Goal: Task Accomplishment & Management: Manage account settings

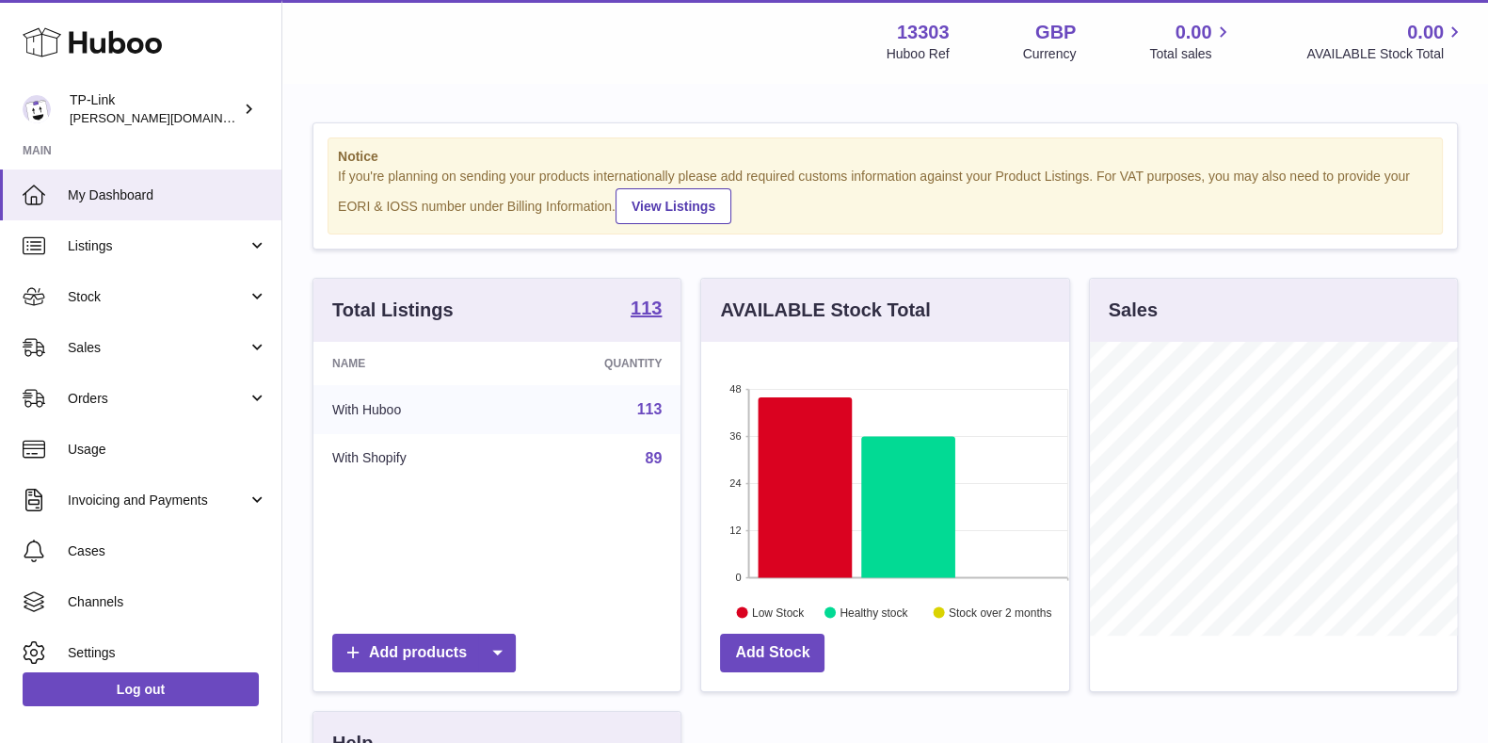
scroll to position [294, 366]
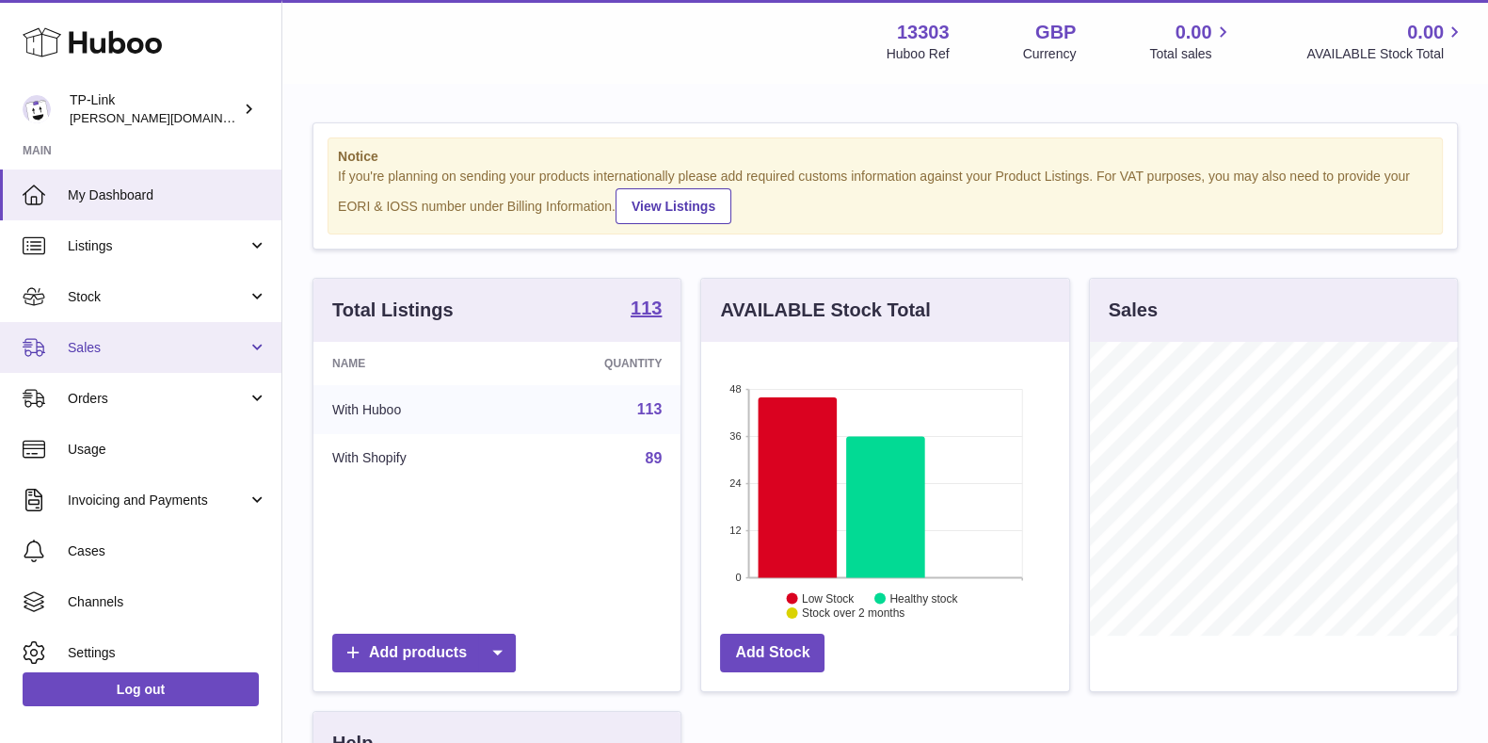
click at [216, 341] on span "Sales" at bounding box center [158, 348] width 180 height 18
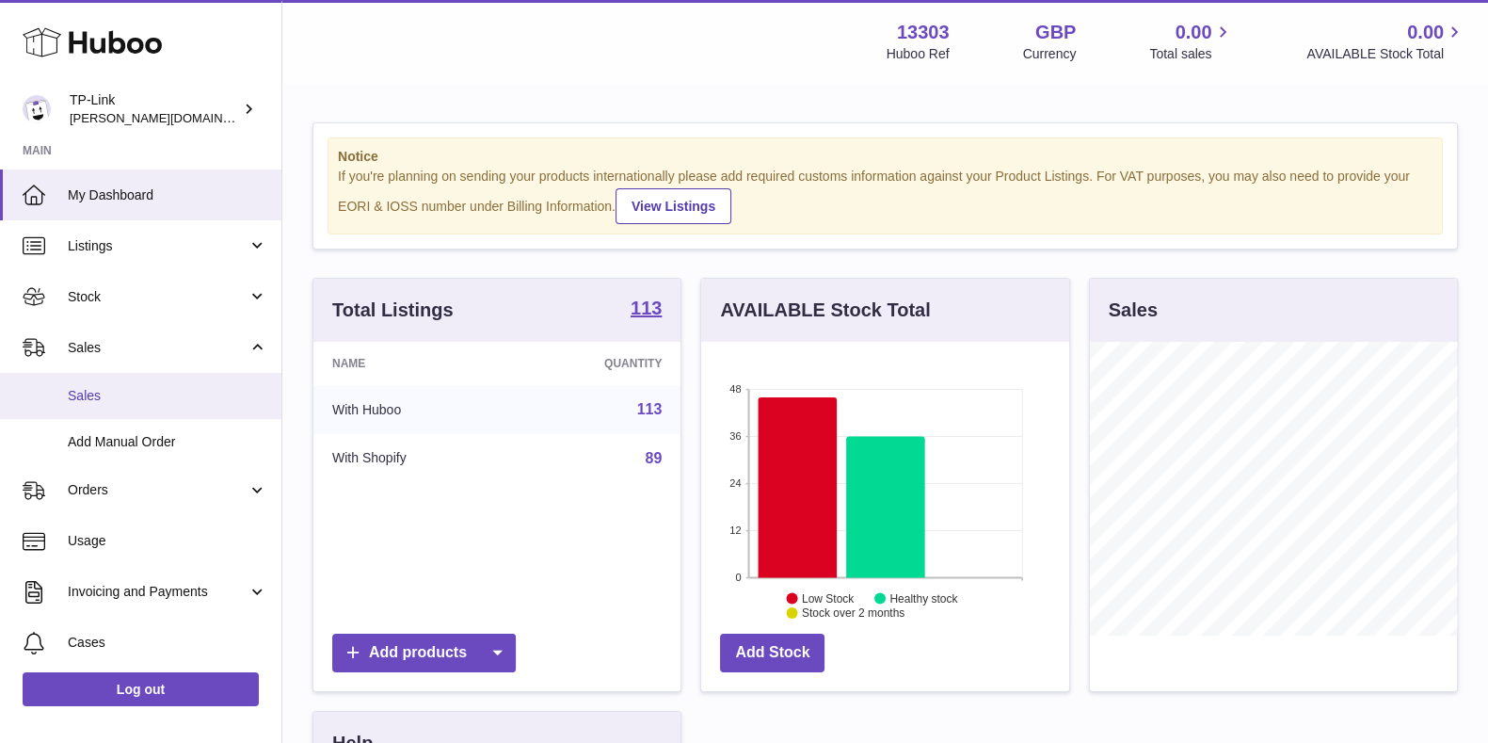
click at [216, 407] on link "Sales" at bounding box center [140, 396] width 281 height 46
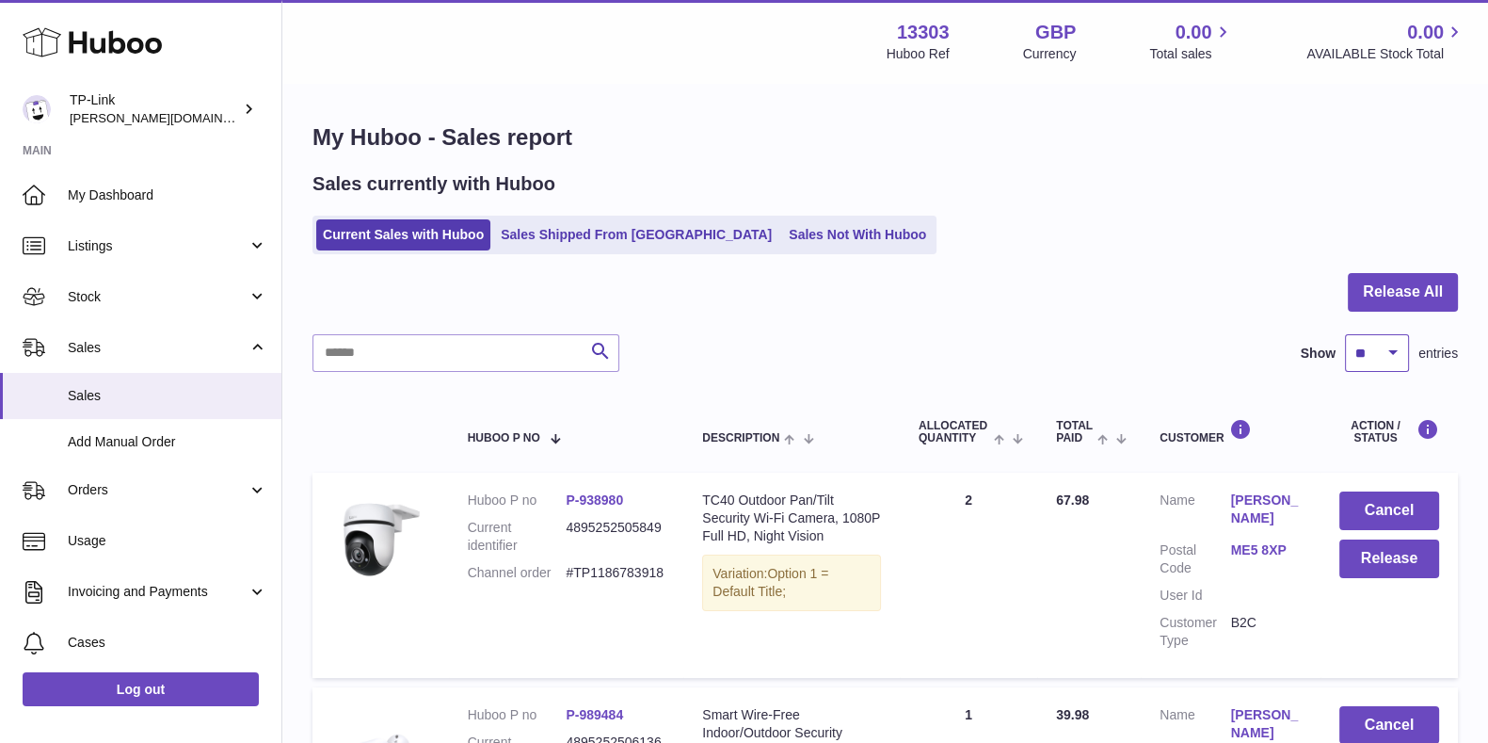
click at [1361, 363] on select "** ** ** ***" at bounding box center [1377, 353] width 64 height 38
click at [1061, 228] on div "Current Sales with Huboo Sales Shipped From [GEOGRAPHIC_DATA] Sales Not With Hu…" at bounding box center [884, 235] width 1145 height 39
click at [1379, 366] on select "** ** ** ***" at bounding box center [1377, 353] width 64 height 38
select select "***"
click at [1345, 334] on select "** ** ** ***" at bounding box center [1377, 353] width 64 height 38
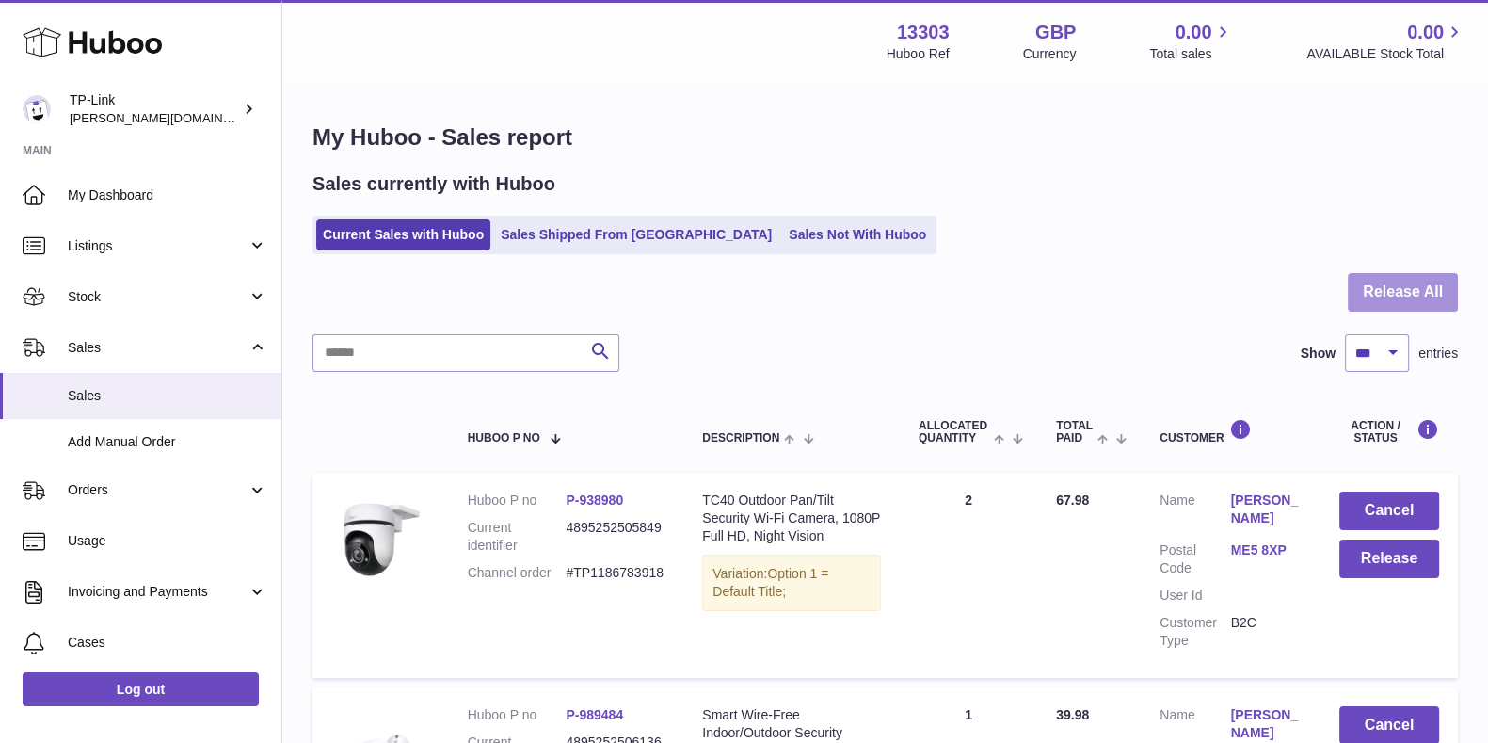
click at [1382, 294] on button "Release All" at bounding box center [1403, 292] width 110 height 39
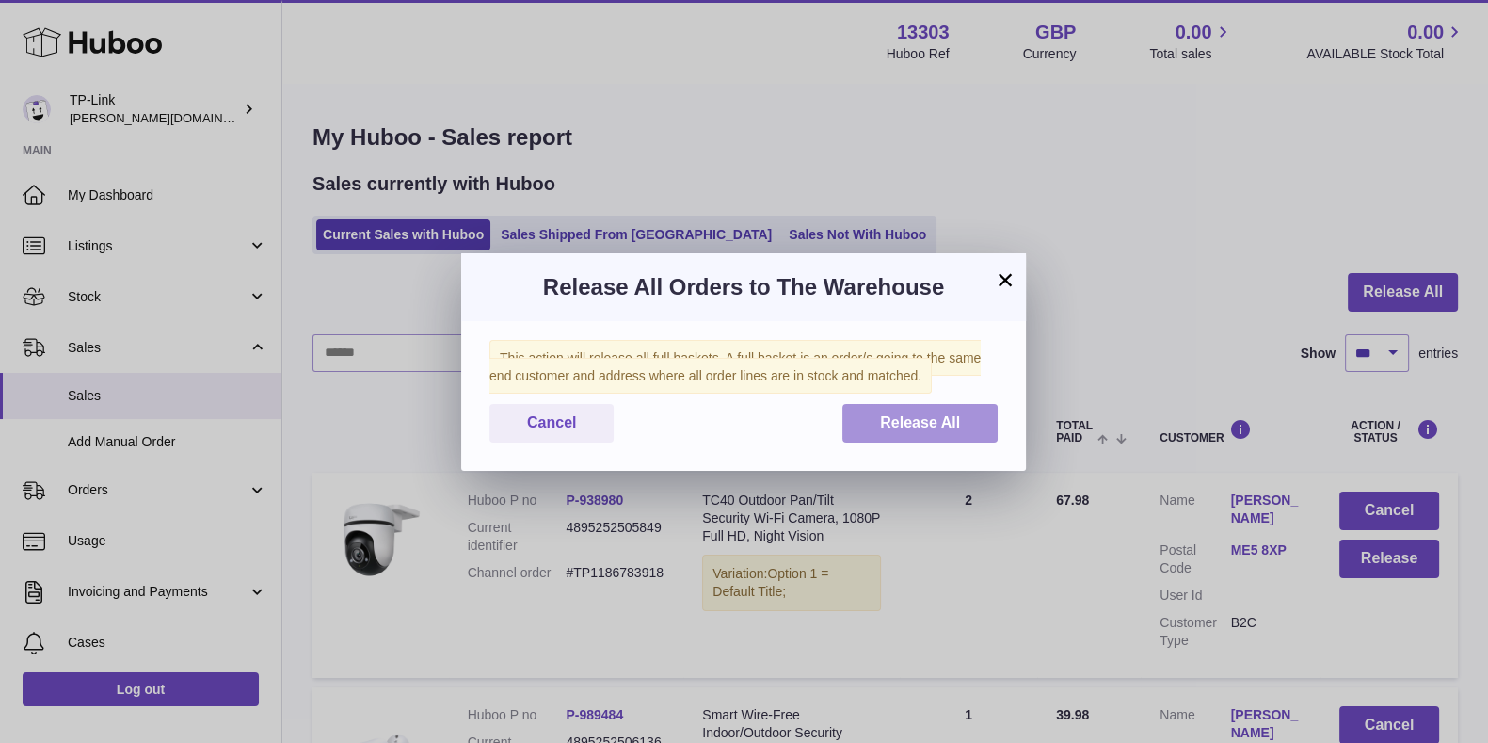
click at [965, 442] on button "Release All" at bounding box center [919, 423] width 155 height 39
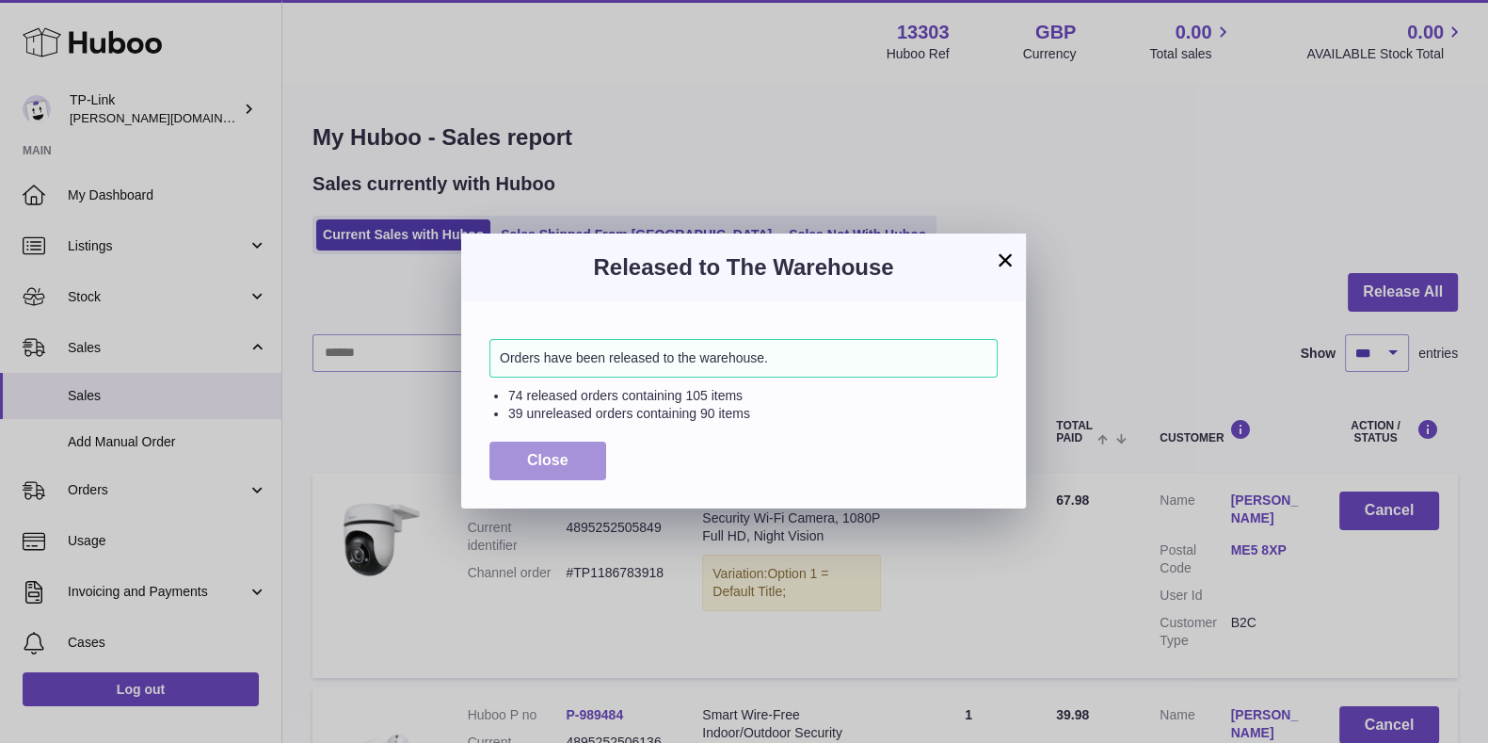
click at [524, 461] on button "Close" at bounding box center [547, 460] width 117 height 39
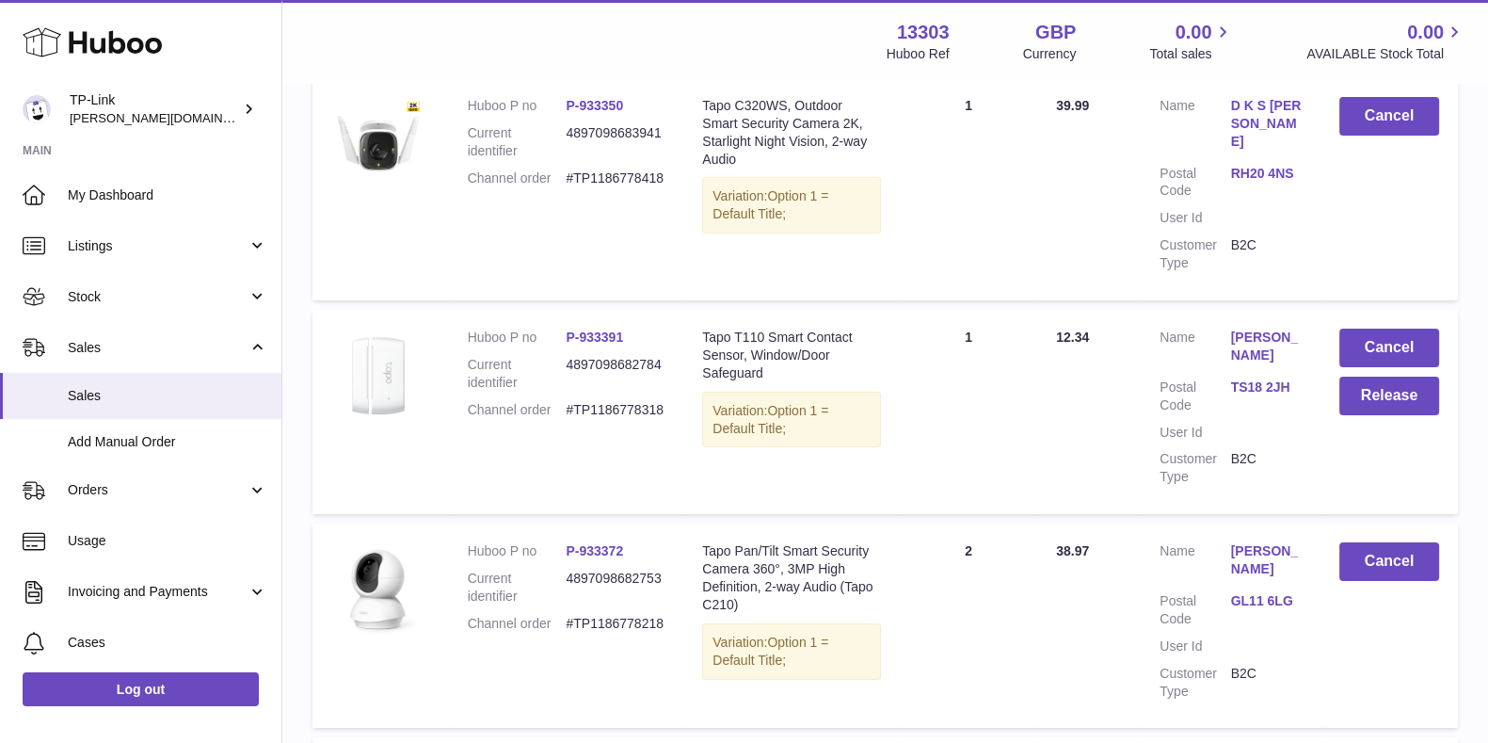
scroll to position [16472, 0]
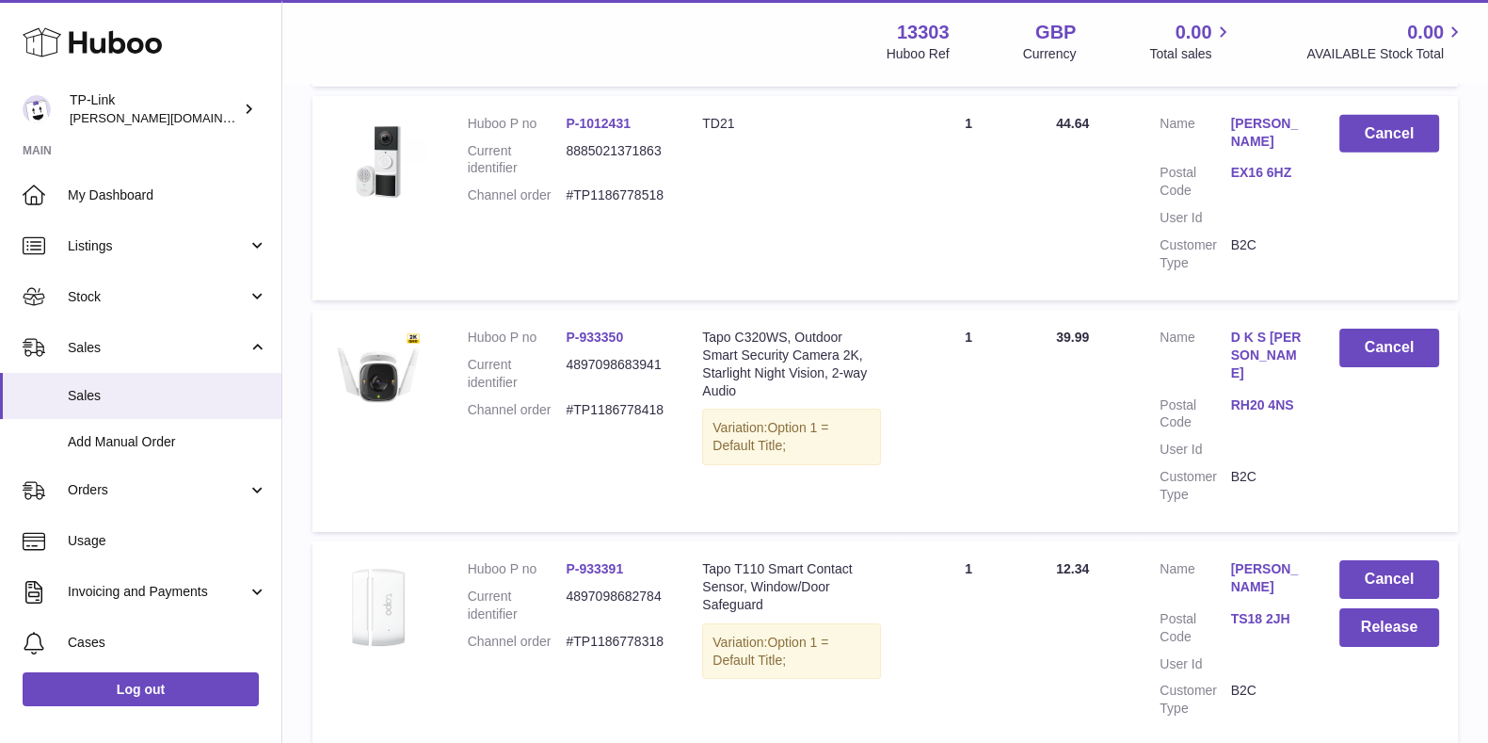
click at [631, 633] on dd "#TP1186778318" at bounding box center [615, 642] width 99 height 18
click at [624, 633] on dd "#TP1186778318" at bounding box center [615, 642] width 99 height 18
copy dd "TP1186778318"
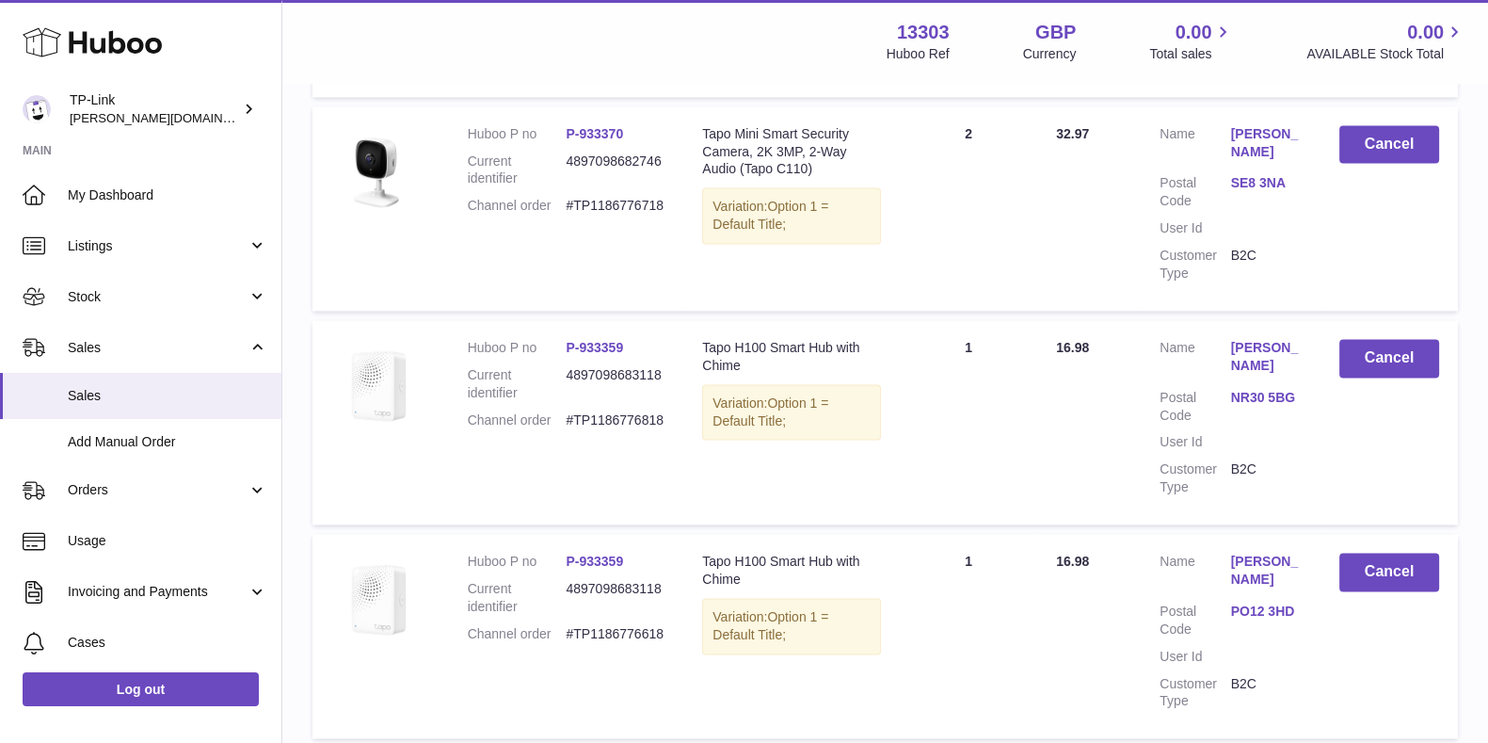
scroll to position [21263, 0]
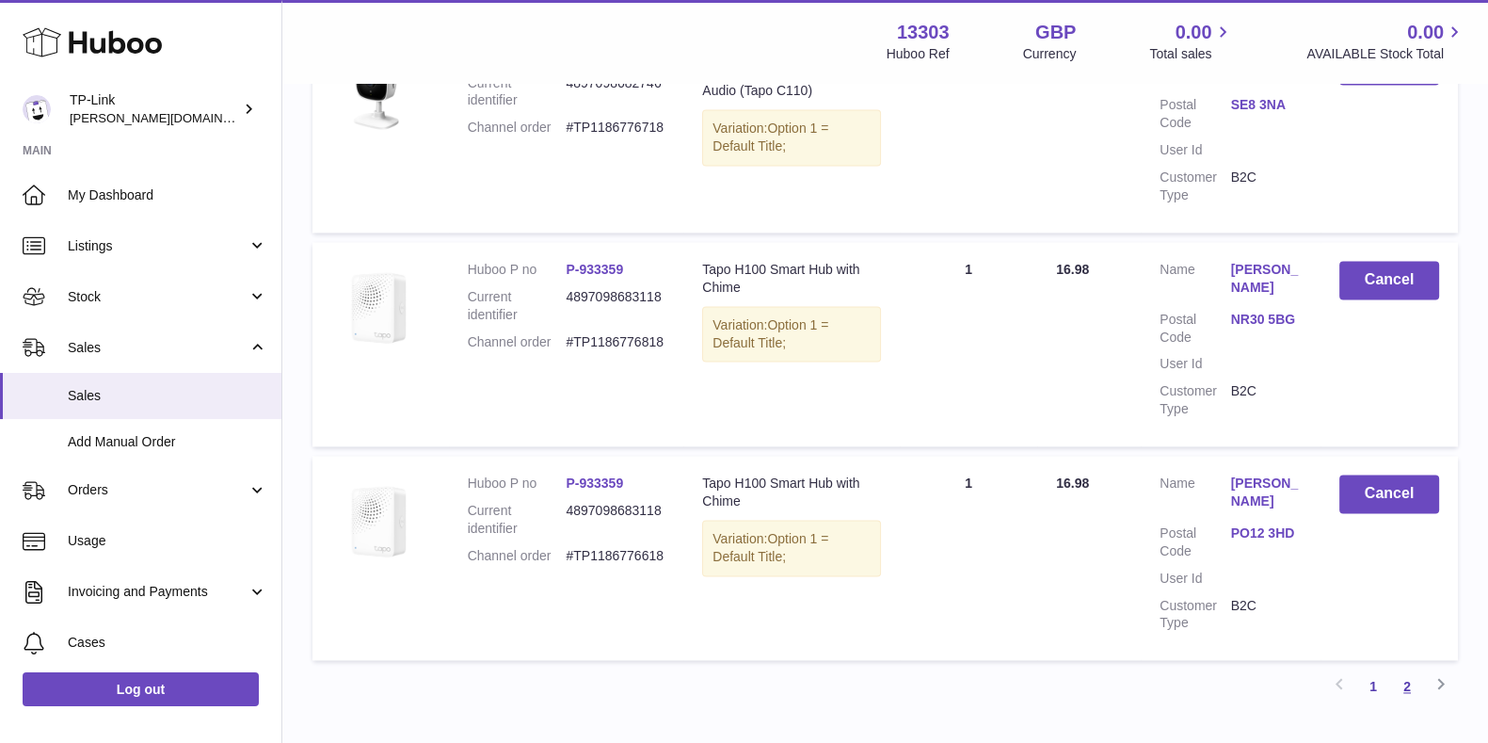
click at [1407, 669] on link "2" at bounding box center [1407, 686] width 34 height 34
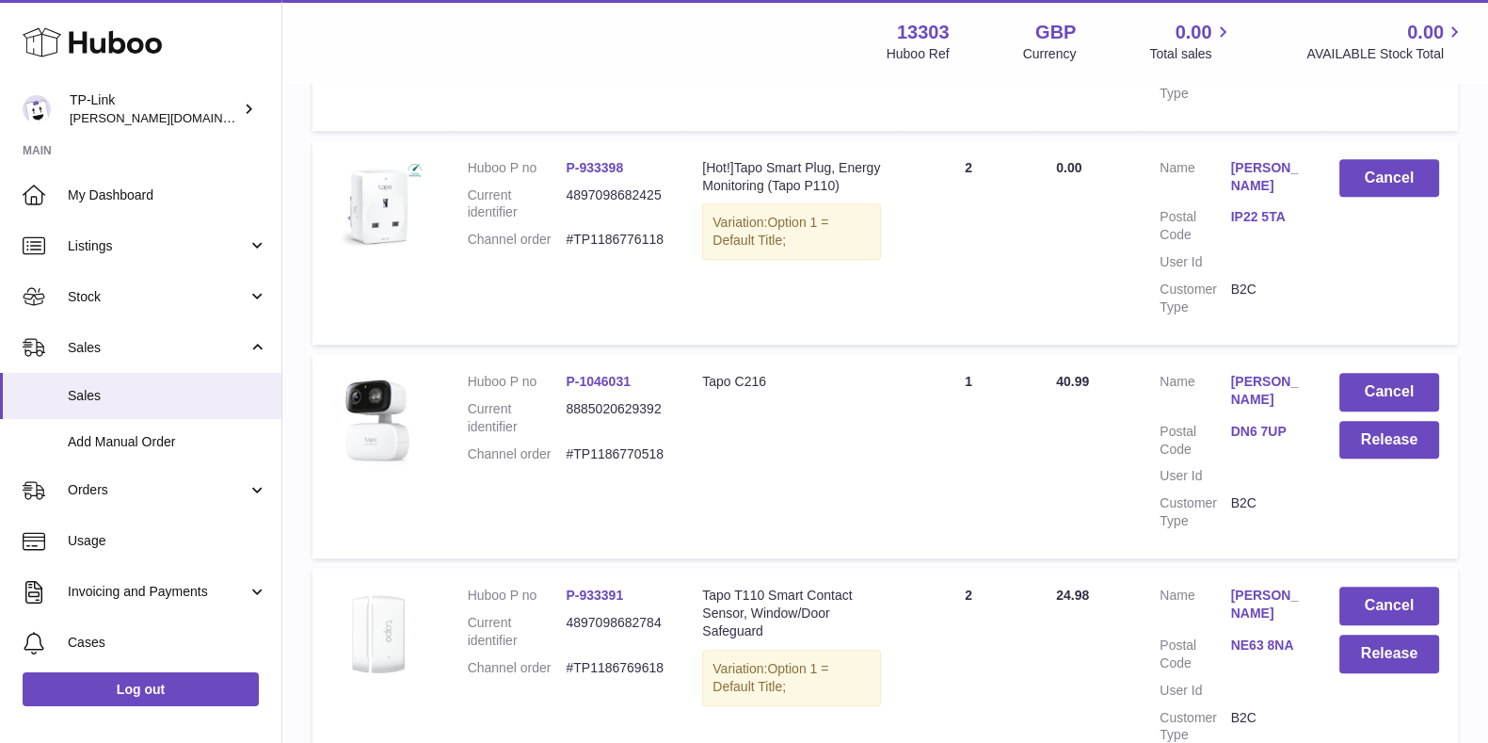
scroll to position [2320, 0]
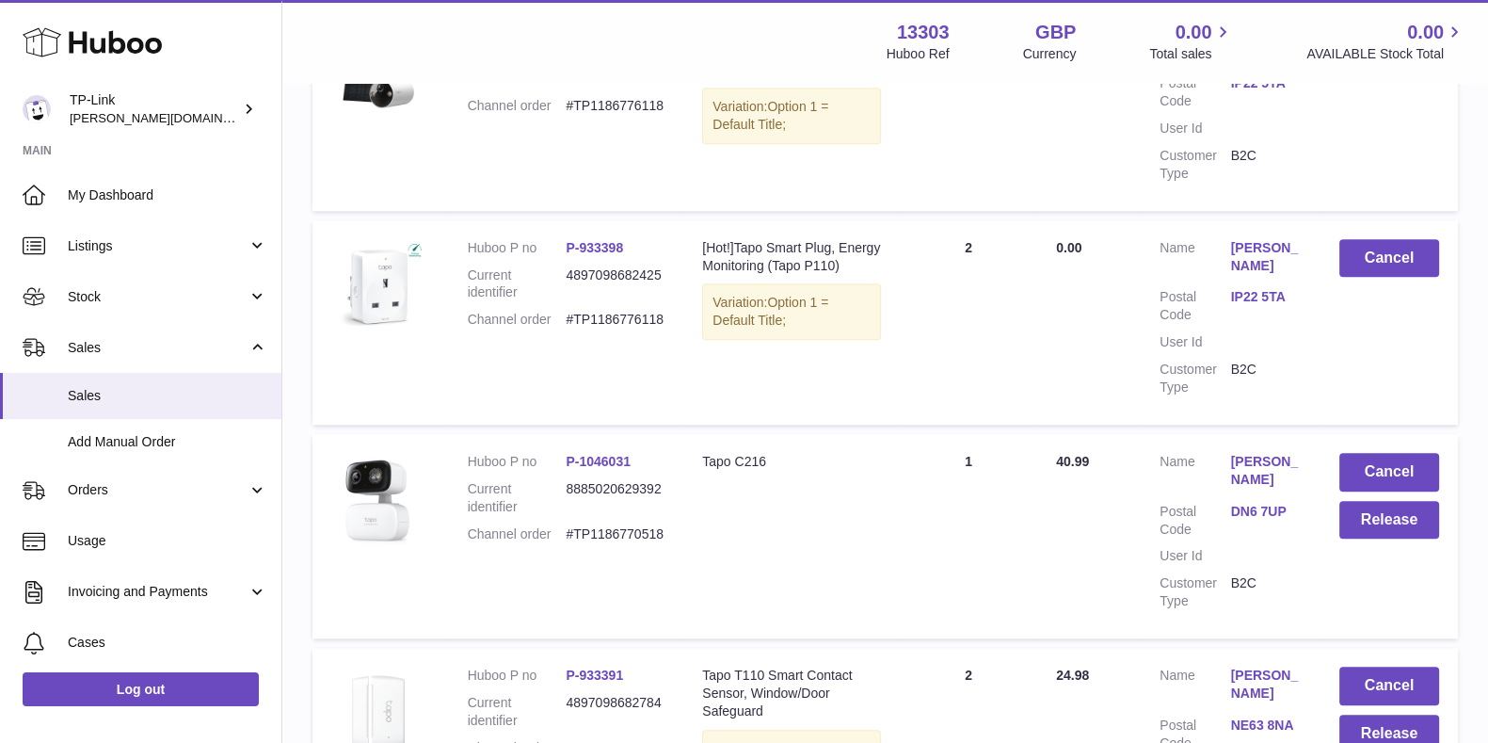
click at [630, 525] on dd "#TP1186770518" at bounding box center [615, 534] width 99 height 18
copy dd "TP1186770518"
click at [1368, 501] on button "Release" at bounding box center [1389, 520] width 100 height 39
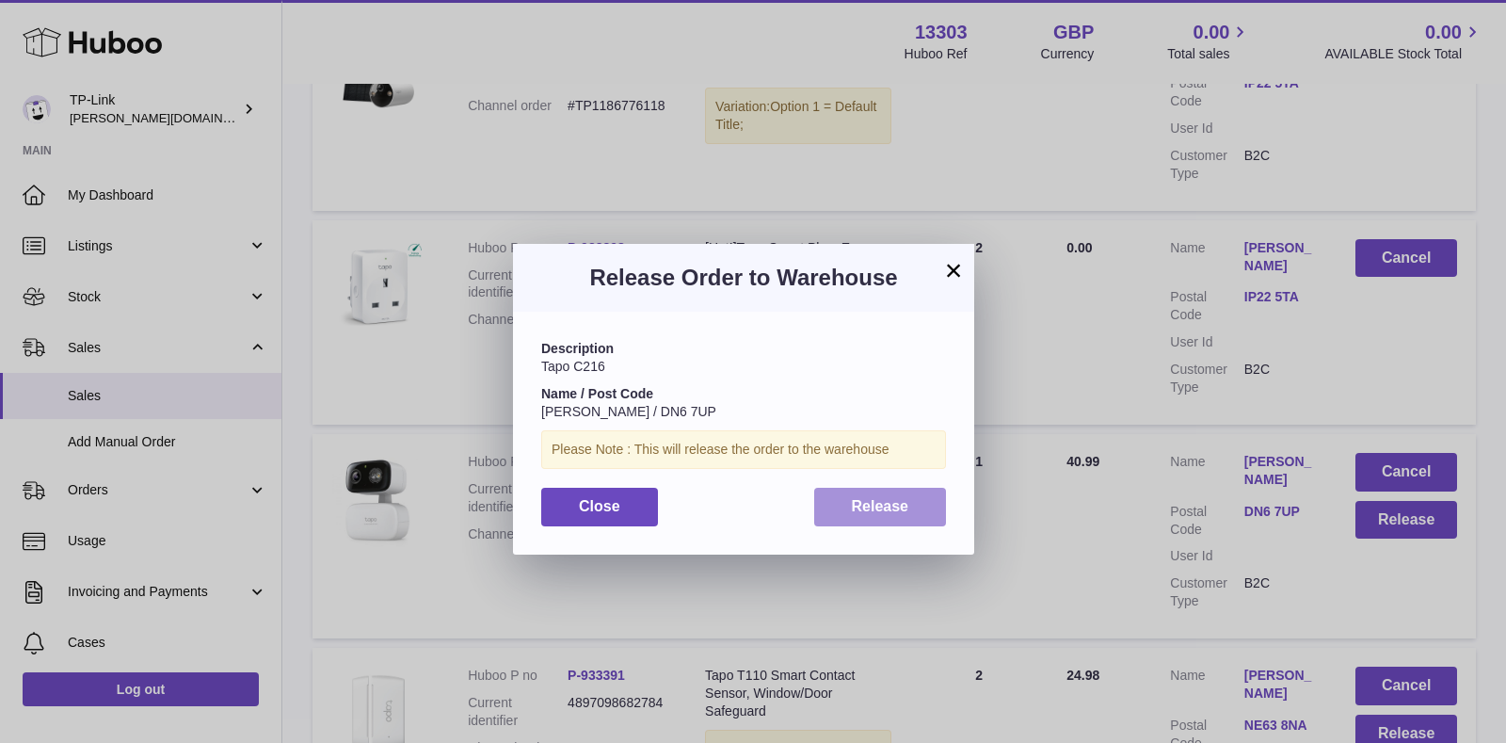
click at [853, 501] on span "Release" at bounding box center [880, 506] width 57 height 16
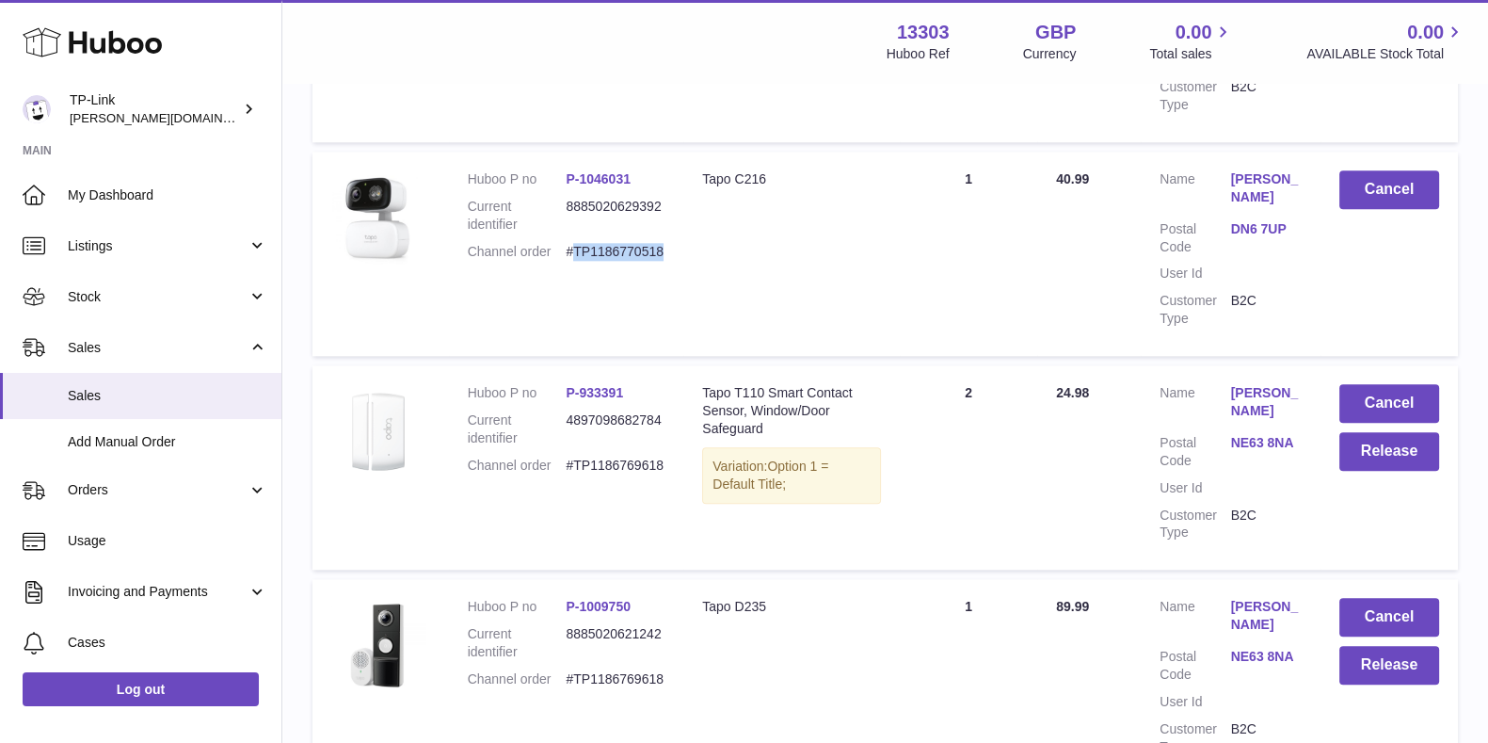
scroll to position [2673, 0]
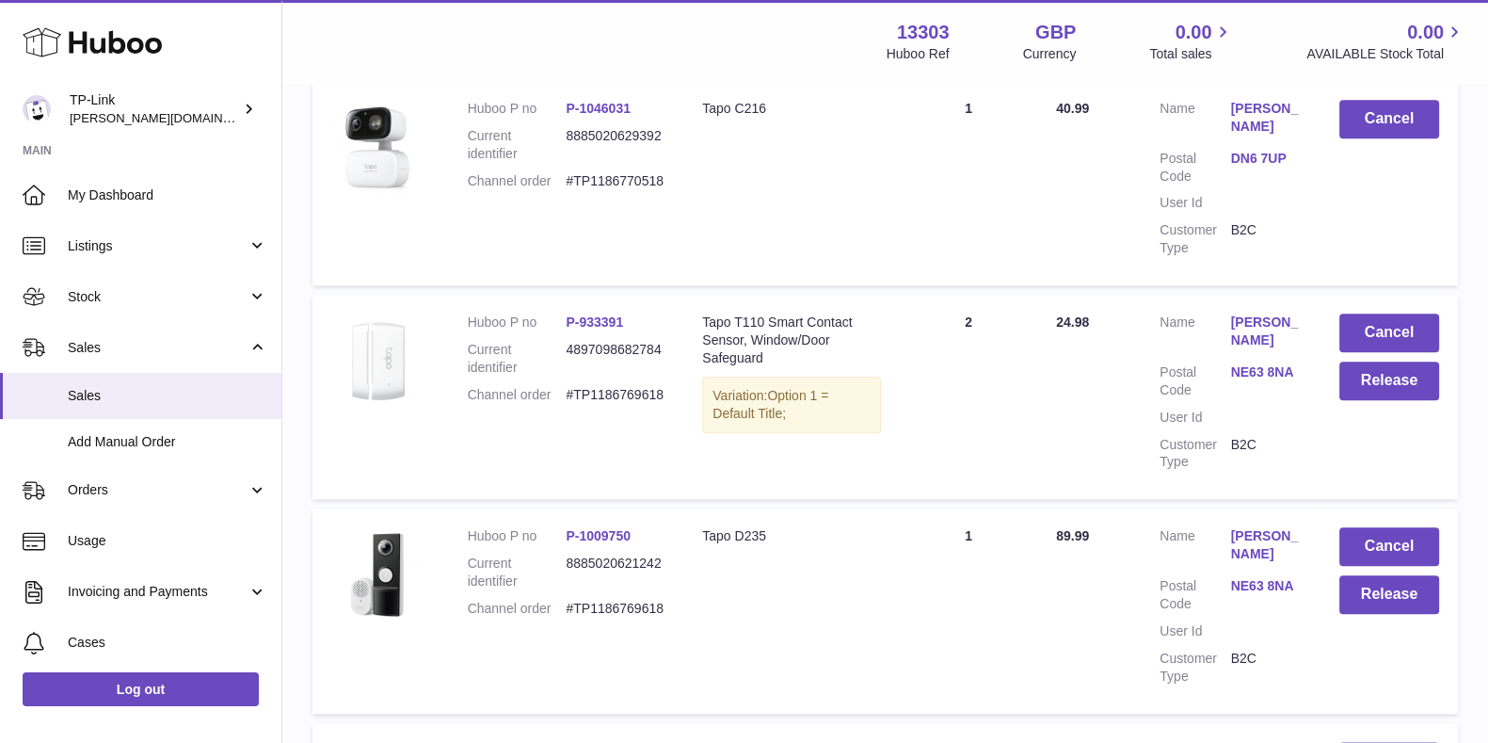
click at [633, 600] on dd "#TP1186769618" at bounding box center [615, 609] width 99 height 18
copy dd "TP1186769618"
click at [608, 386] on dd "#TP1186769618" at bounding box center [615, 395] width 99 height 18
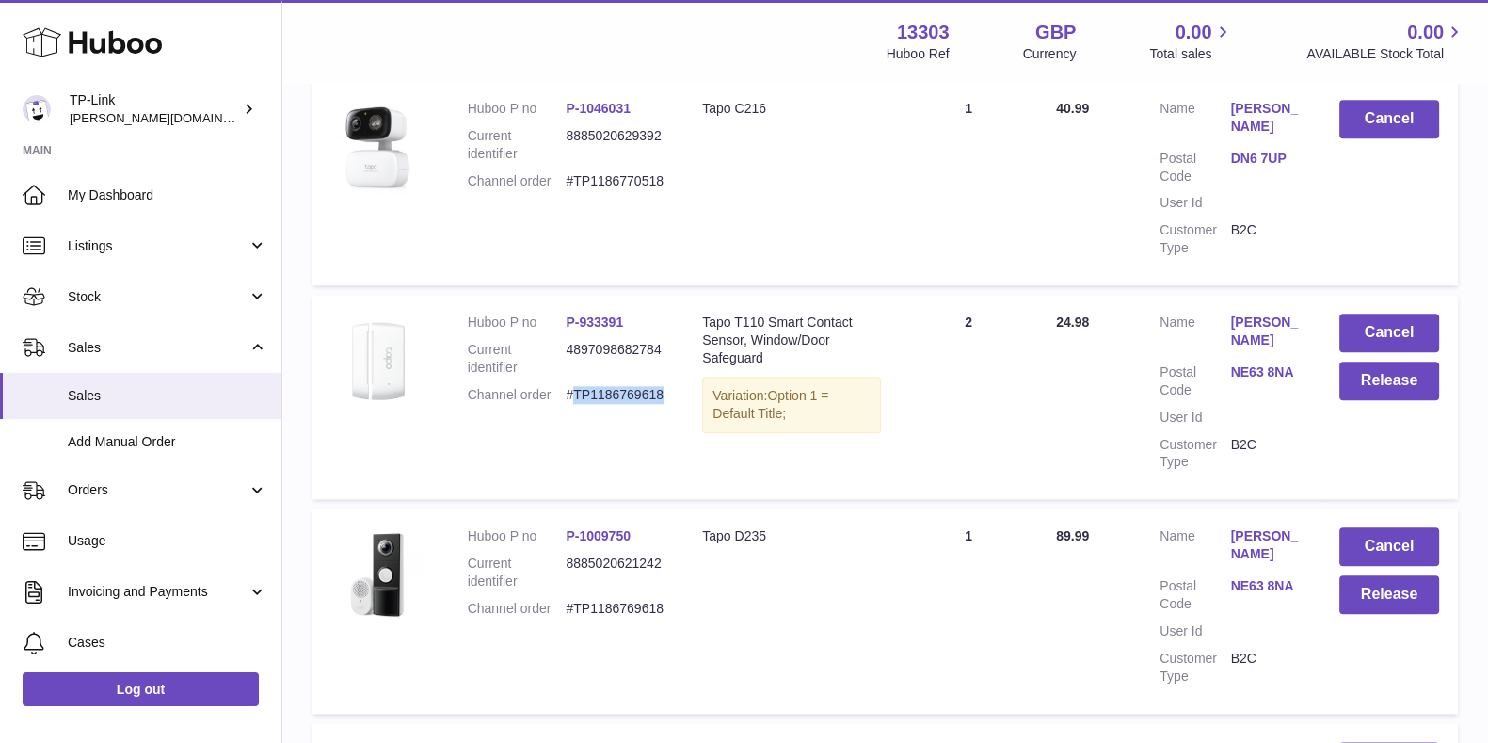
copy dd "TP1186769618"
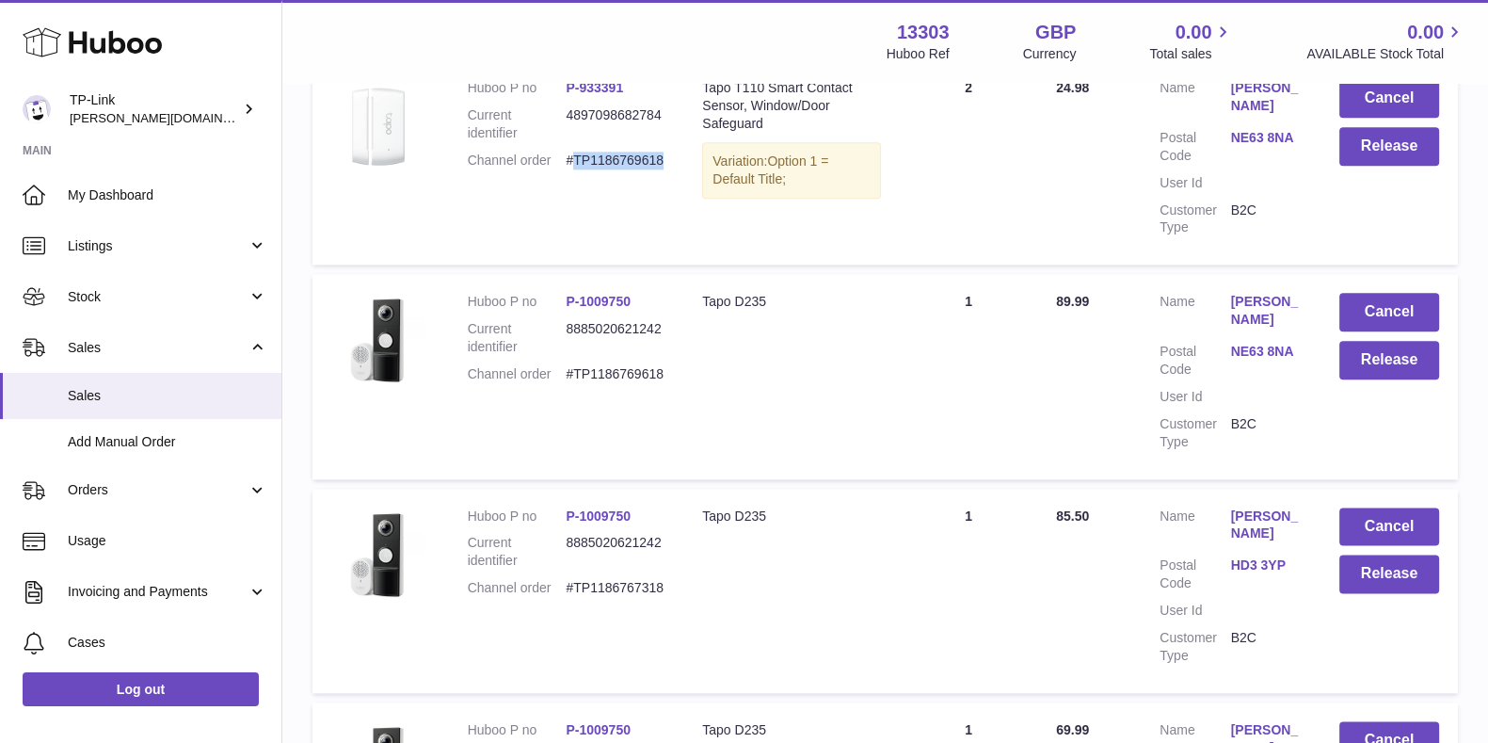
scroll to position [2791, 0]
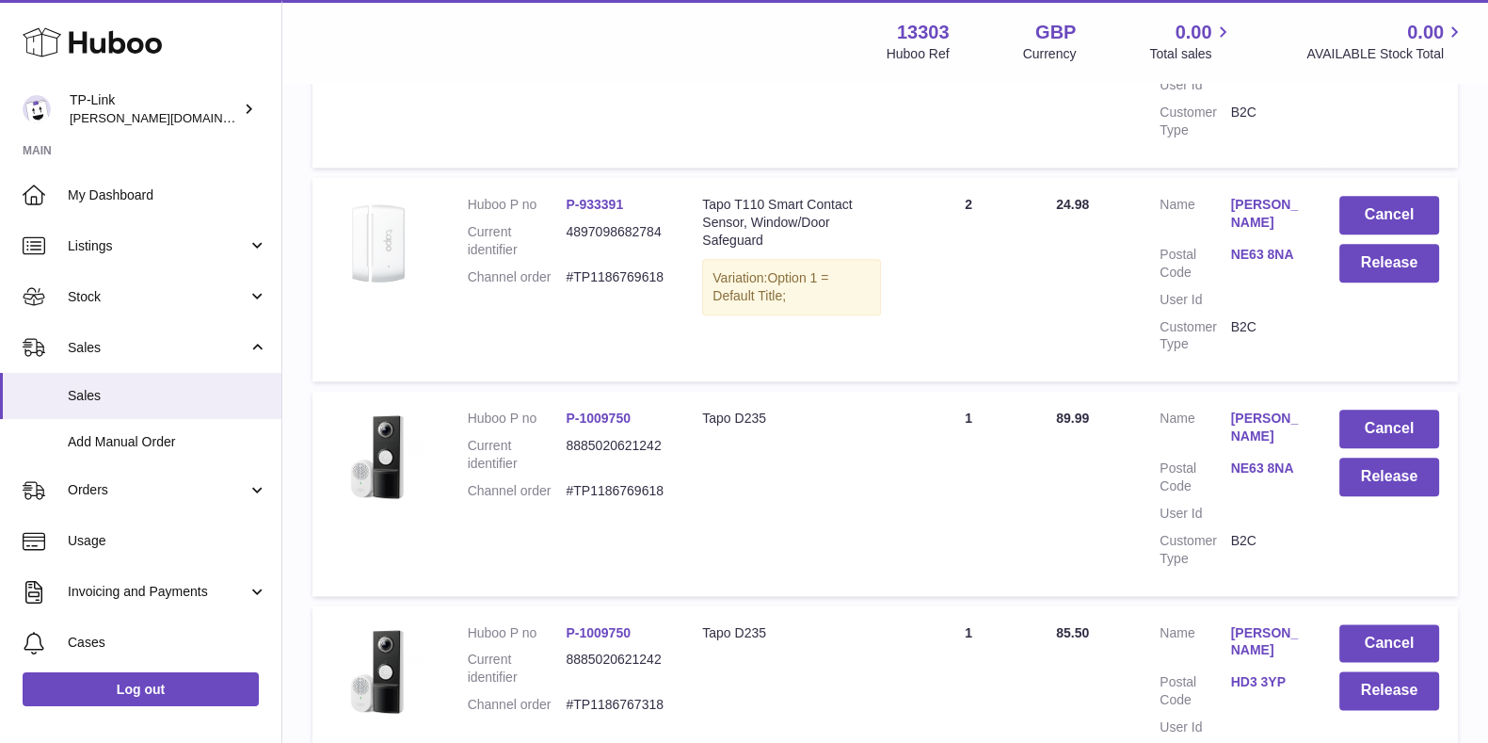
click at [612, 482] on dd "#TP1186769618" at bounding box center [615, 491] width 99 height 18
click at [616, 482] on dd "#TP1186769618" at bounding box center [615, 491] width 99 height 18
click at [633, 268] on dd "#TP1186769618" at bounding box center [615, 277] width 99 height 18
click at [619, 482] on dd "#TP1186769618" at bounding box center [615, 491] width 99 height 18
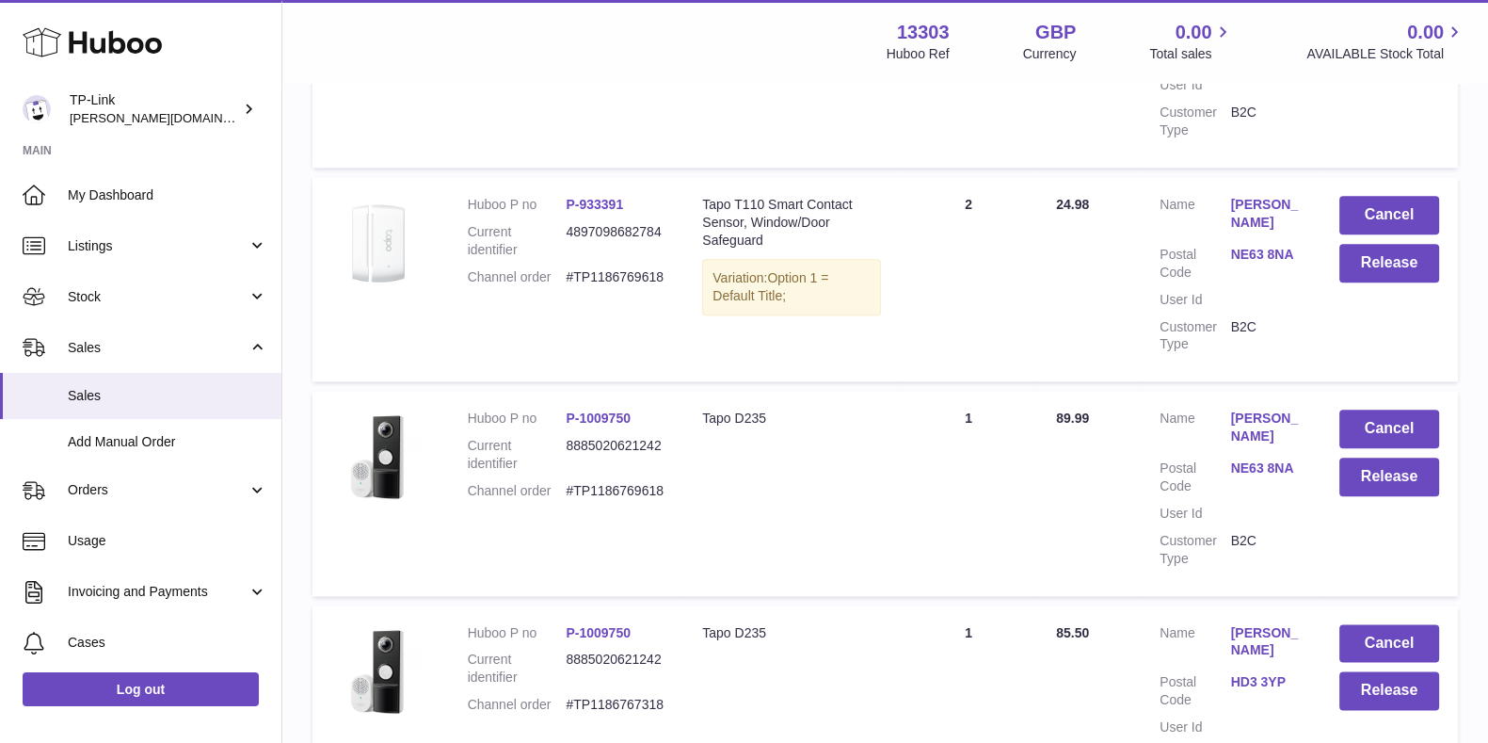
click at [619, 482] on dd "#TP1186769618" at bounding box center [615, 491] width 99 height 18
copy dd "TP1186769618"
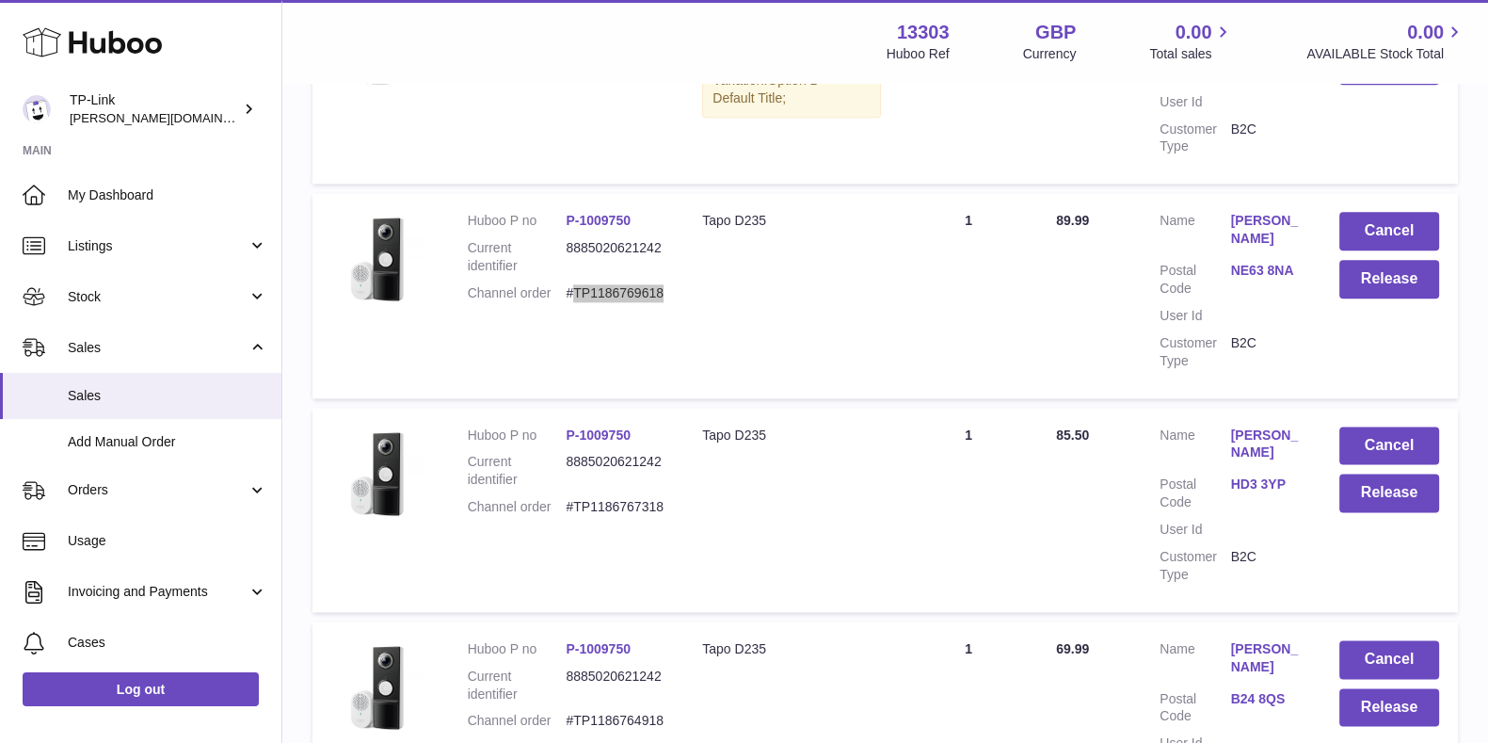
scroll to position [3025, 0]
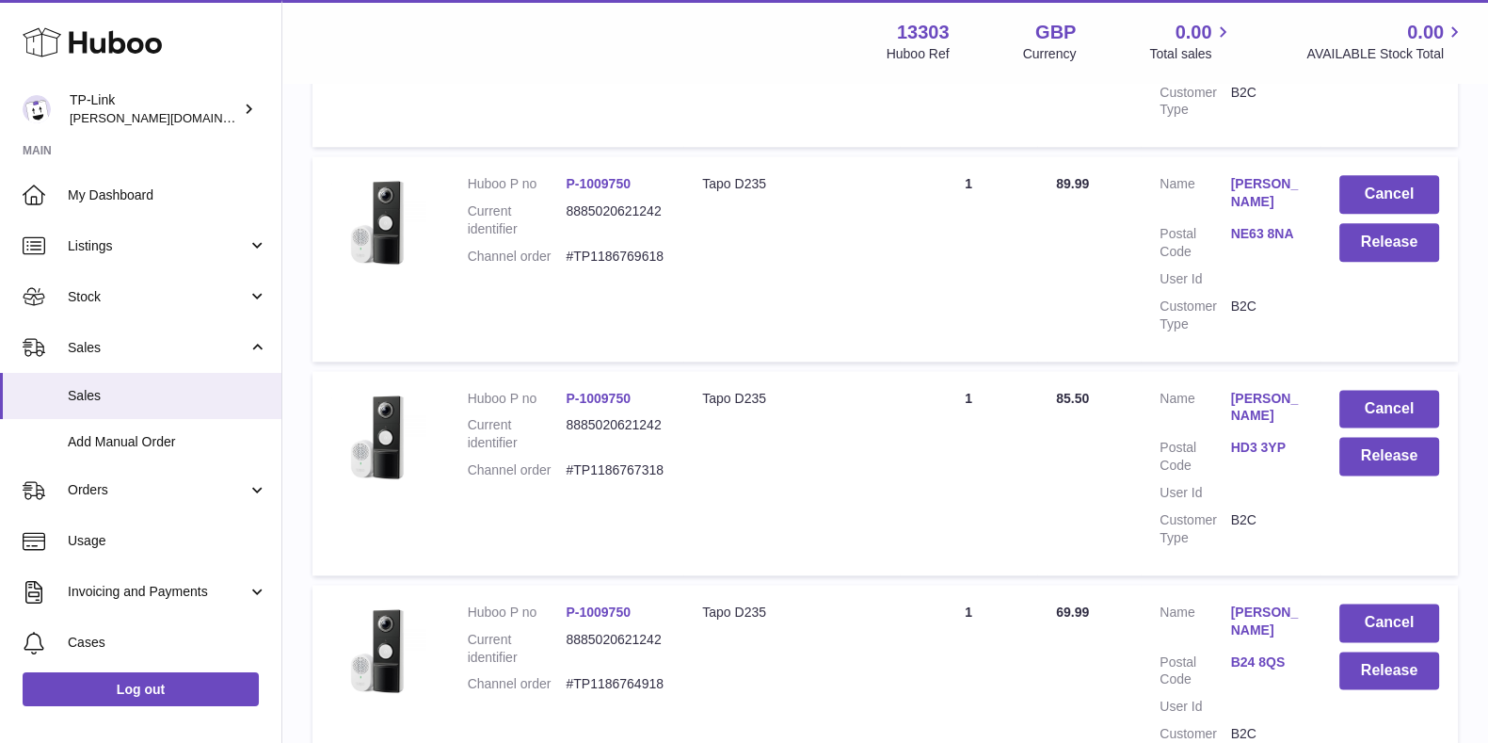
click at [630, 461] on dd "#TP1186767318" at bounding box center [615, 470] width 99 height 18
copy dd "TP1186767318"
click at [1355, 437] on button "Release" at bounding box center [1389, 456] width 100 height 39
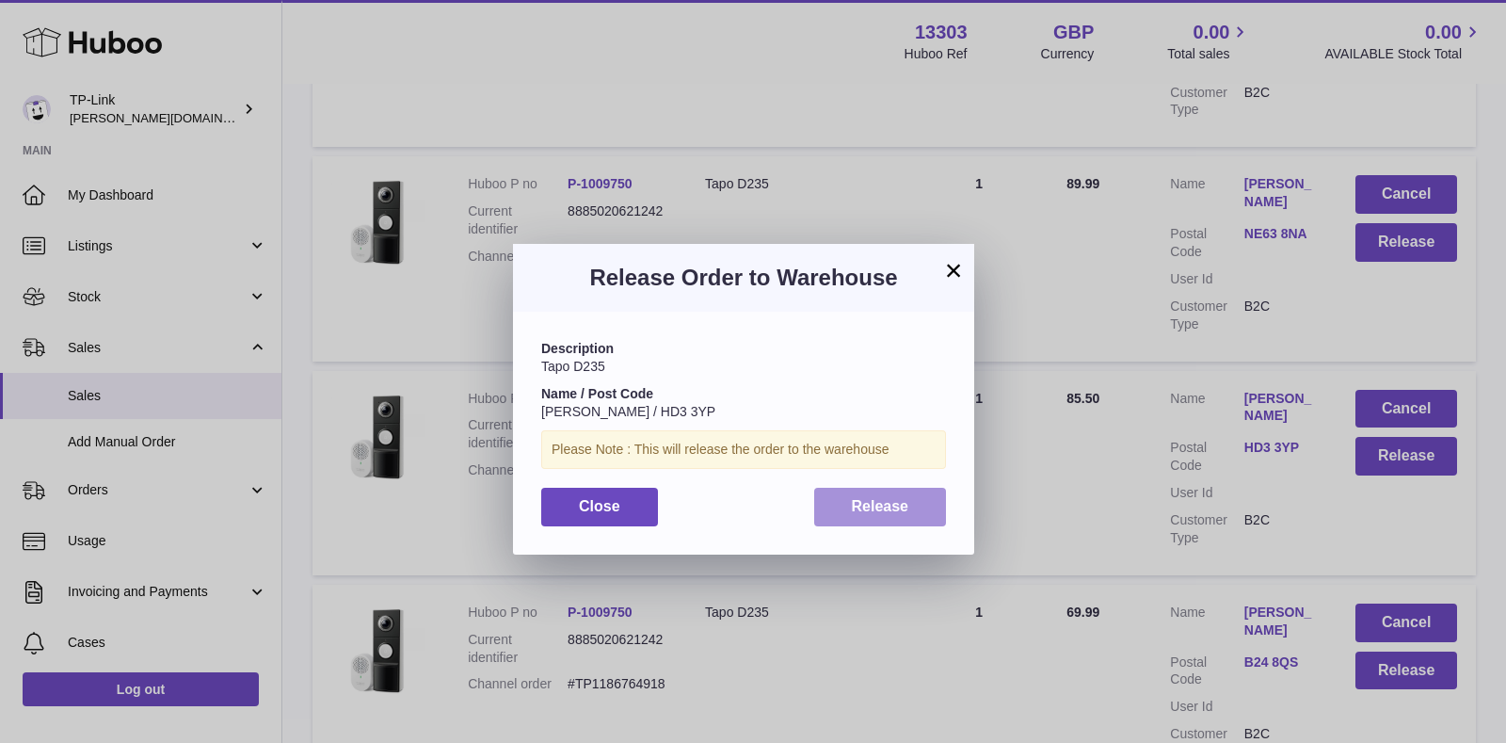
click at [858, 501] on span "Release" at bounding box center [880, 506] width 57 height 16
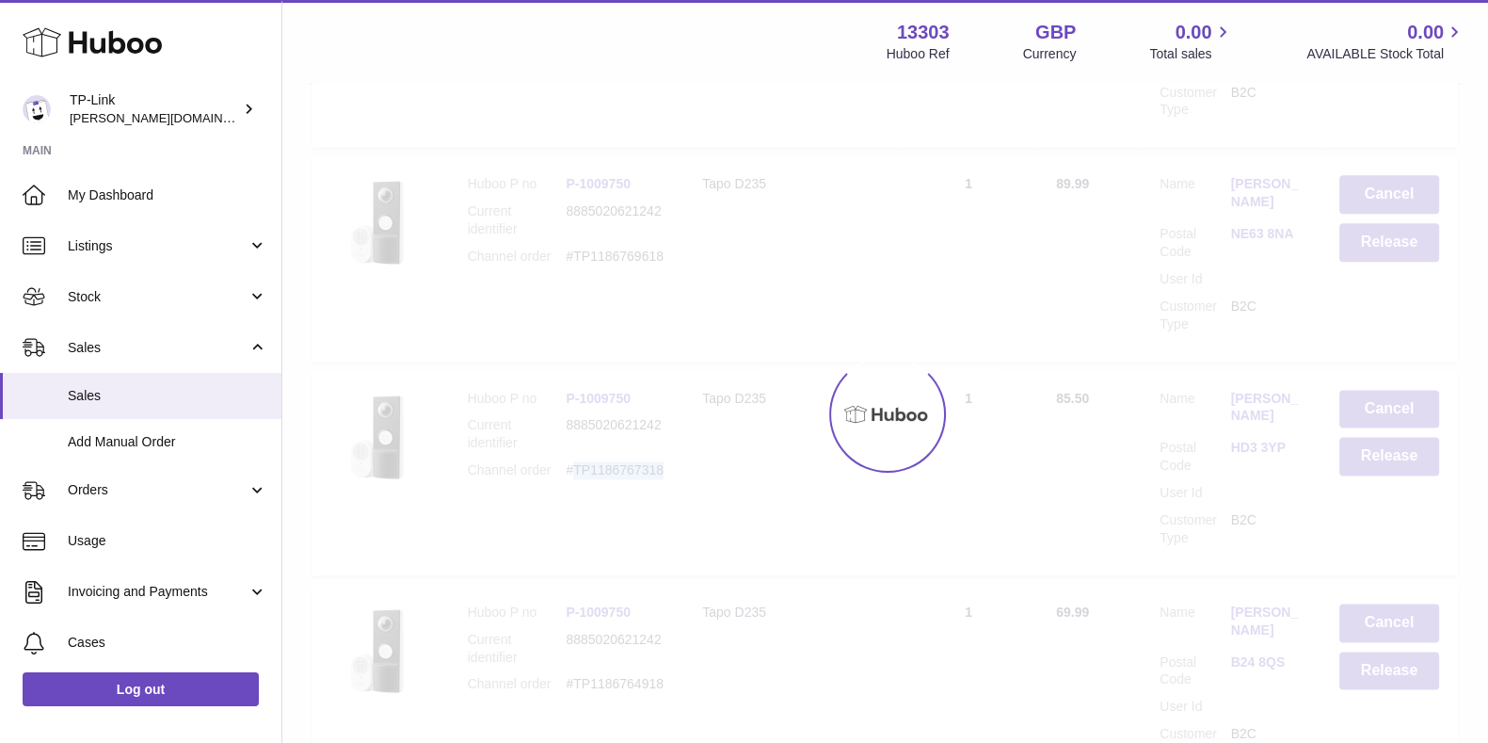
scroll to position [3453, 0]
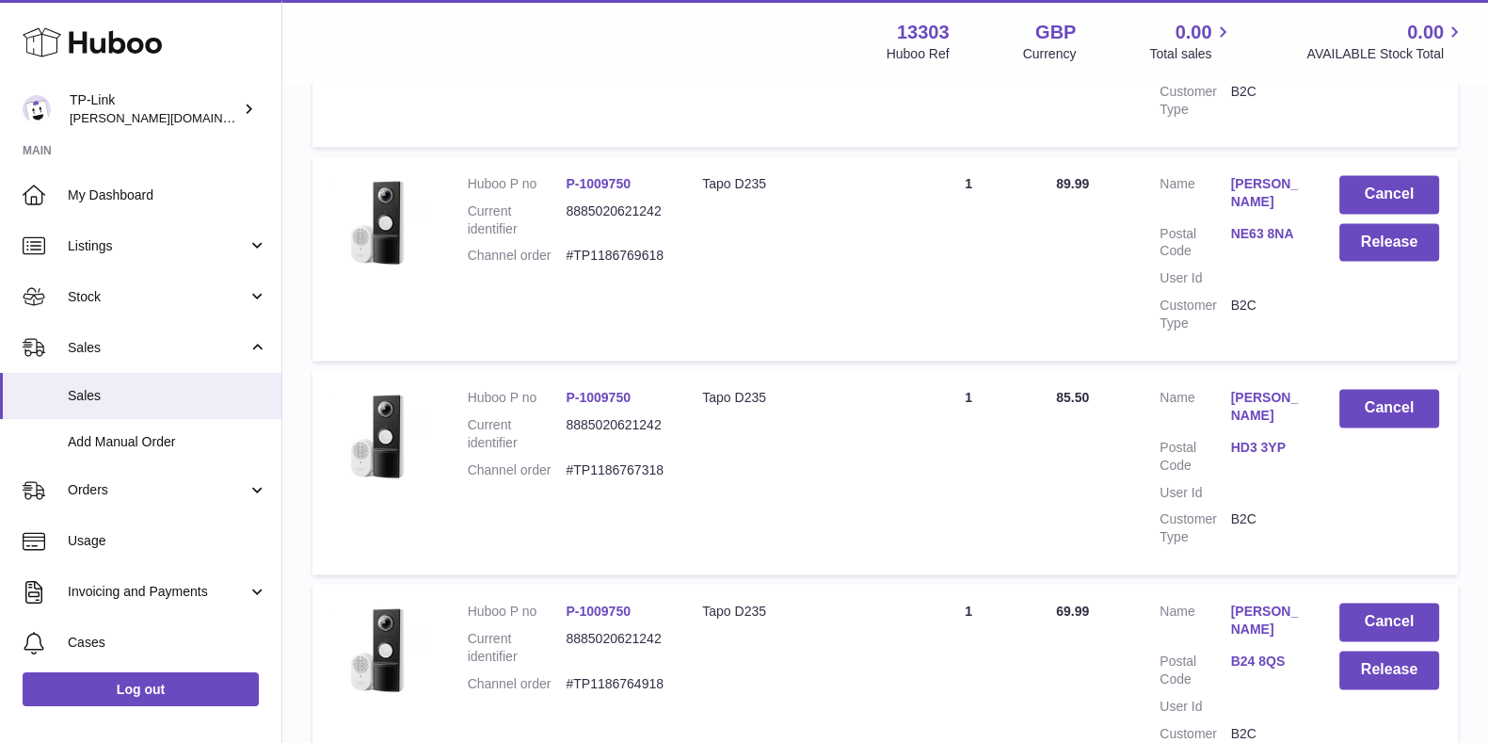
click at [632, 675] on dd "#TP1186764918" at bounding box center [615, 684] width 99 height 18
copy dd "TP1186764918"
click at [1339, 650] on button "Release" at bounding box center [1389, 669] width 100 height 39
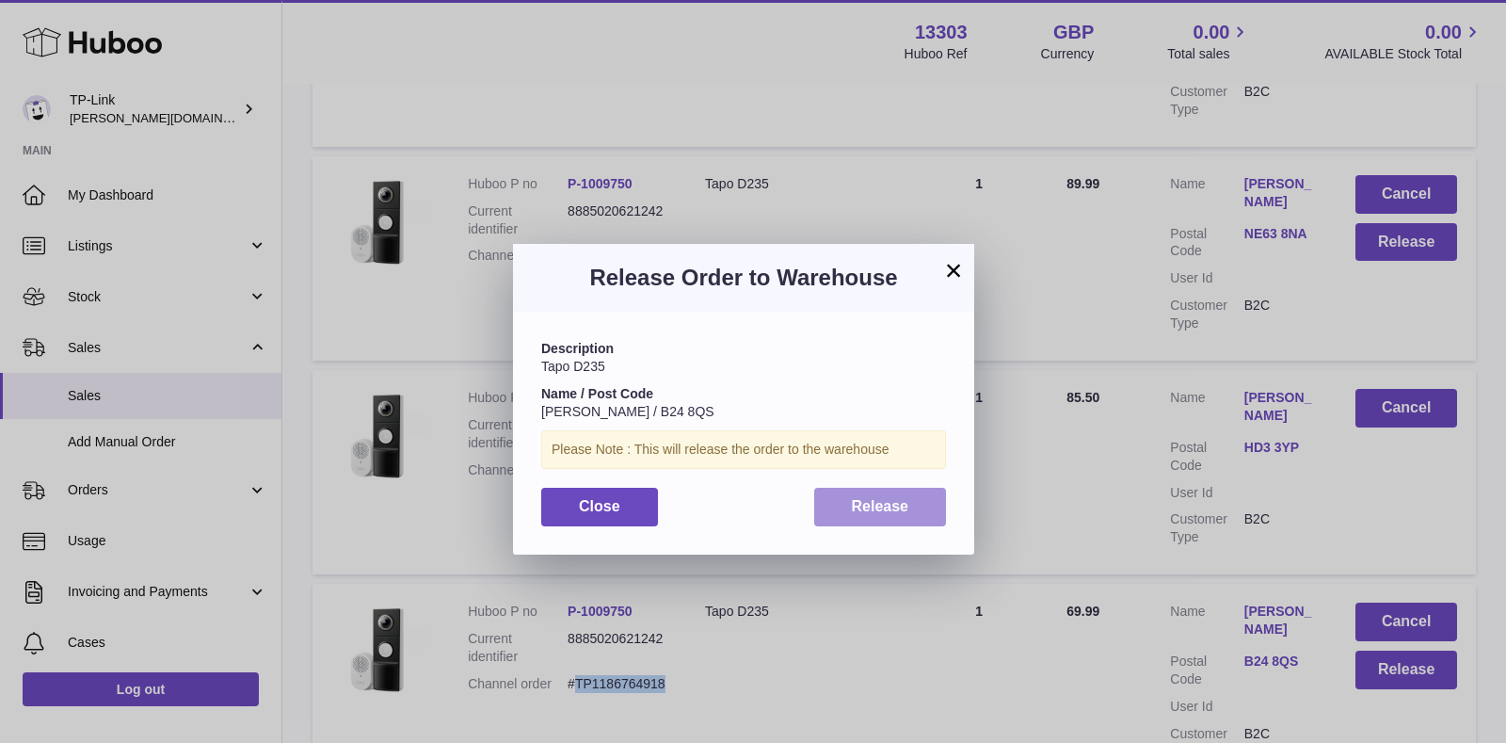
click at [828, 517] on button "Release" at bounding box center [880, 507] width 133 height 39
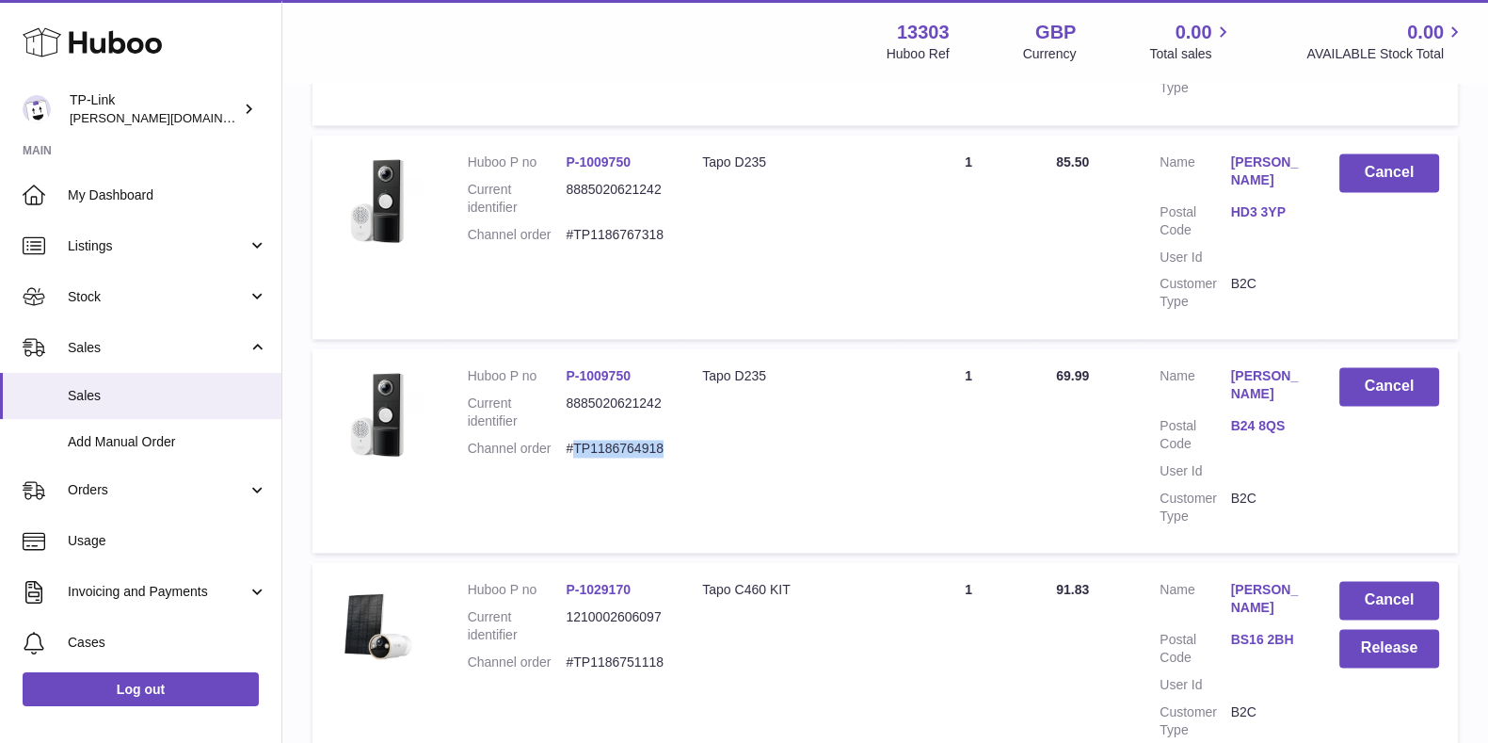
scroll to position [4043, 0]
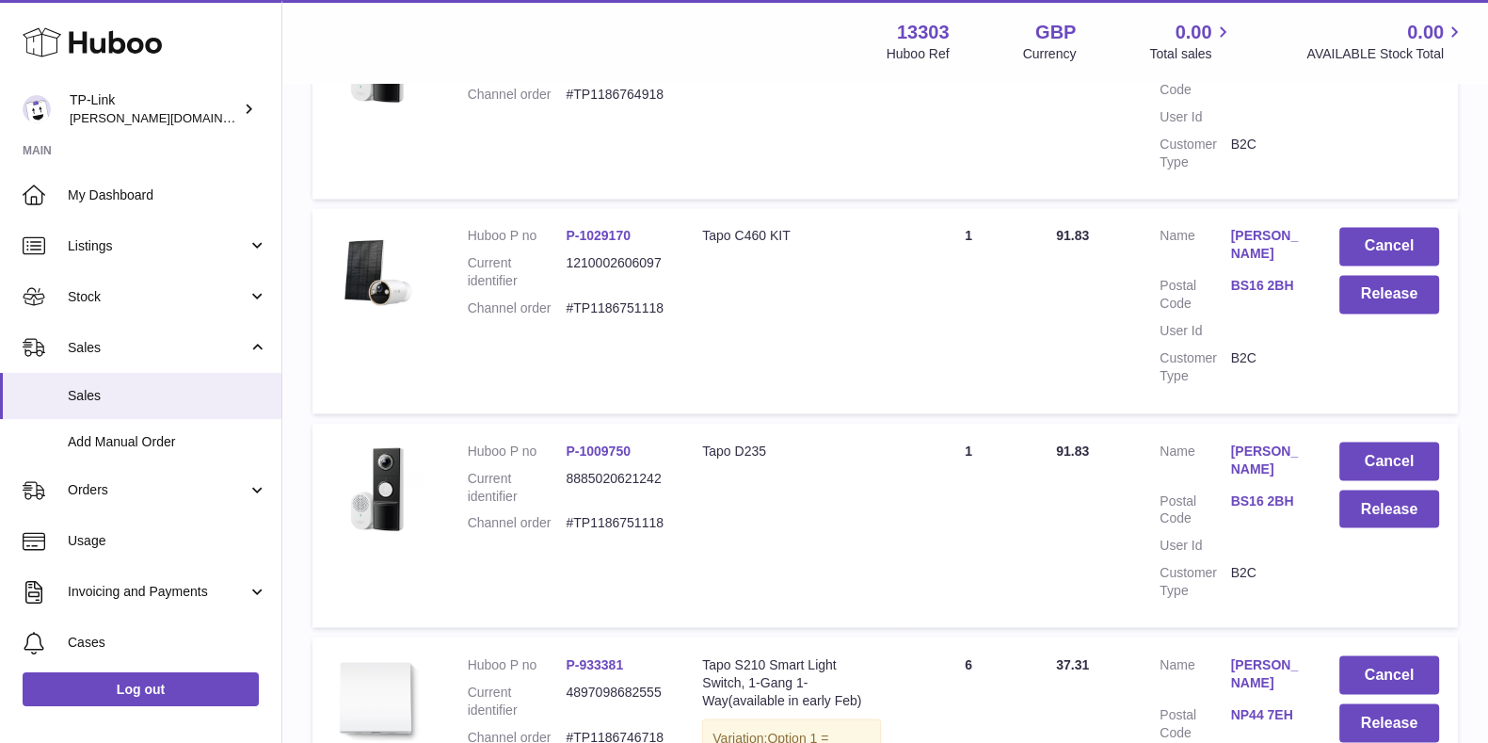
click at [623, 299] on dd "#TP1186751118" at bounding box center [615, 308] width 99 height 18
copy dd "TP1186751118"
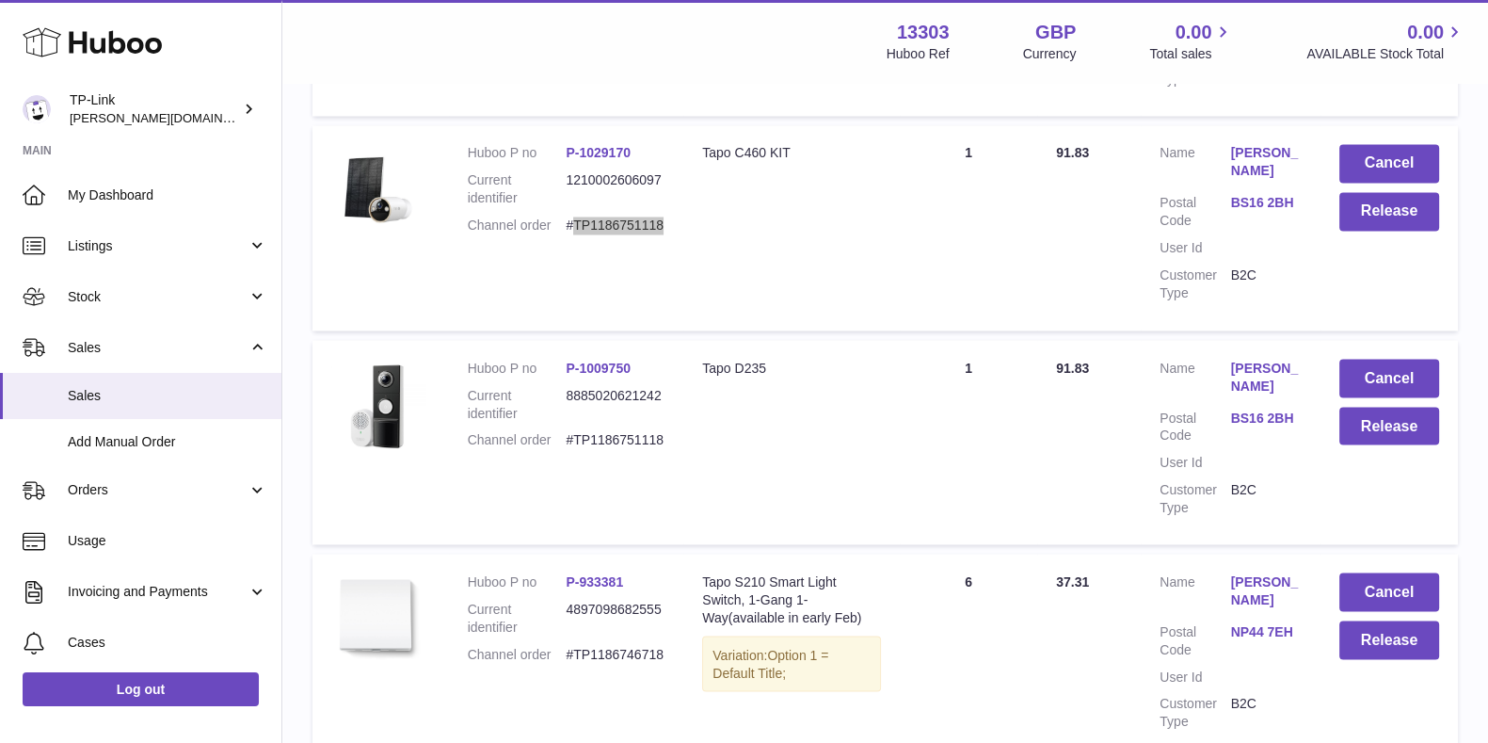
scroll to position [4160, 0]
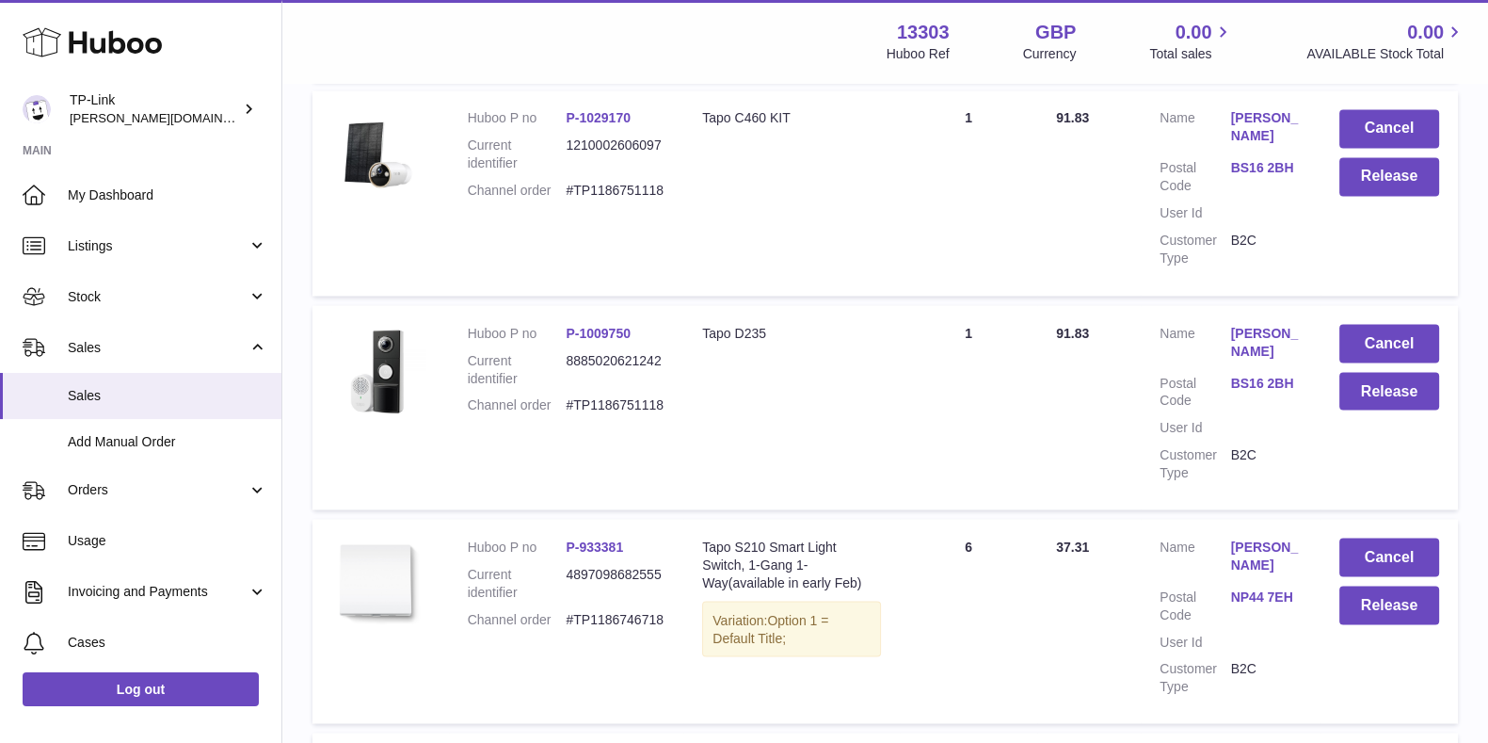
click at [601, 610] on dd "#TP1186746718" at bounding box center [615, 619] width 99 height 18
copy dd "TP1186746718"
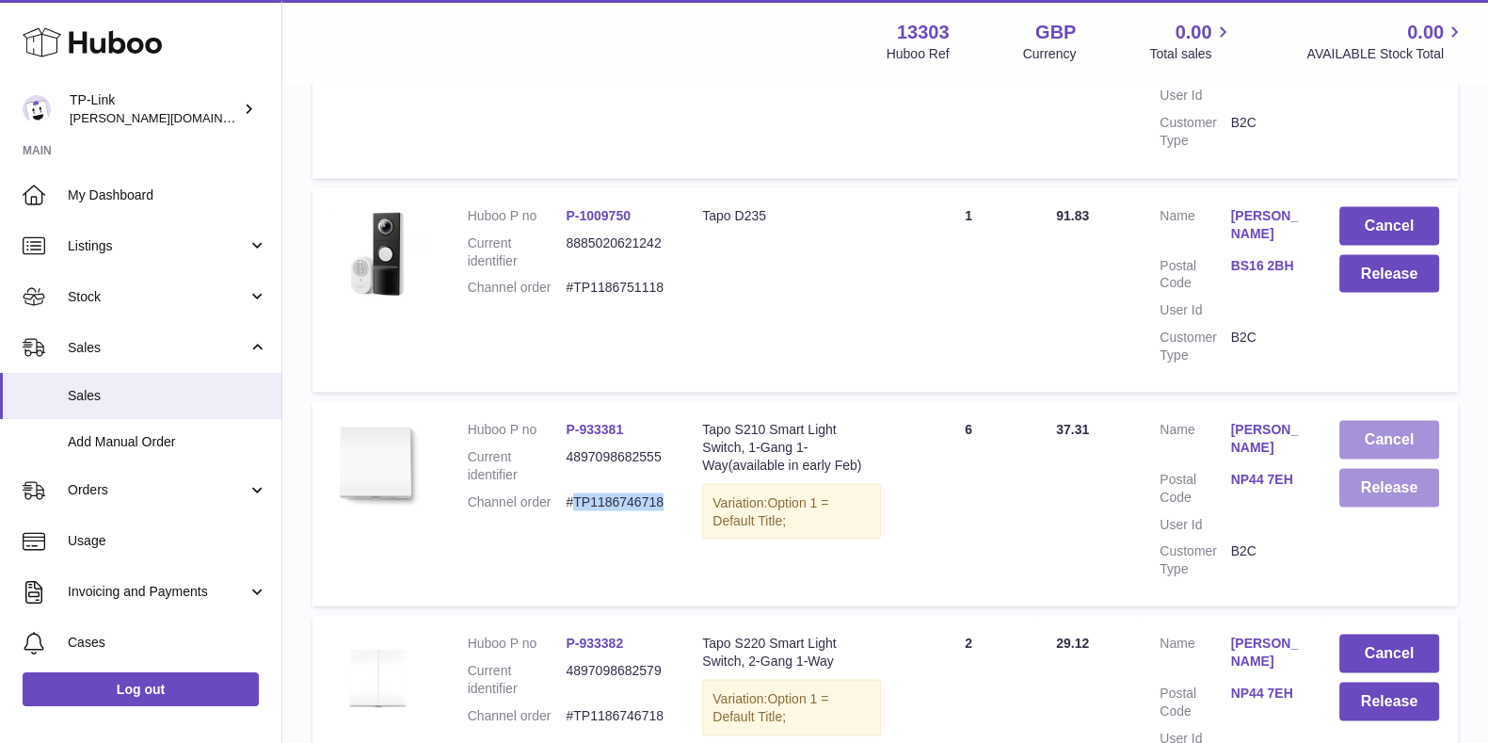
drag, startPoint x: 1367, startPoint y: 421, endPoint x: 1365, endPoint y: 386, distance: 34.9
click at [1366, 401] on td "Cancel Release" at bounding box center [1389, 503] width 137 height 204
click at [1370, 468] on button "Release" at bounding box center [1389, 487] width 100 height 39
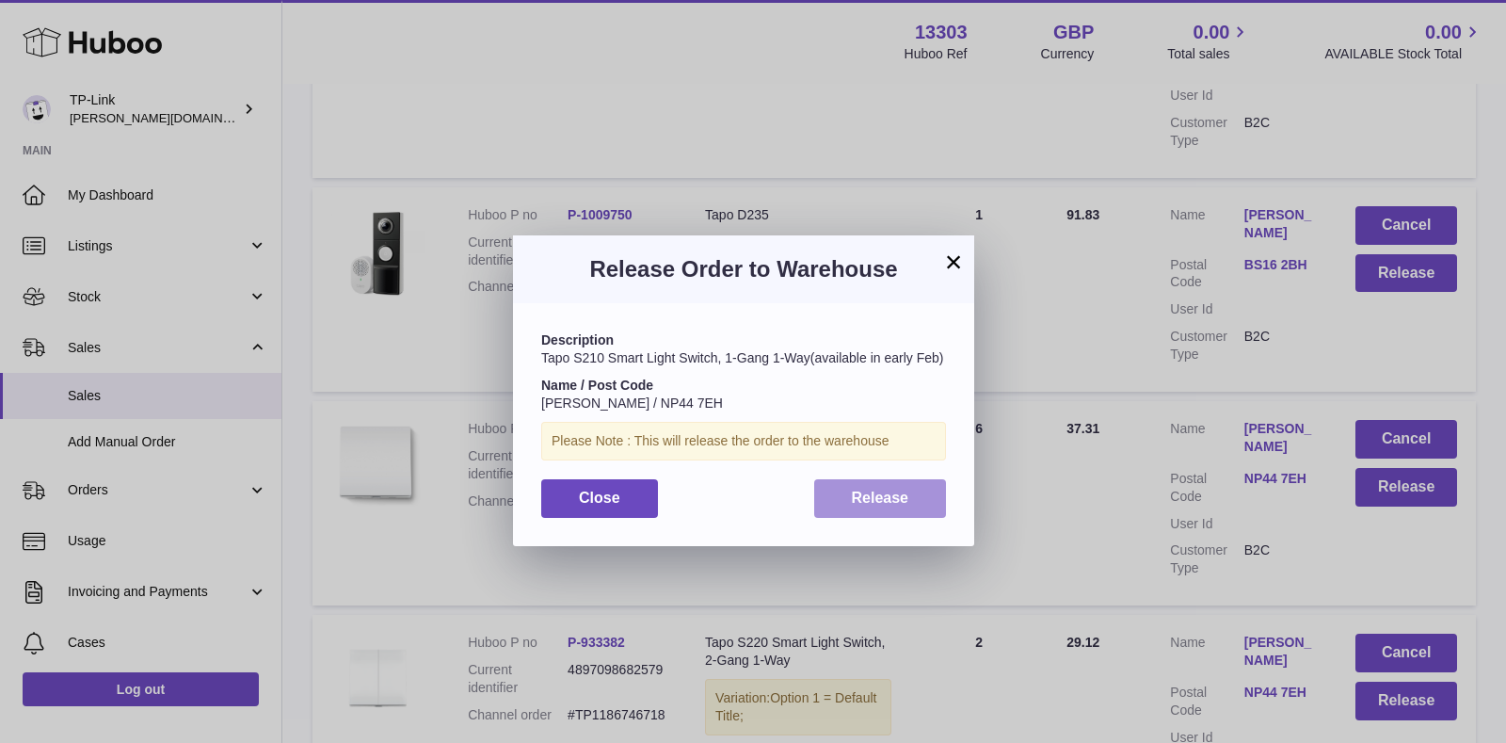
click at [870, 505] on span "Release" at bounding box center [880, 497] width 57 height 16
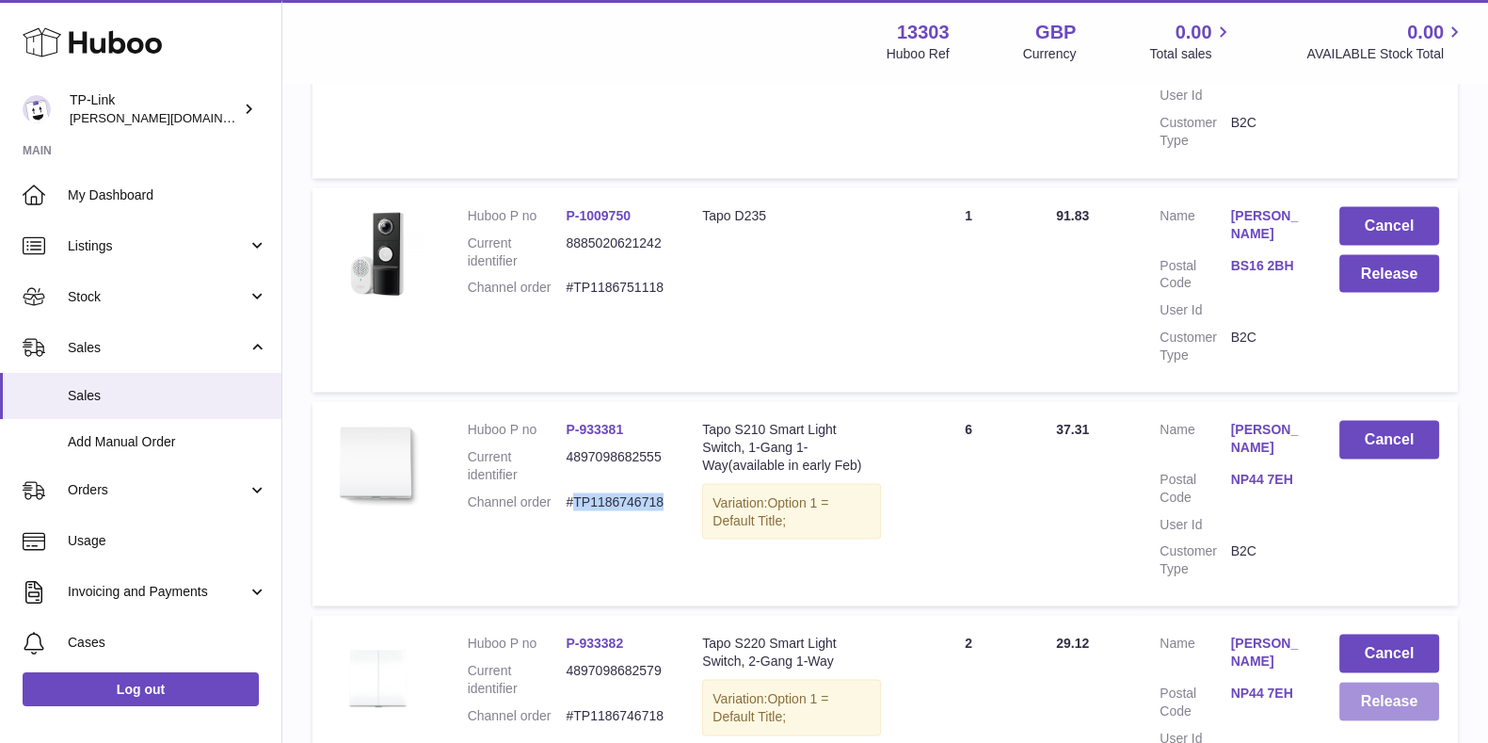
click at [1388, 681] on button "Release" at bounding box center [1389, 700] width 100 height 39
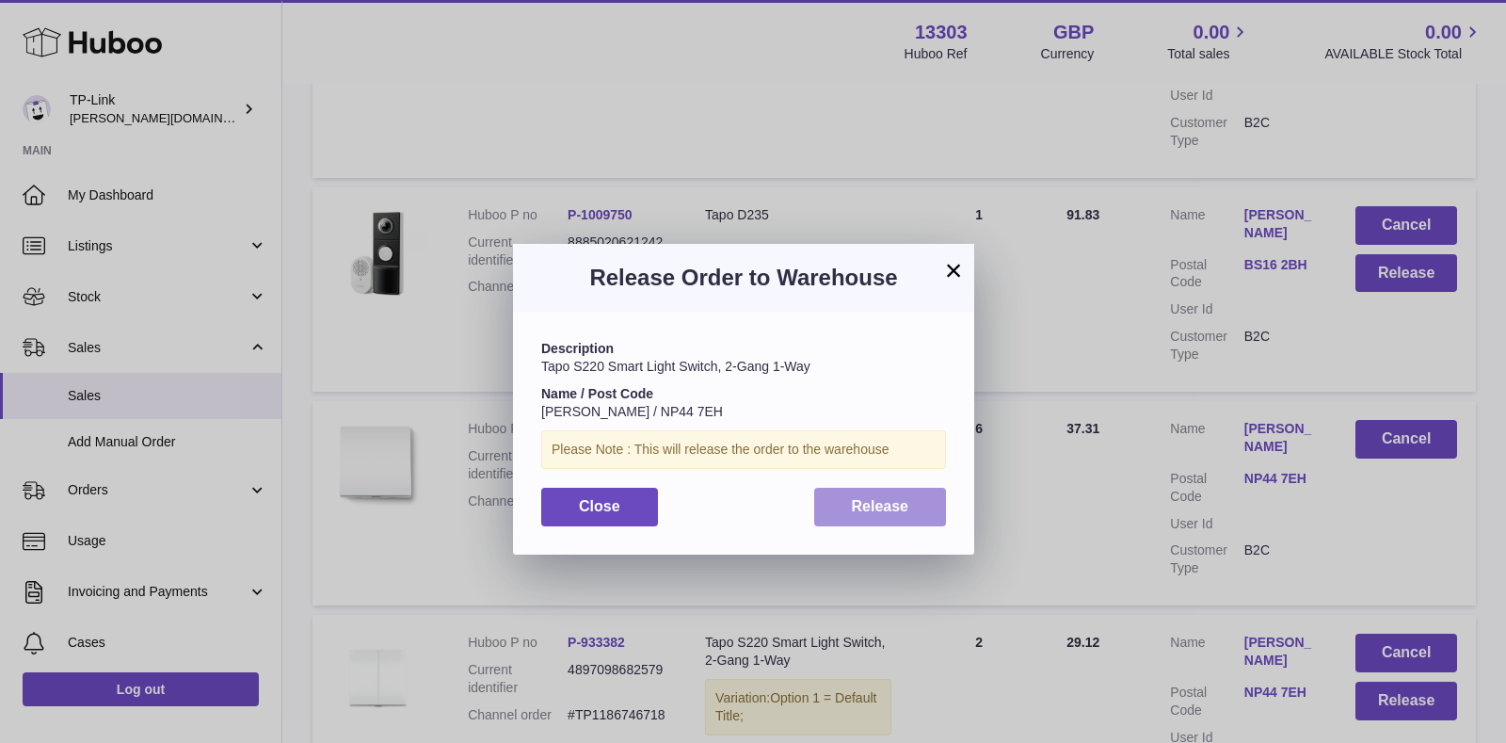
click at [856, 500] on span "Release" at bounding box center [880, 506] width 57 height 16
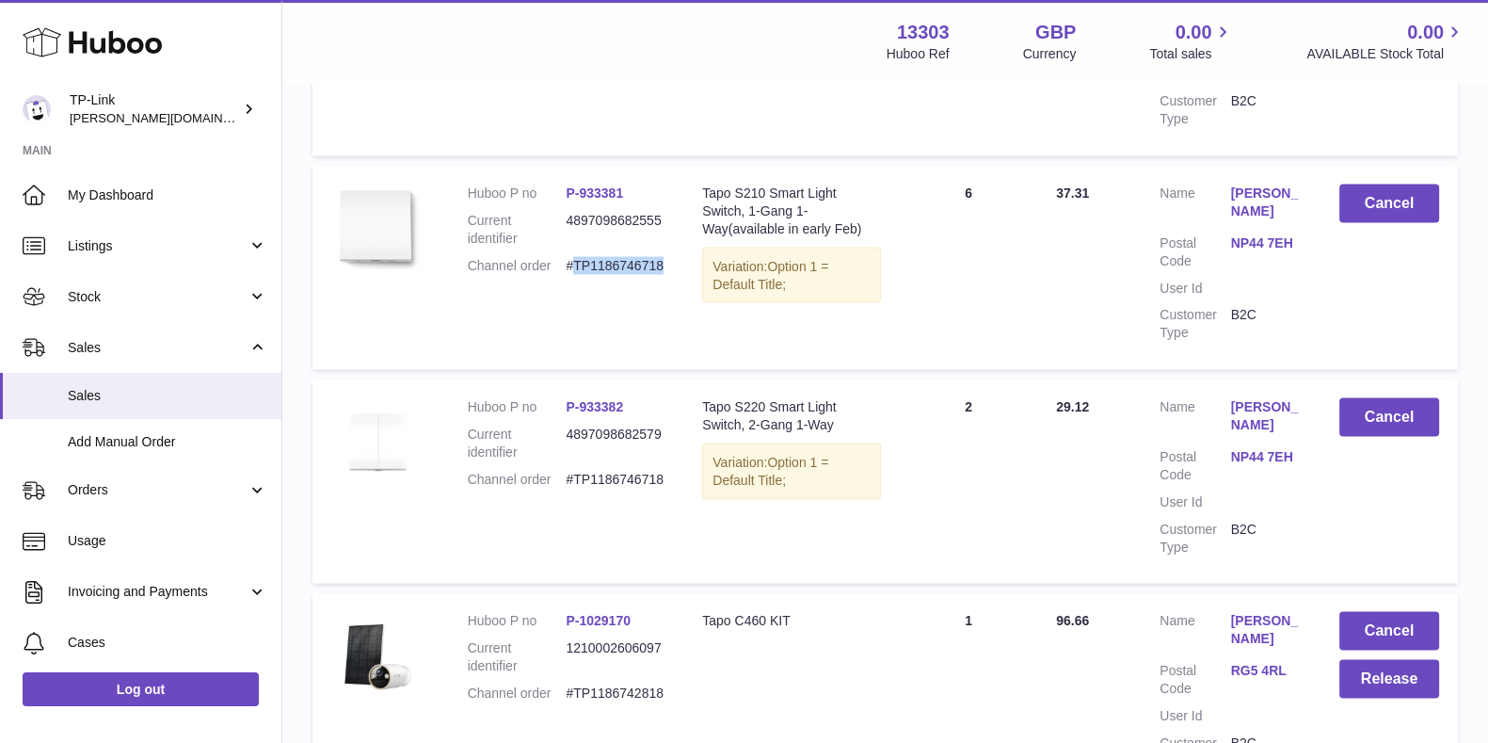
scroll to position [4631, 0]
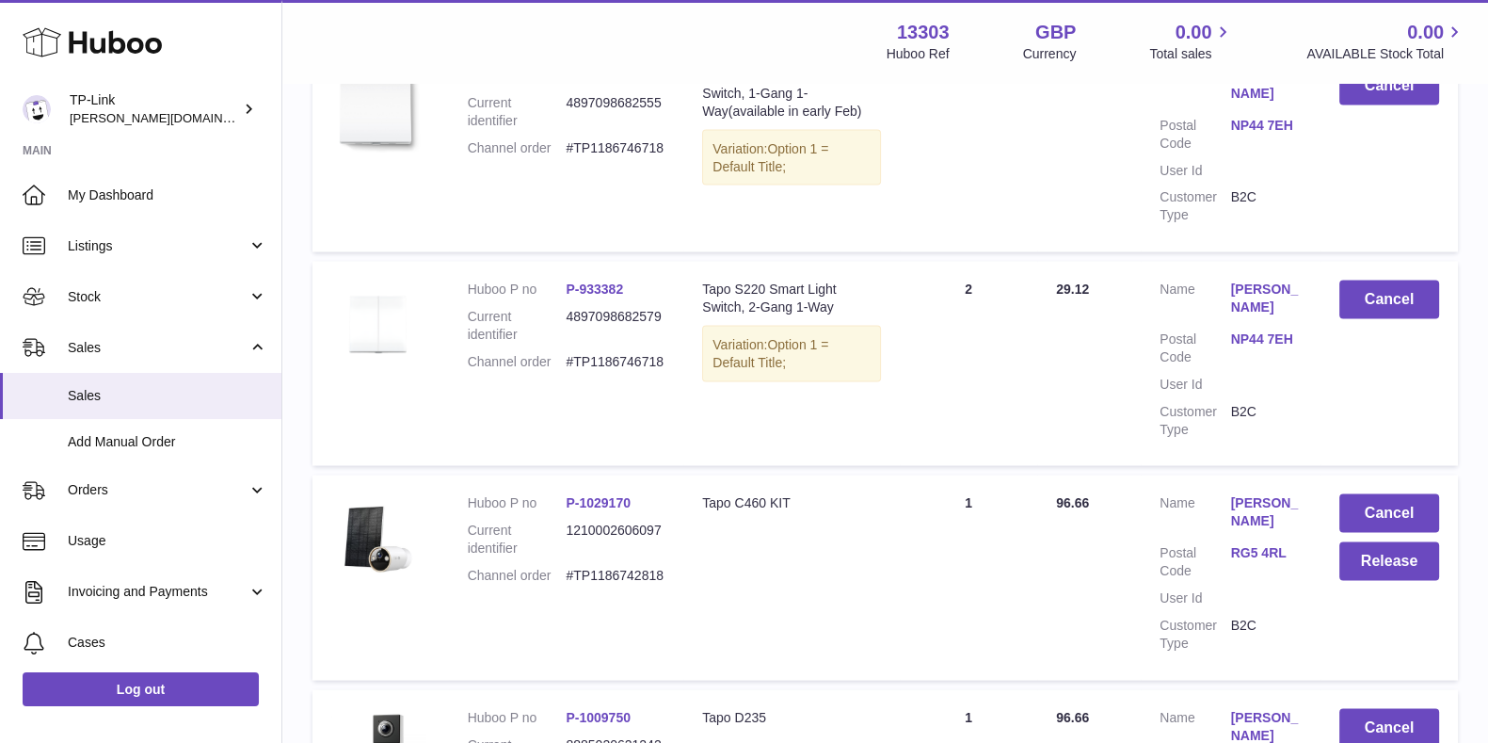
click at [622, 567] on dd "#TP1186742818" at bounding box center [615, 576] width 99 height 18
copy dd "TP1186742818"
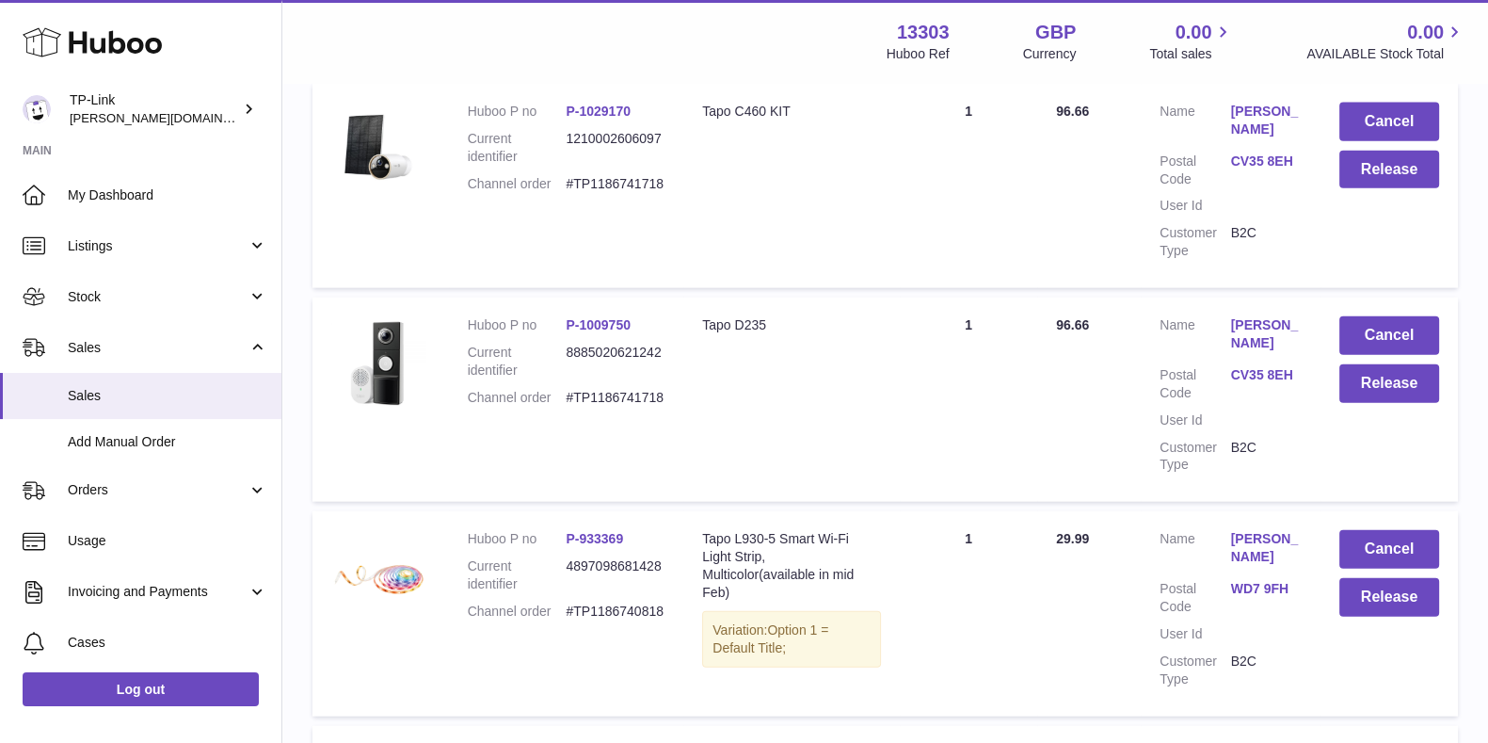
scroll to position [5454, 0]
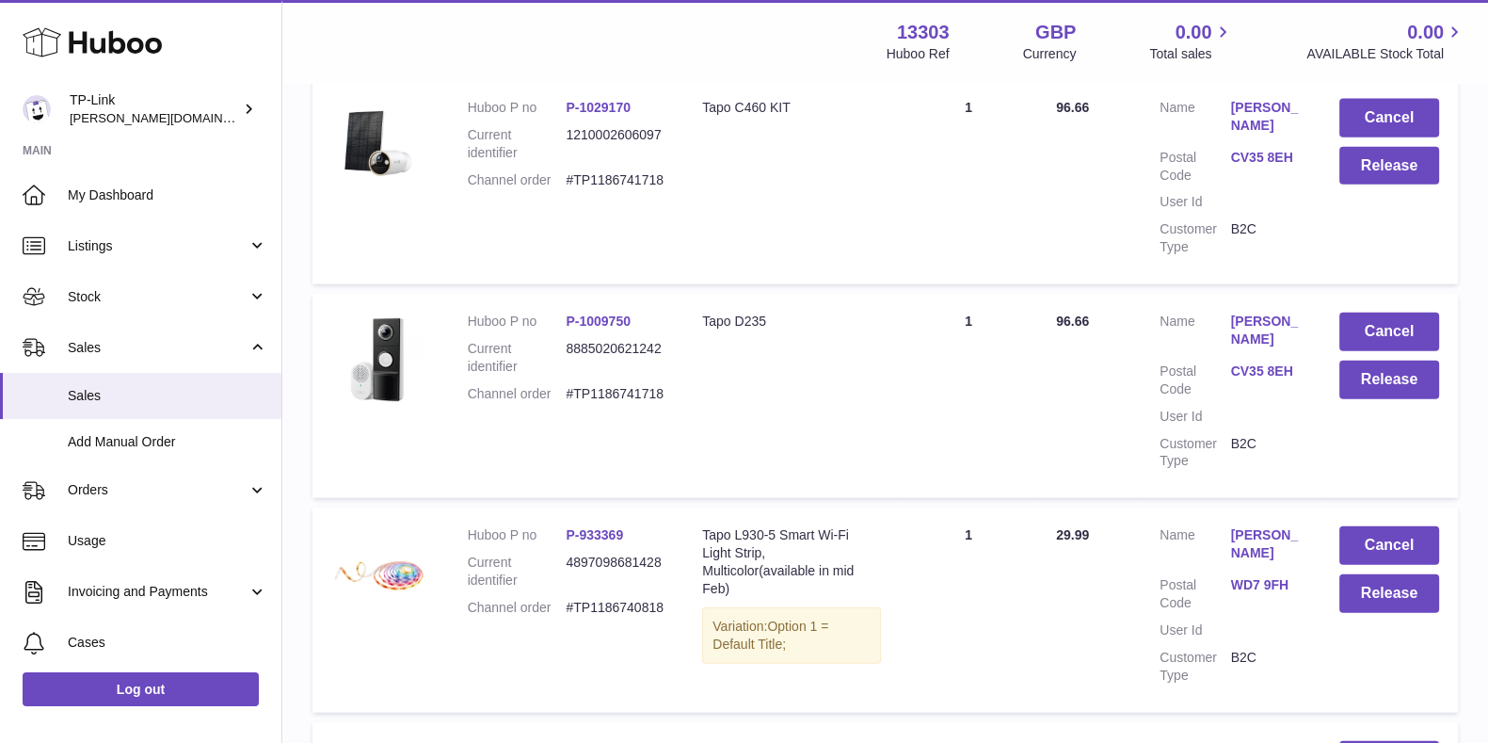
click at [622, 599] on dd "#TP1186740818" at bounding box center [615, 608] width 99 height 18
click at [625, 599] on dd "#TP1186740818" at bounding box center [615, 608] width 99 height 18
click at [640, 385] on dd "#TP1186741718" at bounding box center [615, 394] width 99 height 18
click at [619, 599] on dd "#TP1186740818" at bounding box center [615, 608] width 99 height 18
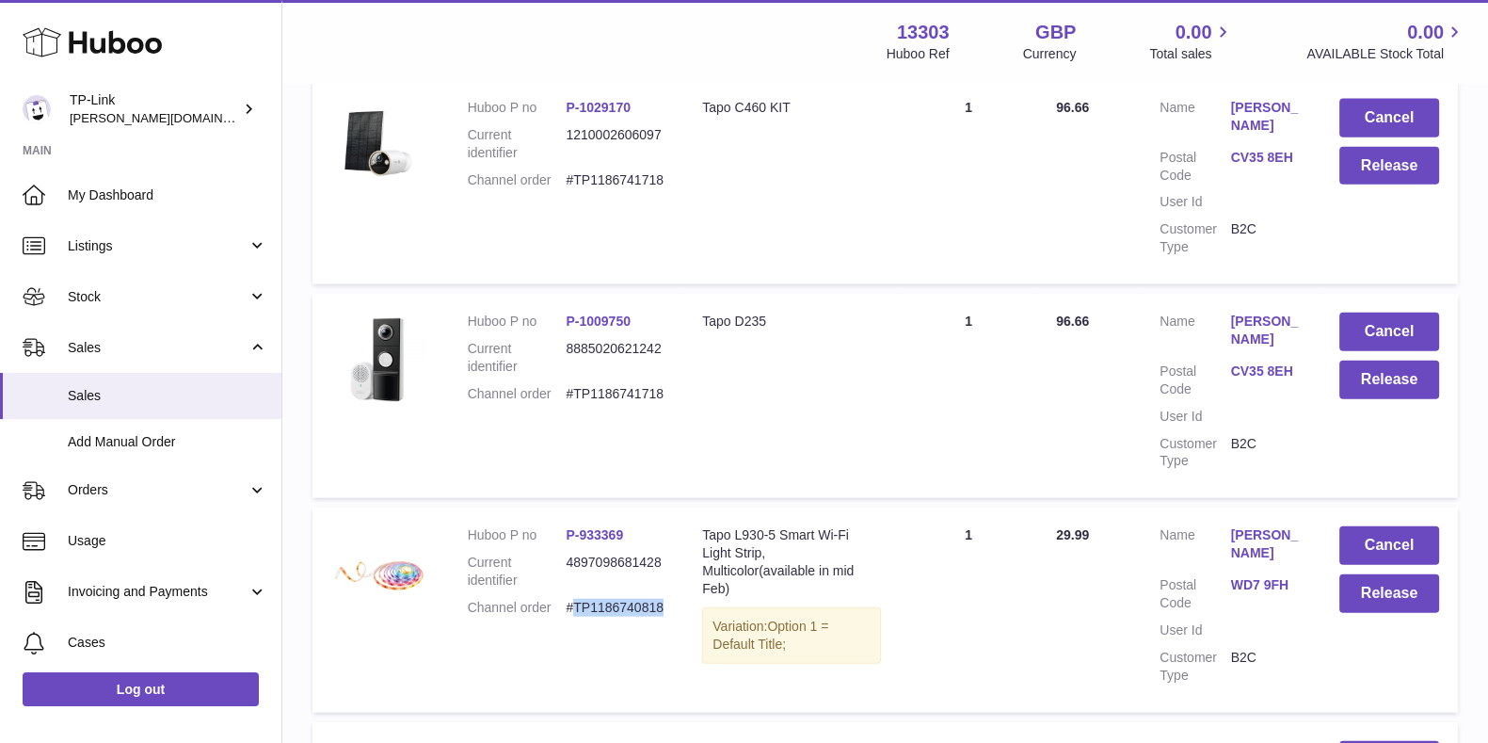
click at [619, 599] on dd "#TP1186740818" at bounding box center [615, 608] width 99 height 18
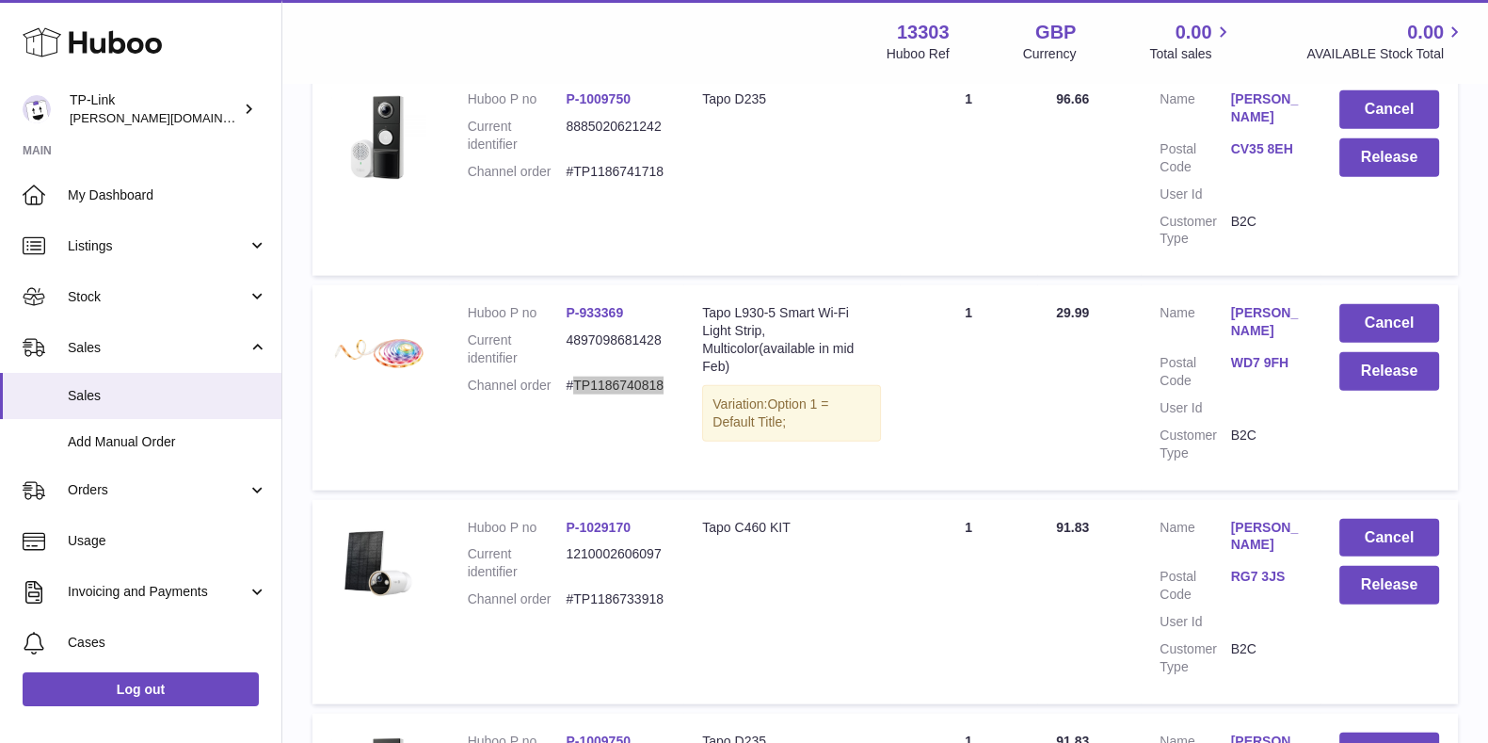
scroll to position [5690, 0]
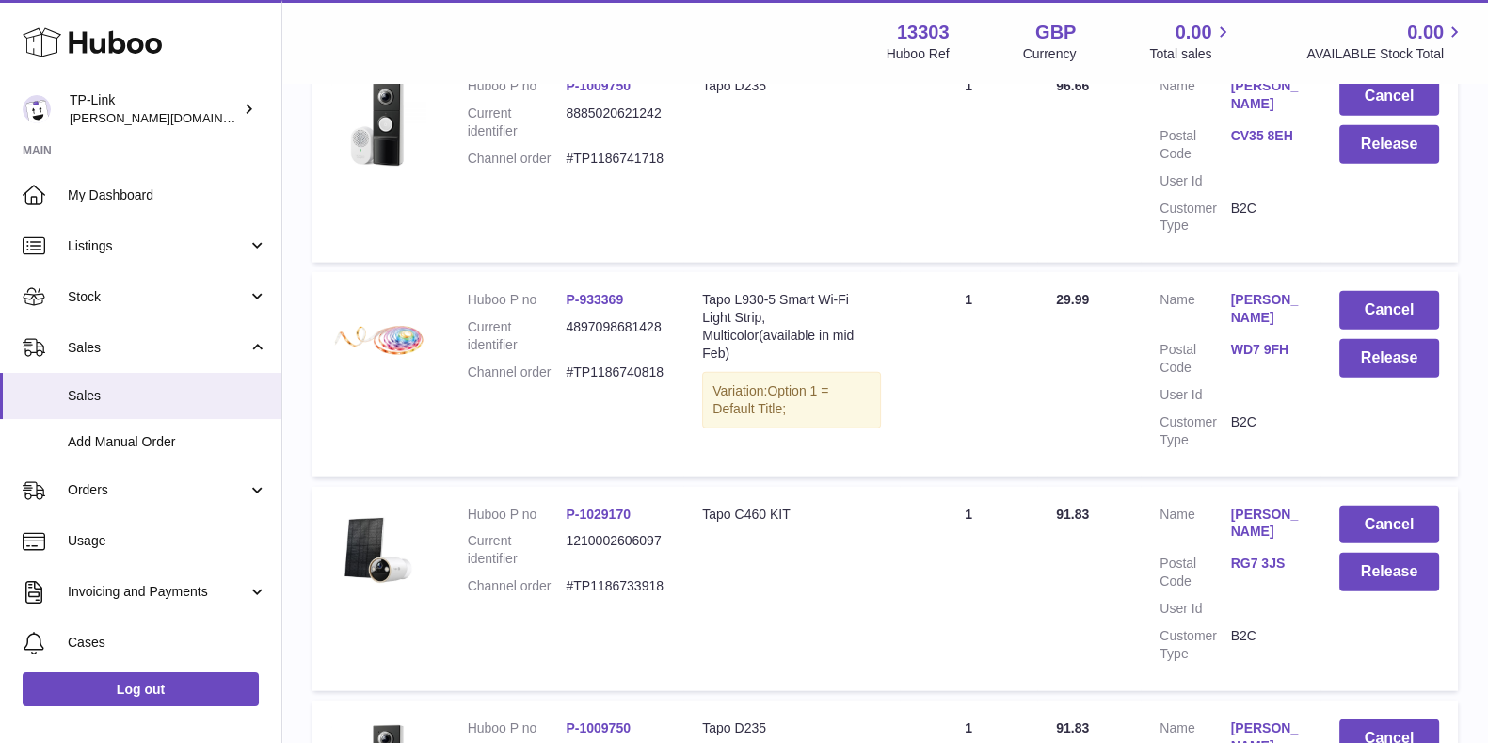
click at [612, 577] on dd "#TP1186733918" at bounding box center [615, 586] width 99 height 18
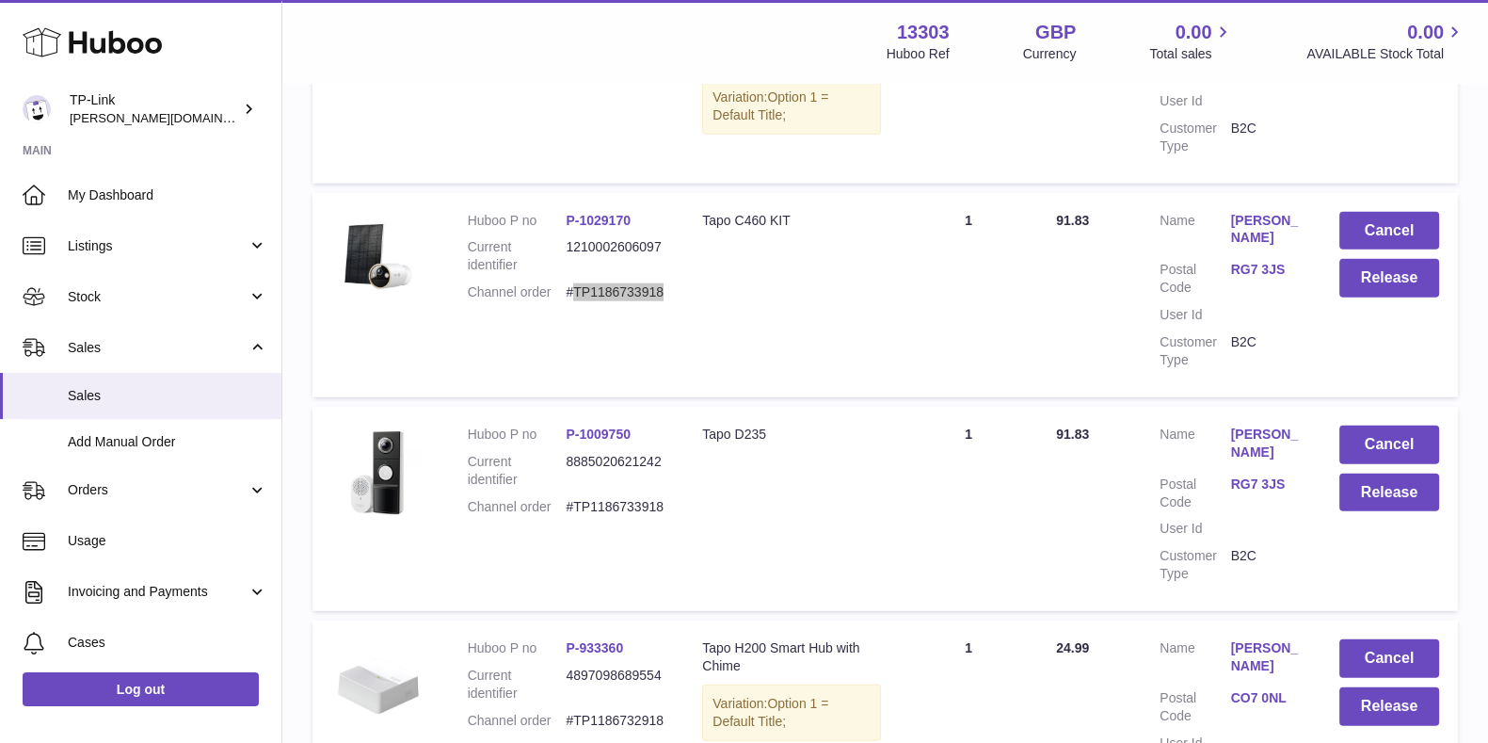
scroll to position [6042, 0]
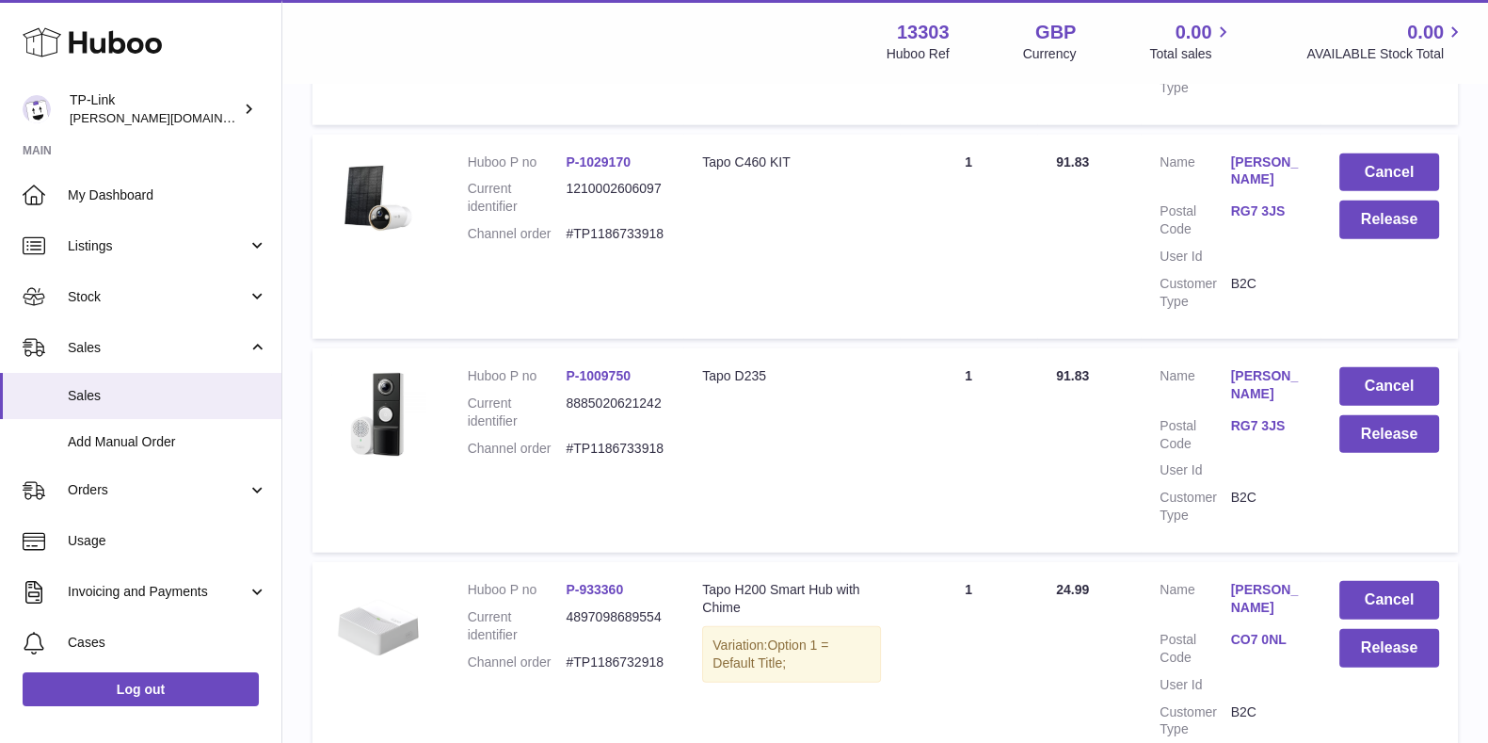
click at [626, 653] on dd "#TP1186732918" at bounding box center [615, 662] width 99 height 18
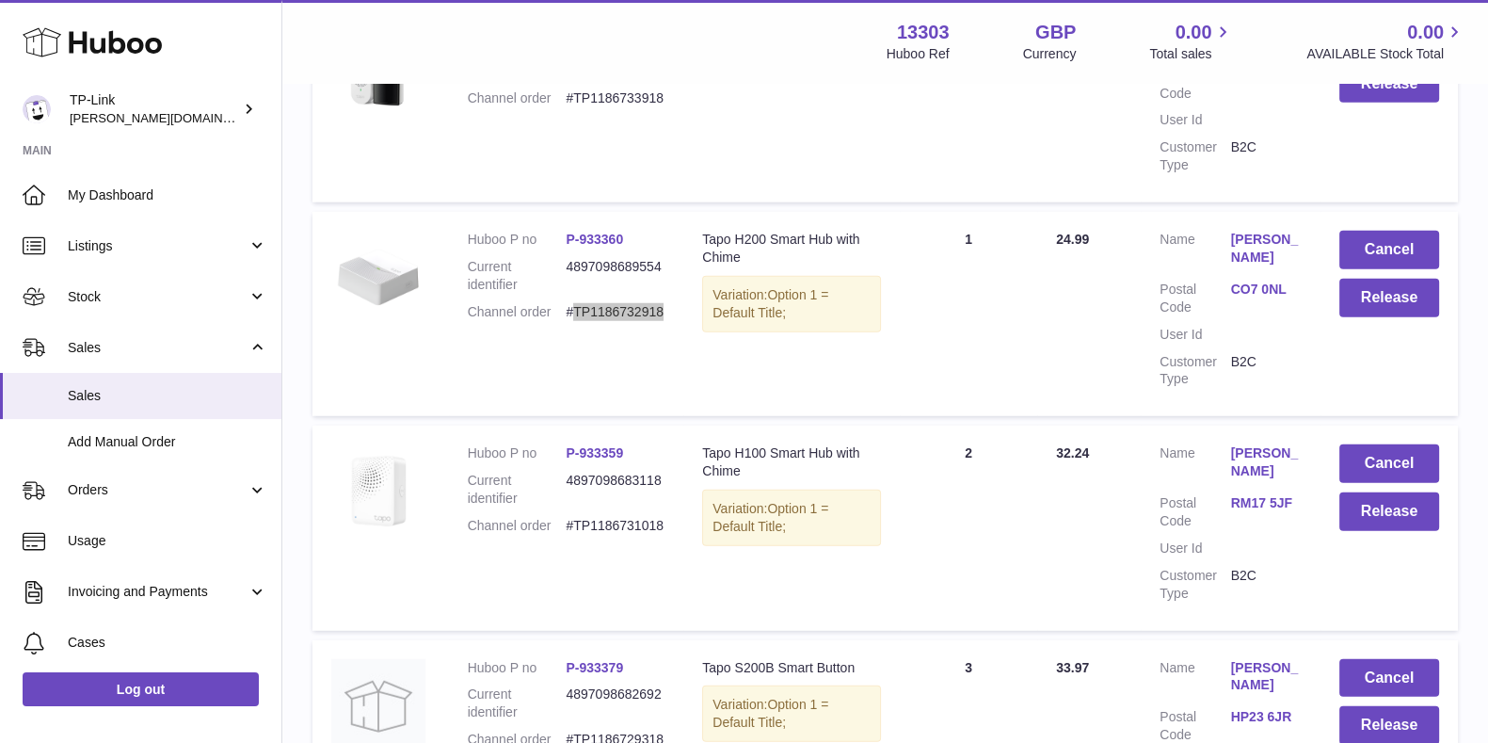
scroll to position [6512, 0]
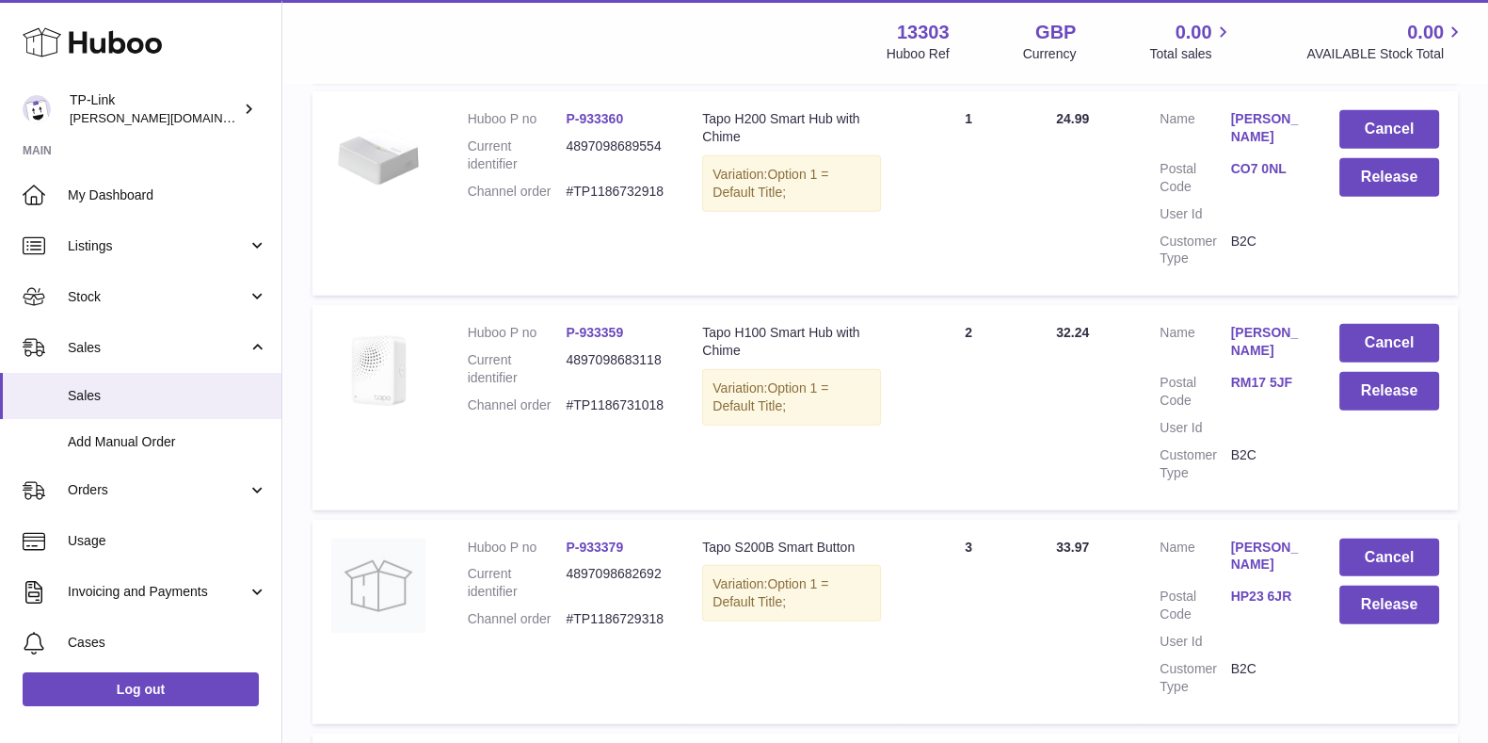
click at [607, 396] on dd "#TP1186731018" at bounding box center [615, 405] width 99 height 18
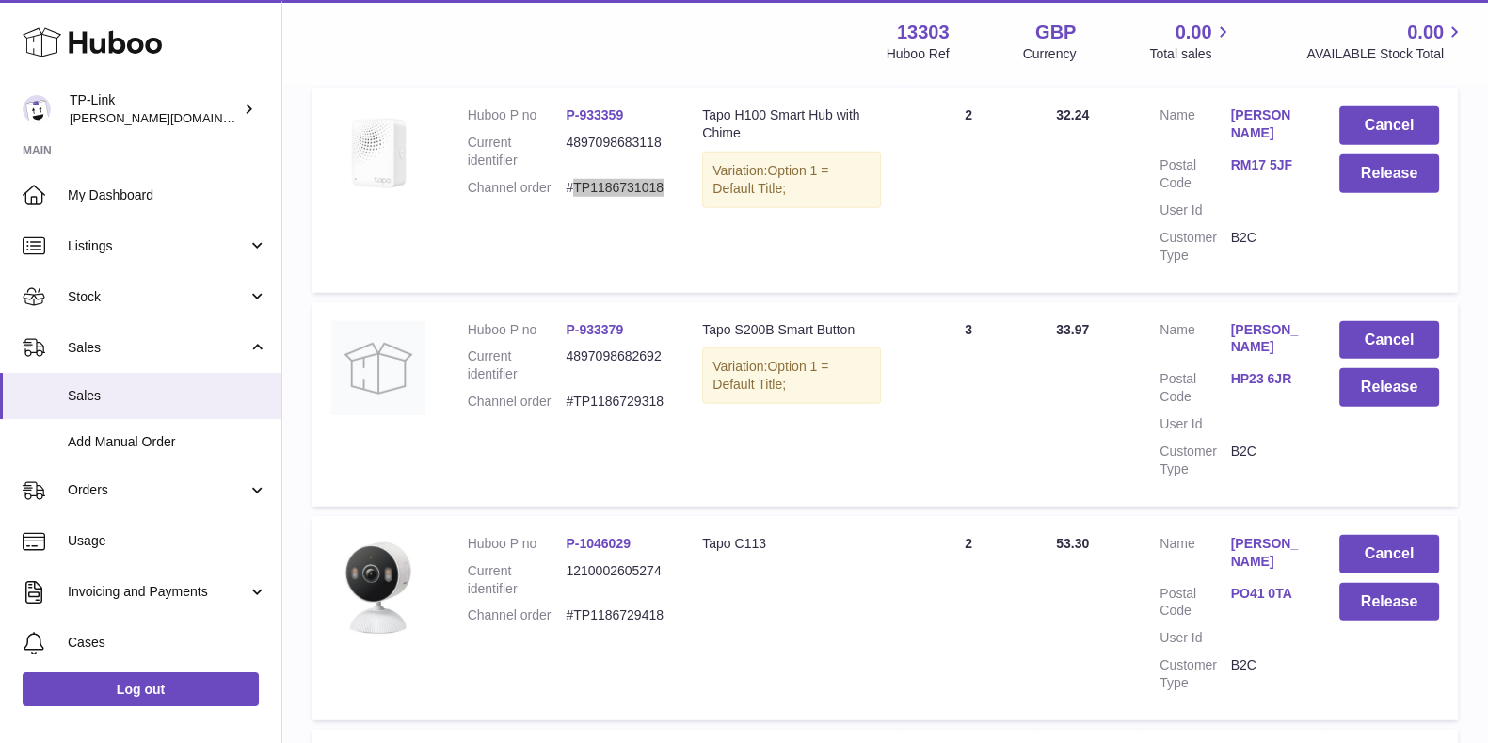
scroll to position [6748, 0]
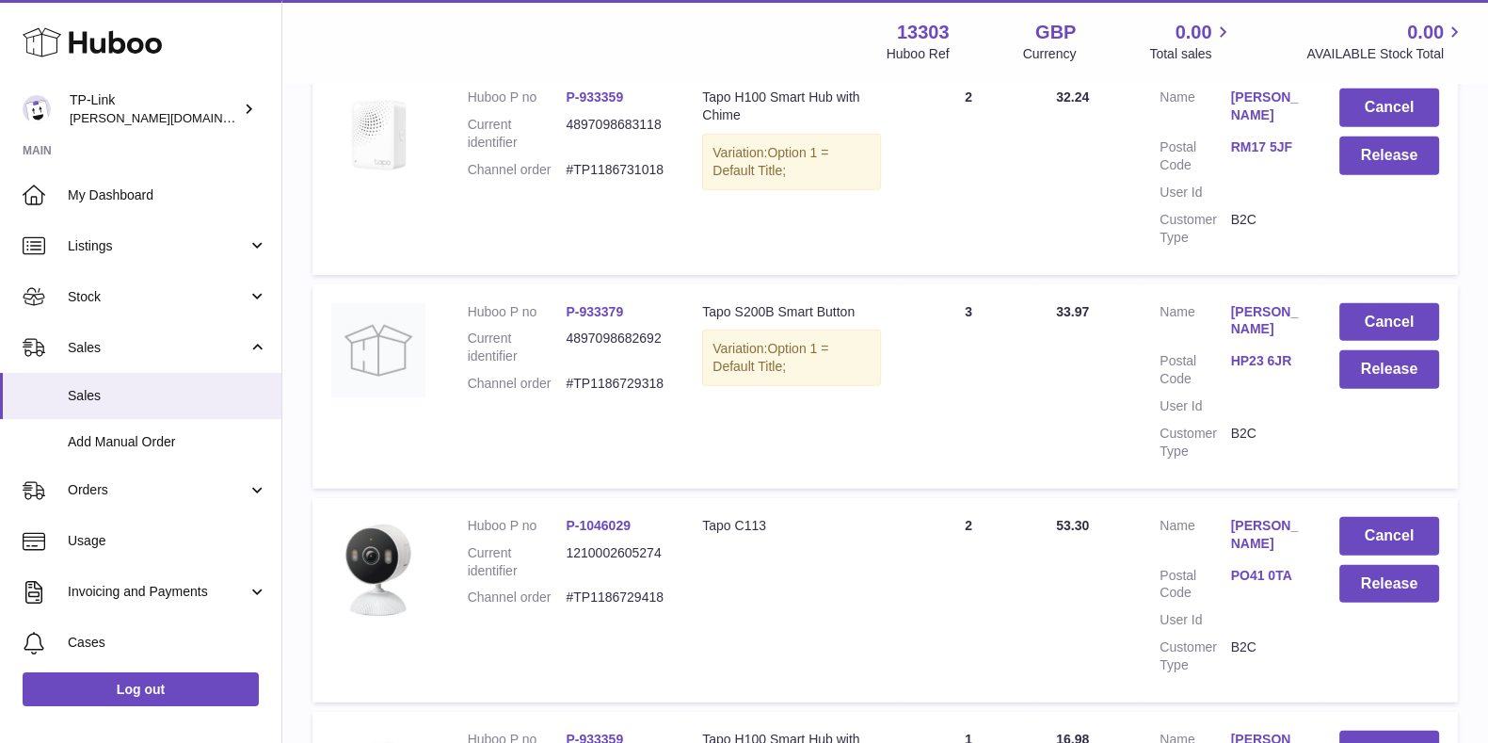
click at [637, 588] on dd "#TP1186729418" at bounding box center [615, 597] width 99 height 18
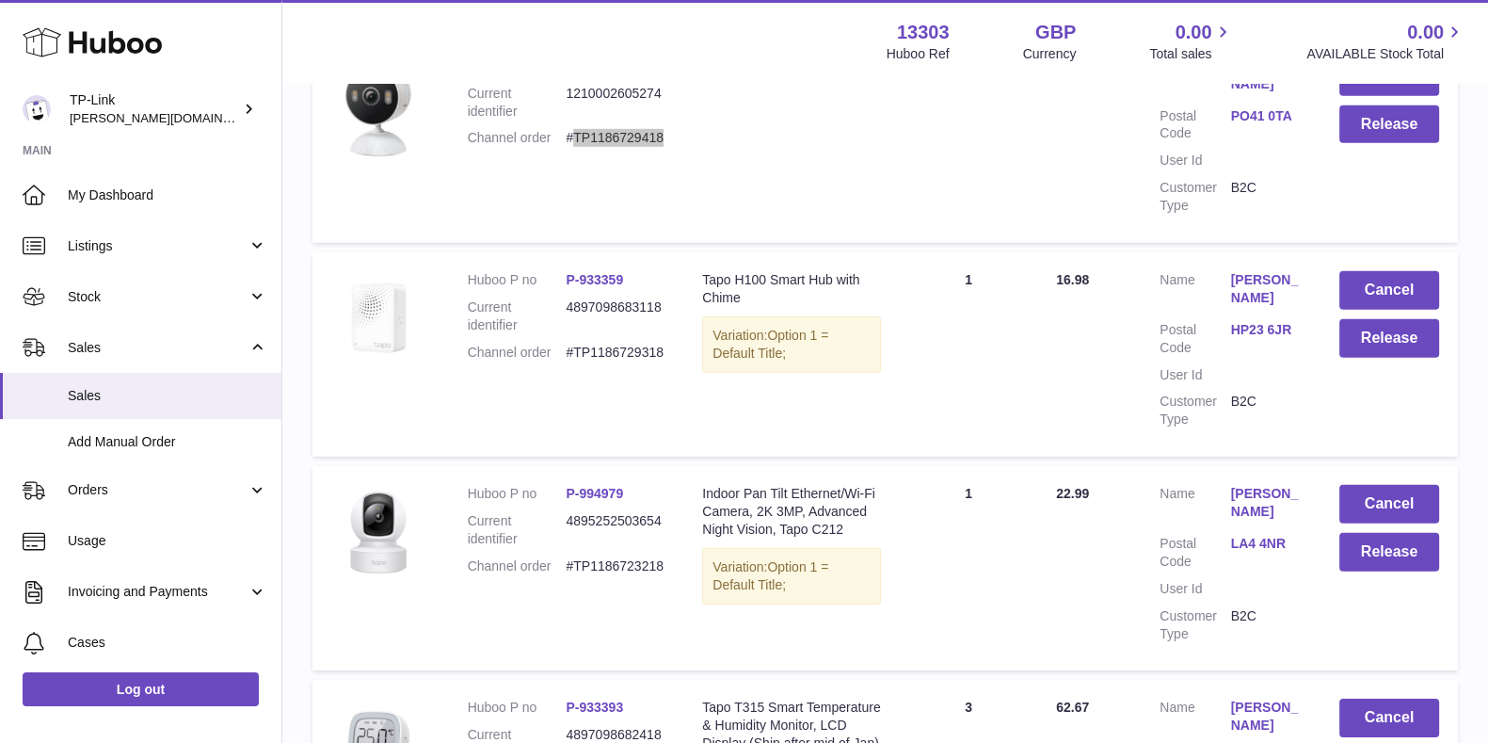
scroll to position [7218, 0]
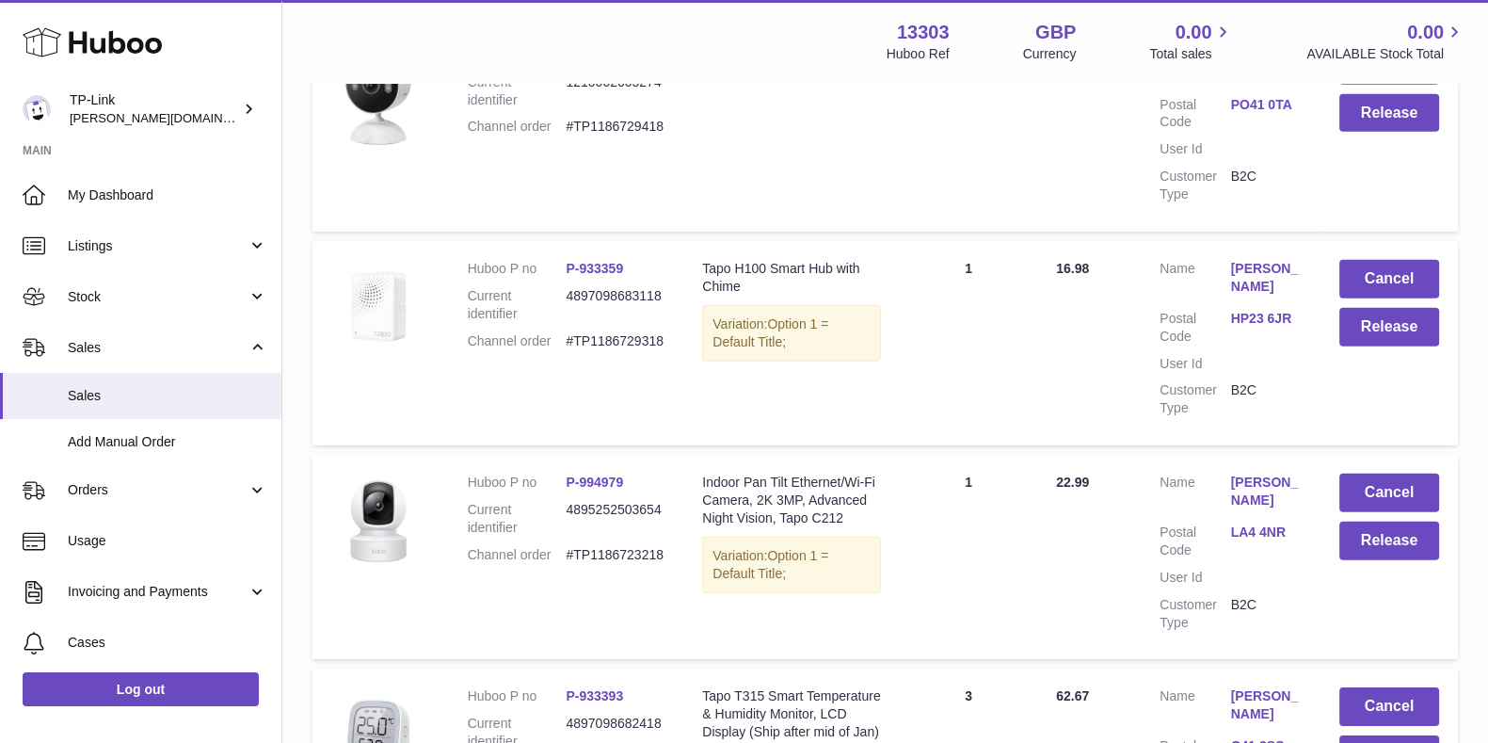
click at [611, 546] on dd "#TP1186723218" at bounding box center [615, 555] width 99 height 18
click at [627, 332] on dd "#TP1186729318" at bounding box center [615, 341] width 99 height 18
click at [606, 501] on dd "4895252503654" at bounding box center [615, 519] width 99 height 36
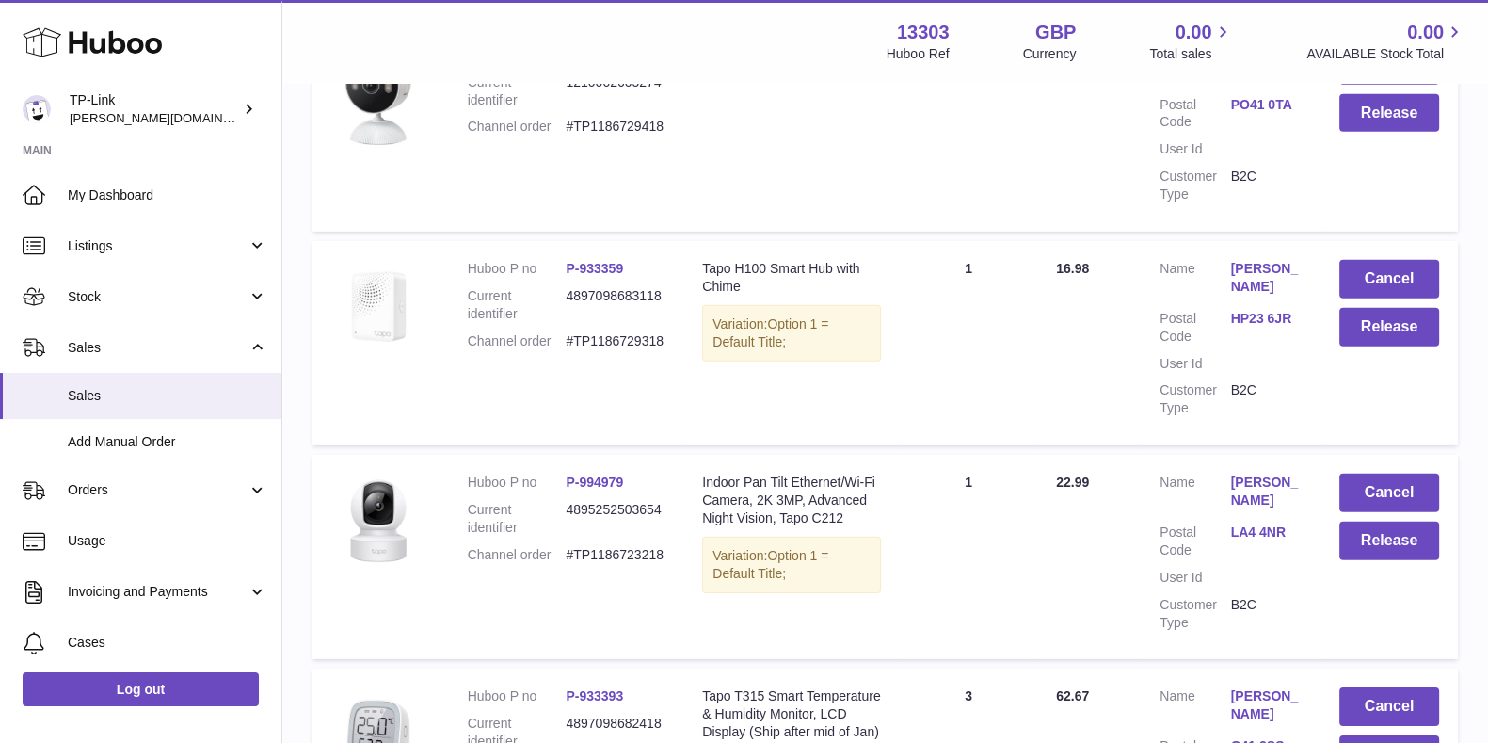
click at [615, 332] on dd "#TP1186729318" at bounding box center [615, 341] width 99 height 18
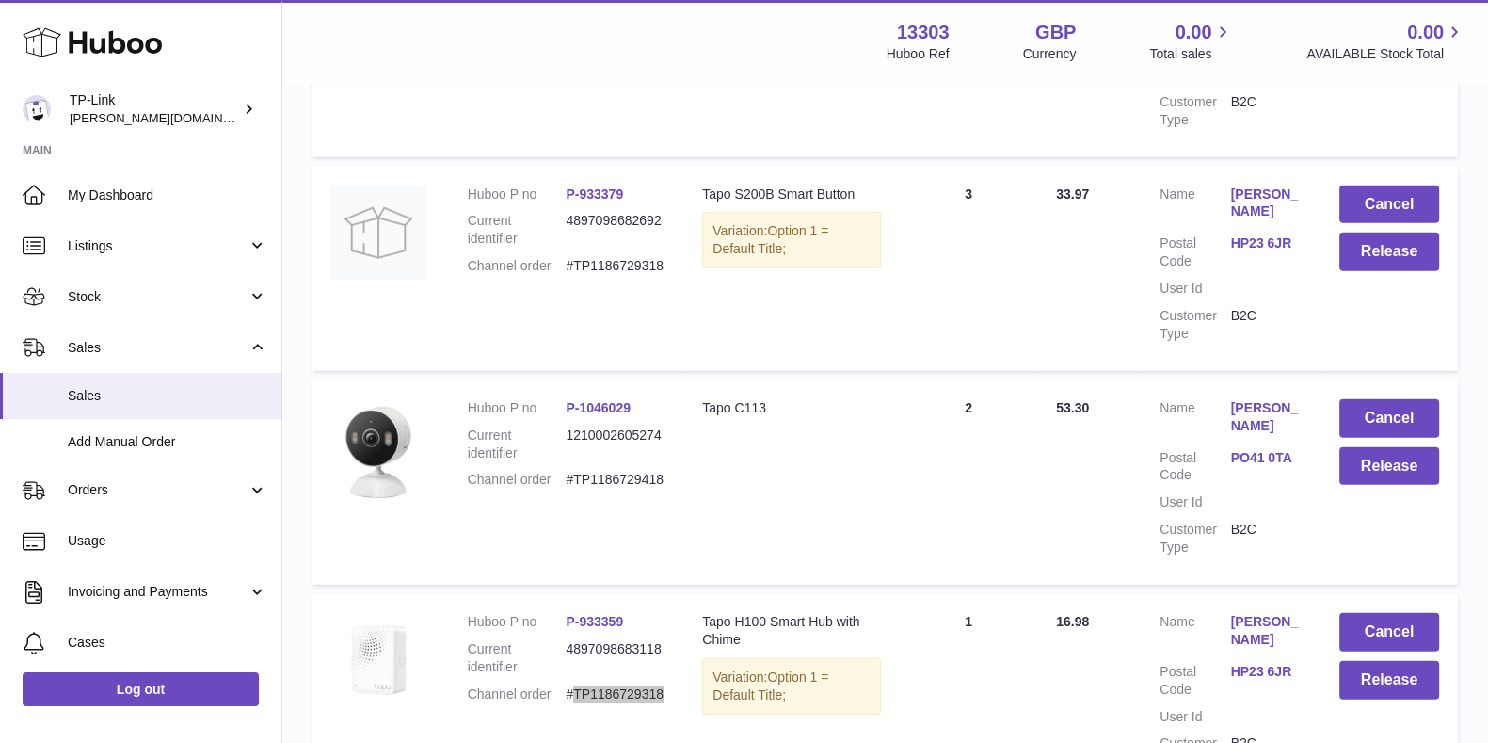
scroll to position [6983, 0]
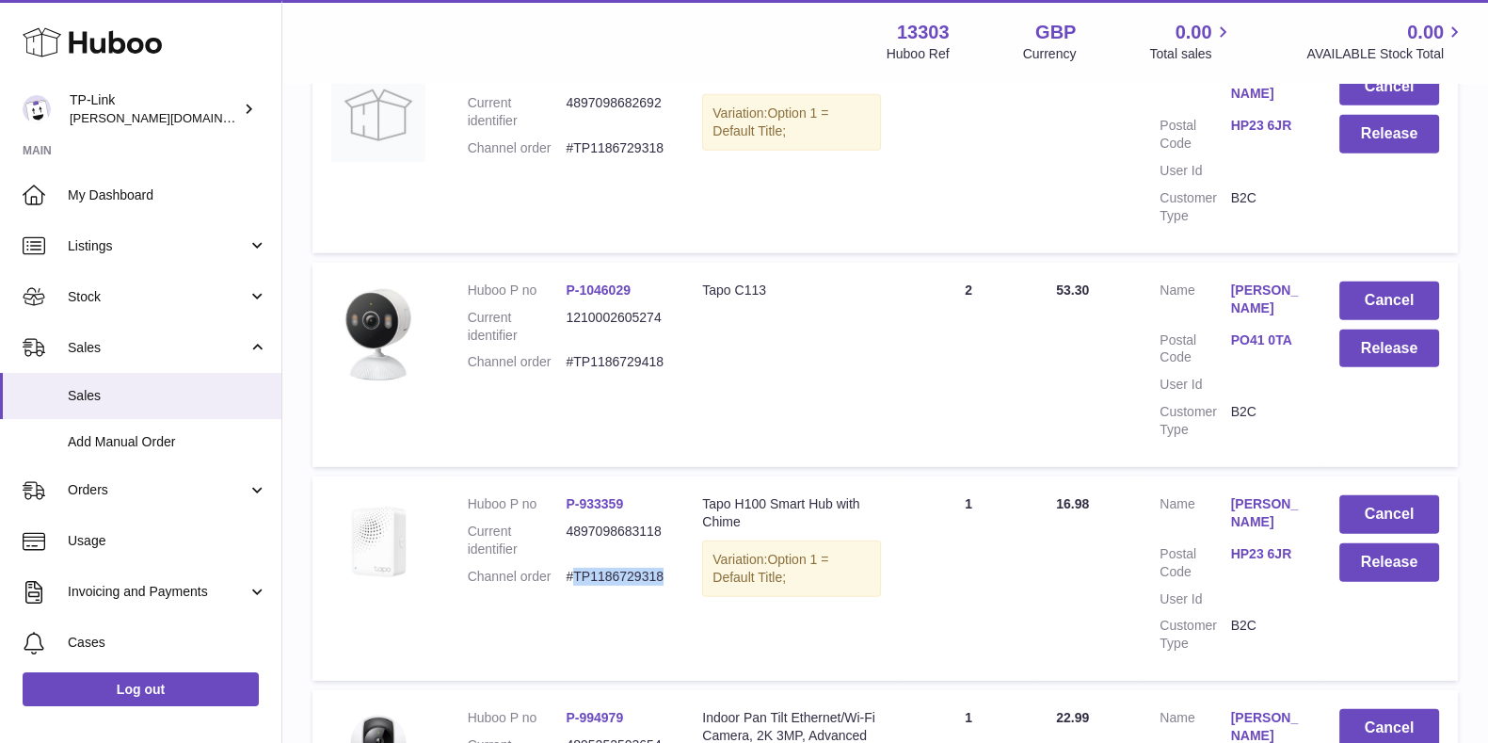
click at [626, 495] on dl "Huboo P no P-933359 Current identifier 4897098683118 Channel order #TP1186729318" at bounding box center [567, 545] width 198 height 100
drag, startPoint x: 626, startPoint y: 457, endPoint x: 680, endPoint y: 505, distance: 72.0
click at [677, 503] on td "Huboo P no P-933359 Current identifier 4897098683118 Channel order #TP1186729318" at bounding box center [566, 578] width 235 height 204
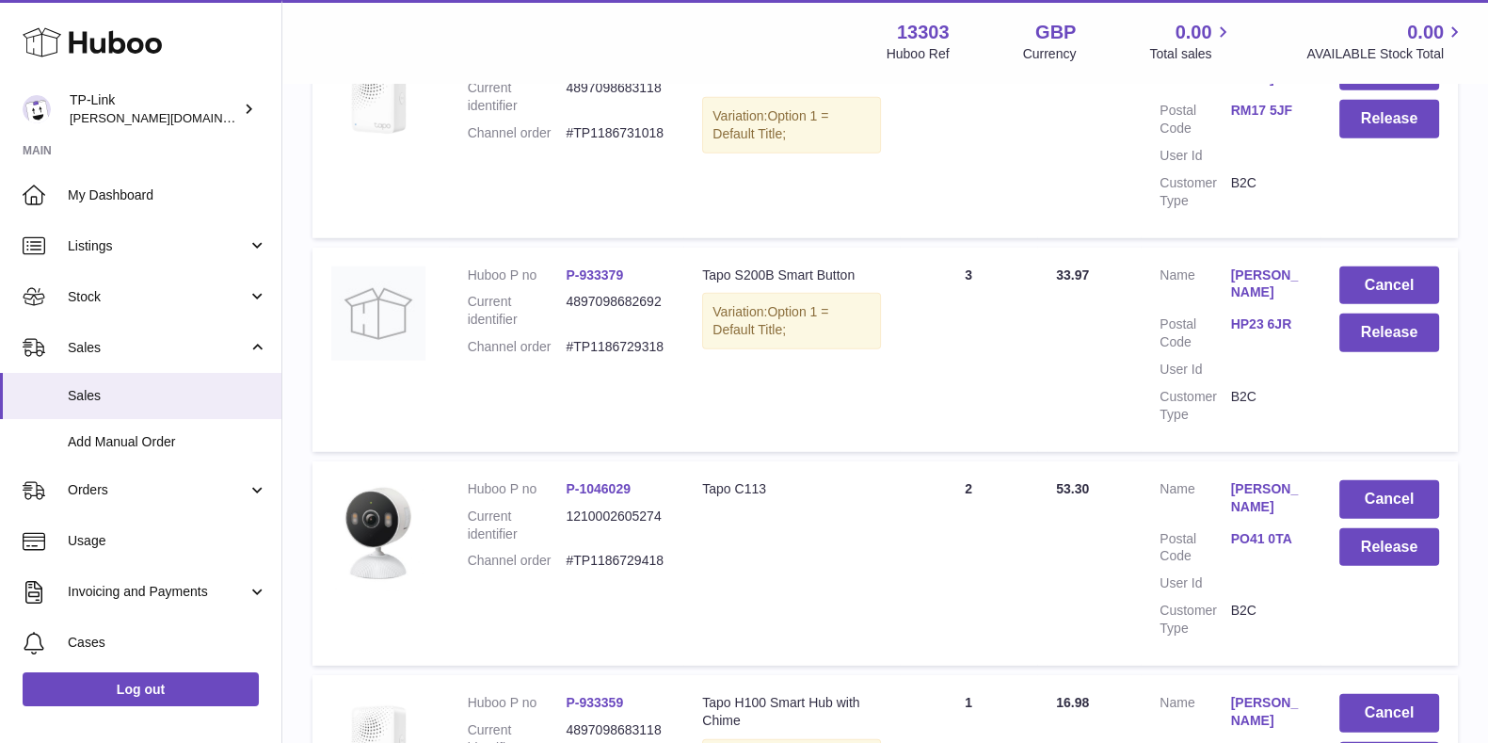
scroll to position [6748, 0]
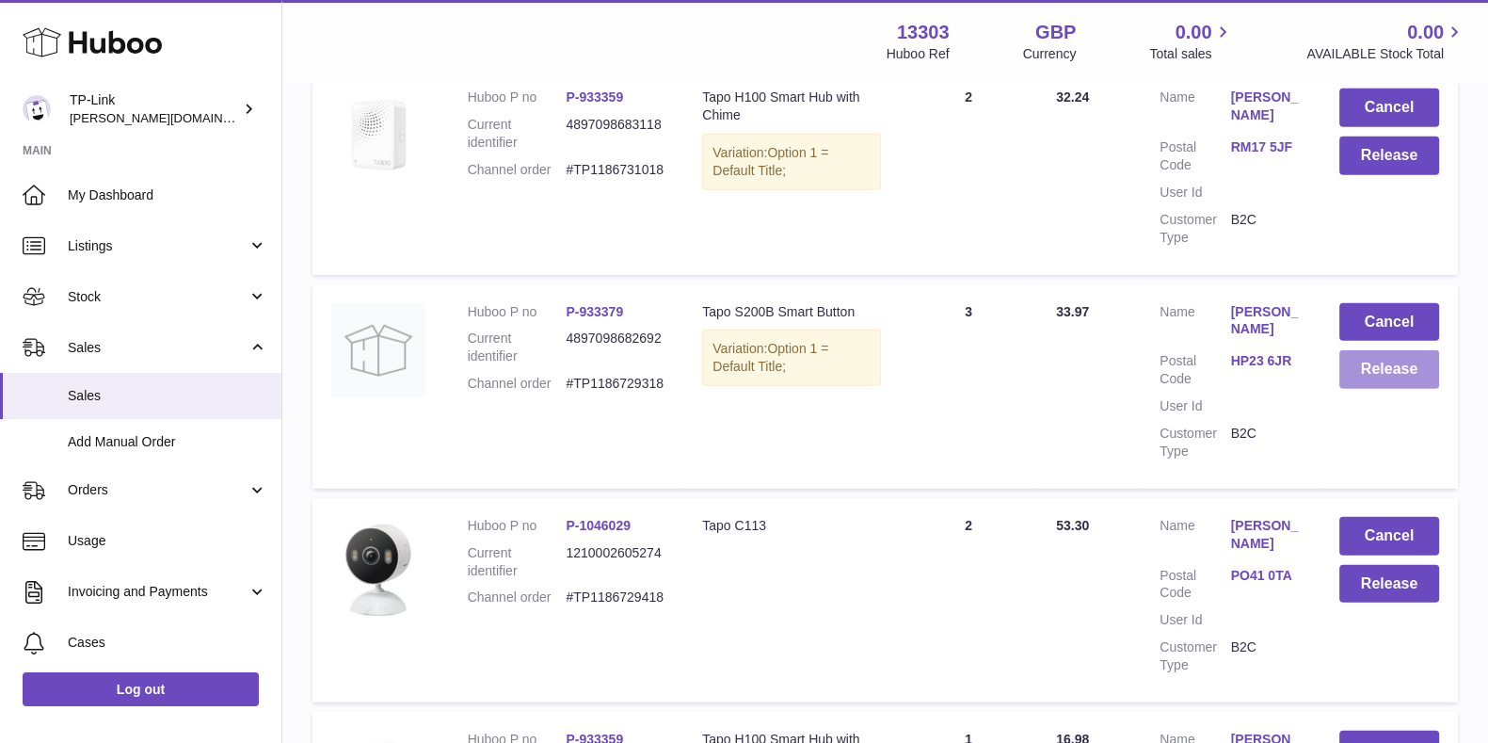
click at [1402, 350] on button "Release" at bounding box center [1389, 369] width 100 height 39
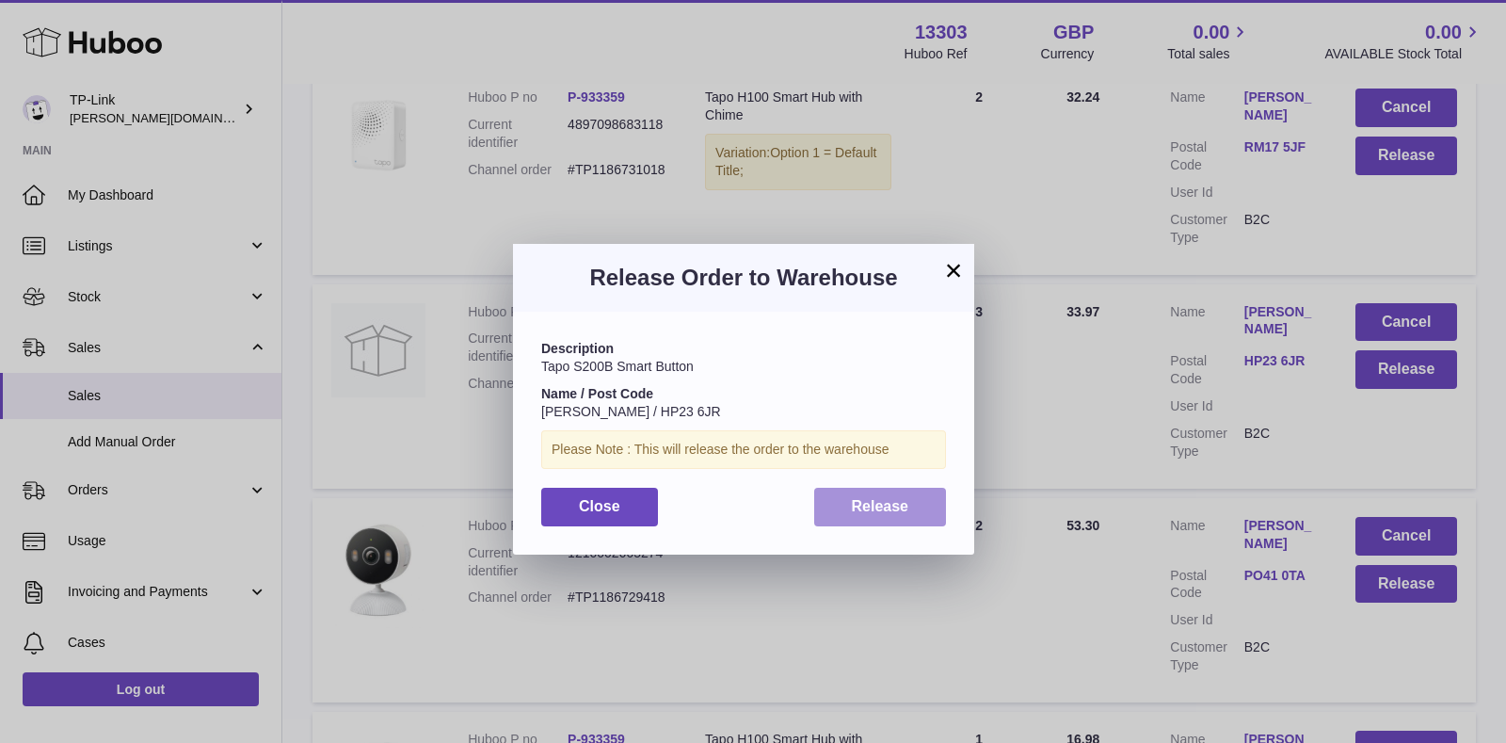
click at [876, 521] on button "Release" at bounding box center [880, 507] width 133 height 39
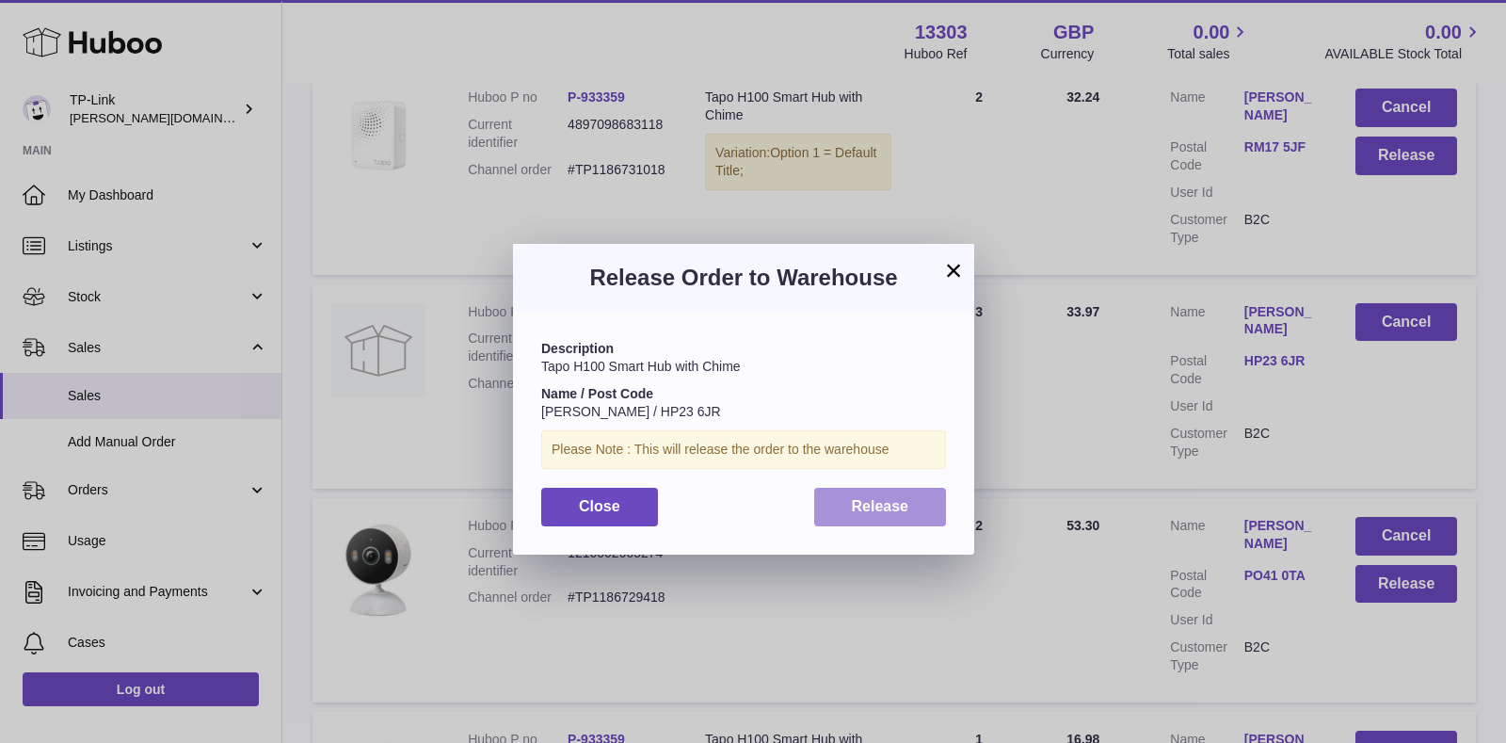
click at [847, 517] on button "Release" at bounding box center [880, 507] width 133 height 39
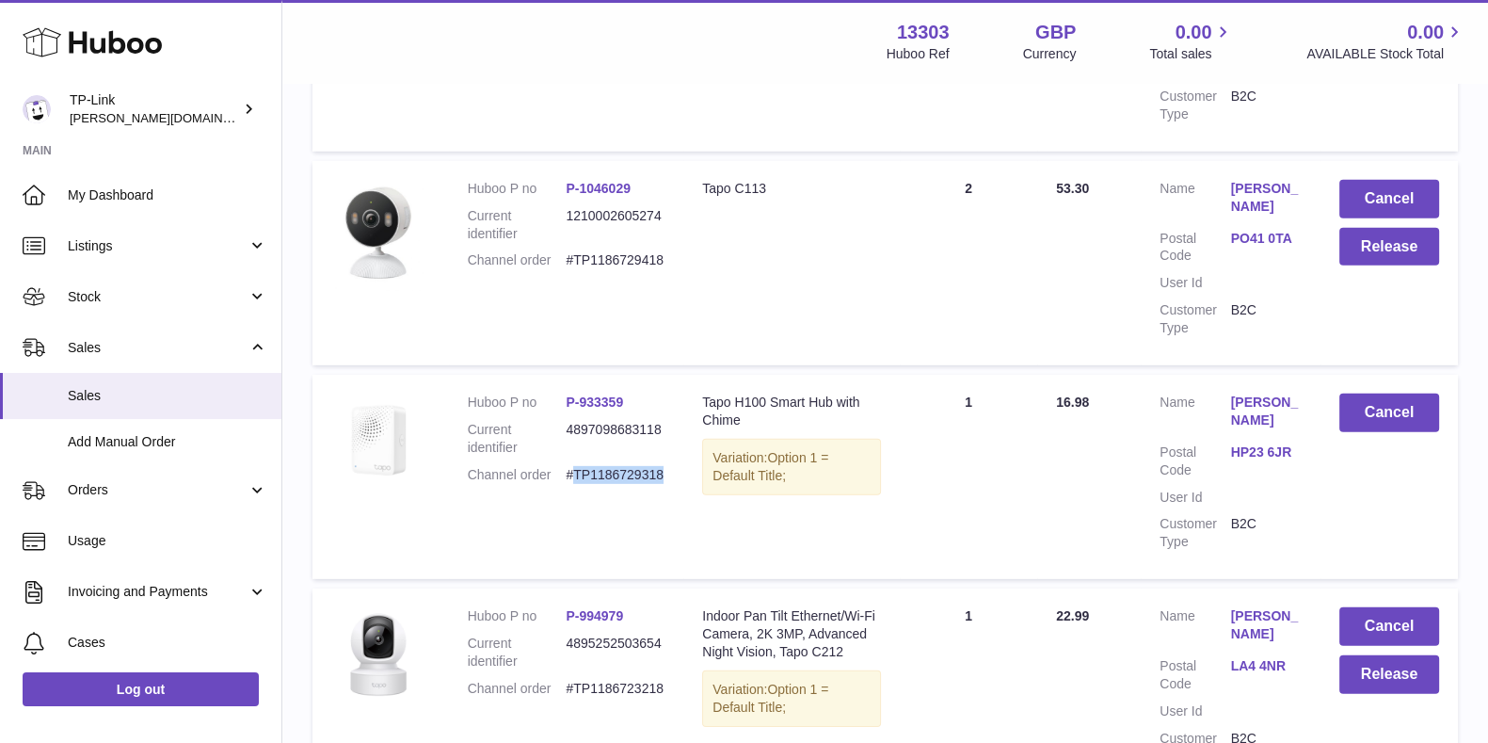
scroll to position [7101, 0]
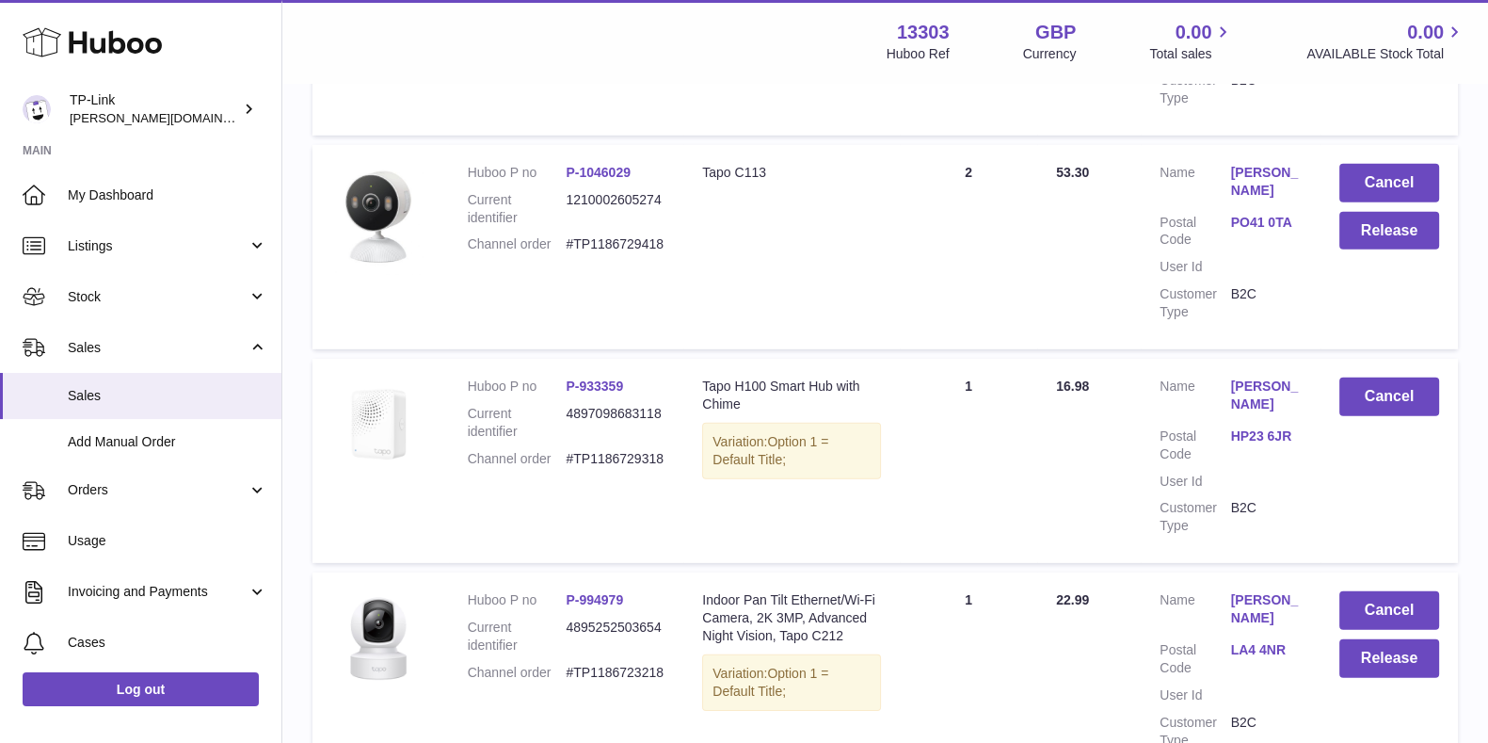
click at [613, 664] on dd "#TP1186723218" at bounding box center [615, 673] width 99 height 18
click at [1360, 639] on button "Release" at bounding box center [1389, 658] width 100 height 39
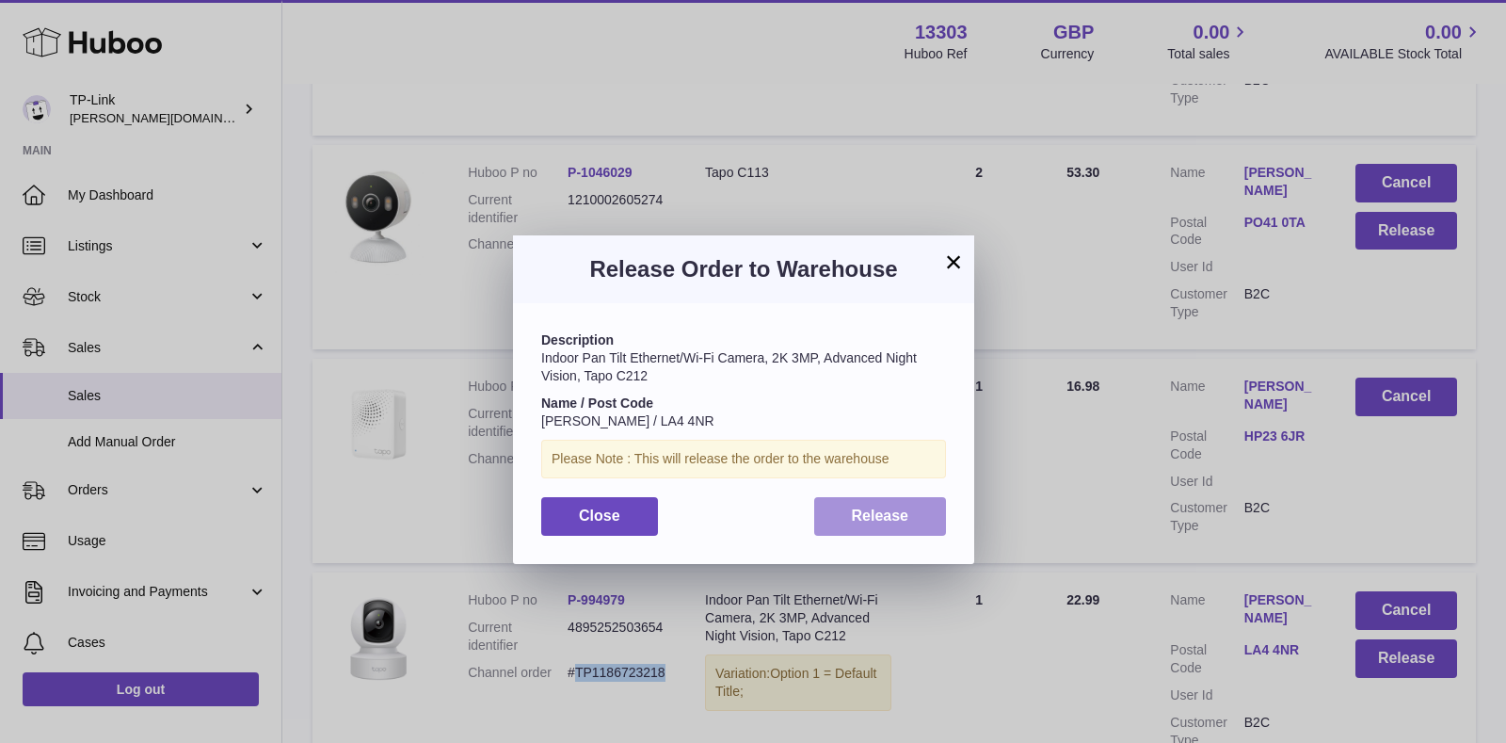
click at [860, 529] on button "Release" at bounding box center [880, 516] width 133 height 39
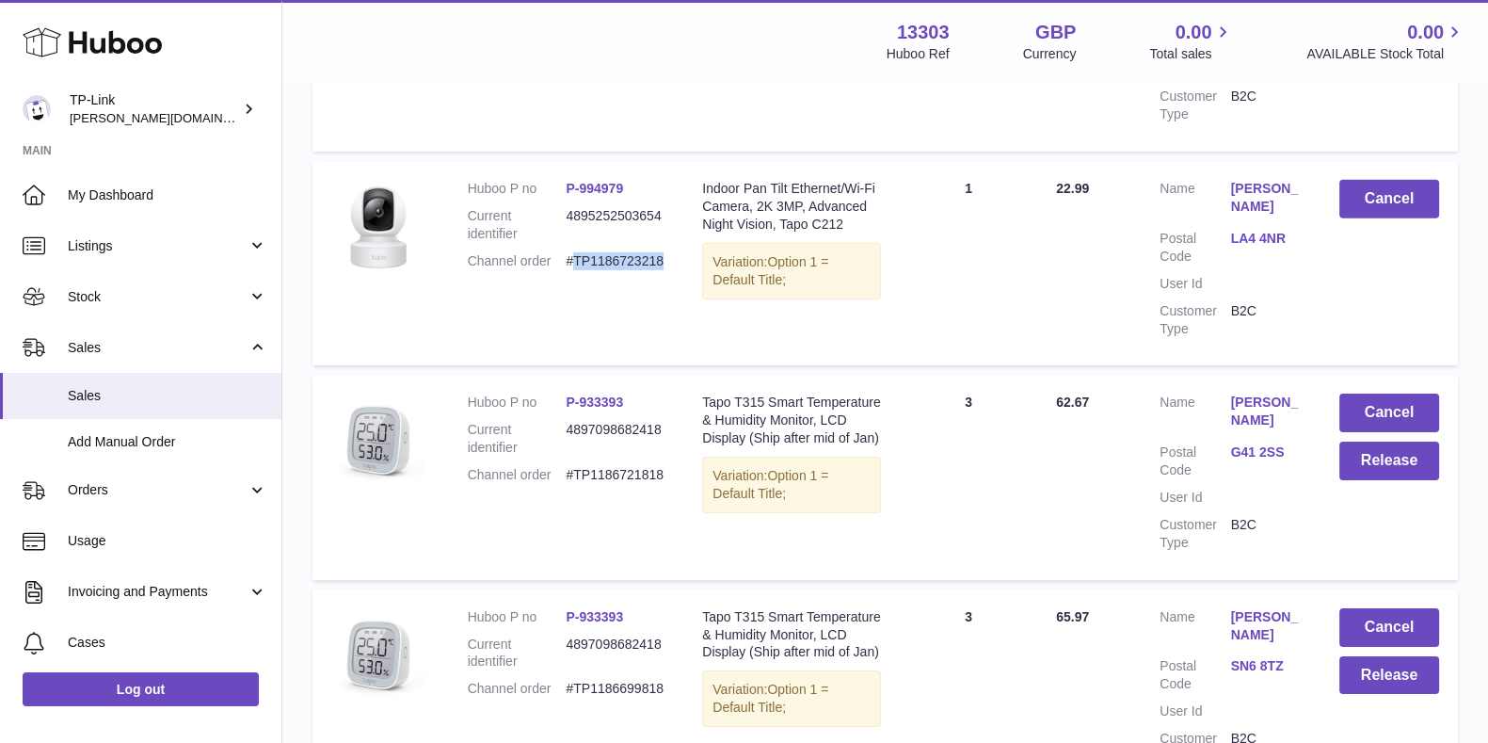
scroll to position [7454, 0]
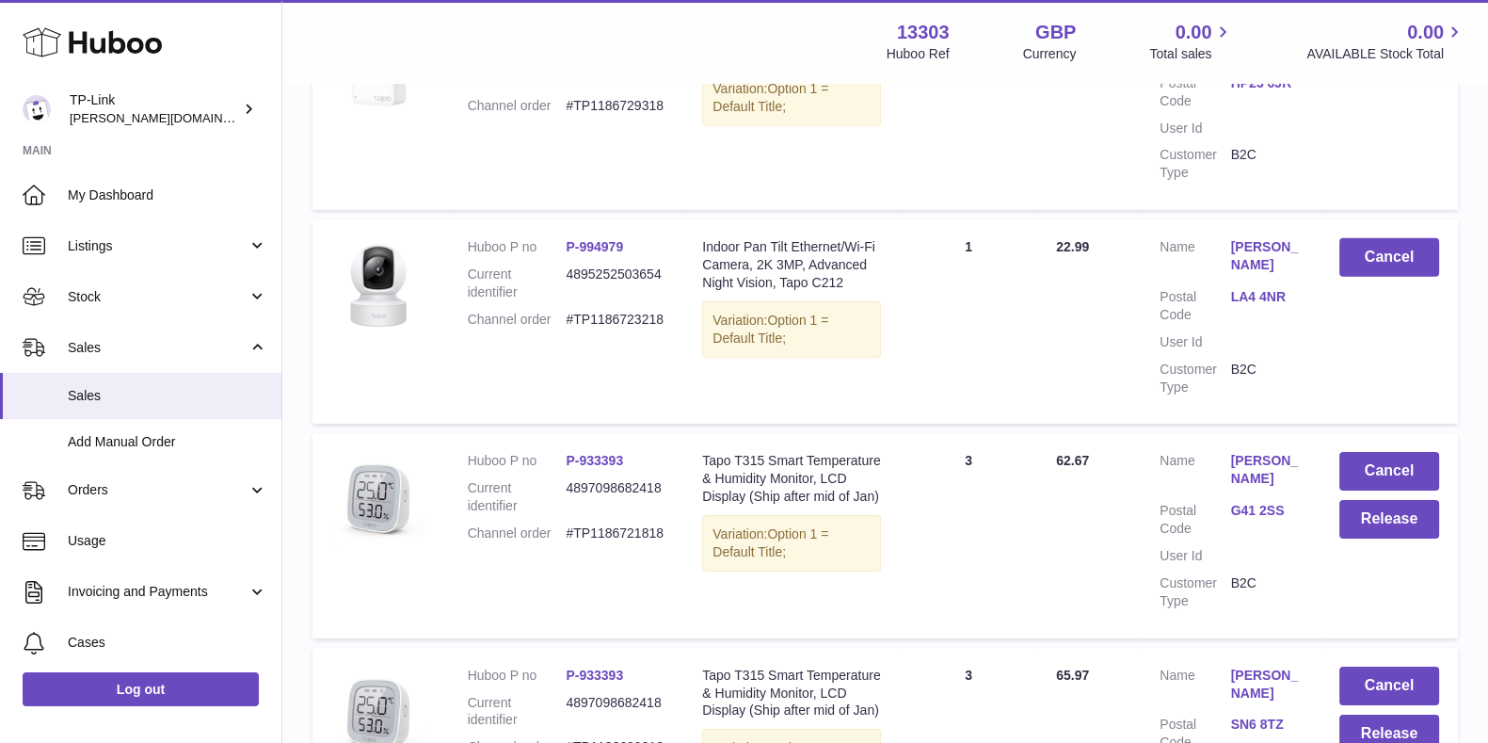
click at [631, 452] on dl "Huboo P no P-933393 Current identifier 4897098682418 Channel order #TP1186721818" at bounding box center [567, 502] width 198 height 100
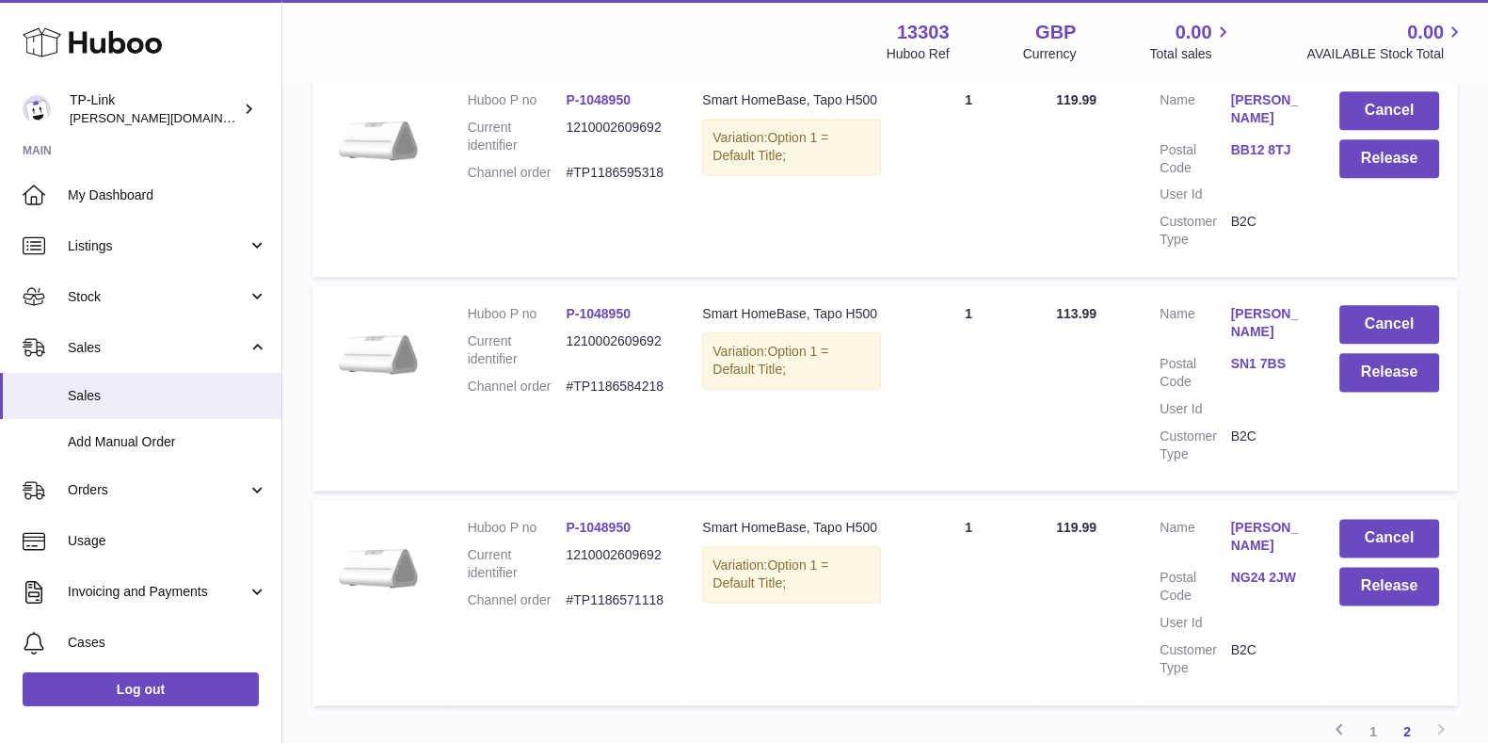
scroll to position [11909, 0]
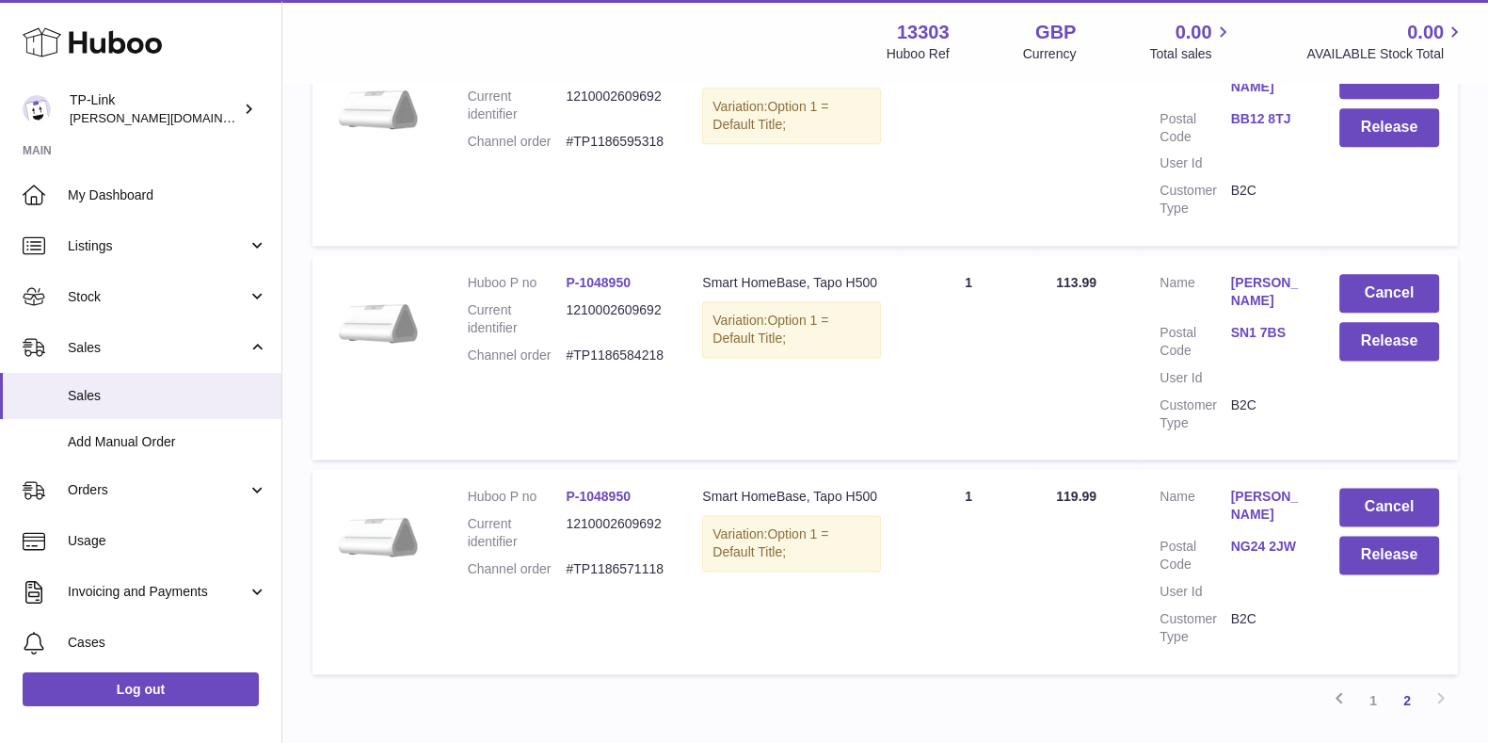
click at [602, 560] on dd "#TP1186571118" at bounding box center [615, 569] width 99 height 18
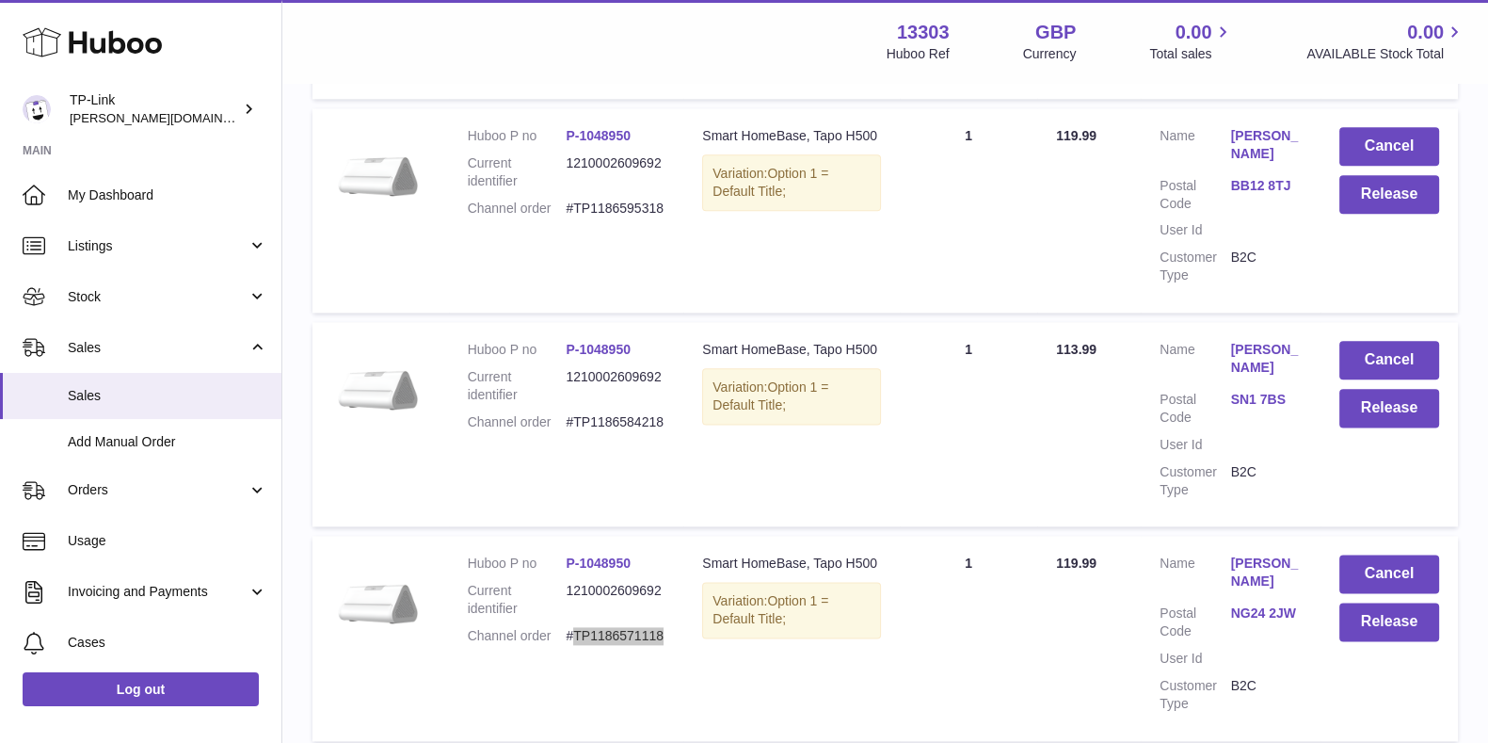
scroll to position [11792, 0]
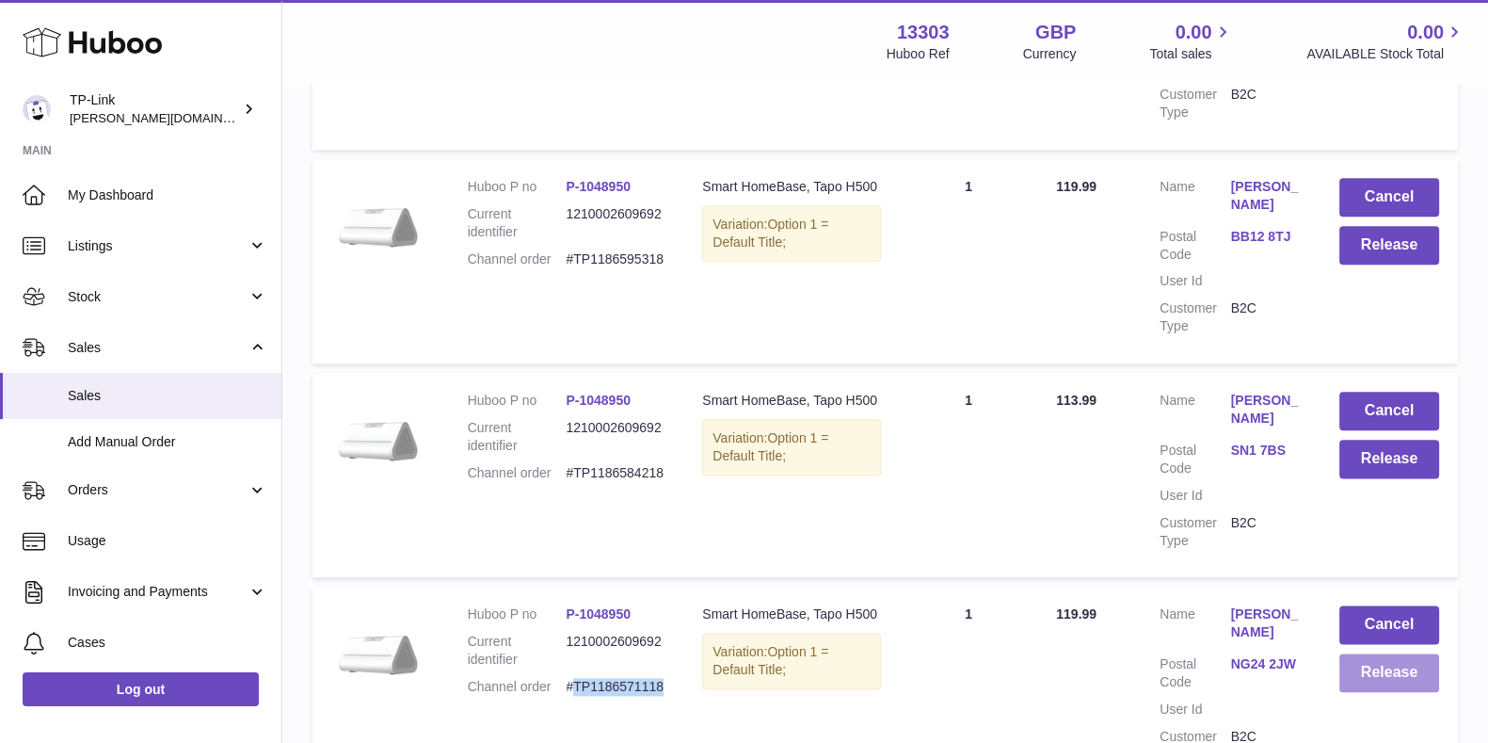
click at [1390, 653] on button "Release" at bounding box center [1389, 672] width 100 height 39
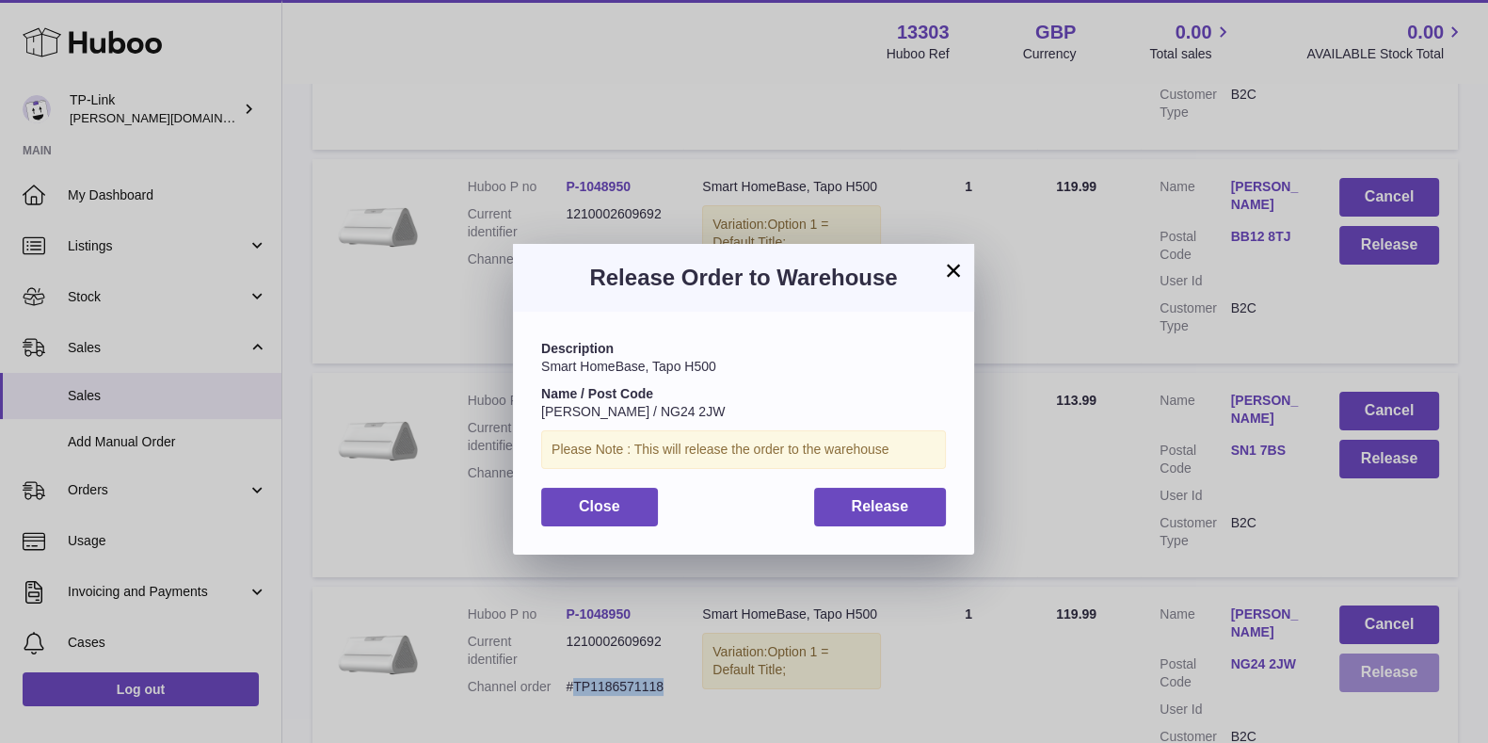
scroll to position [11744, 0]
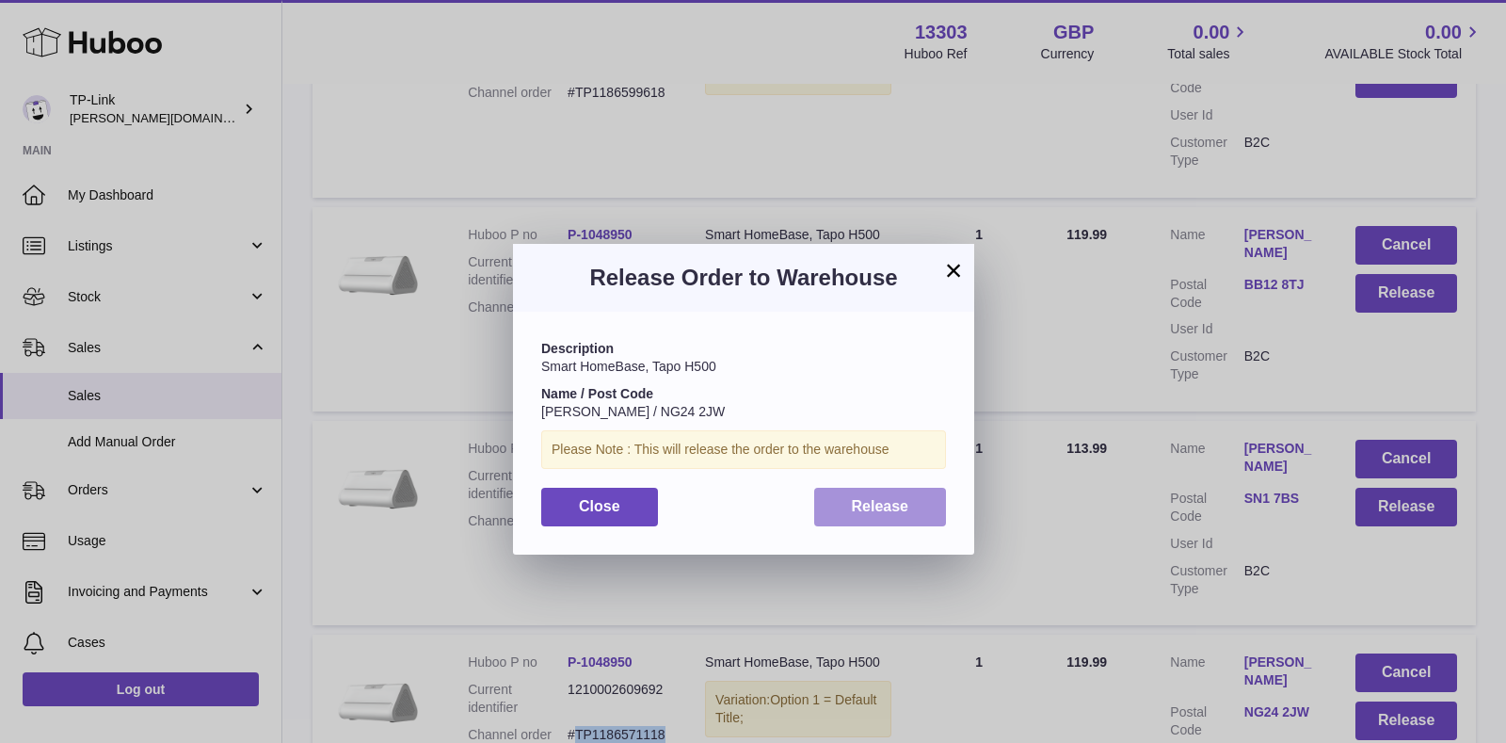
click at [889, 514] on span "Release" at bounding box center [880, 506] width 57 height 16
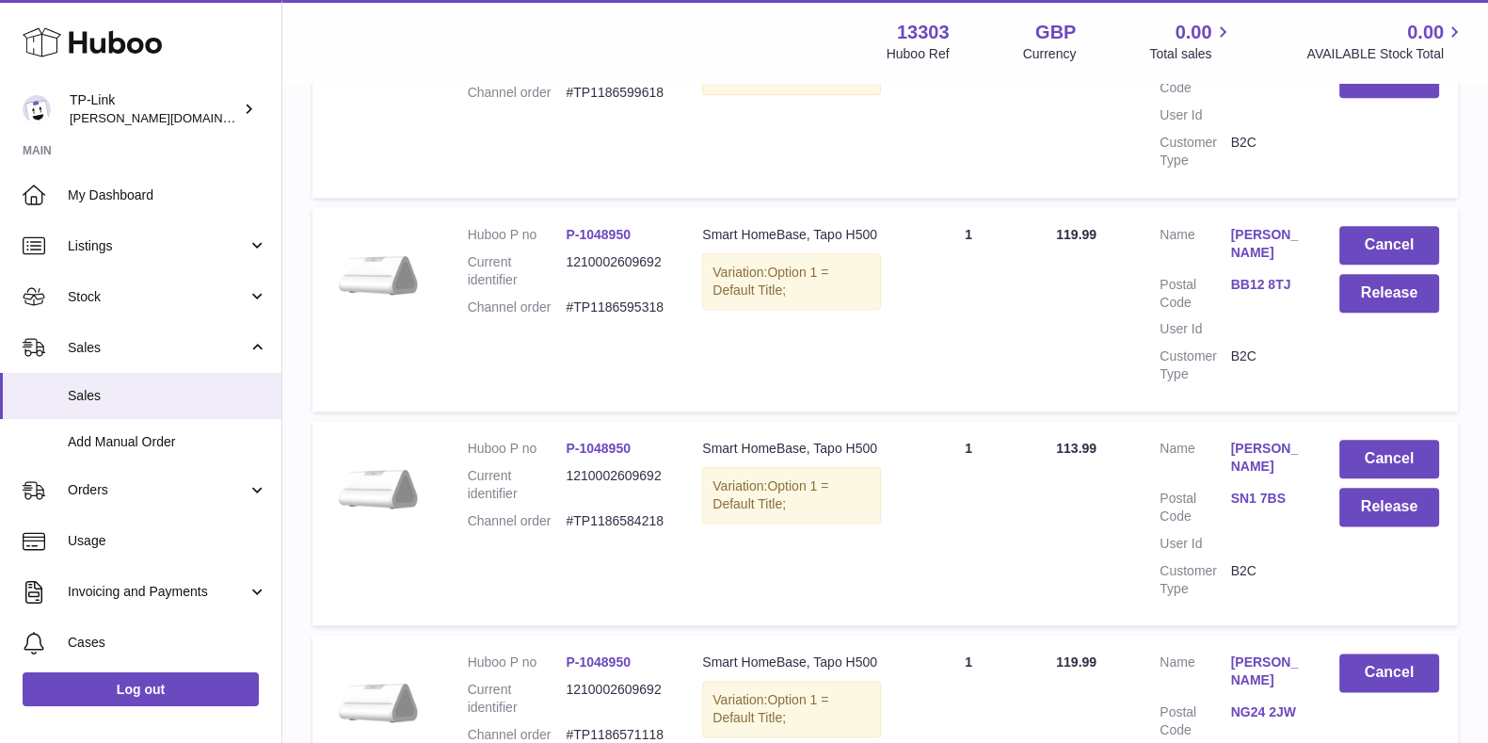
click at [631, 512] on dd "#TP1186584218" at bounding box center [615, 521] width 99 height 18
click at [1409, 488] on button "Release" at bounding box center [1389, 507] width 100 height 39
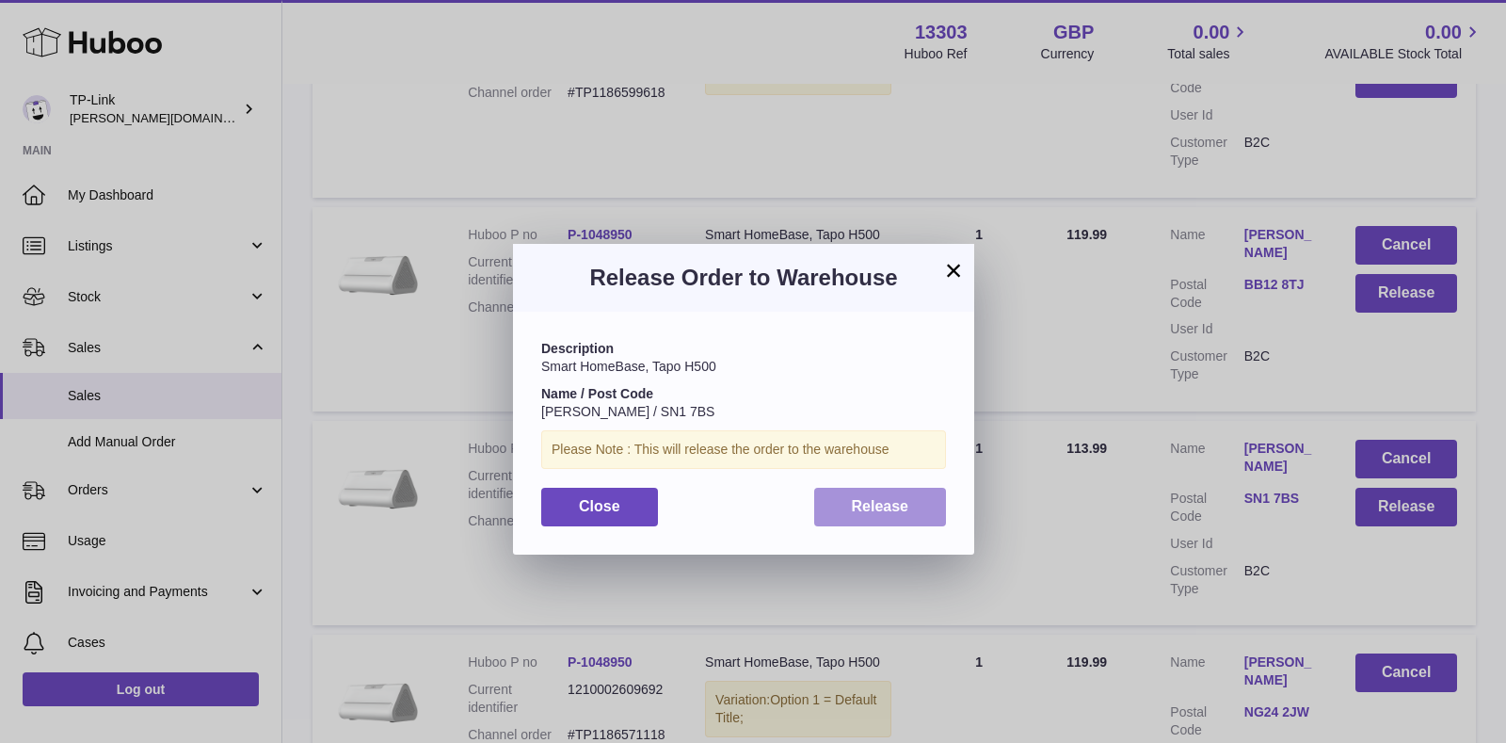
click at [842, 521] on button "Release" at bounding box center [880, 507] width 133 height 39
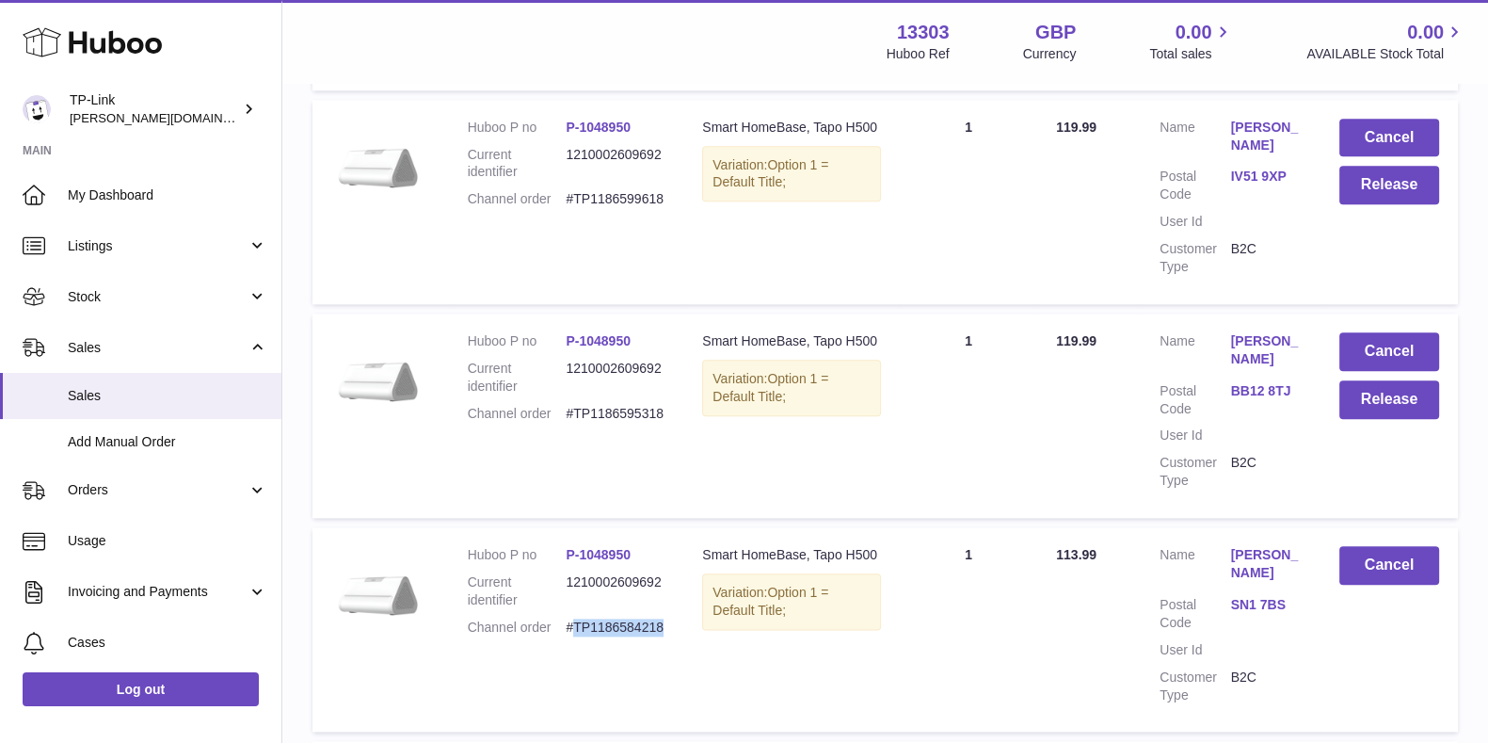
scroll to position [11509, 0]
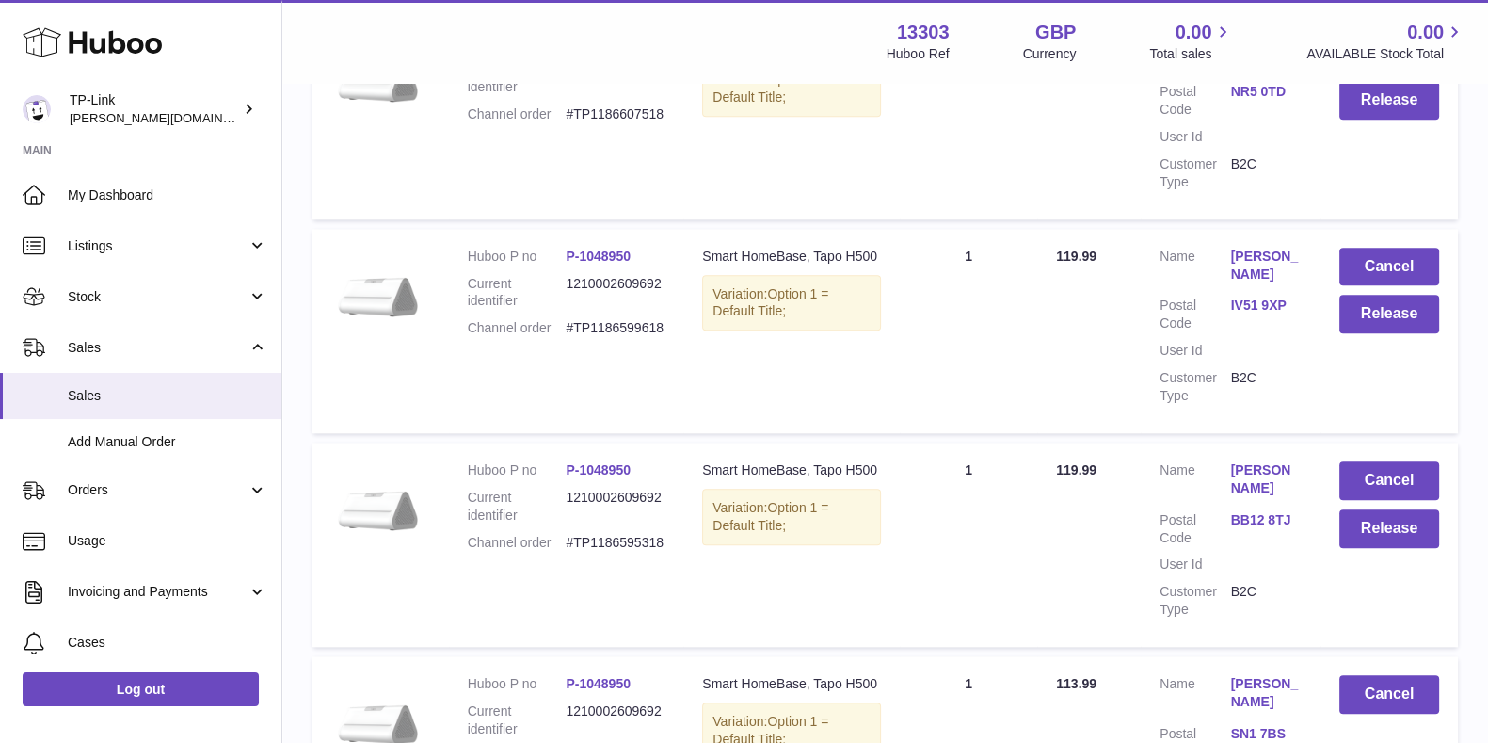
click at [646, 534] on dd "#TP1186595318" at bounding box center [615, 543] width 99 height 18
drag, startPoint x: 640, startPoint y: 392, endPoint x: 636, endPoint y: 408, distance: 16.4
click at [637, 461] on dl "Huboo P no P-1048950 Current identifier 1210002609692 Channel order #TP11865953…" at bounding box center [567, 511] width 198 height 100
click at [636, 534] on dd "#TP1186595318" at bounding box center [615, 543] width 99 height 18
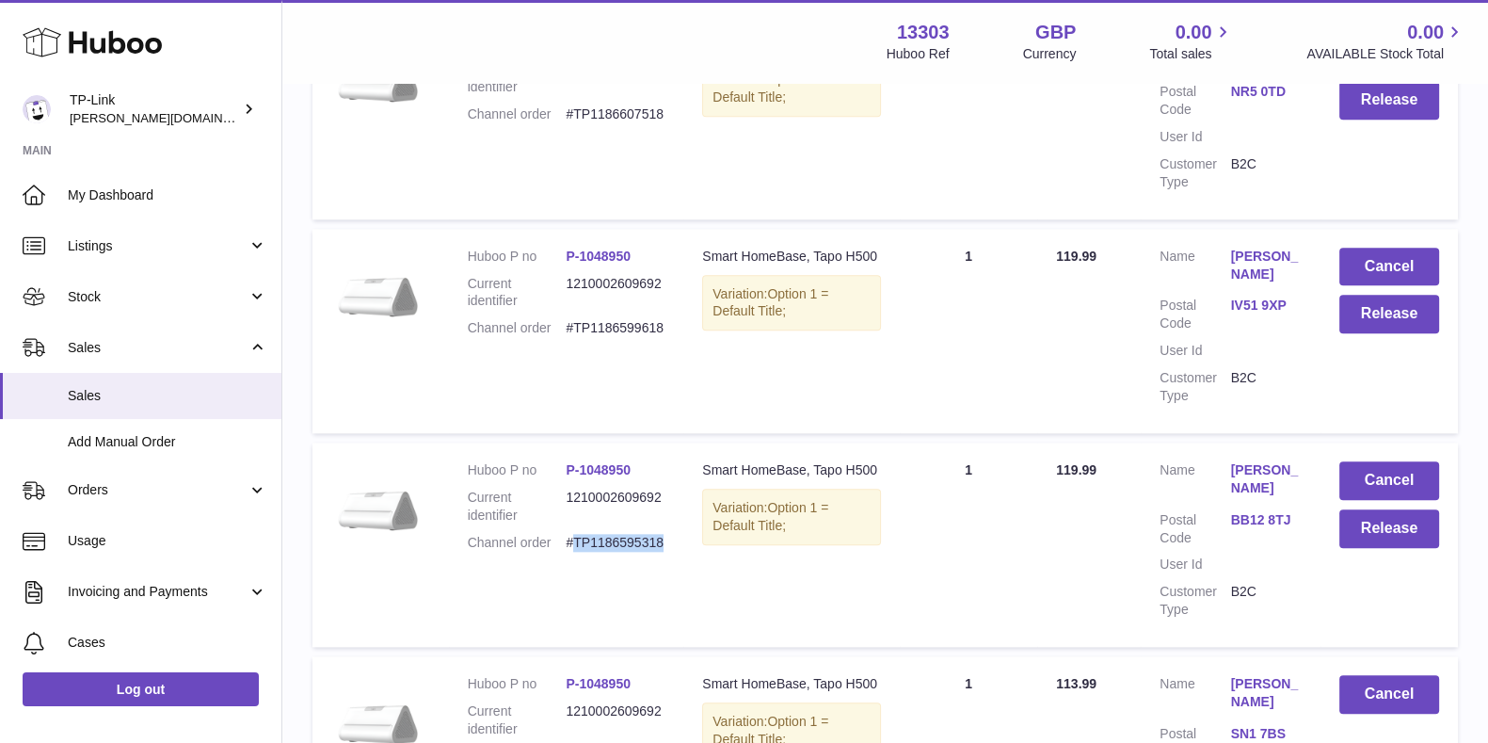
click at [636, 534] on dd "#TP1186595318" at bounding box center [615, 543] width 99 height 18
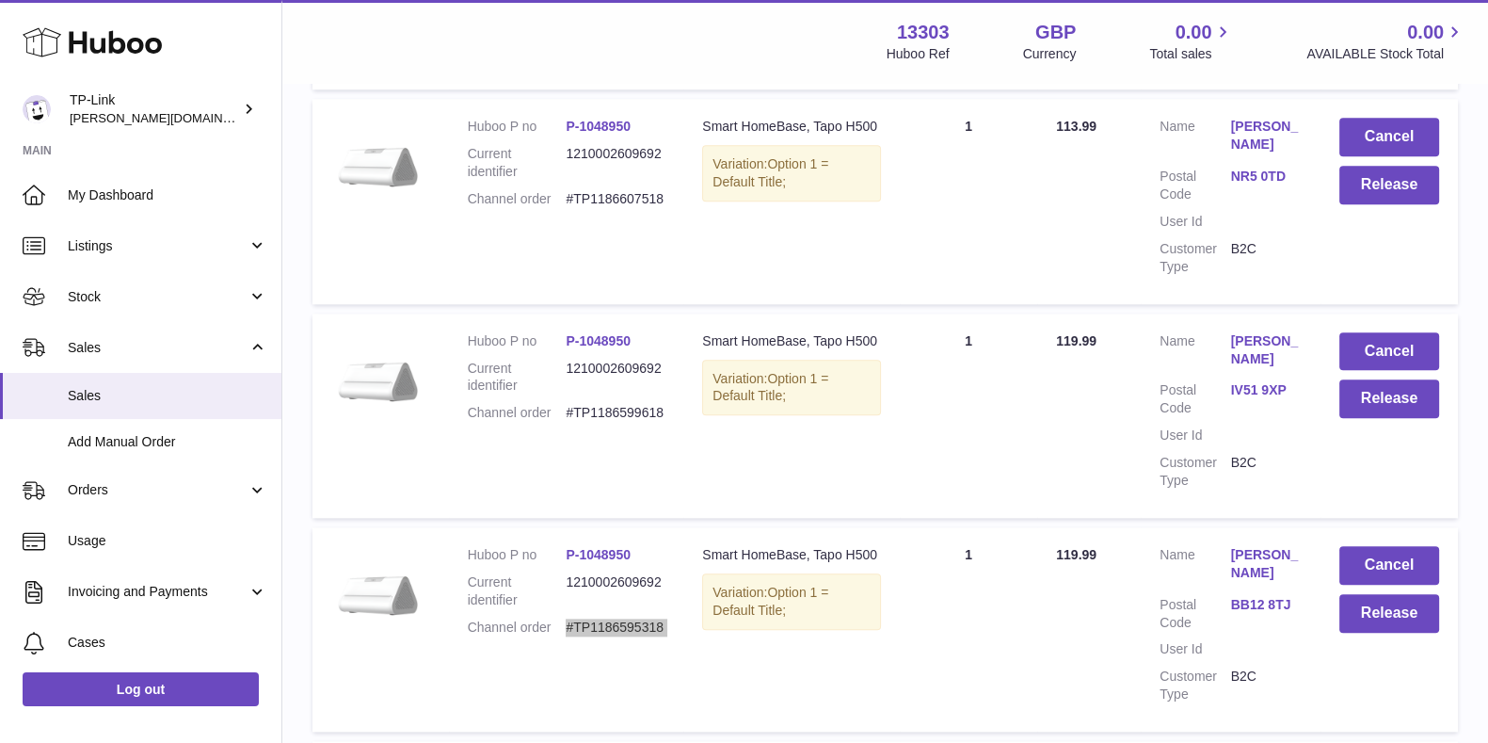
scroll to position [11391, 0]
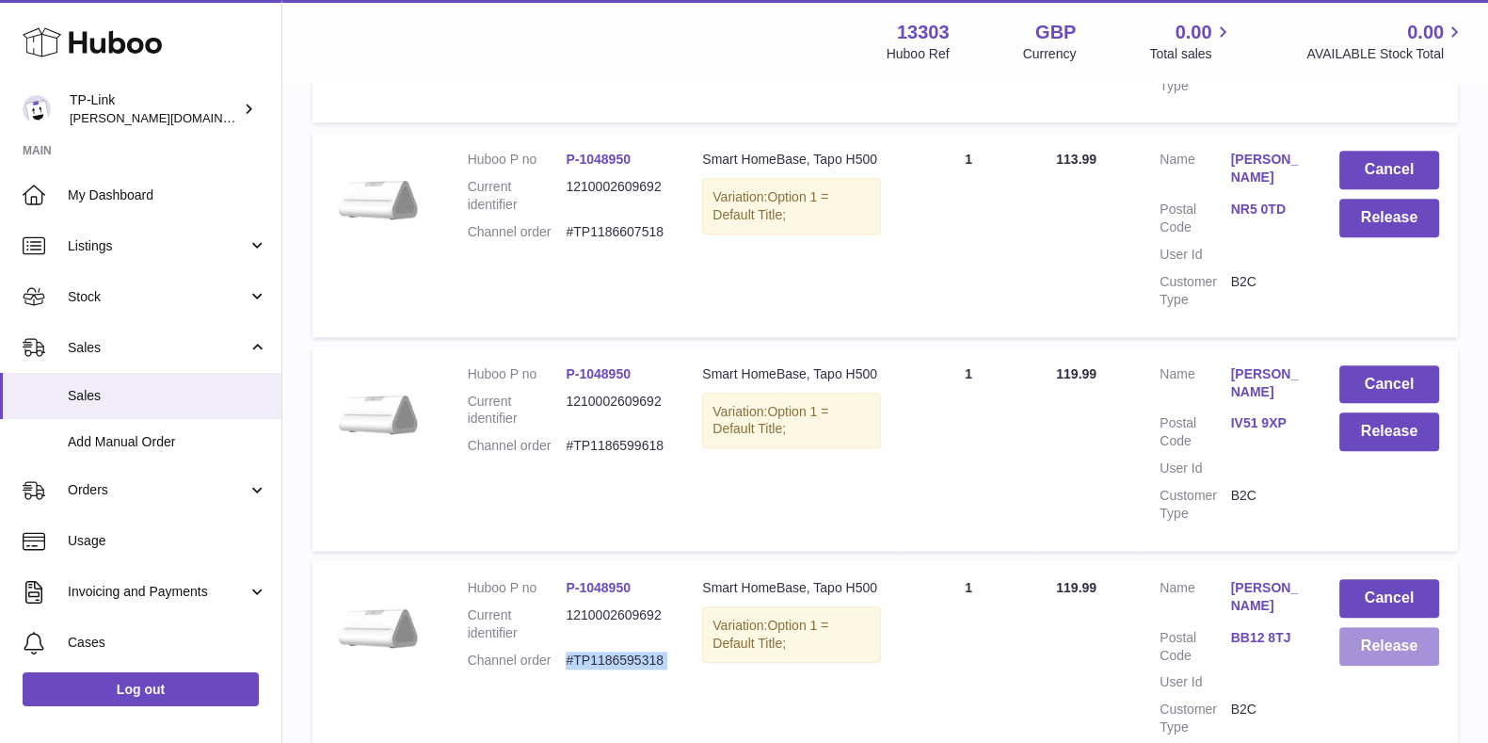
click at [1386, 627] on button "Release" at bounding box center [1389, 646] width 100 height 39
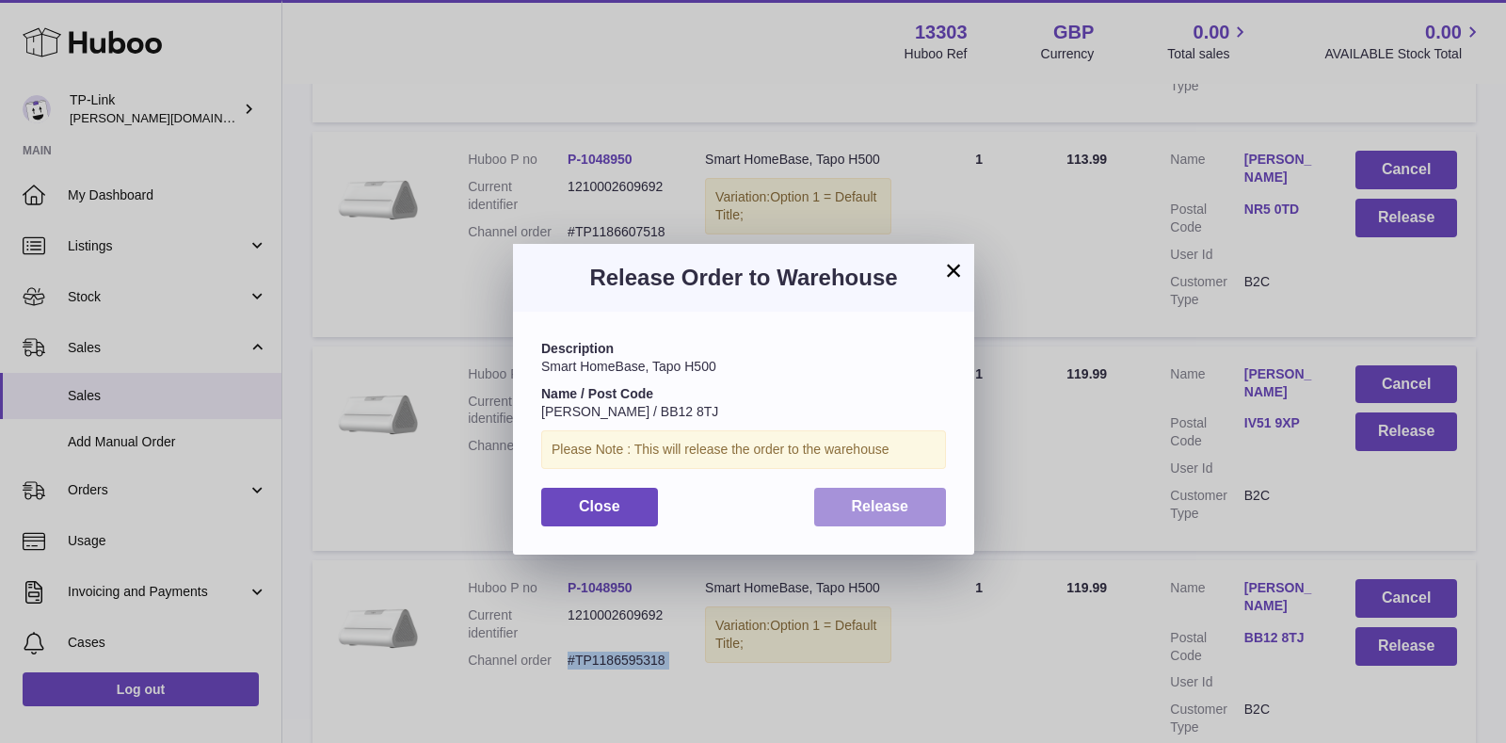
click at [843, 500] on button "Release" at bounding box center [880, 507] width 133 height 39
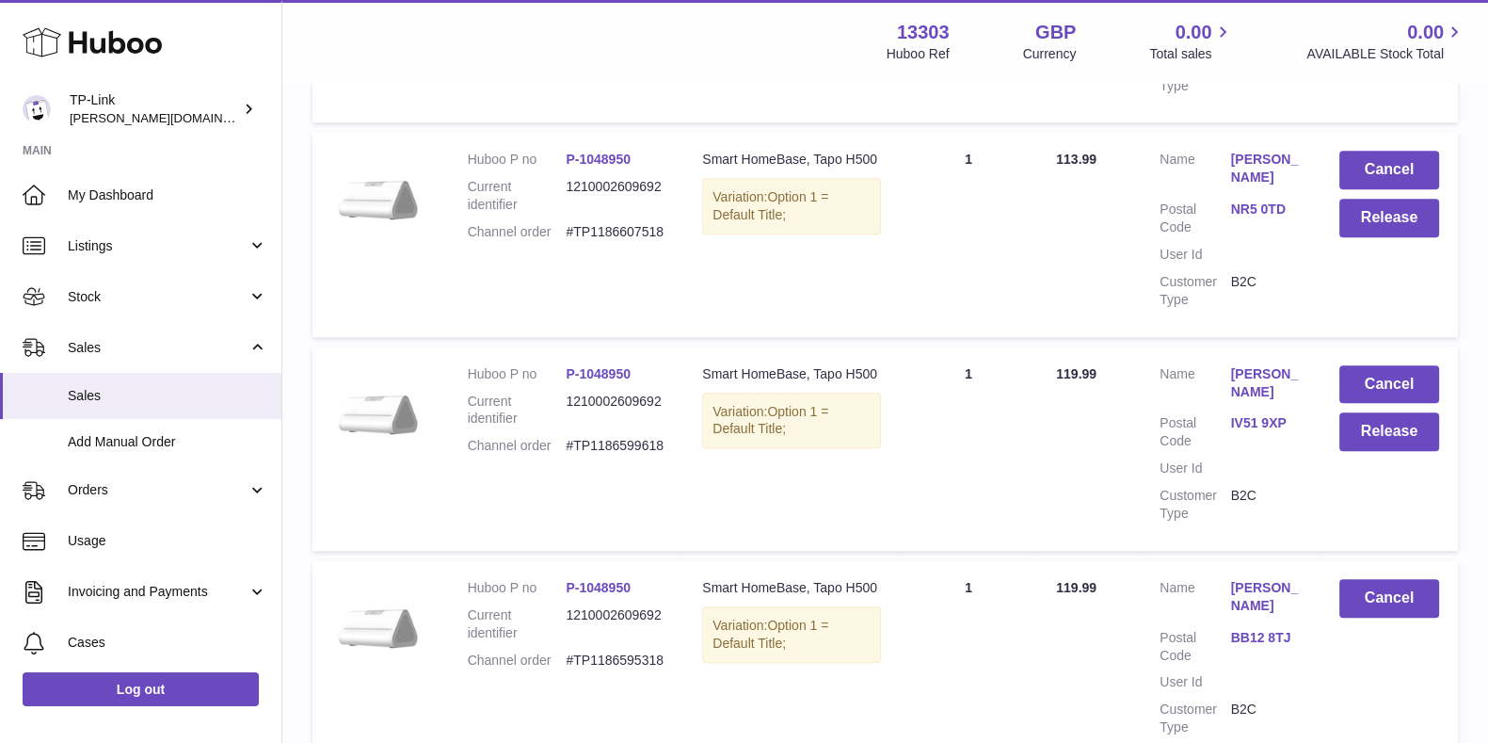
click at [626, 437] on dd "#TP1186599618" at bounding box center [615, 446] width 99 height 18
click at [1346, 412] on button "Release" at bounding box center [1389, 431] width 100 height 39
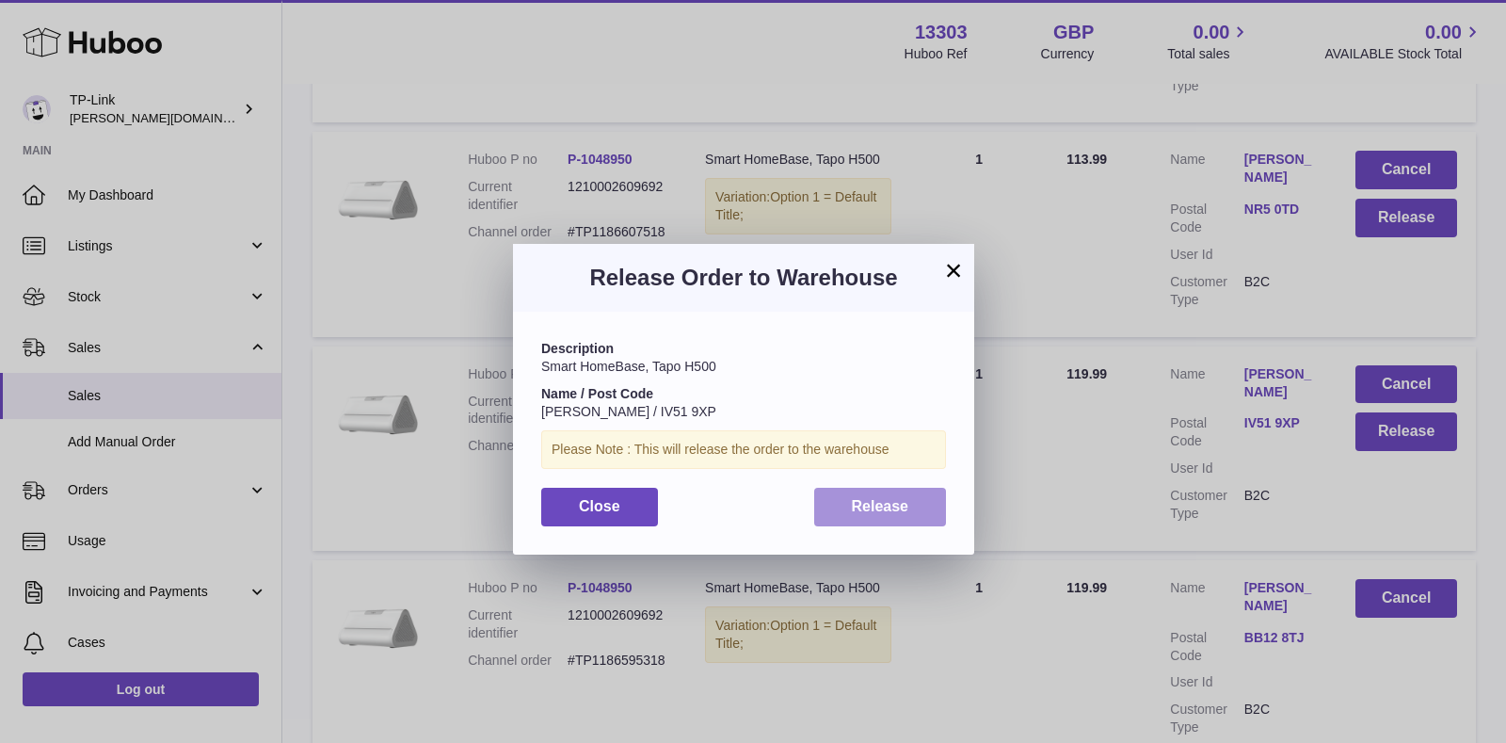
click at [895, 505] on span "Release" at bounding box center [880, 506] width 57 height 16
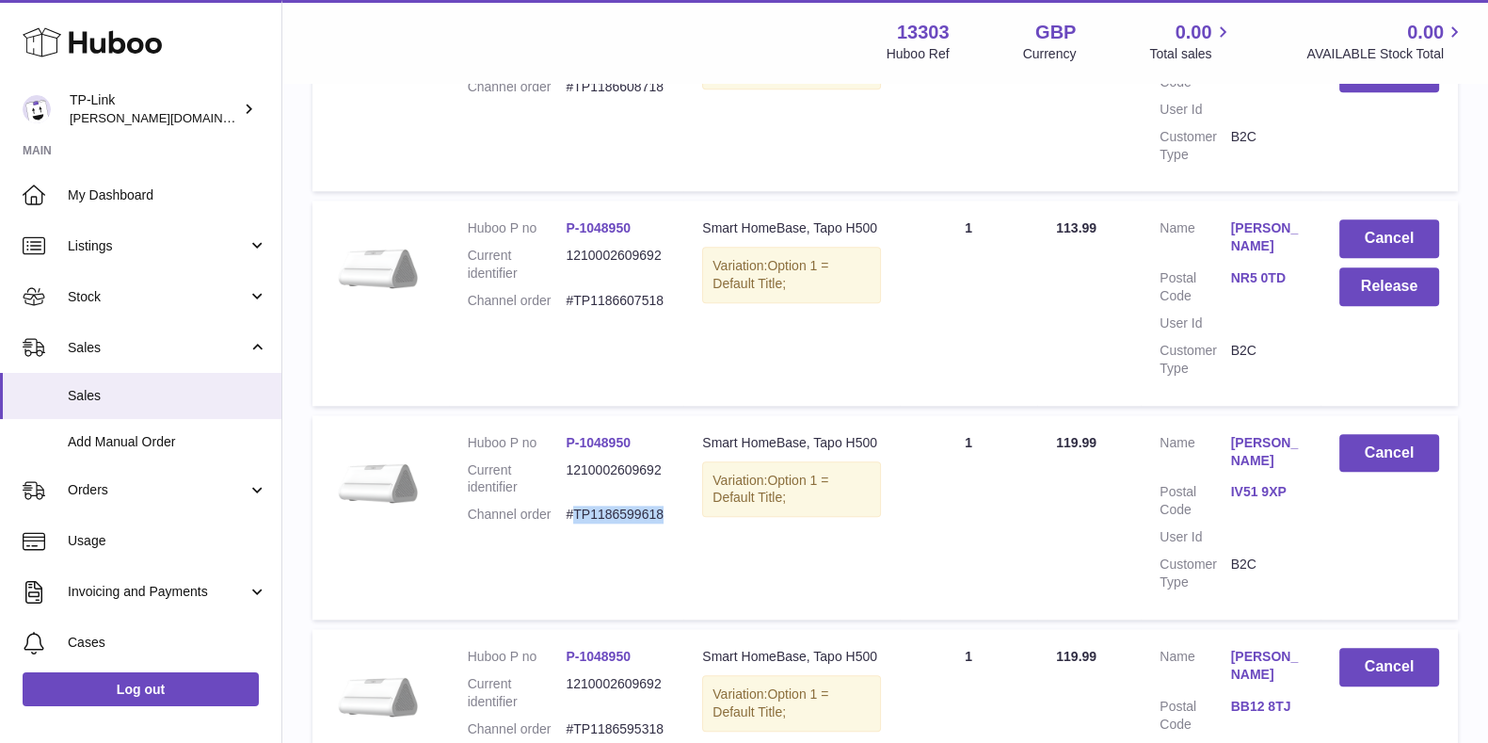
scroll to position [11273, 0]
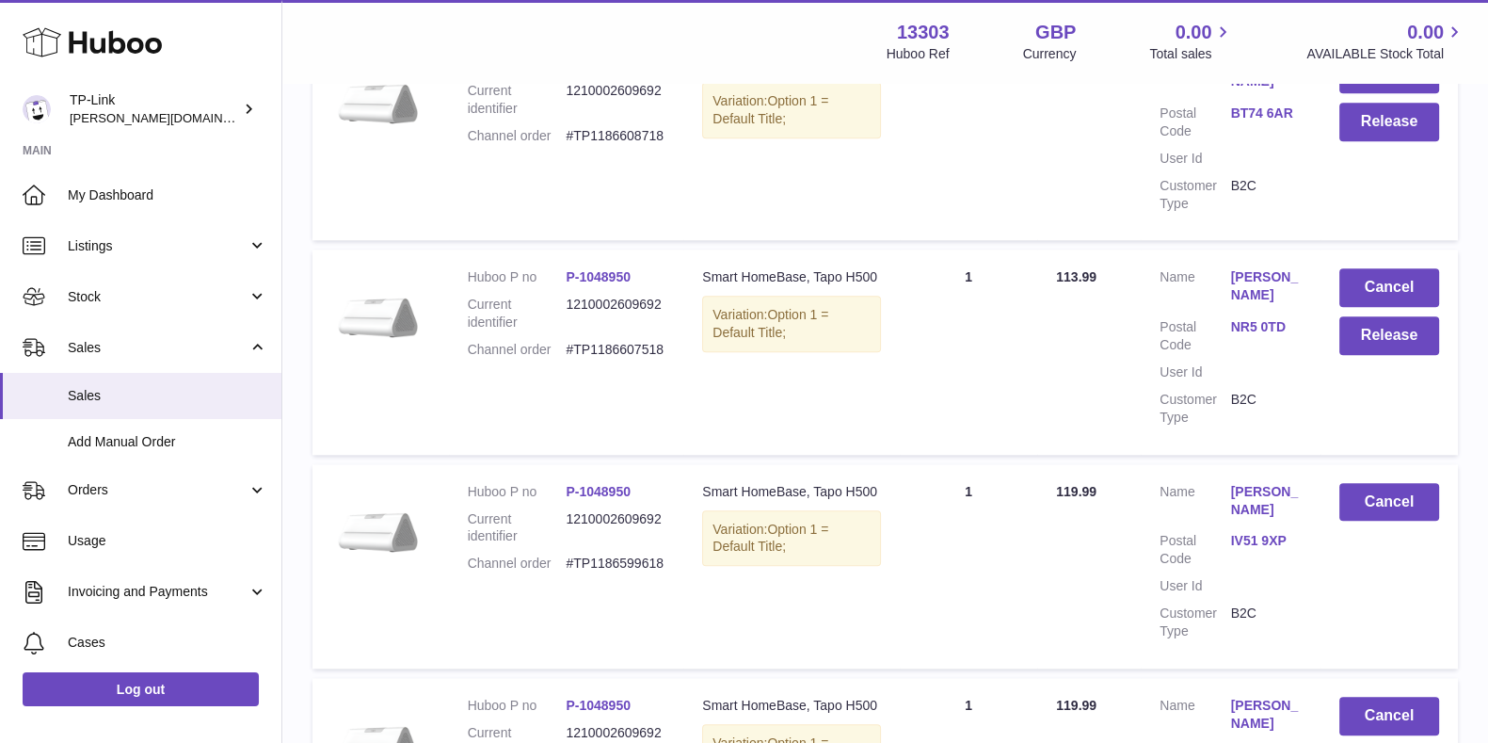
click at [613, 268] on dl "Huboo P no P-1048950 Current identifier 1210002609692 Channel order #TP11866075…" at bounding box center [567, 318] width 198 height 100
click at [1379, 316] on button "Release" at bounding box center [1389, 335] width 100 height 39
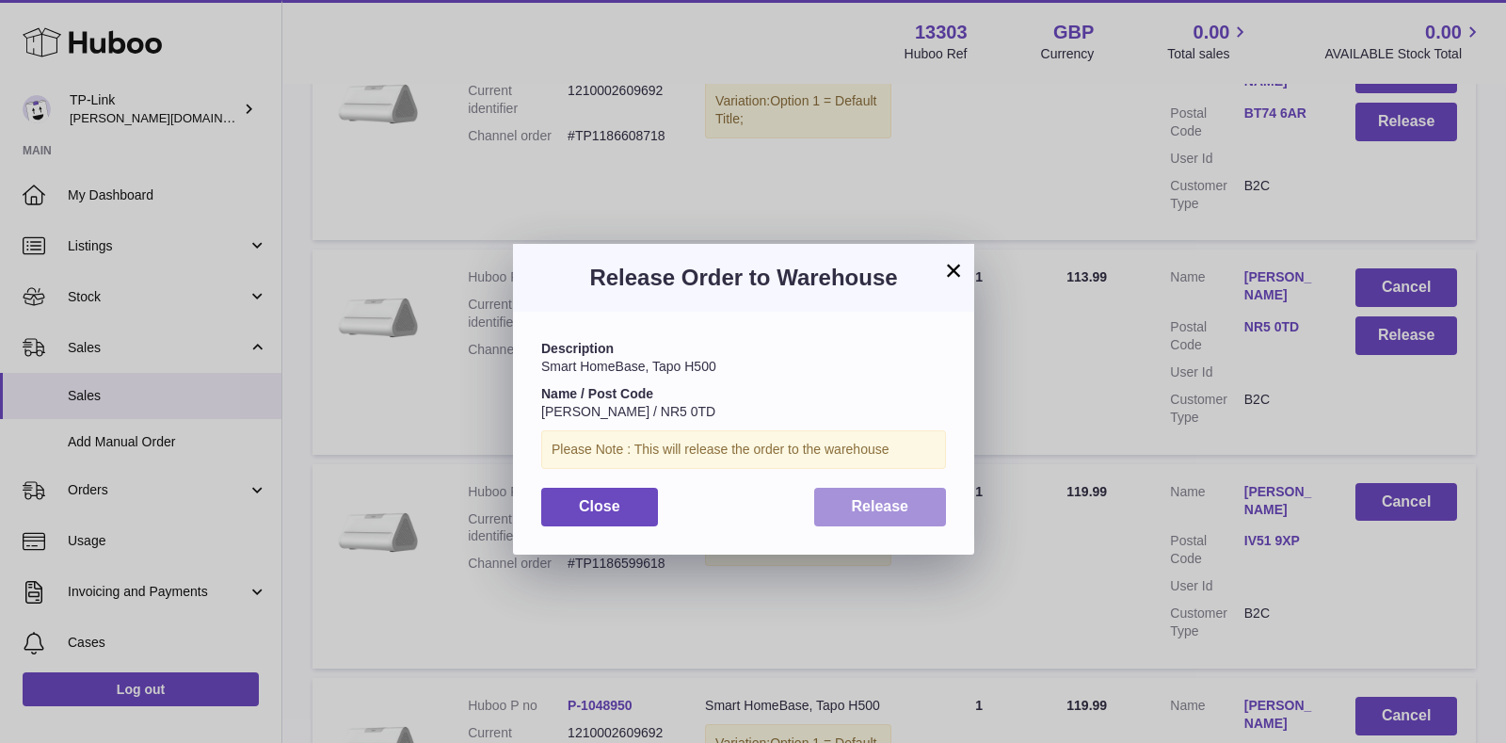
click at [857, 520] on button "Release" at bounding box center [880, 507] width 133 height 39
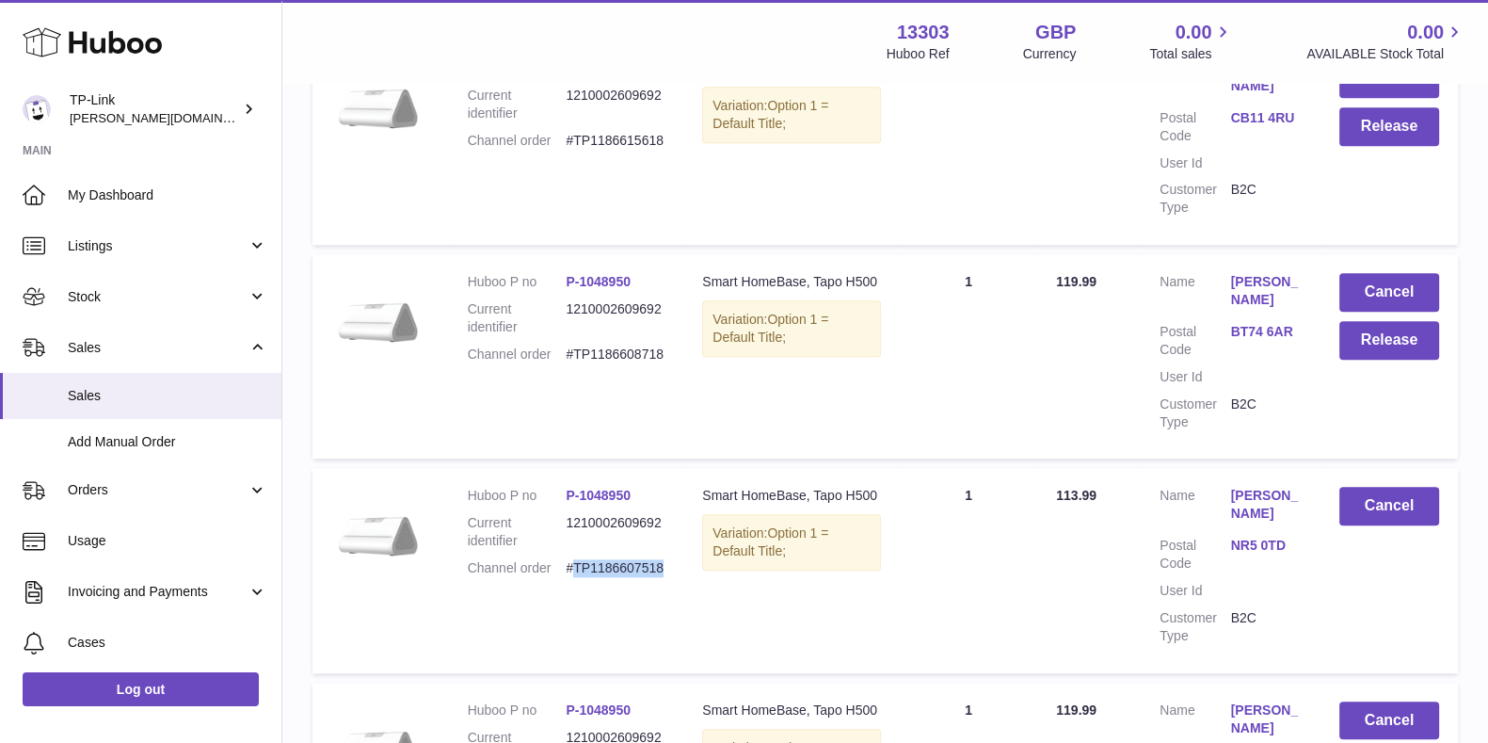
scroll to position [11038, 0]
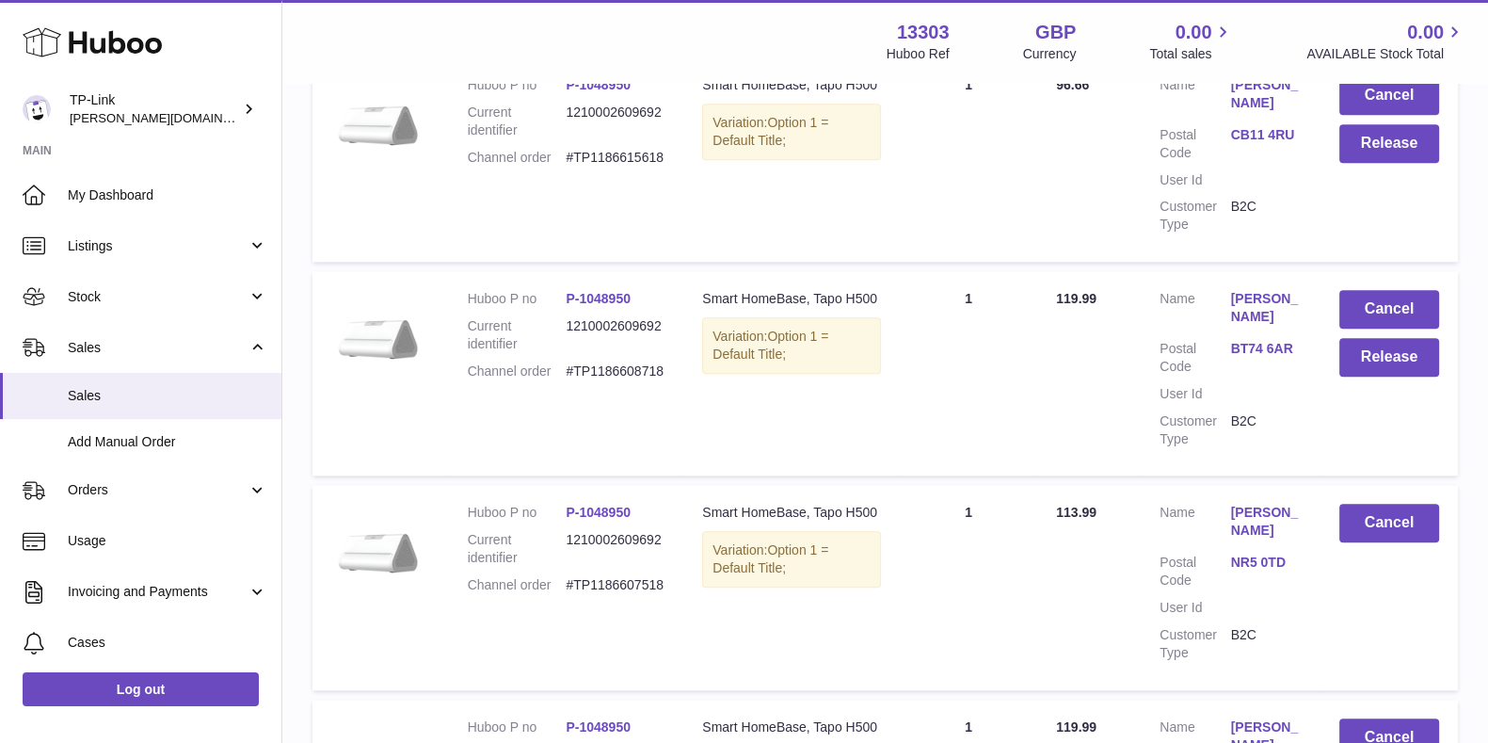
click at [620, 362] on dd "#TP1186608718" at bounding box center [615, 371] width 99 height 18
click at [1375, 338] on button "Release" at bounding box center [1389, 357] width 100 height 39
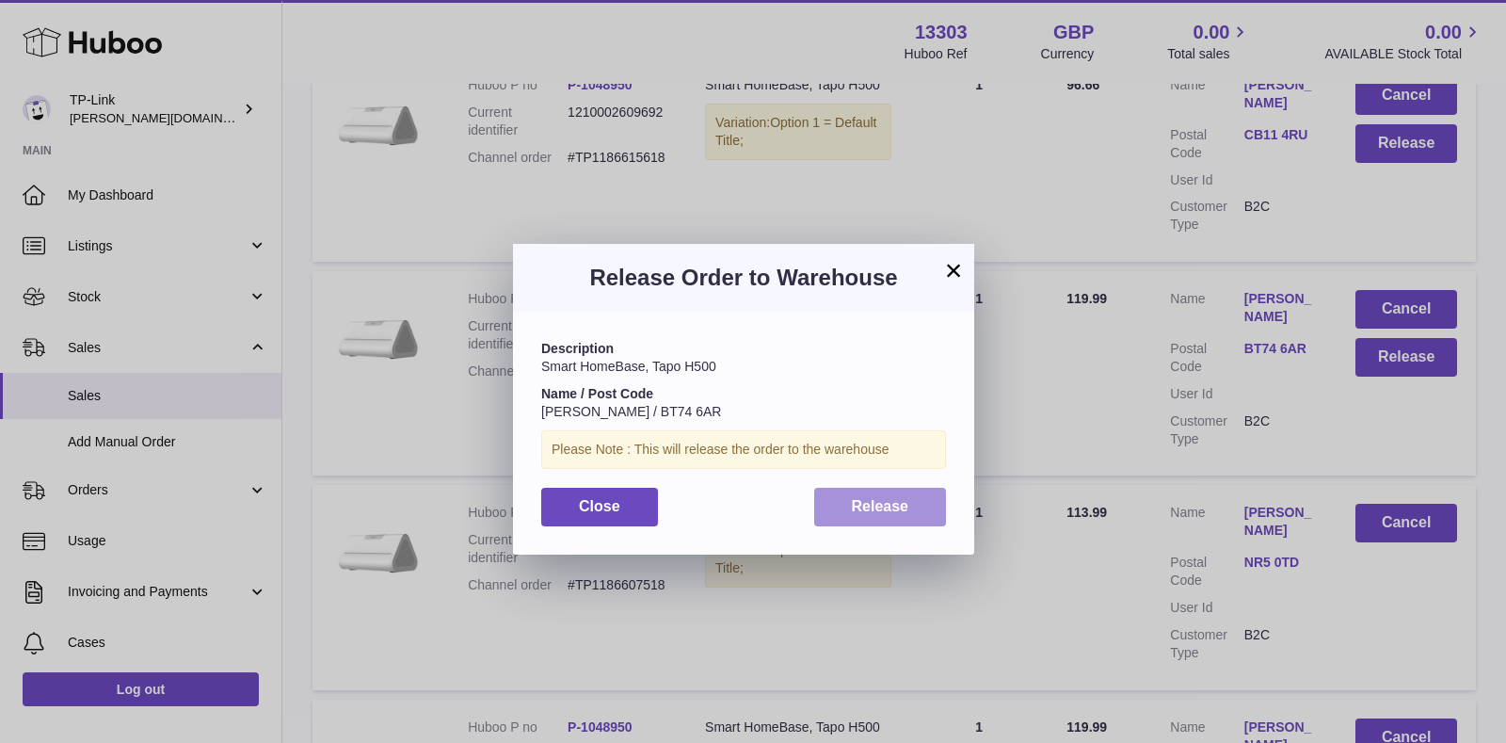
click at [880, 506] on span "Release" at bounding box center [880, 506] width 57 height 16
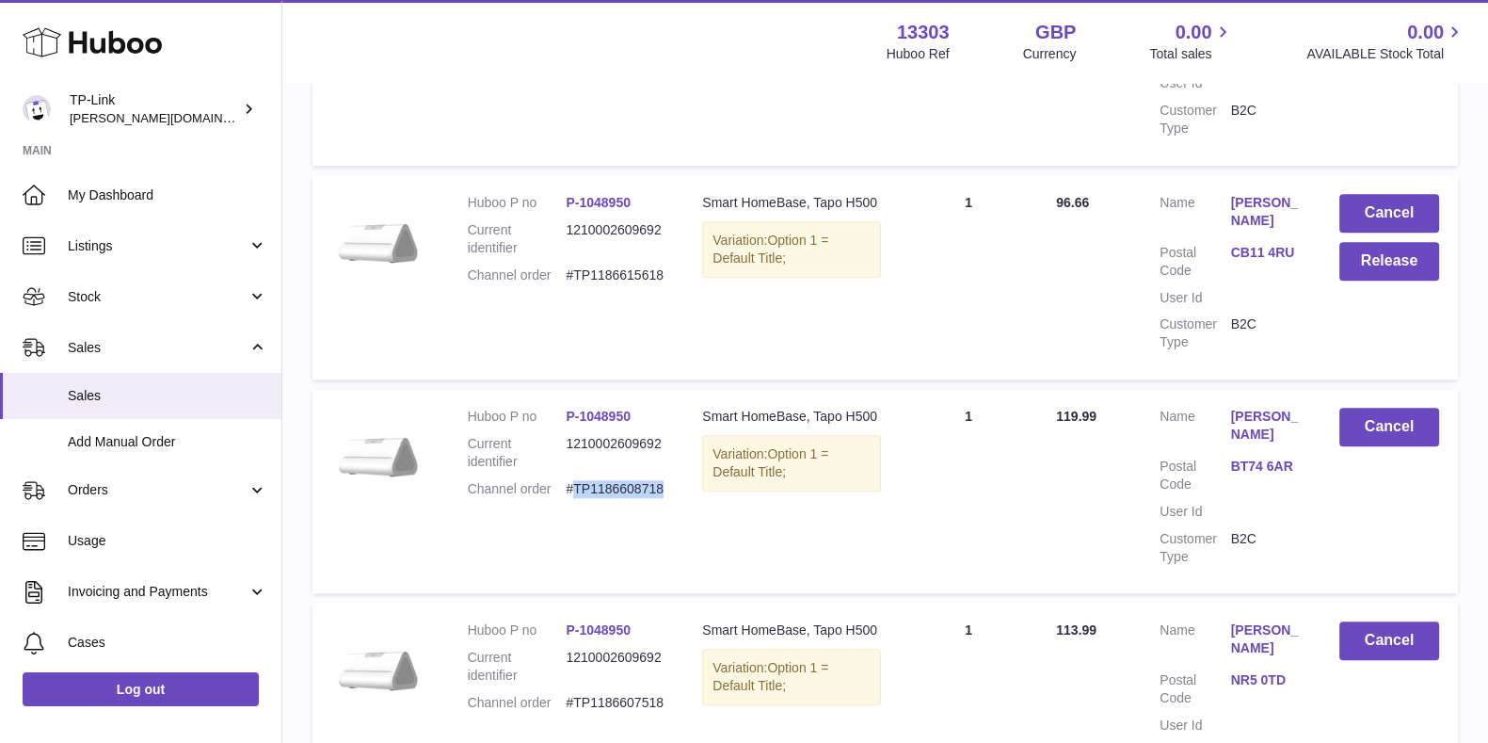
scroll to position [10803, 0]
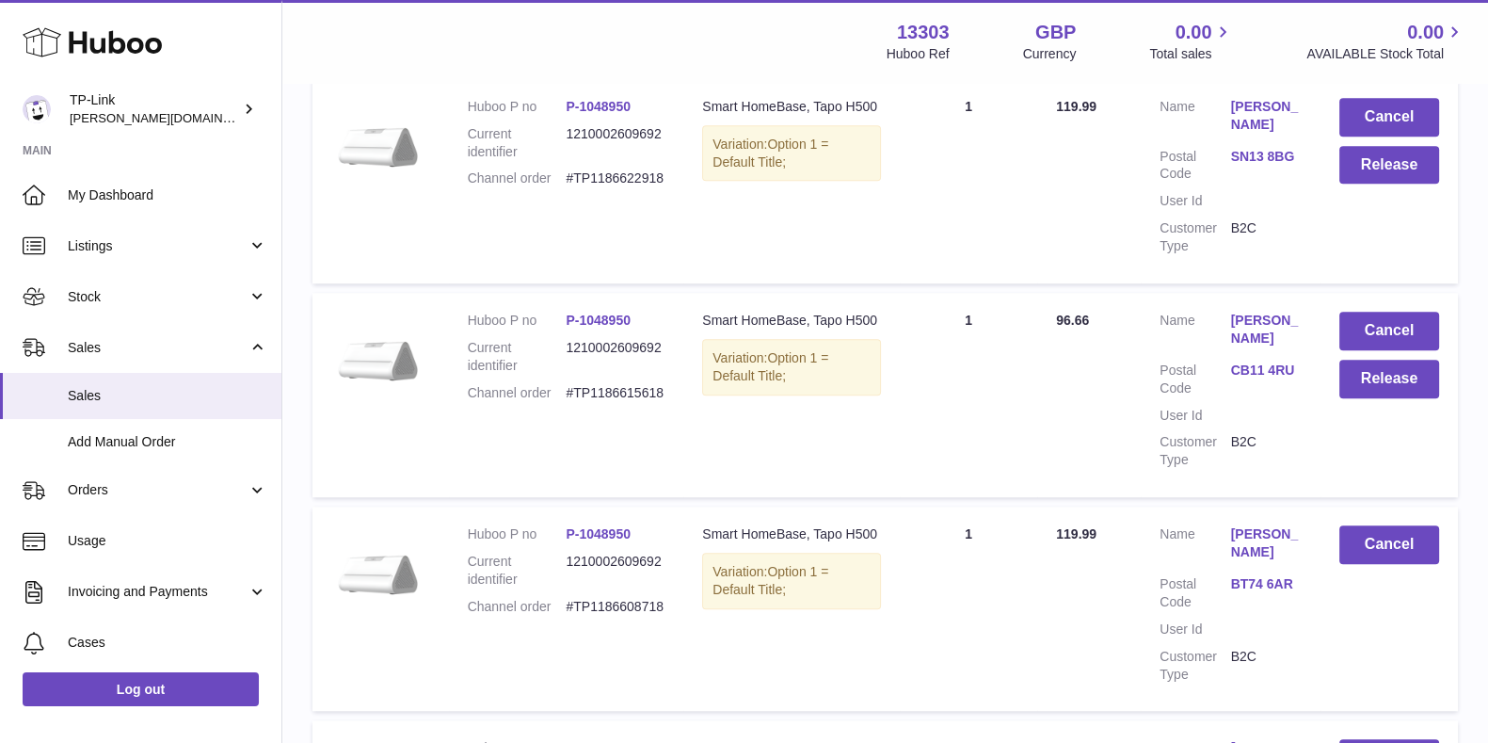
click at [607, 384] on dd "#TP1186615618" at bounding box center [615, 393] width 99 height 18
drag, startPoint x: 1354, startPoint y: 237, endPoint x: 965, endPoint y: 315, distance: 397.4
click at [965, 315] on tr "Huboo P no P-1048950 Current identifier 1210002609692 Channel order #TP11866156…" at bounding box center [884, 395] width 1145 height 204
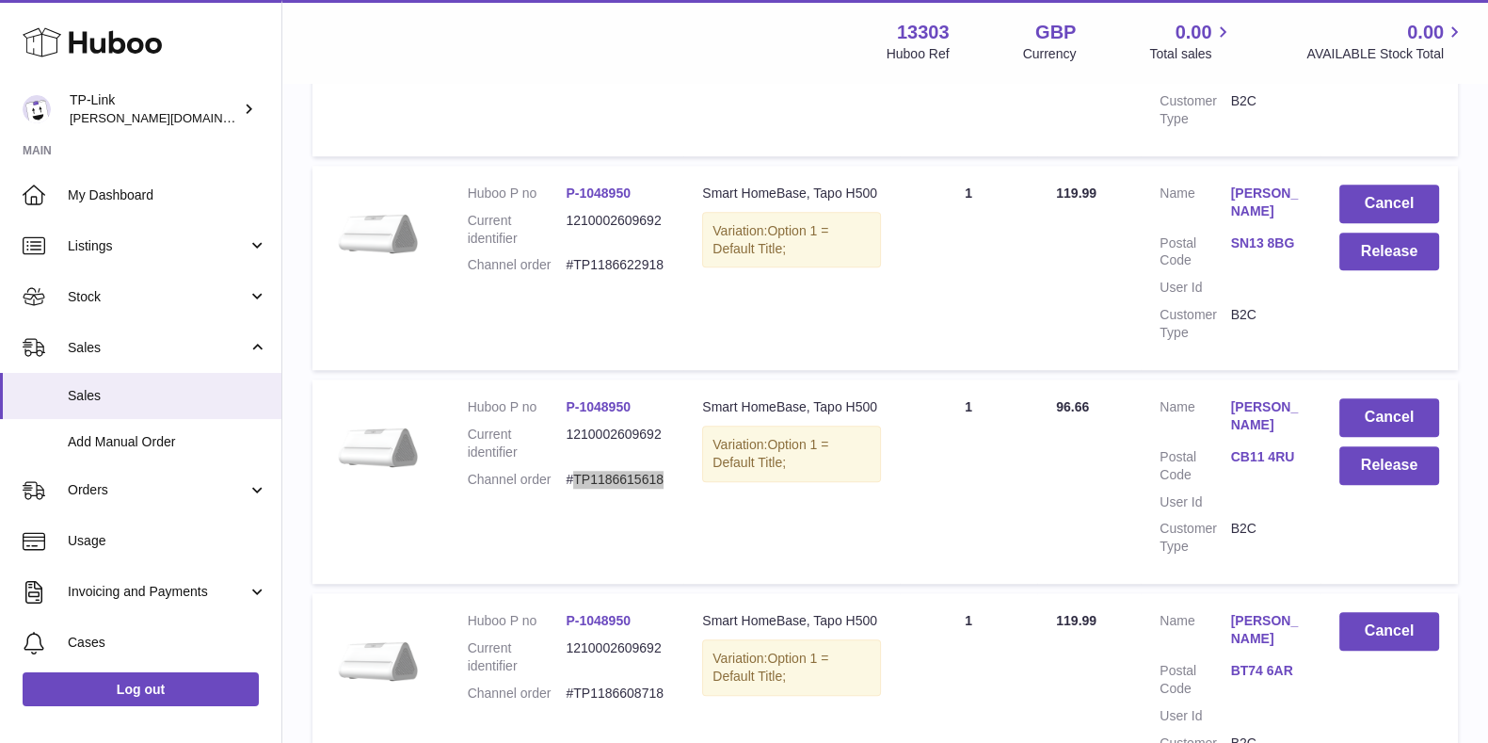
scroll to position [10567, 0]
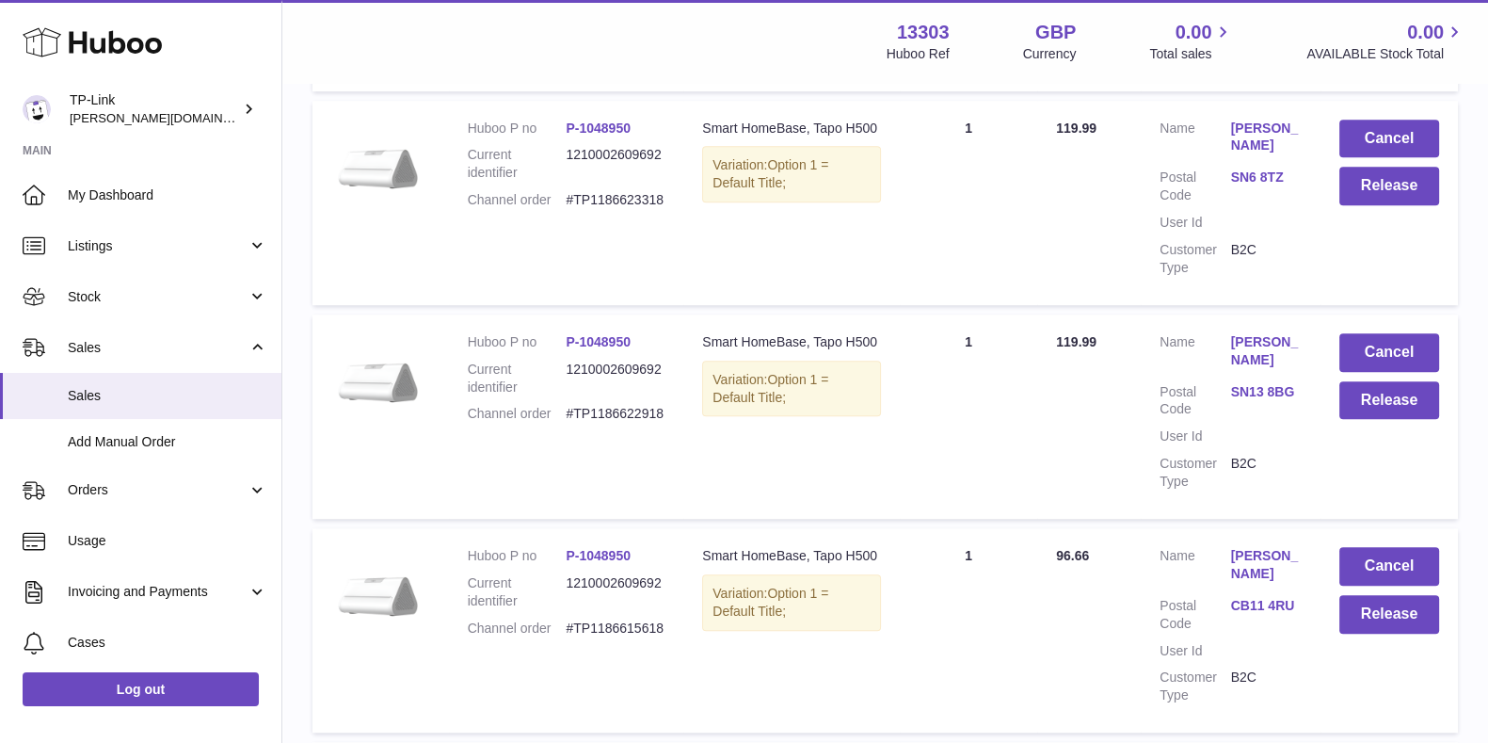
click at [633, 405] on dd "#TP1186622918" at bounding box center [615, 414] width 99 height 18
click at [1358, 381] on button "Release" at bounding box center [1389, 400] width 100 height 39
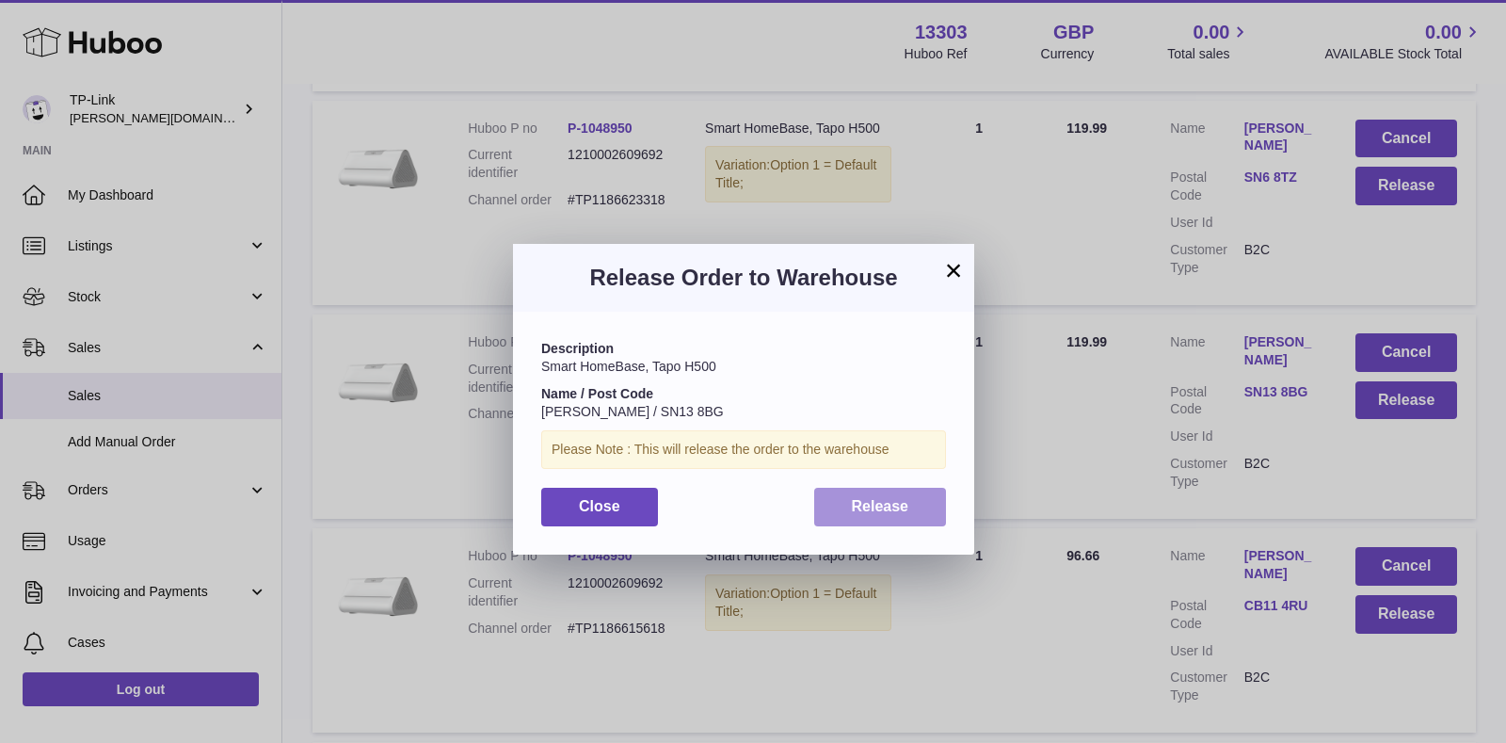
click at [899, 498] on span "Release" at bounding box center [880, 506] width 57 height 16
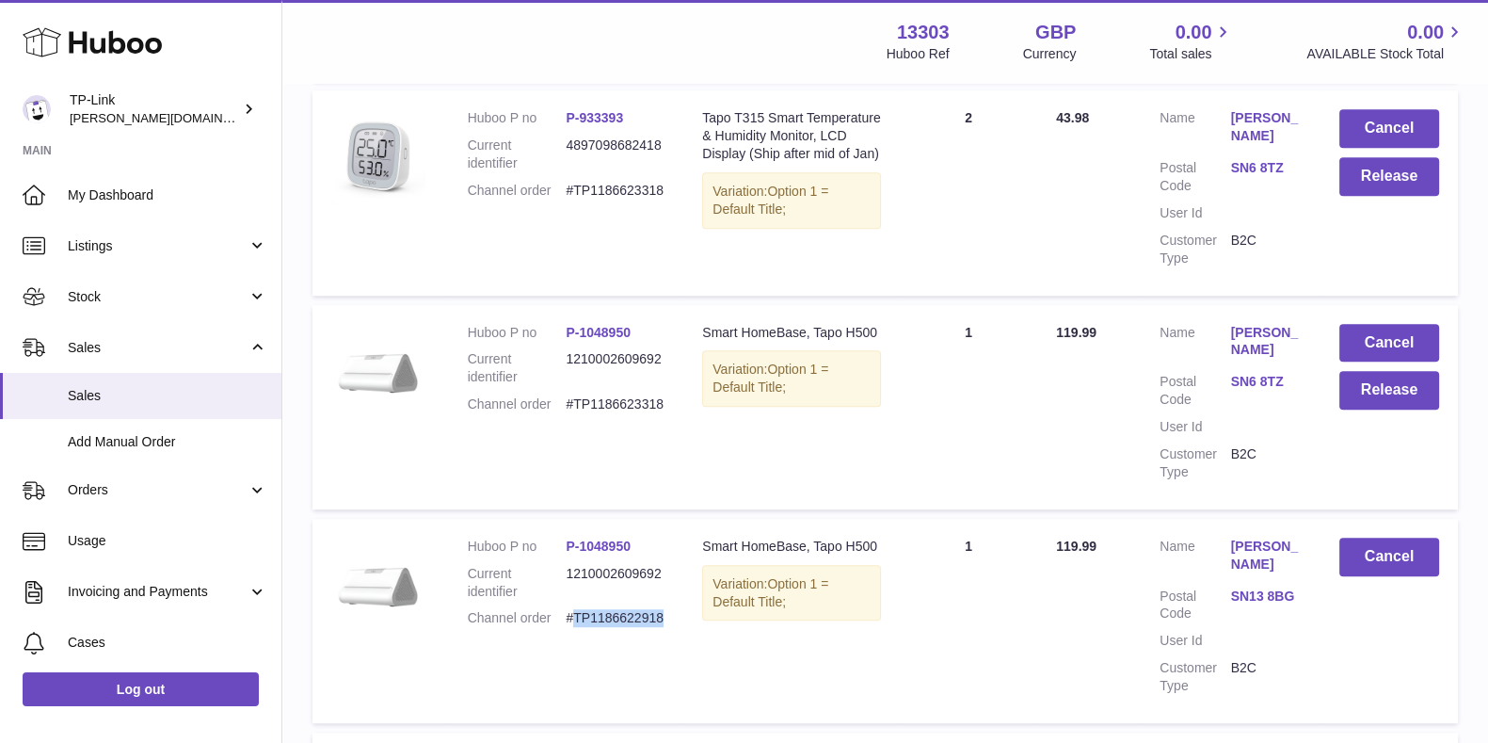
scroll to position [10332, 0]
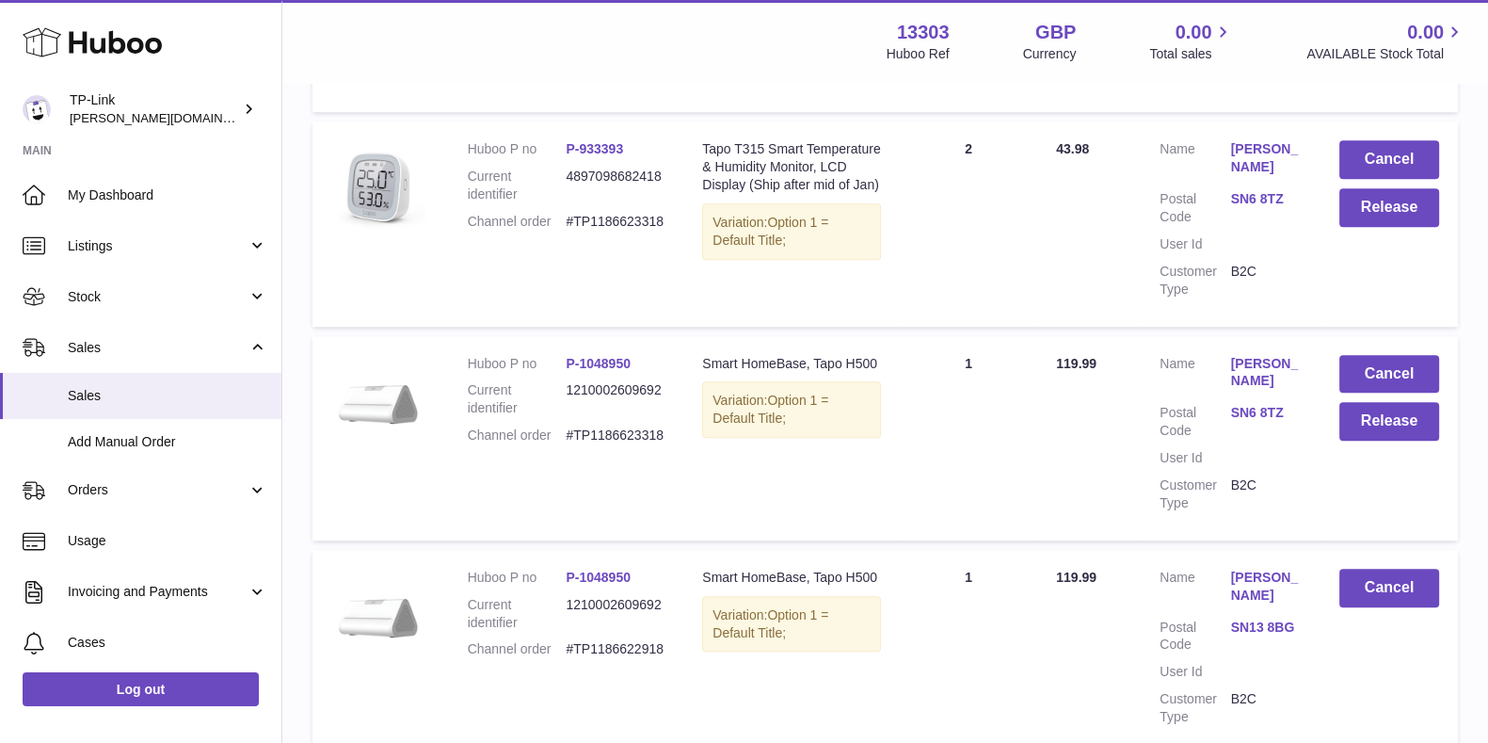
click at [636, 426] on dd "#TP1186623318" at bounding box center [615, 435] width 99 height 18
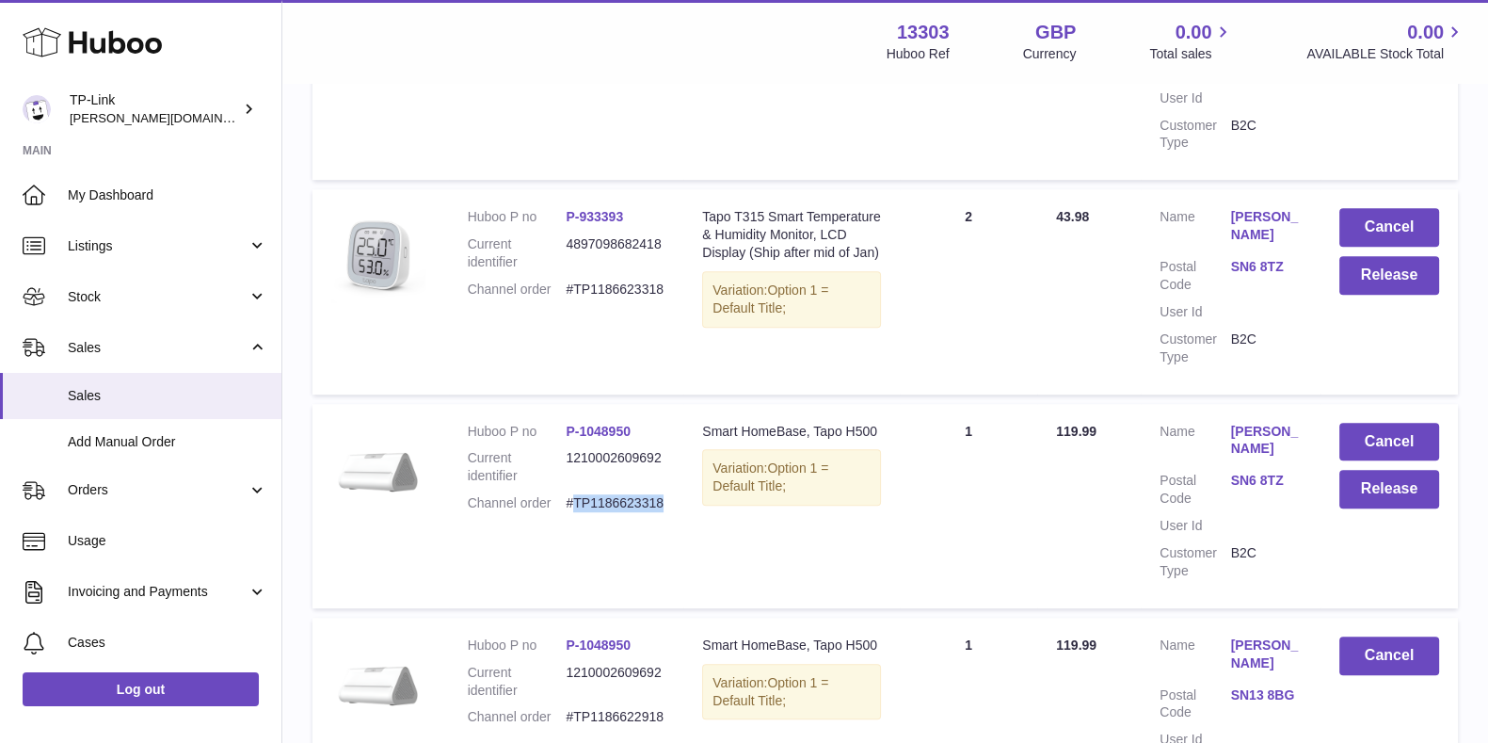
scroll to position [10214, 0]
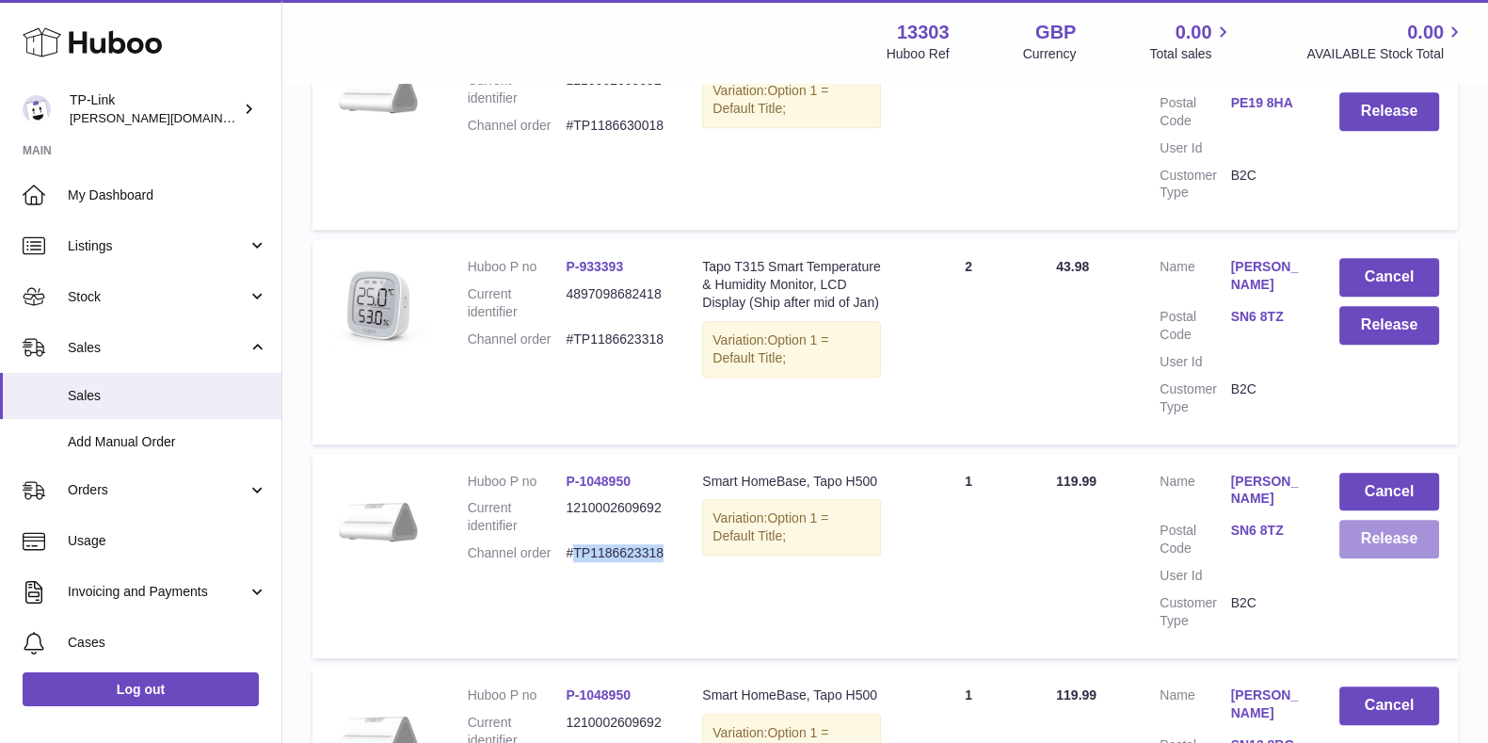
click at [1375, 520] on button "Release" at bounding box center [1389, 539] width 100 height 39
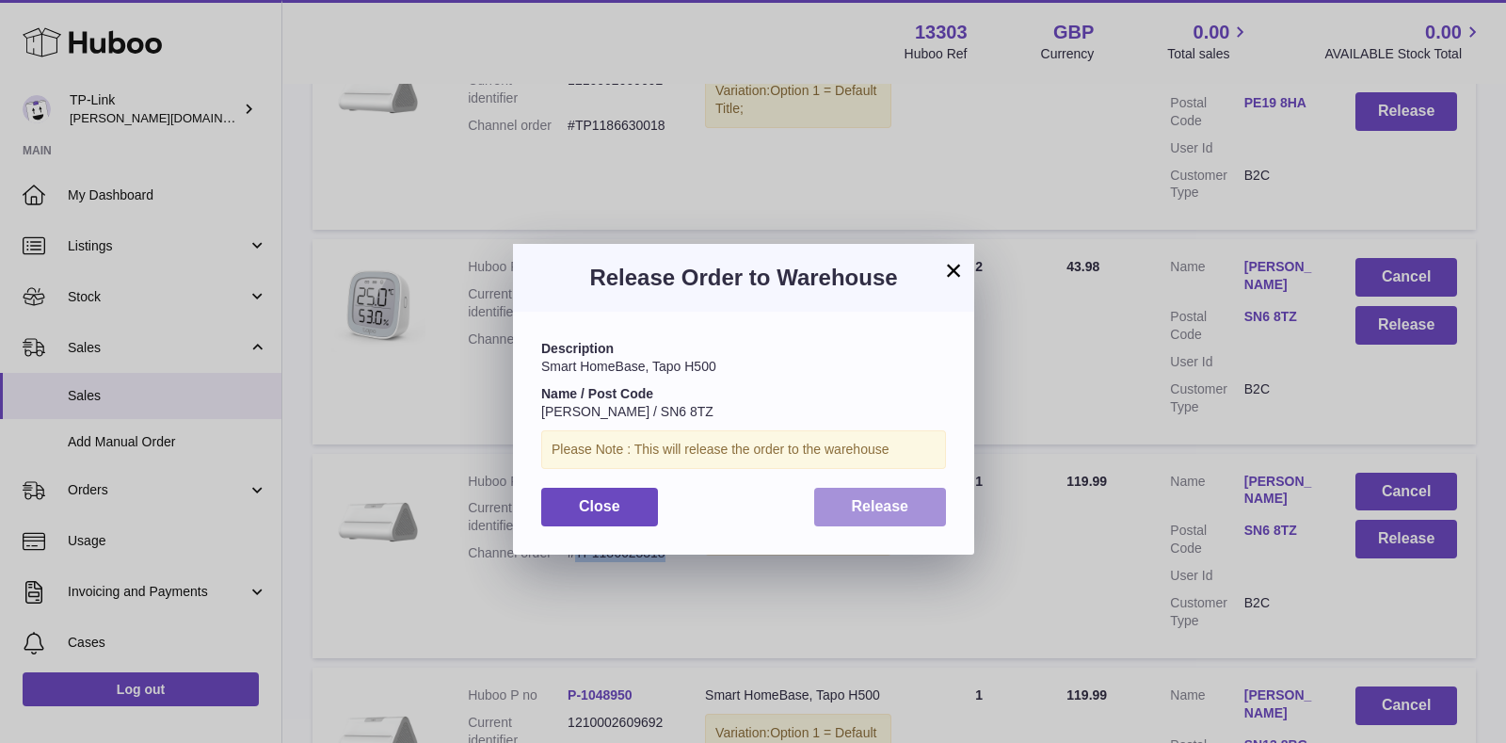
click at [875, 498] on span "Release" at bounding box center [880, 506] width 57 height 16
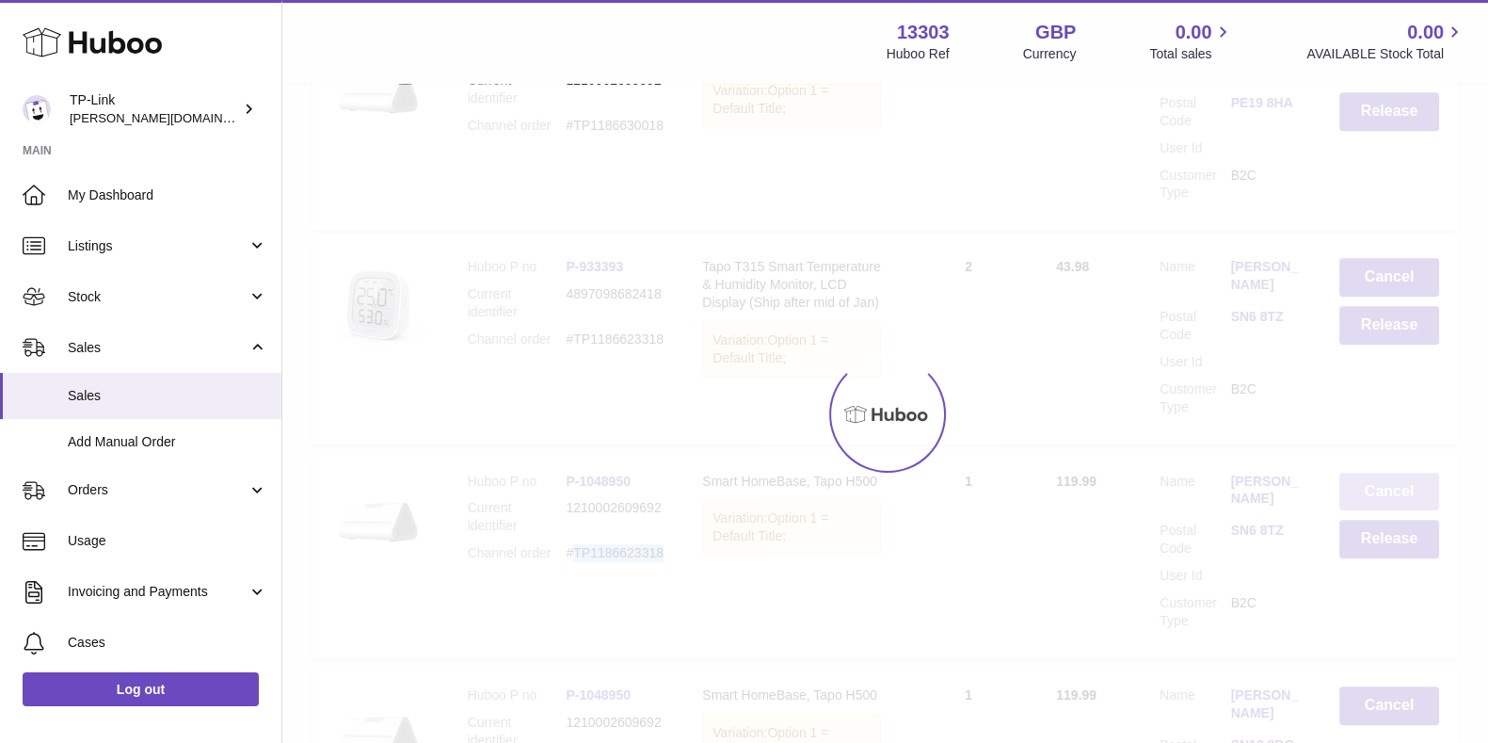
scroll to position [10429, 0]
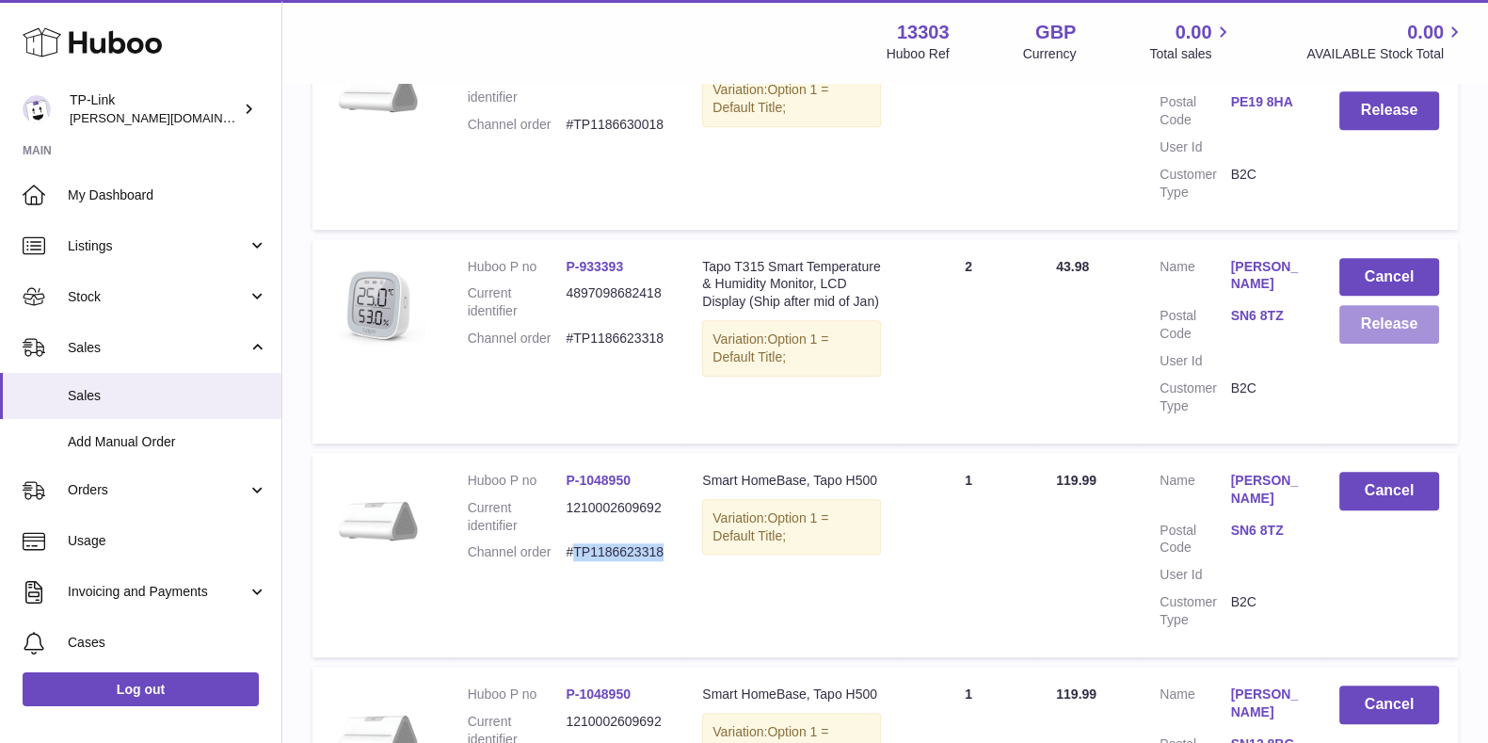
click at [1380, 305] on button "Release" at bounding box center [1389, 324] width 100 height 39
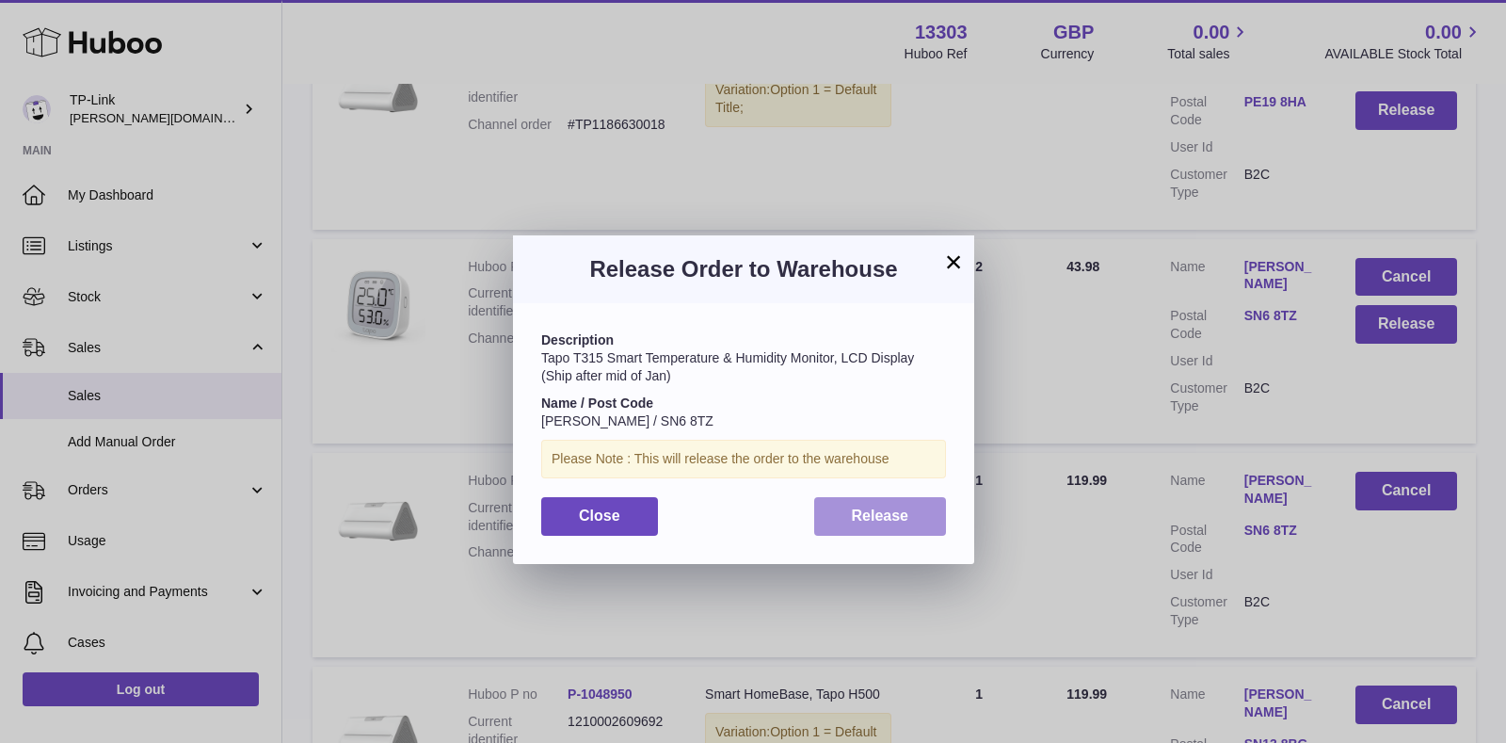
click at [887, 523] on span "Release" at bounding box center [880, 515] width 57 height 16
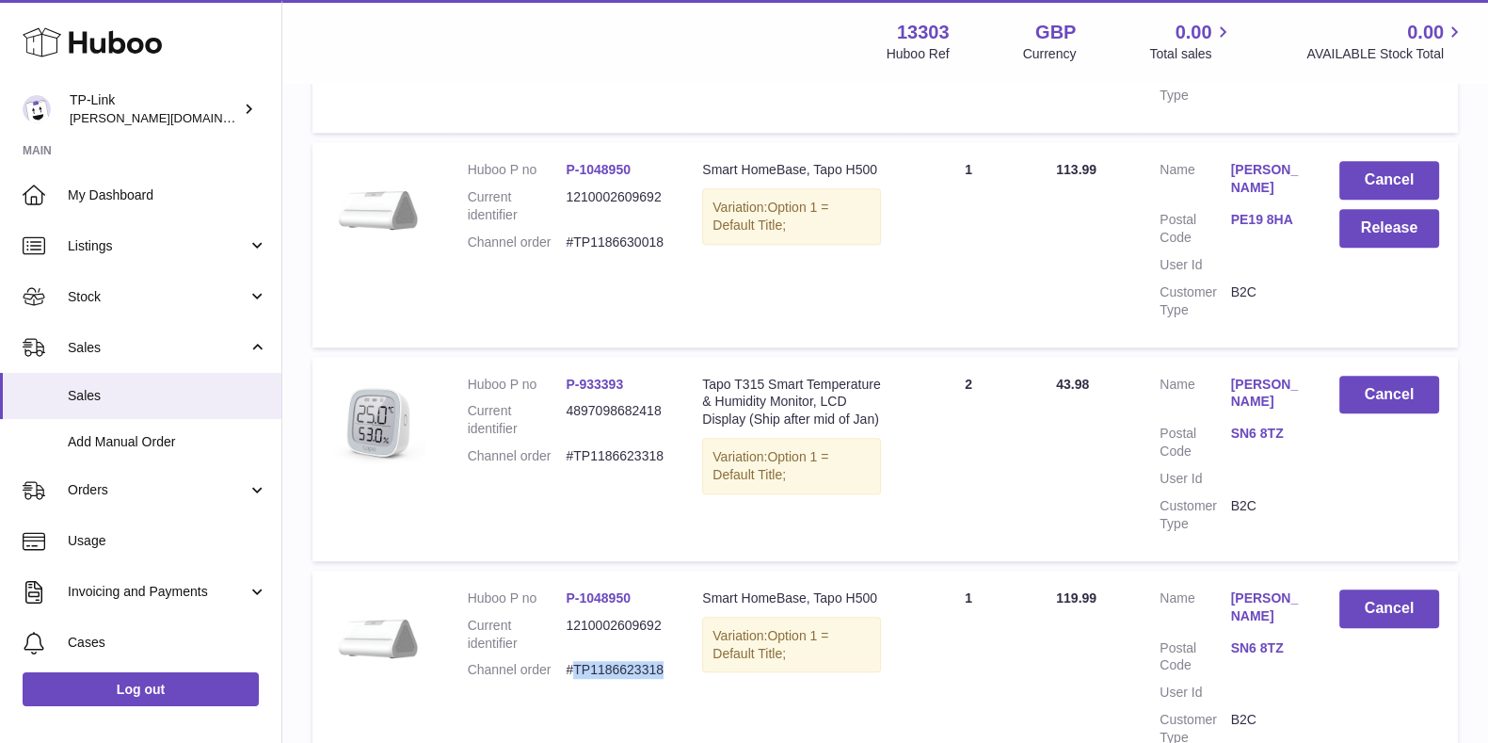
scroll to position [10076, 0]
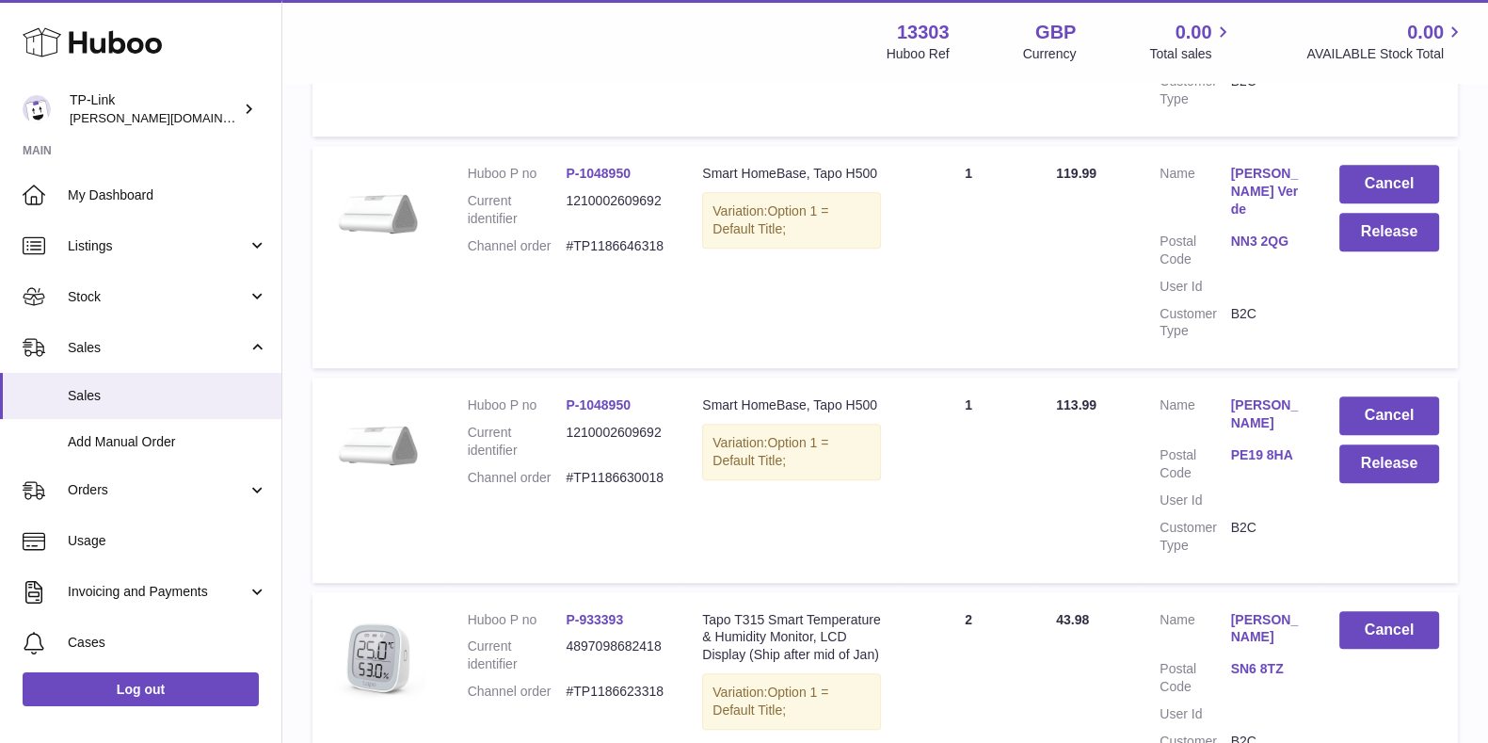
click at [635, 469] on dd "#TP1186630018" at bounding box center [615, 478] width 99 height 18
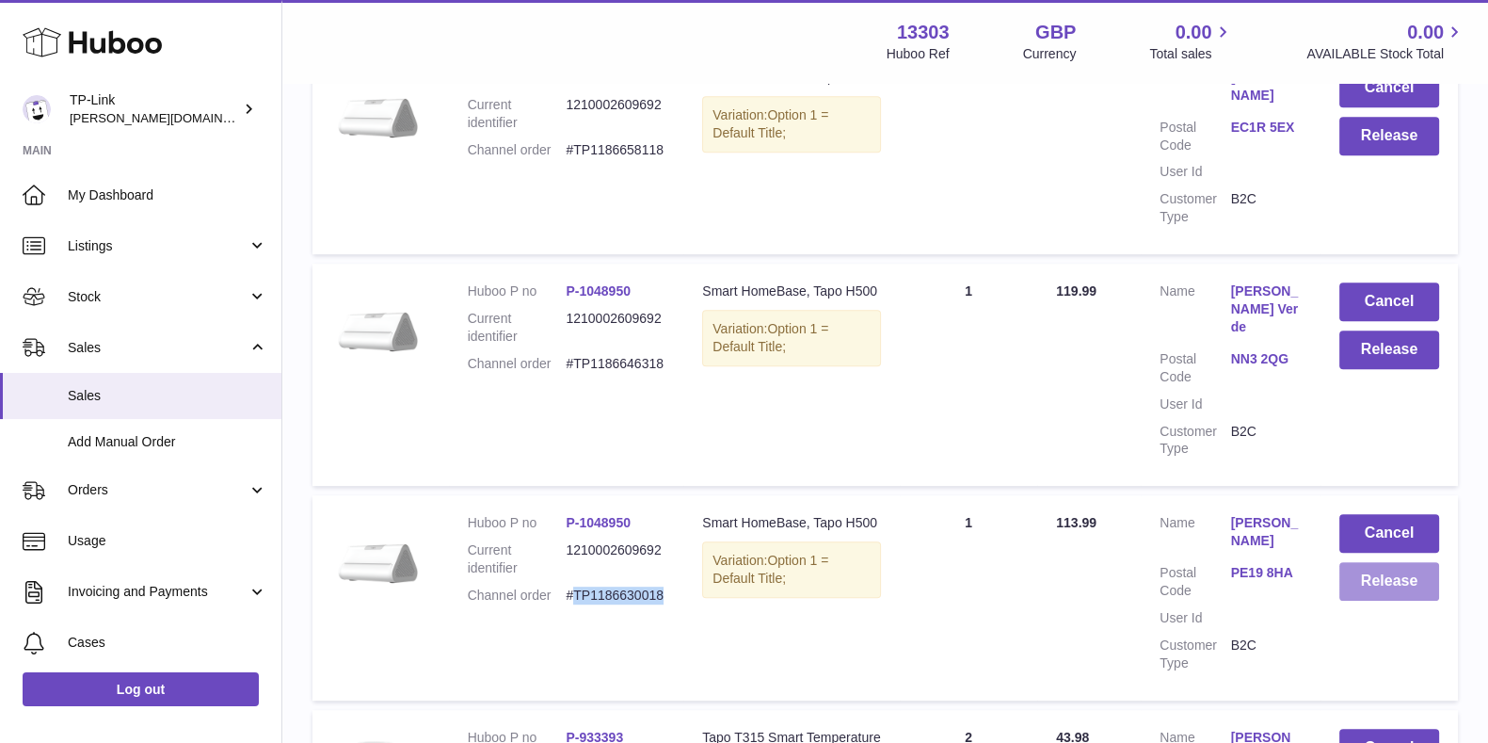
click at [1370, 562] on button "Release" at bounding box center [1389, 581] width 100 height 39
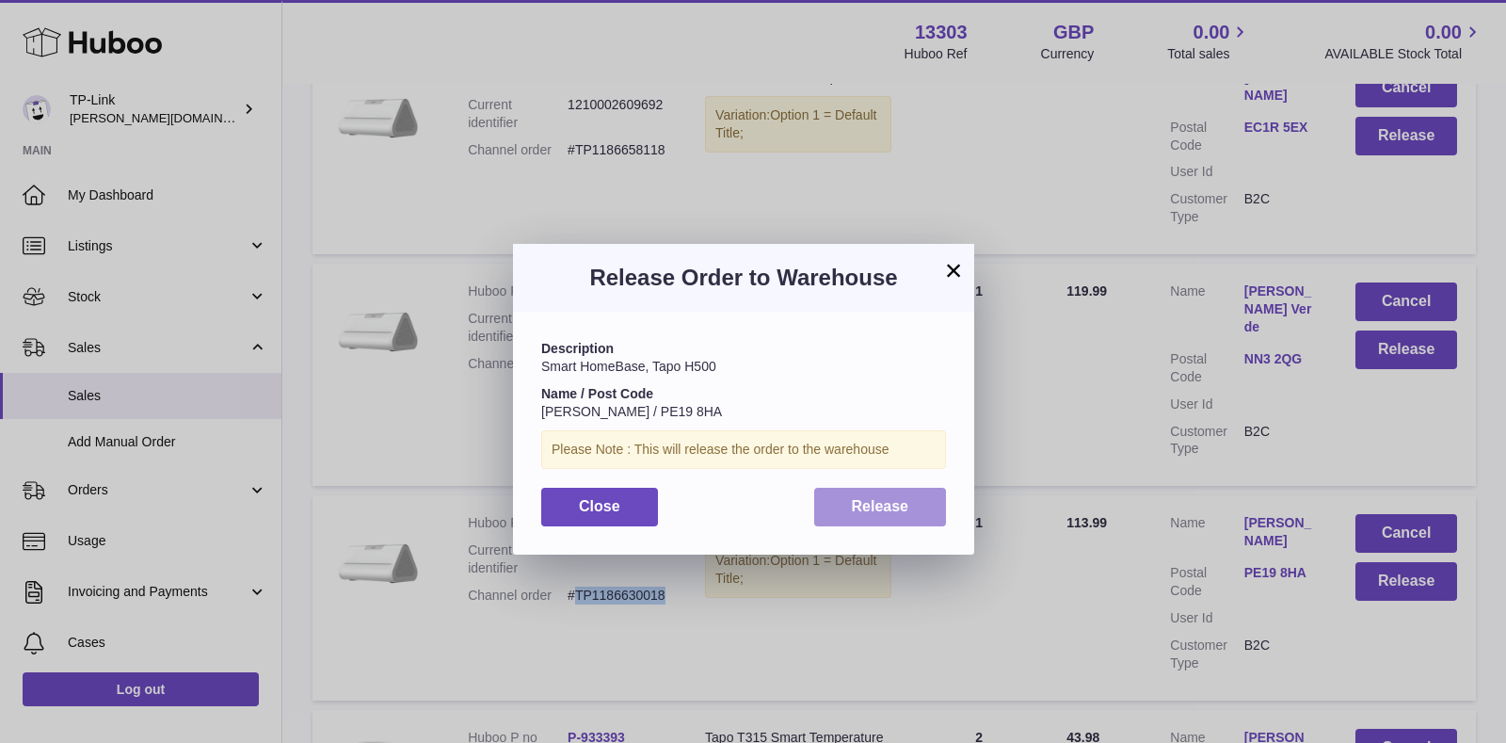
click at [894, 516] on button "Release" at bounding box center [880, 507] width 133 height 39
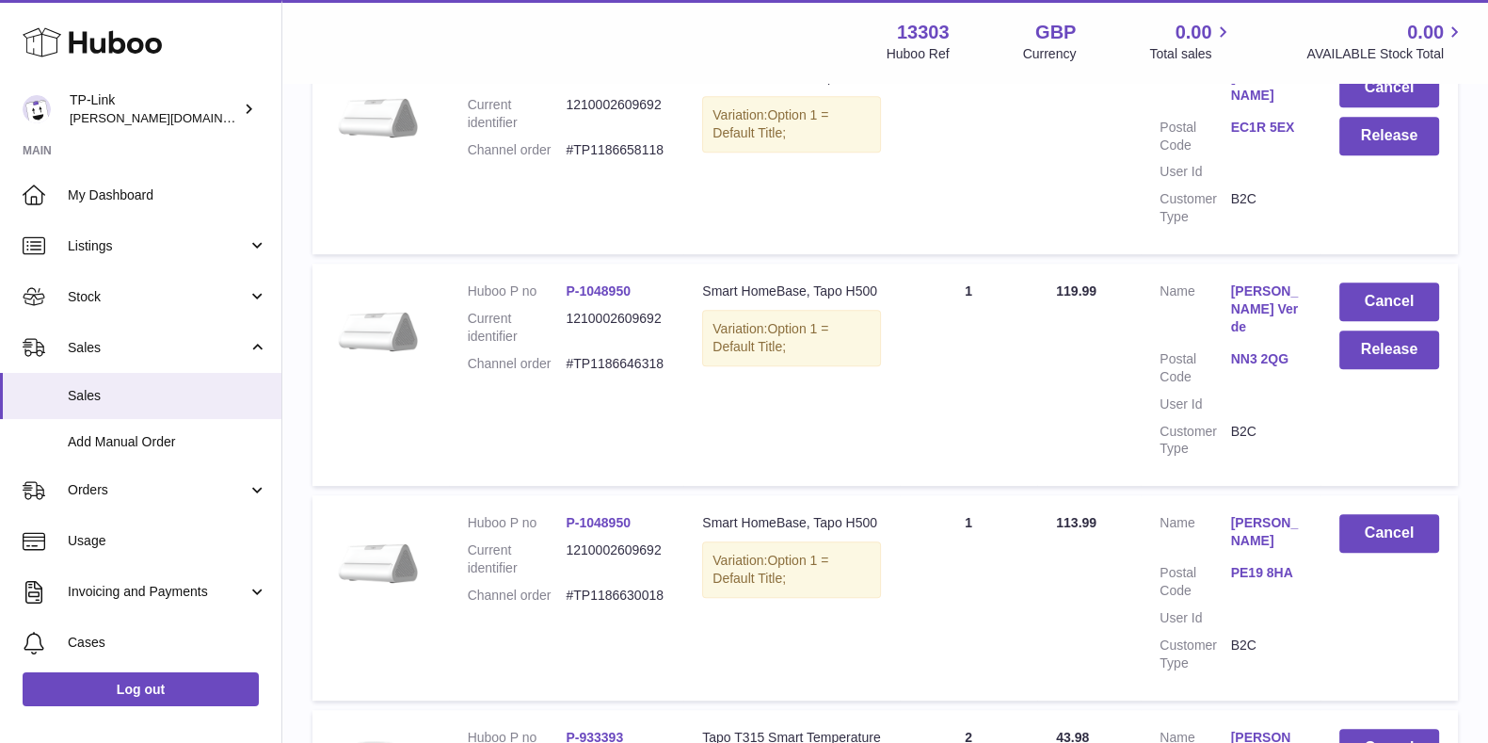
click at [621, 355] on dd "#TP1186646318" at bounding box center [615, 364] width 99 height 18
click at [1366, 330] on button "Release" at bounding box center [1389, 349] width 100 height 39
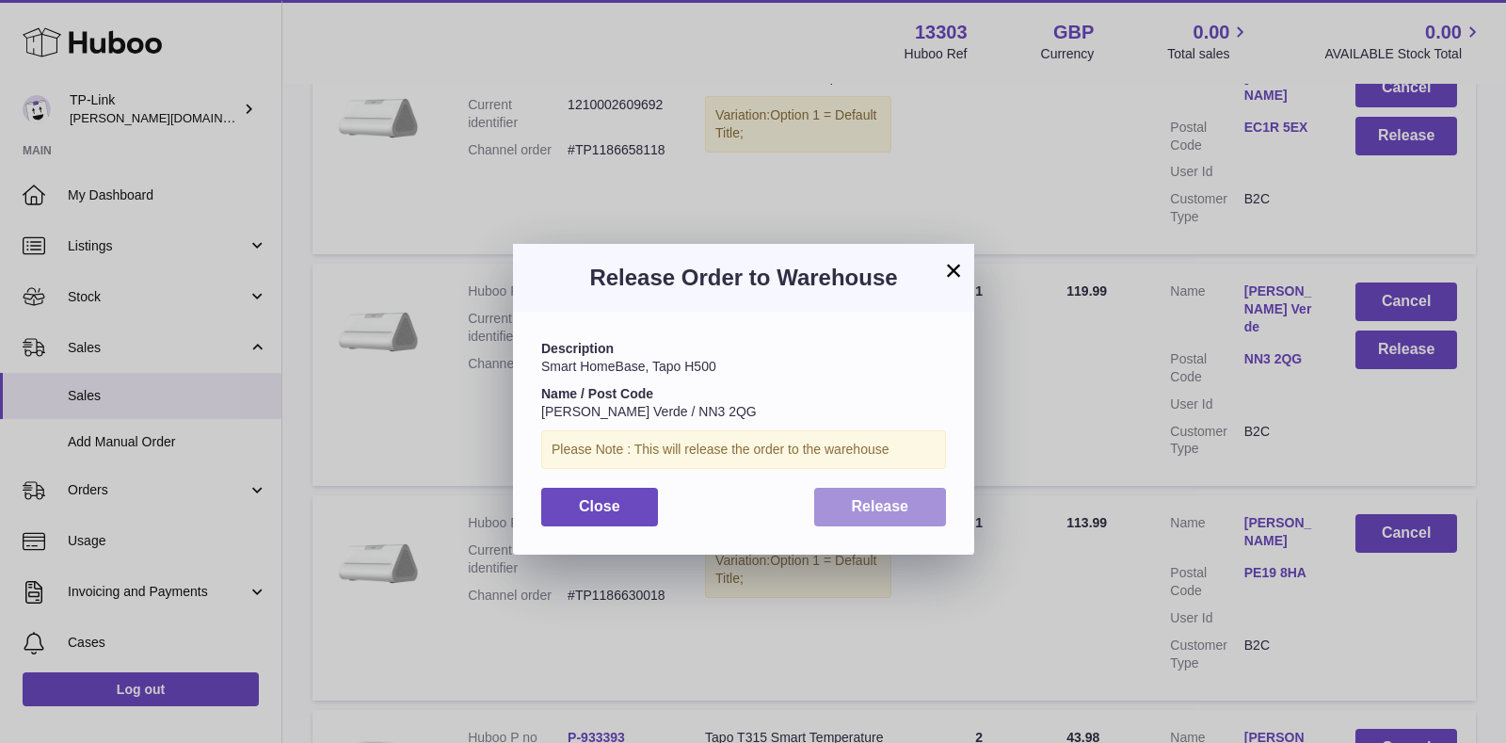
click at [912, 496] on button "Release" at bounding box center [880, 507] width 133 height 39
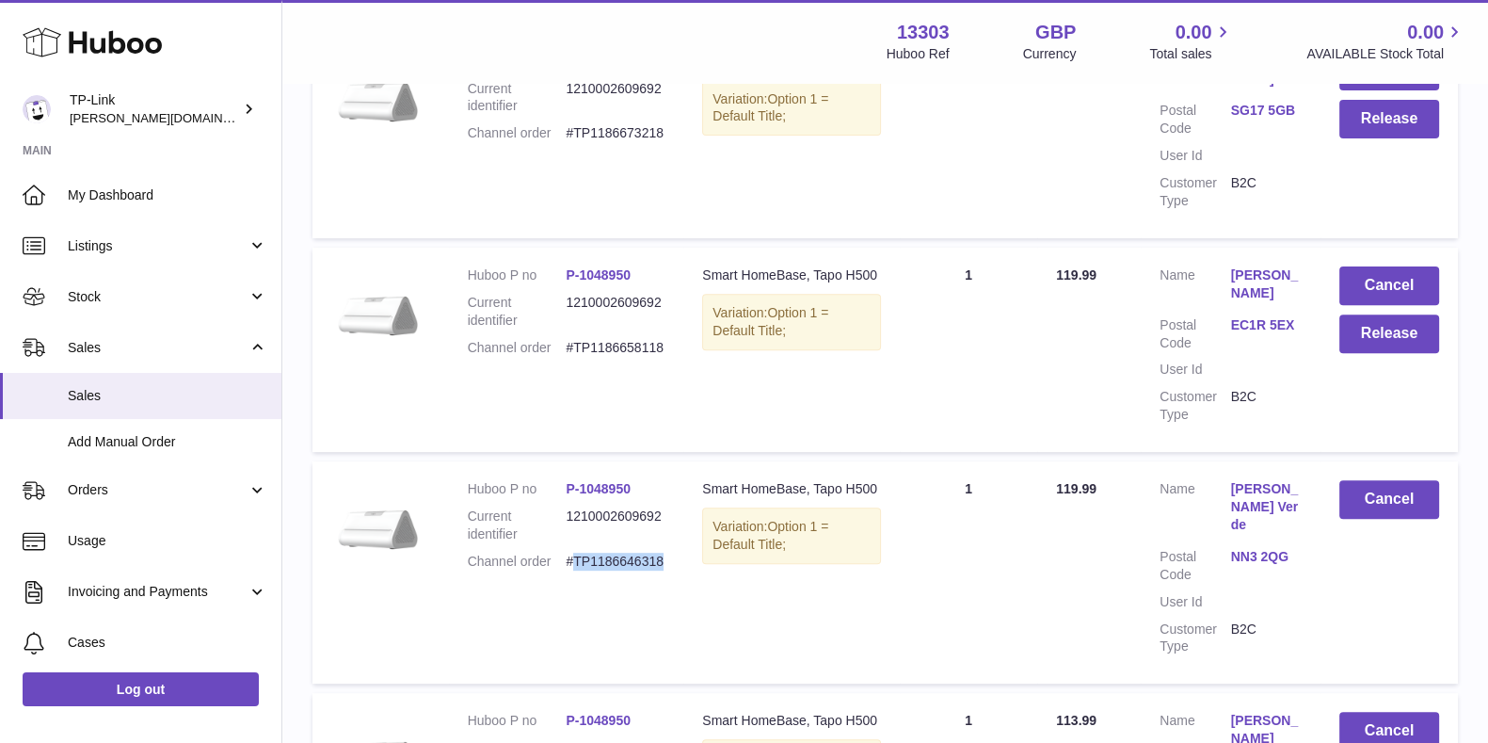
scroll to position [9723, 0]
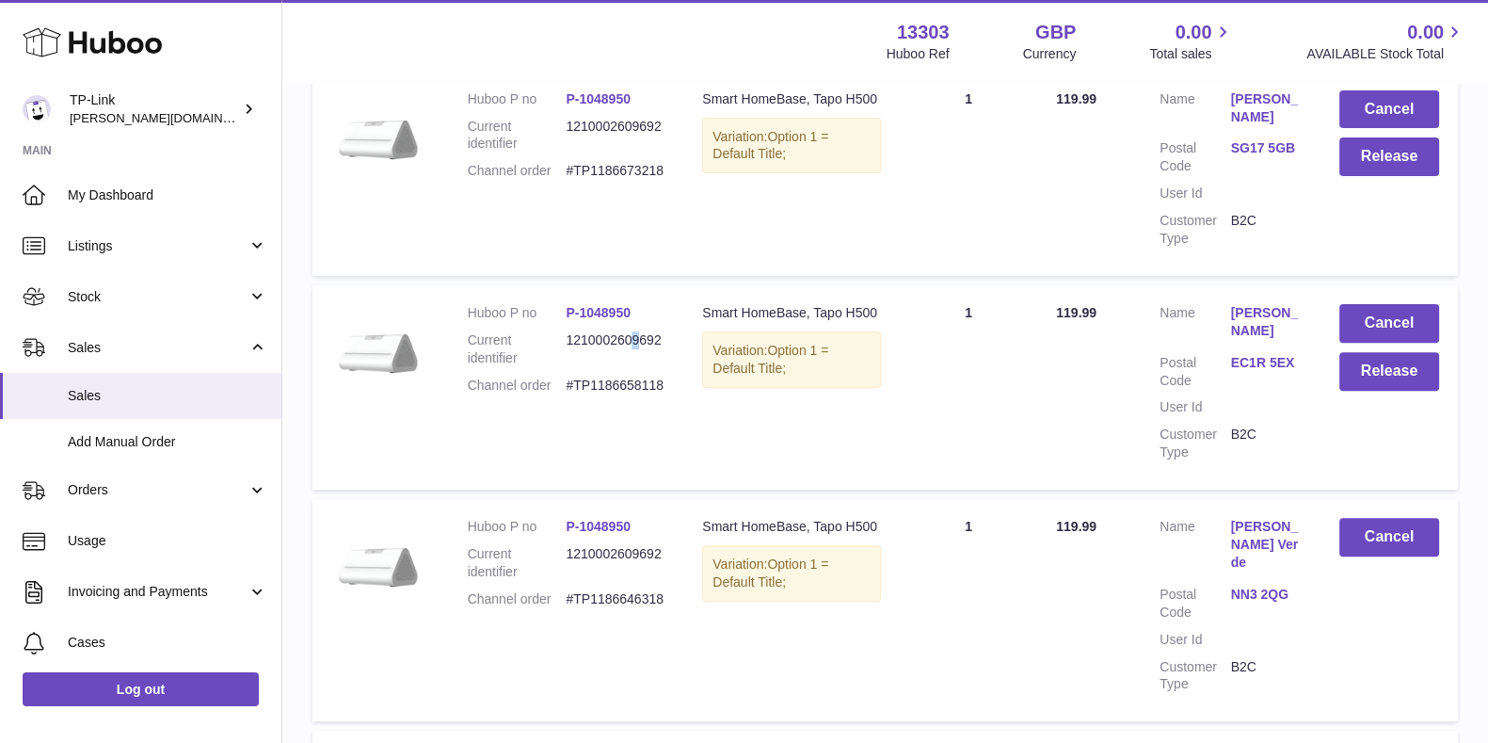
click at [640, 304] on dl "Huboo P no P-1048950 Current identifier 1210002609692 Channel order #TP11866581…" at bounding box center [567, 354] width 198 height 100
click at [633, 376] on dd "#TP1186658118" at bounding box center [615, 385] width 99 height 18
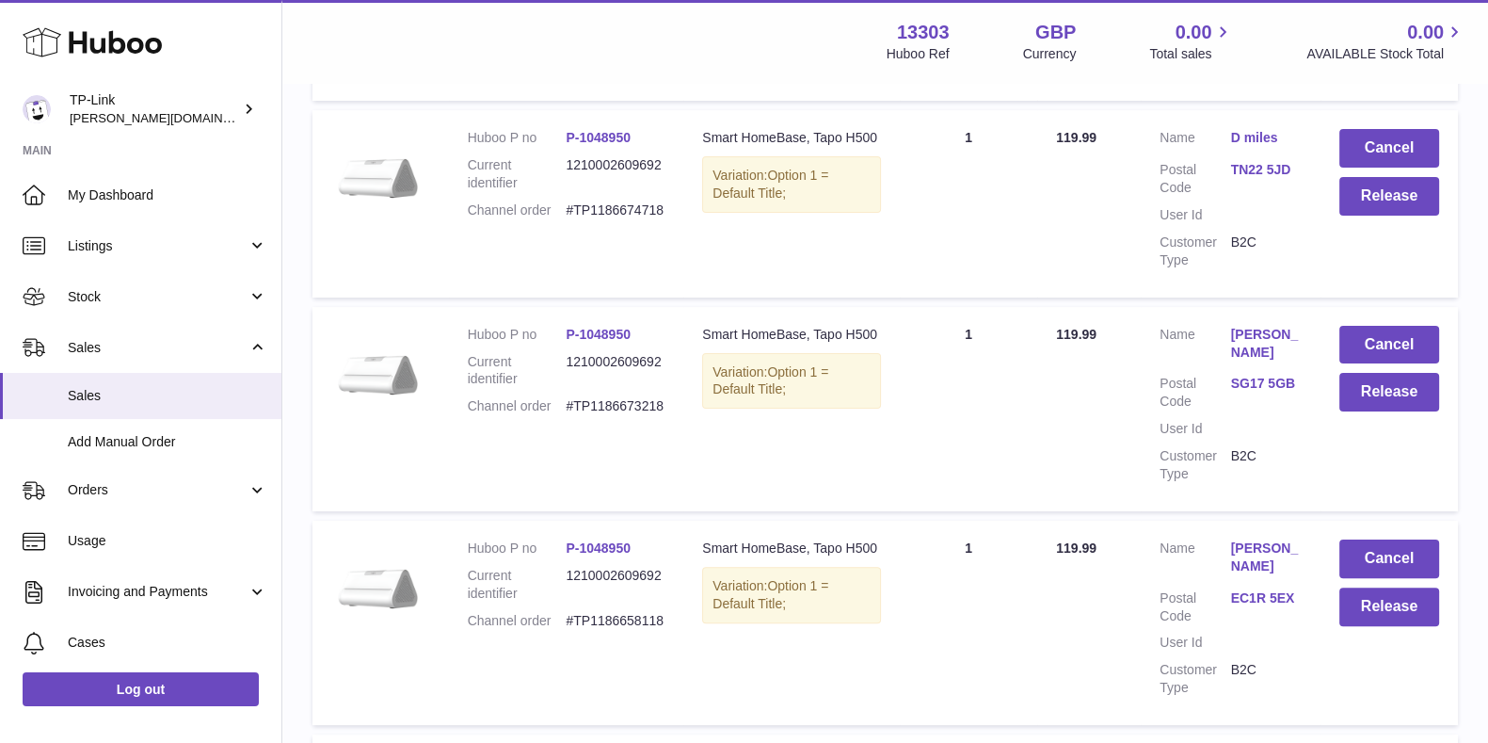
click at [608, 397] on dd "#TP1186673218" at bounding box center [615, 406] width 99 height 18
click at [1390, 587] on button "Release" at bounding box center [1389, 606] width 100 height 39
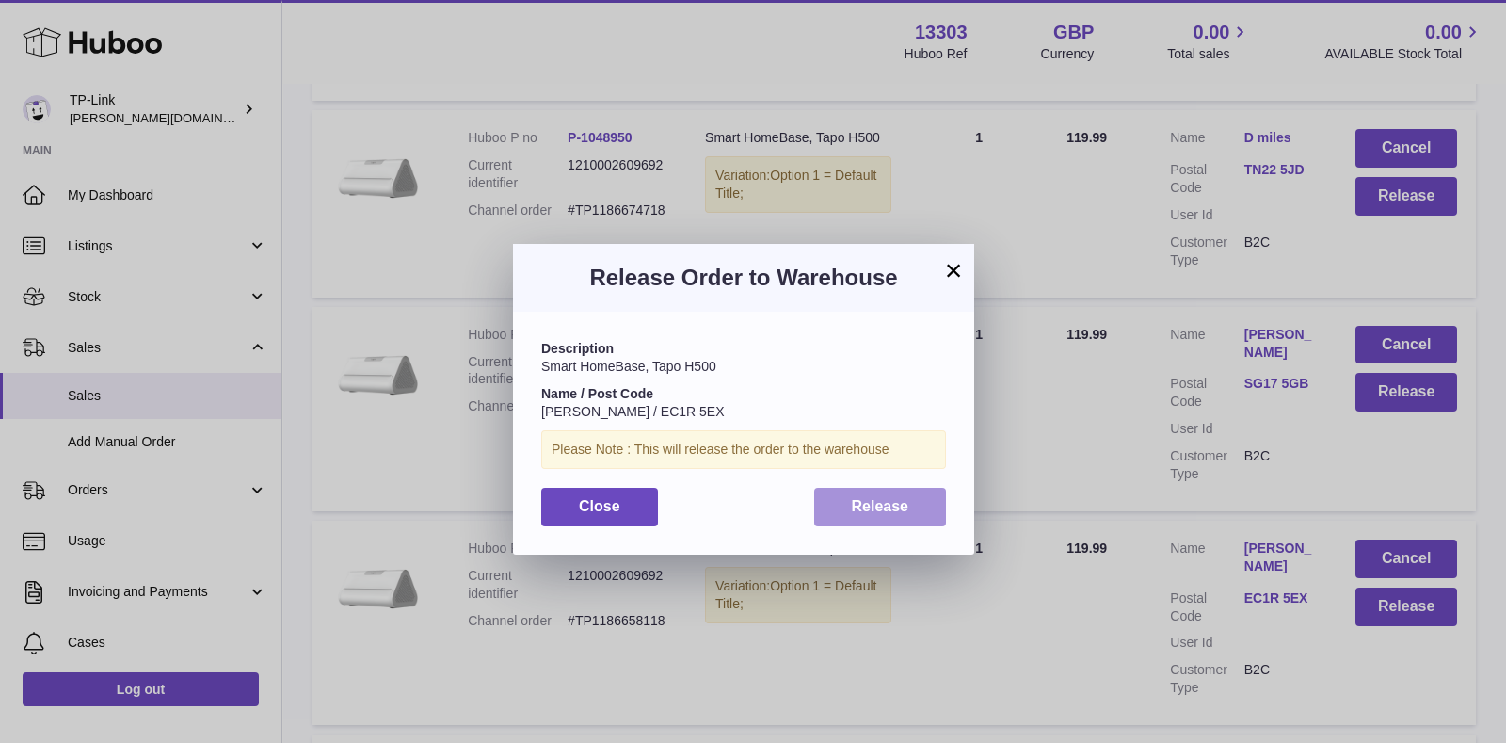
click at [872, 493] on button "Release" at bounding box center [880, 507] width 133 height 39
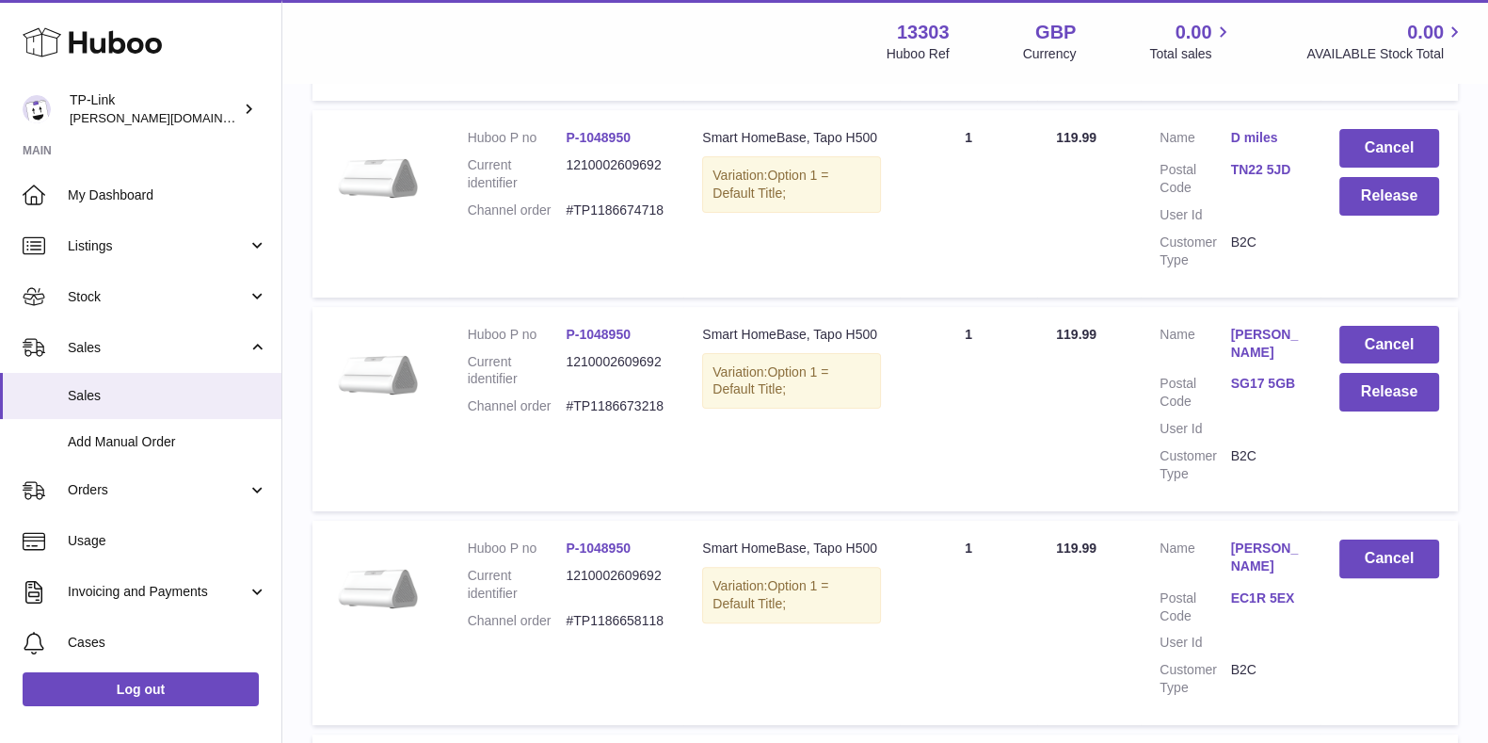
click at [630, 397] on dd "#TP1186673218" at bounding box center [615, 406] width 99 height 18
click at [1399, 373] on button "Release" at bounding box center [1389, 392] width 100 height 39
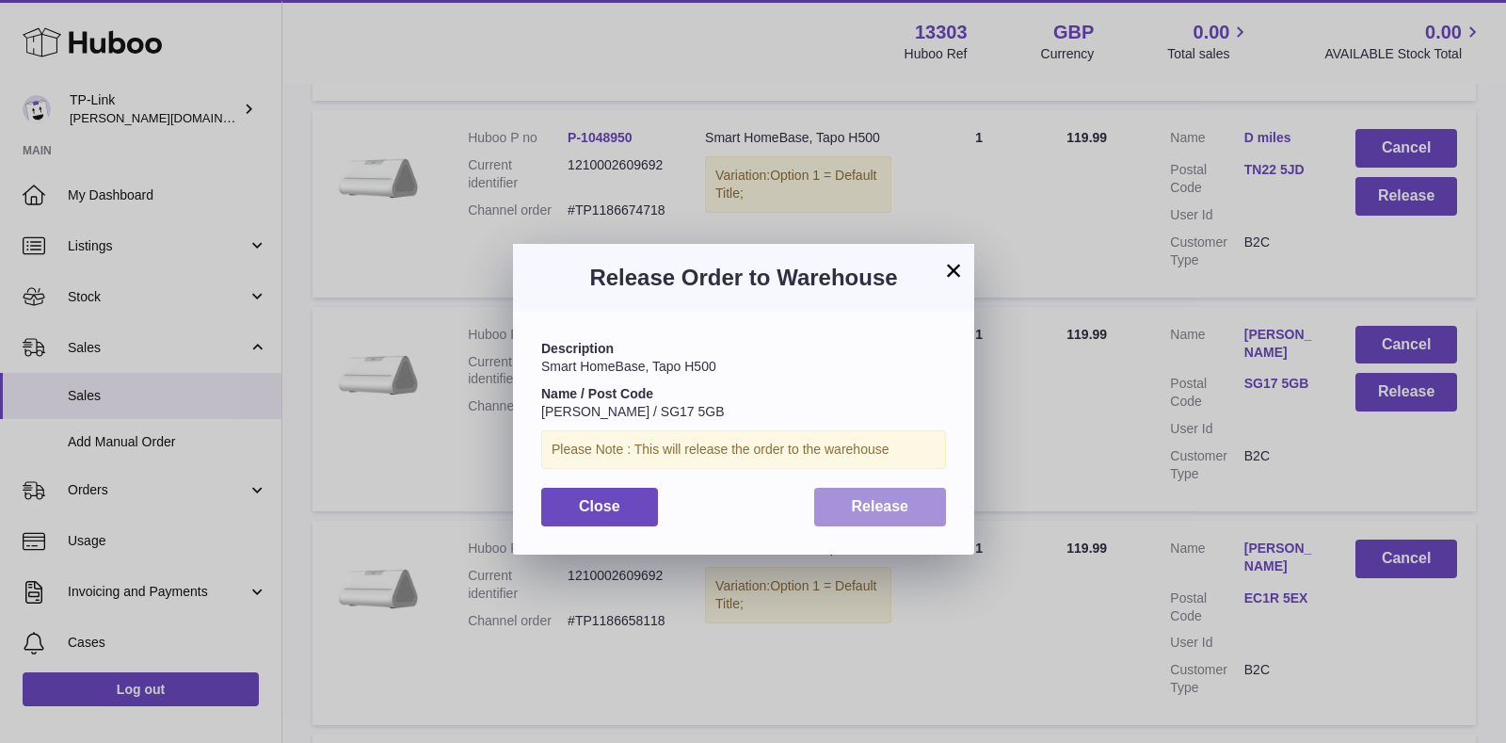
click at [853, 505] on span "Release" at bounding box center [880, 506] width 57 height 16
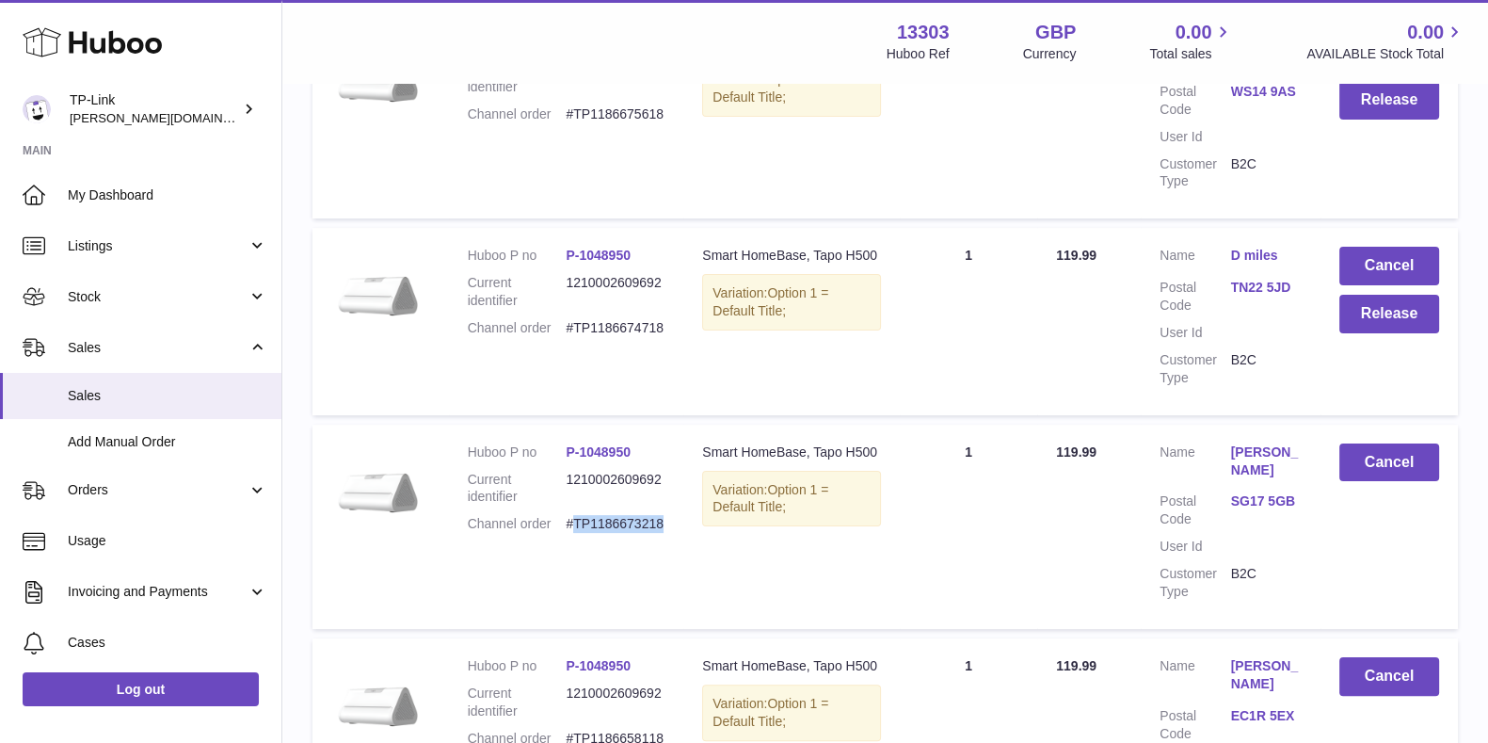
scroll to position [9252, 0]
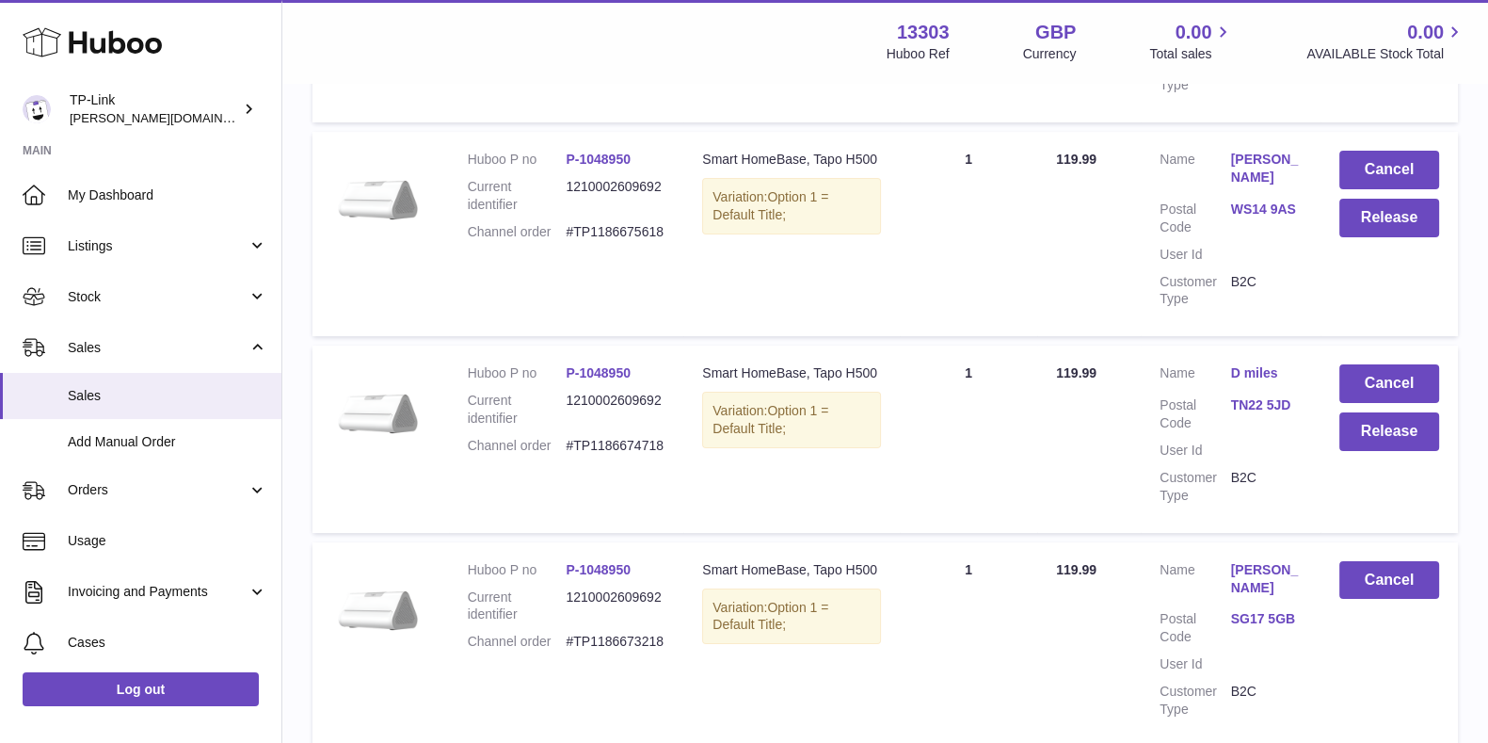
click at [620, 437] on dd "#TP1186674718" at bounding box center [615, 446] width 99 height 18
click at [1370, 412] on button "Release" at bounding box center [1389, 431] width 100 height 39
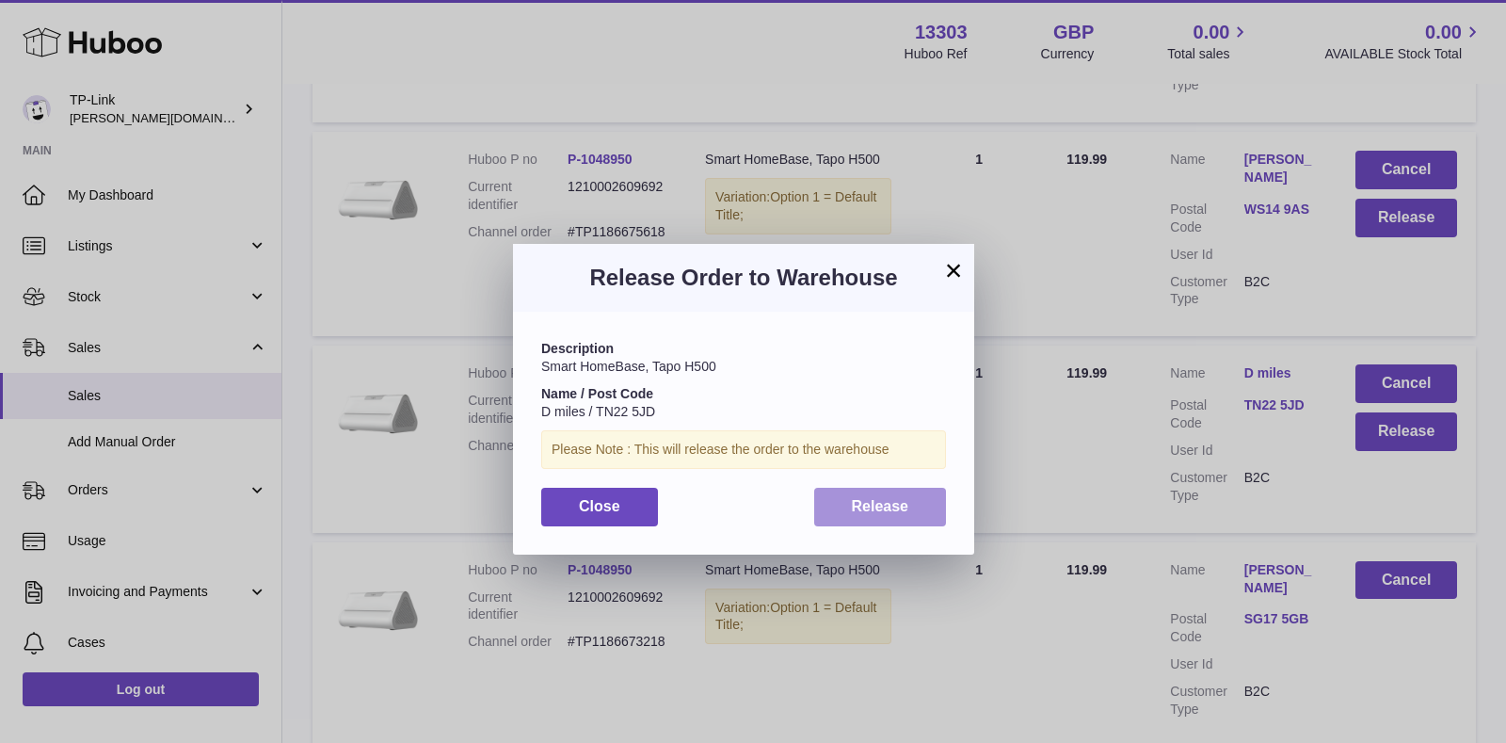
click at [882, 505] on span "Release" at bounding box center [880, 506] width 57 height 16
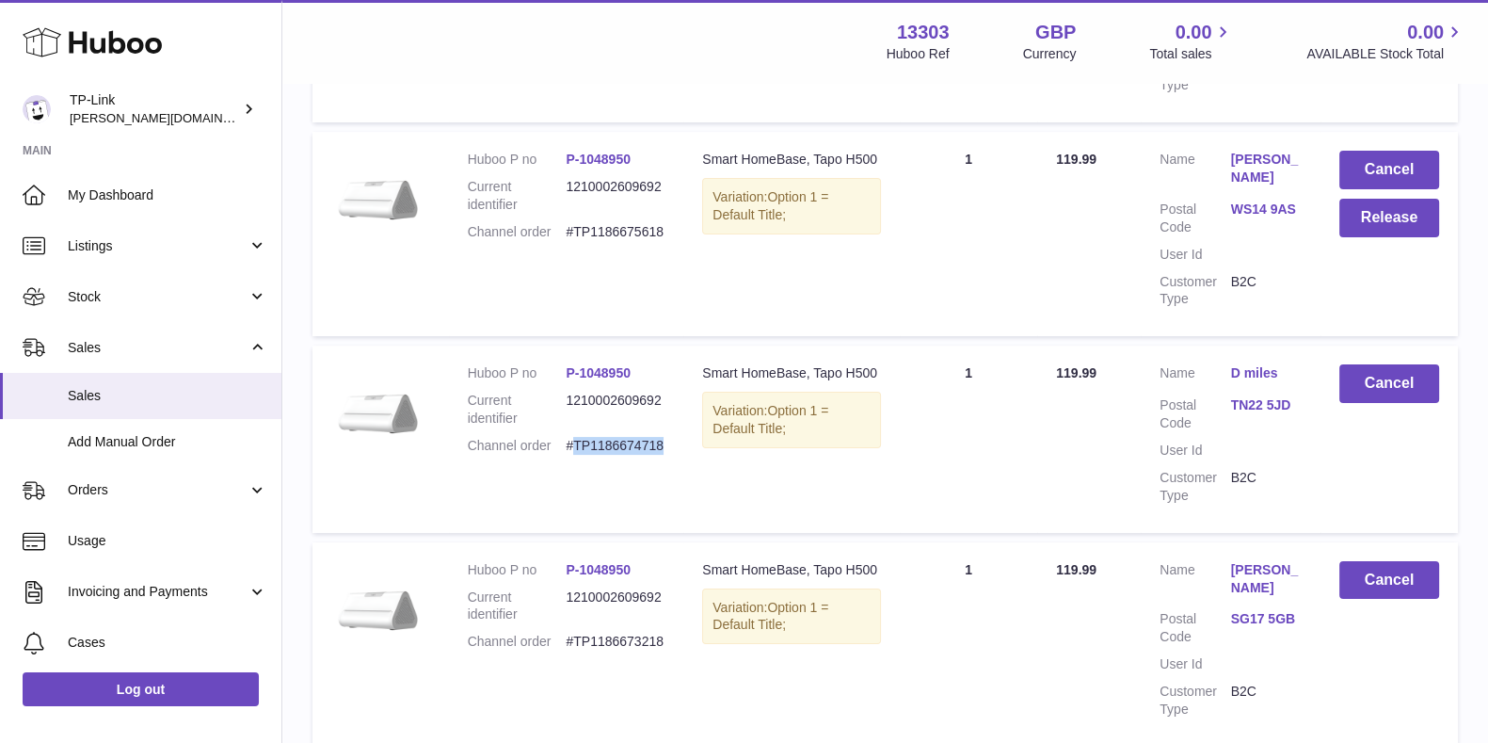
scroll to position [9135, 0]
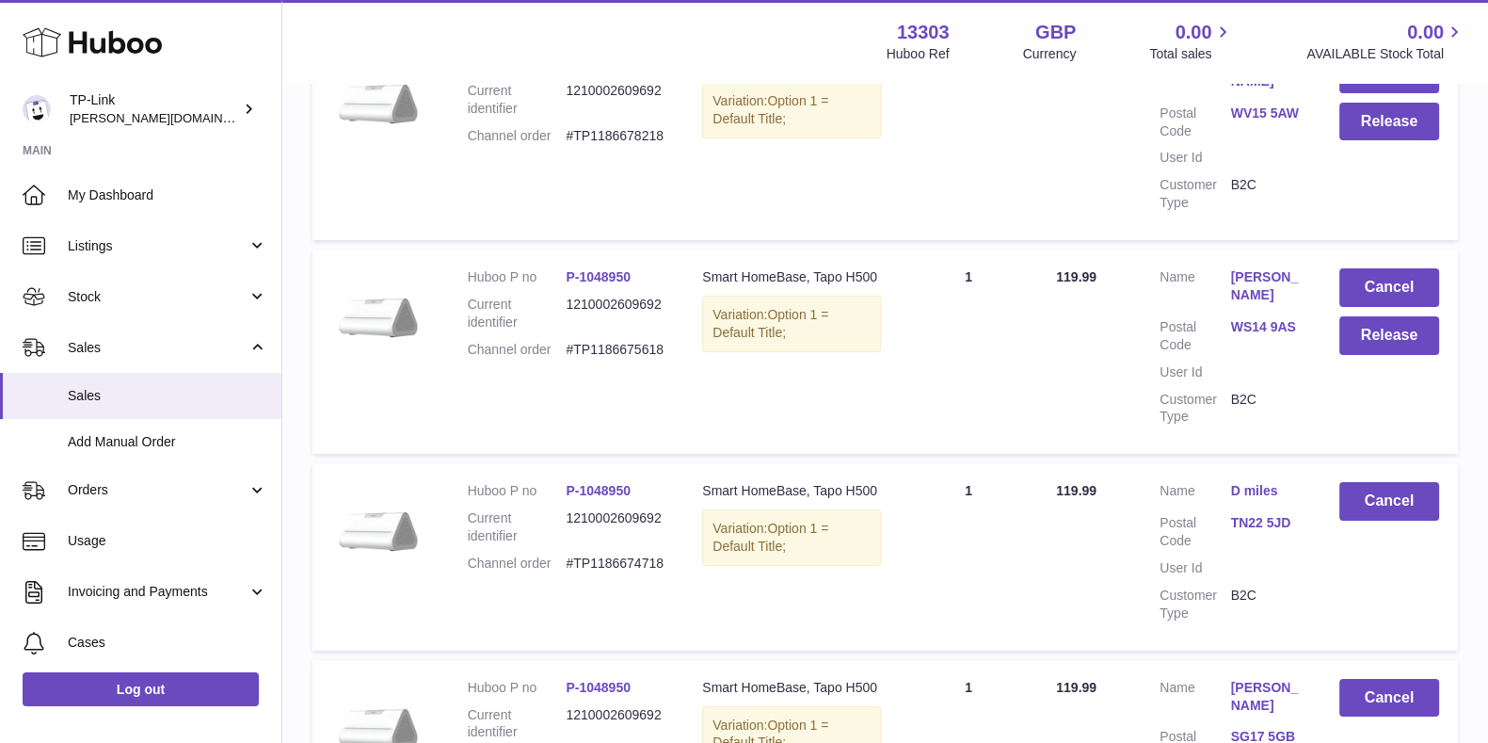
click at [615, 341] on dd "#TP1186675618" at bounding box center [615, 350] width 99 height 18
click at [1365, 316] on button "Release" at bounding box center [1389, 335] width 100 height 39
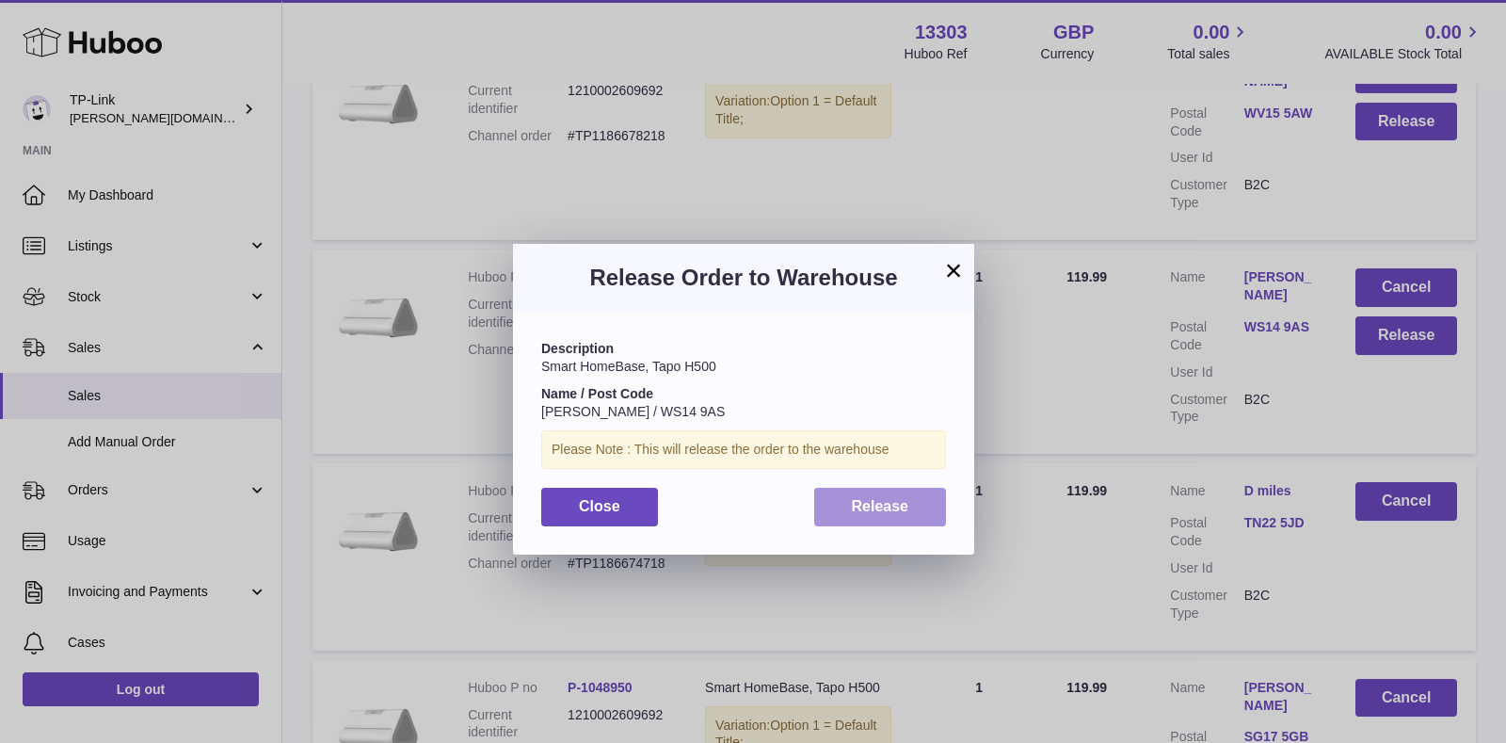
click at [873, 521] on button "Release" at bounding box center [880, 507] width 133 height 39
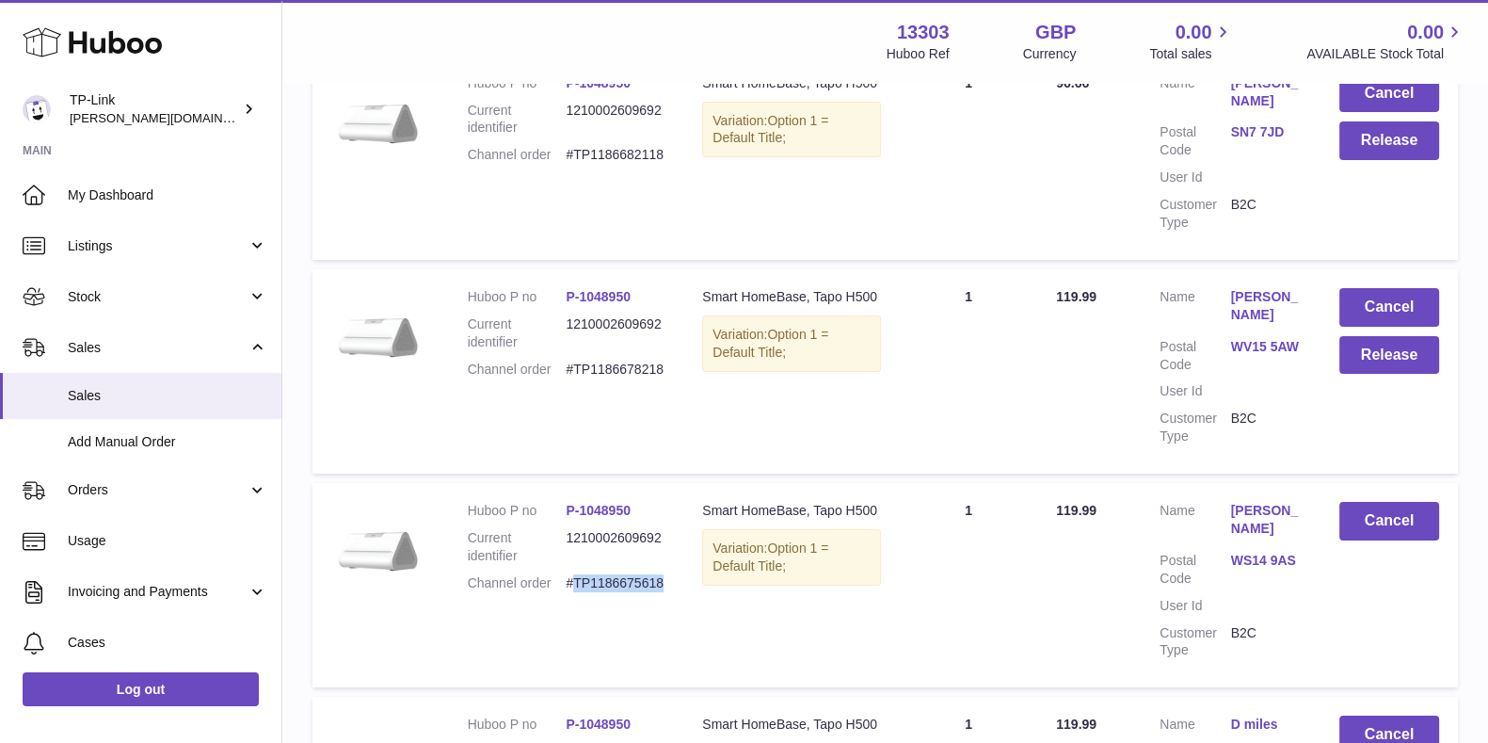
scroll to position [8899, 0]
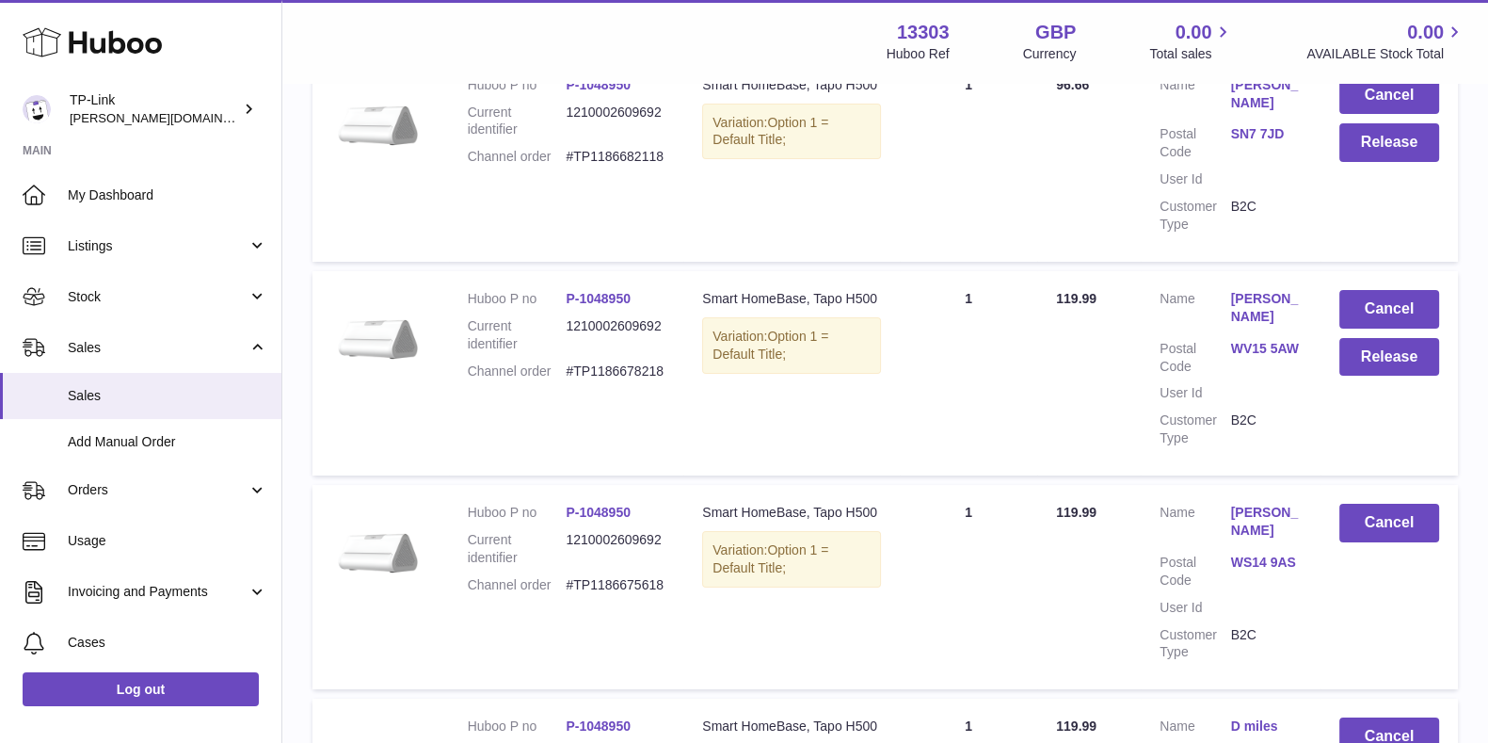
click at [612, 362] on dd "#TP1186678218" at bounding box center [615, 371] width 99 height 18
click at [1347, 338] on button "Release" at bounding box center [1389, 357] width 100 height 39
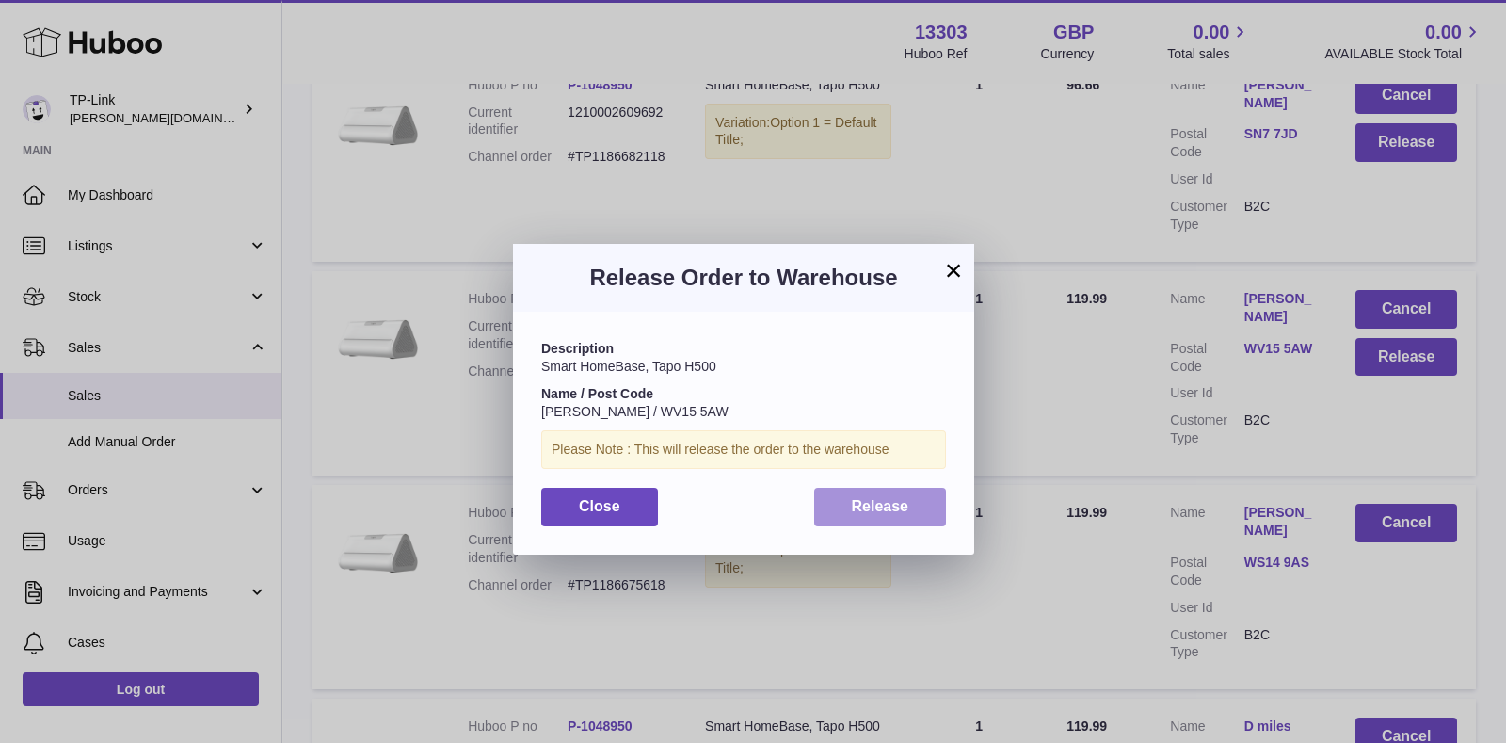
click at [896, 498] on span "Release" at bounding box center [880, 506] width 57 height 16
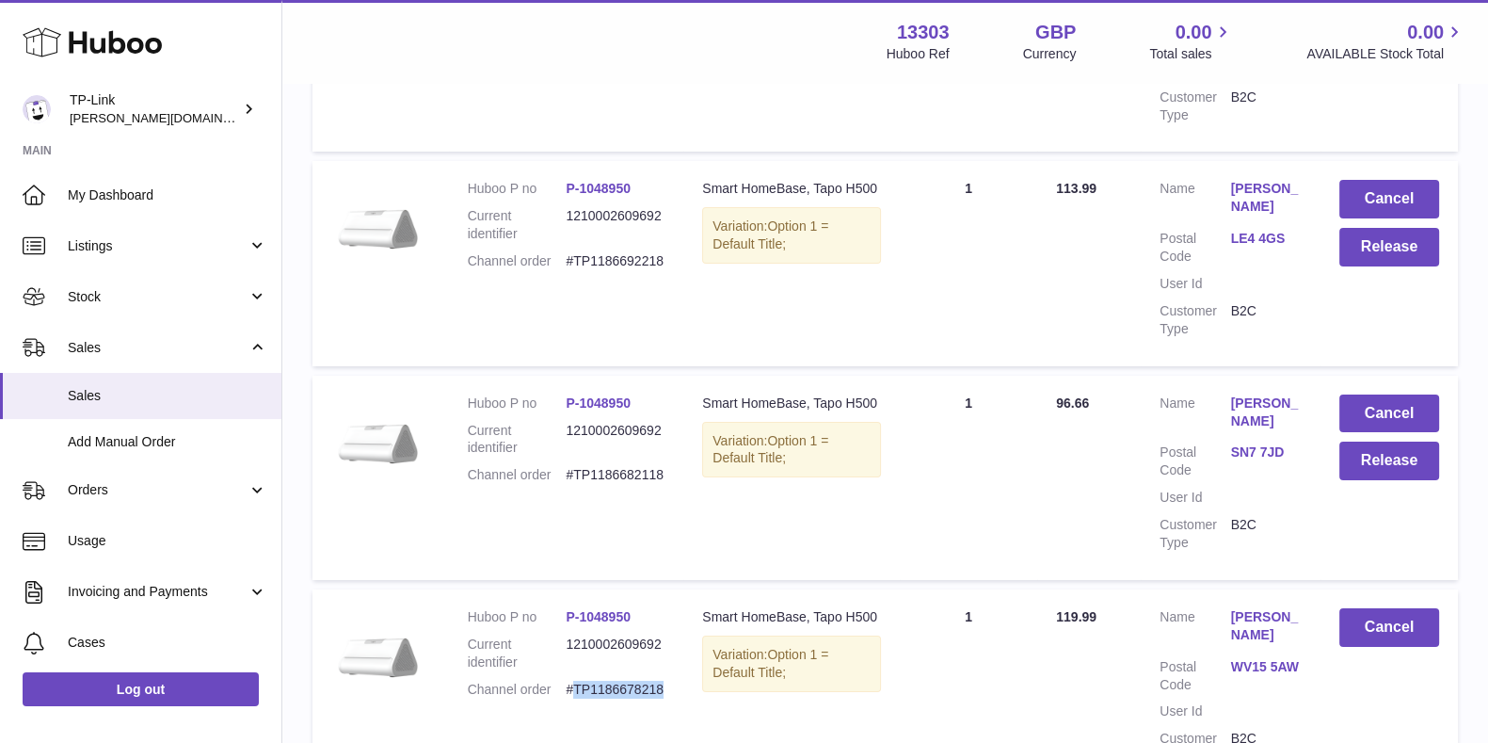
scroll to position [8546, 0]
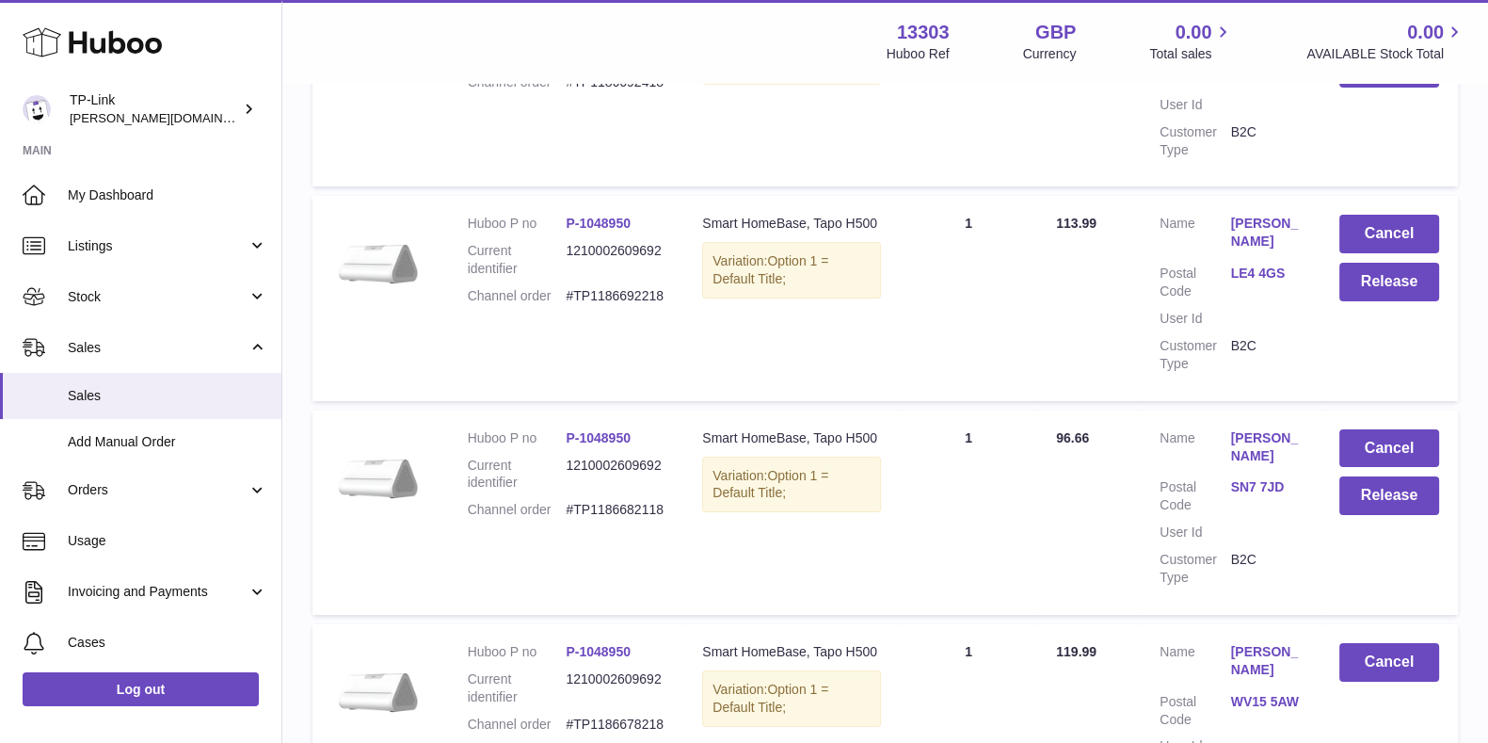
click at [612, 501] on dd "#TP1186682118" at bounding box center [615, 510] width 99 height 18
click at [626, 287] on dd "#TP1186692218" at bounding box center [615, 296] width 99 height 18
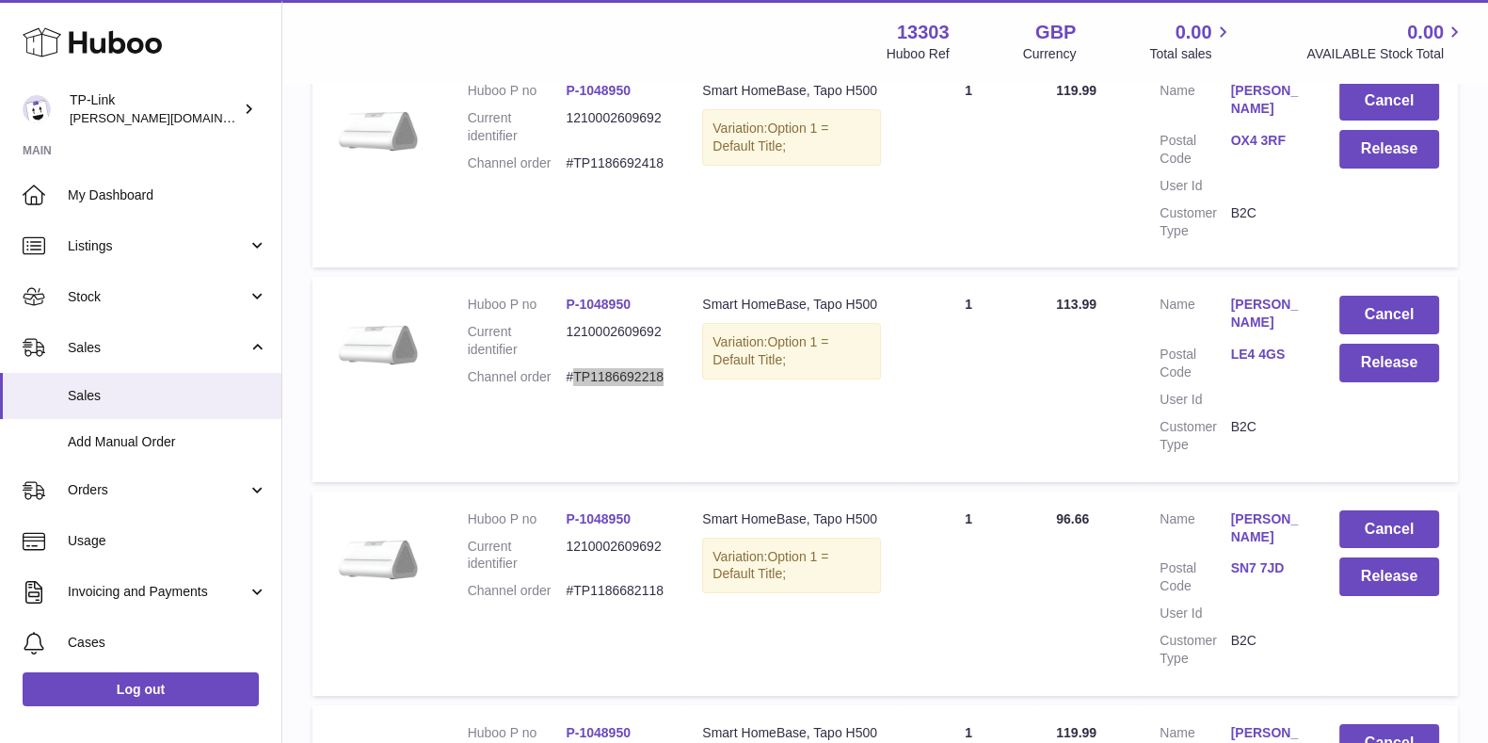
scroll to position [8429, 0]
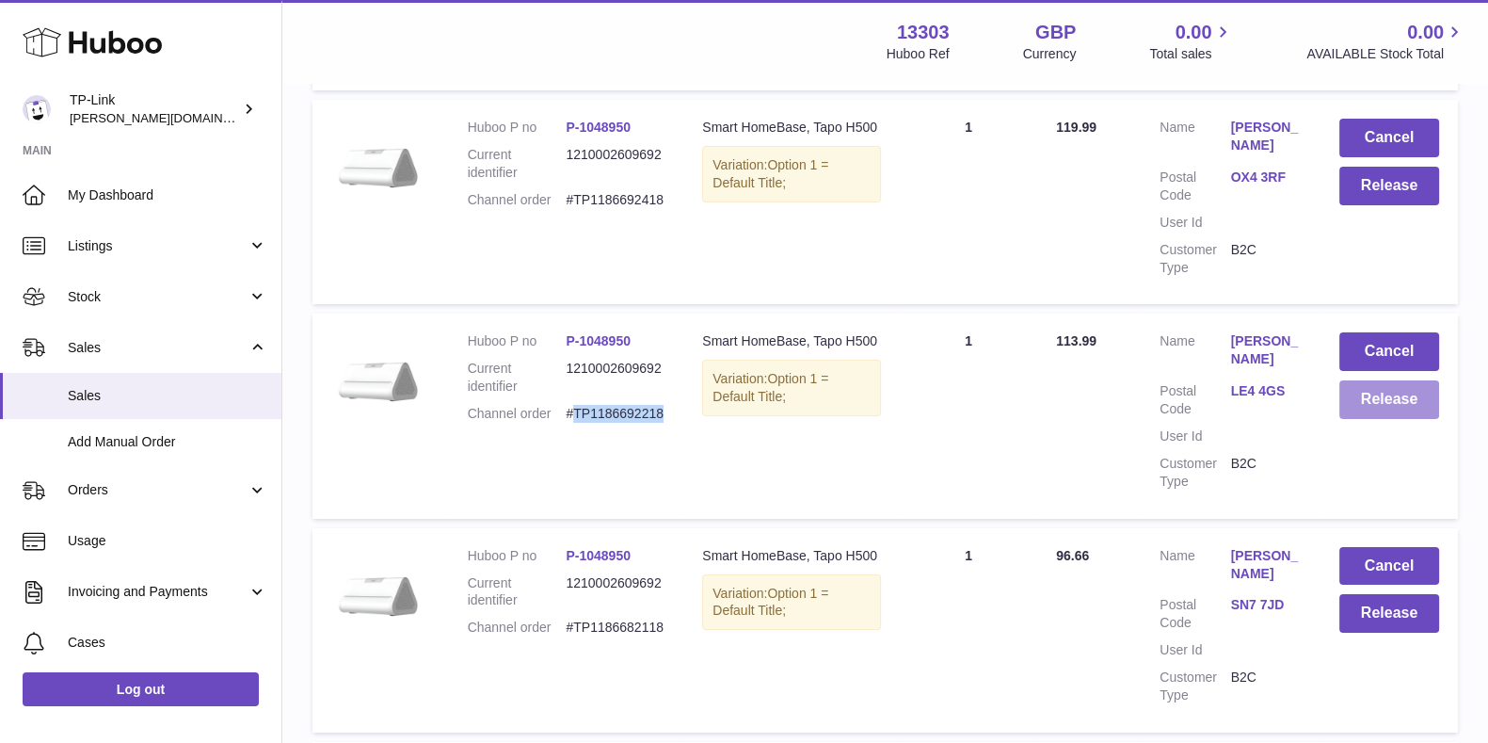
click at [1377, 380] on button "Release" at bounding box center [1389, 399] width 100 height 39
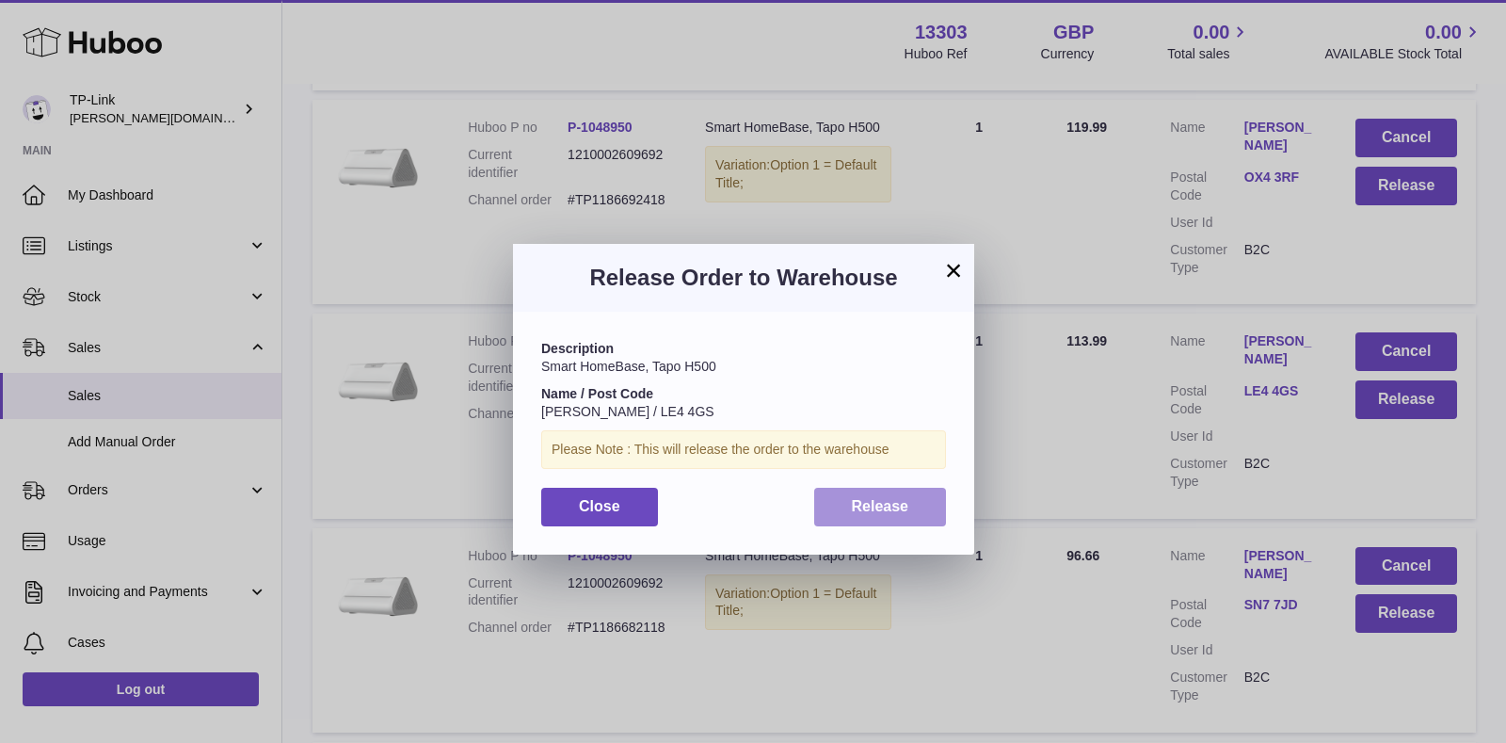
click at [882, 502] on span "Release" at bounding box center [880, 506] width 57 height 16
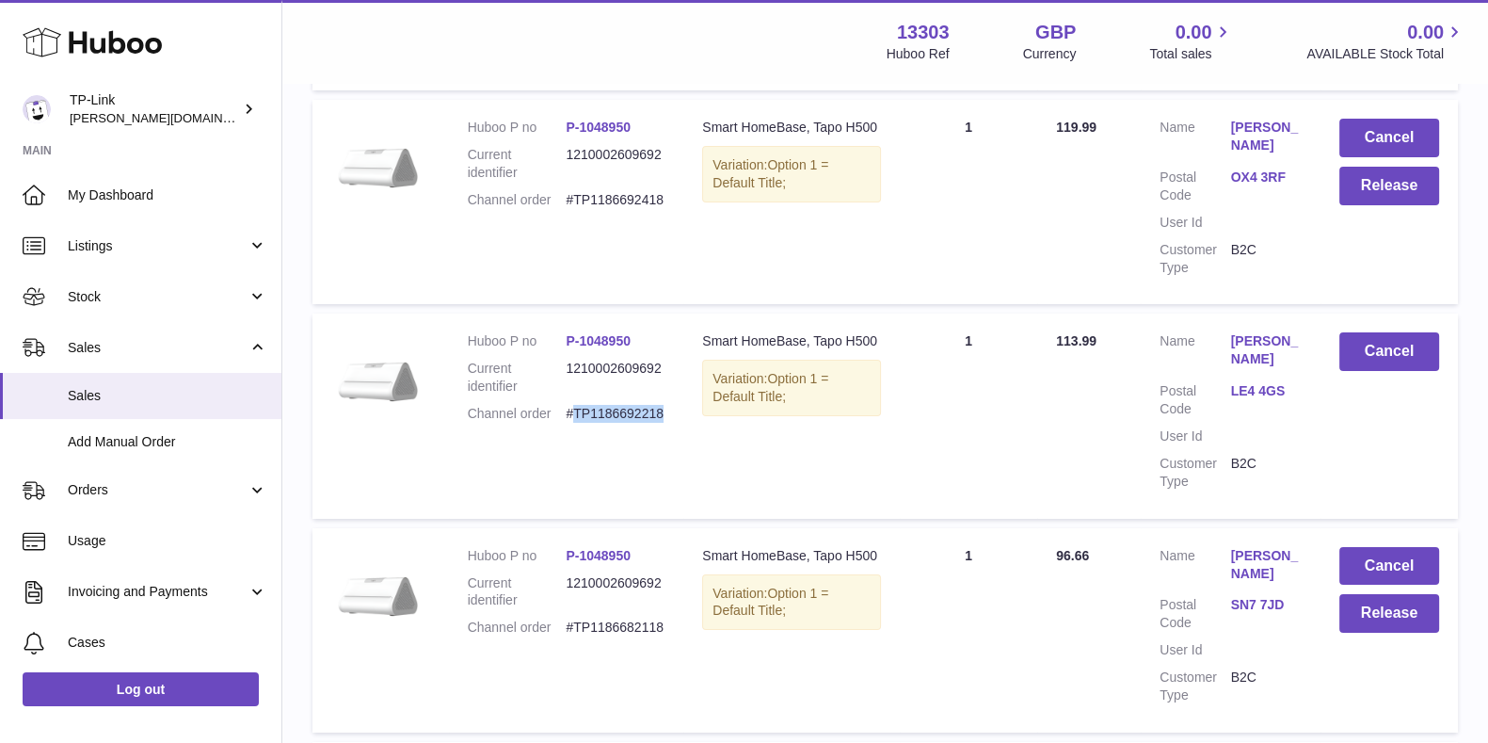
scroll to position [8193, 0]
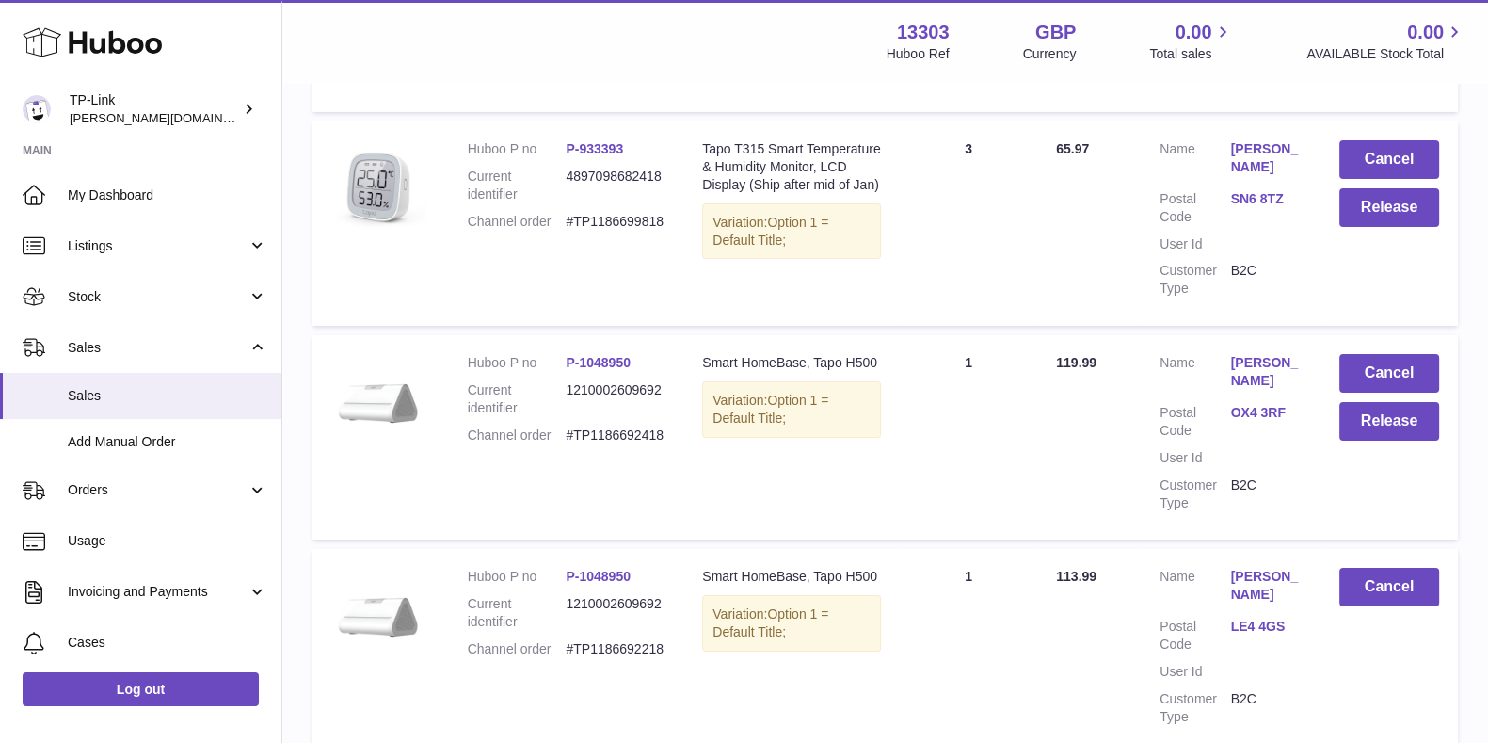
click at [622, 426] on dd "#TP1186692418" at bounding box center [615, 435] width 99 height 18
click at [1394, 402] on button "Release" at bounding box center [1389, 421] width 100 height 39
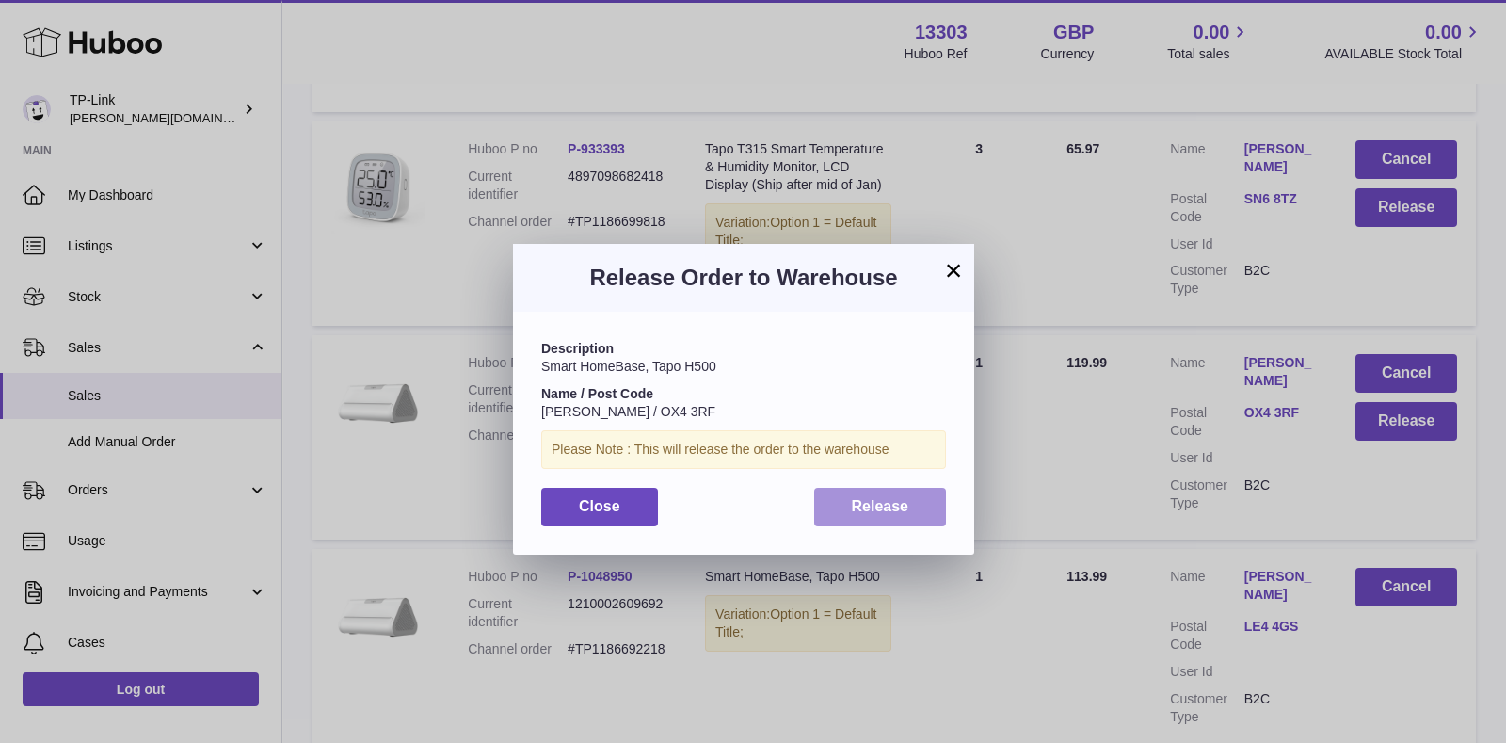
click at [875, 505] on span "Release" at bounding box center [880, 506] width 57 height 16
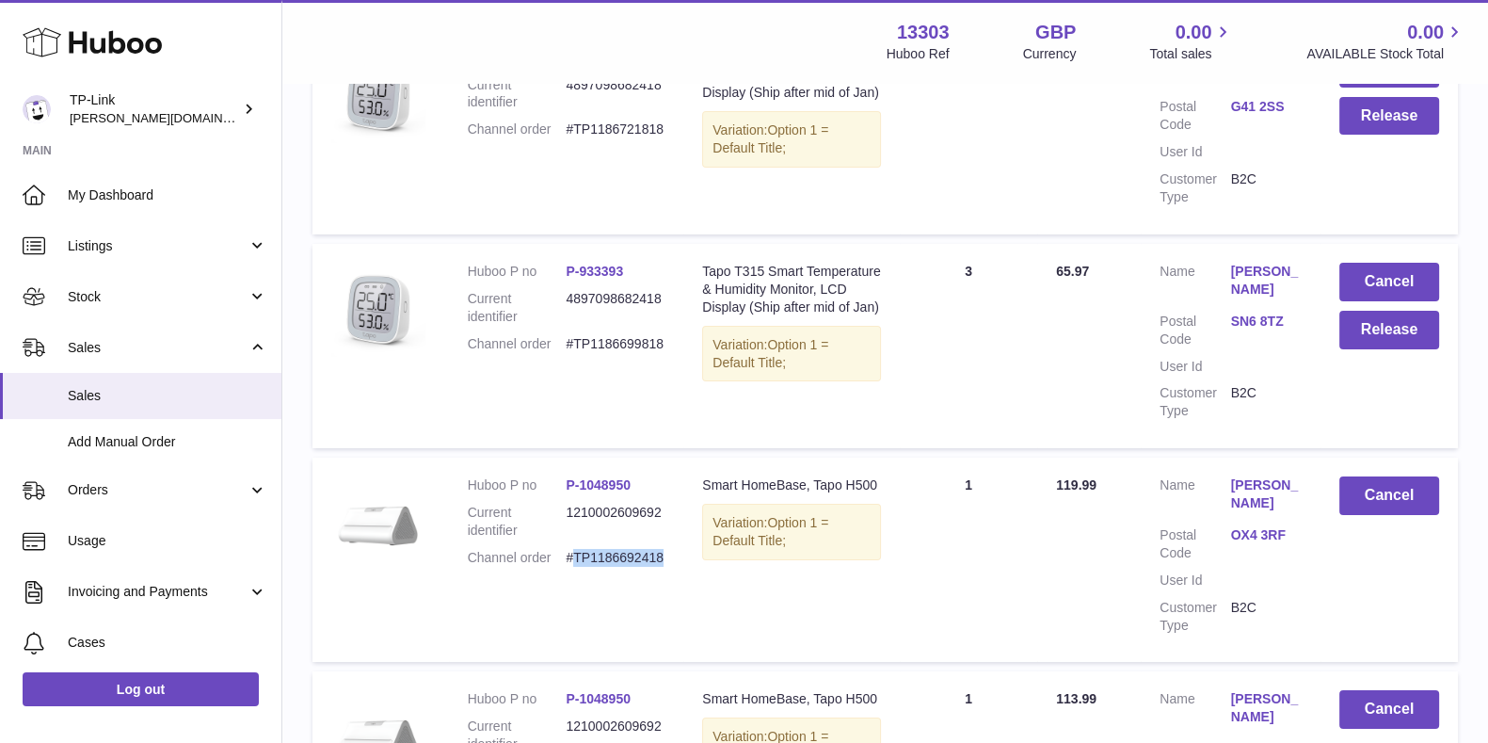
scroll to position [7958, 0]
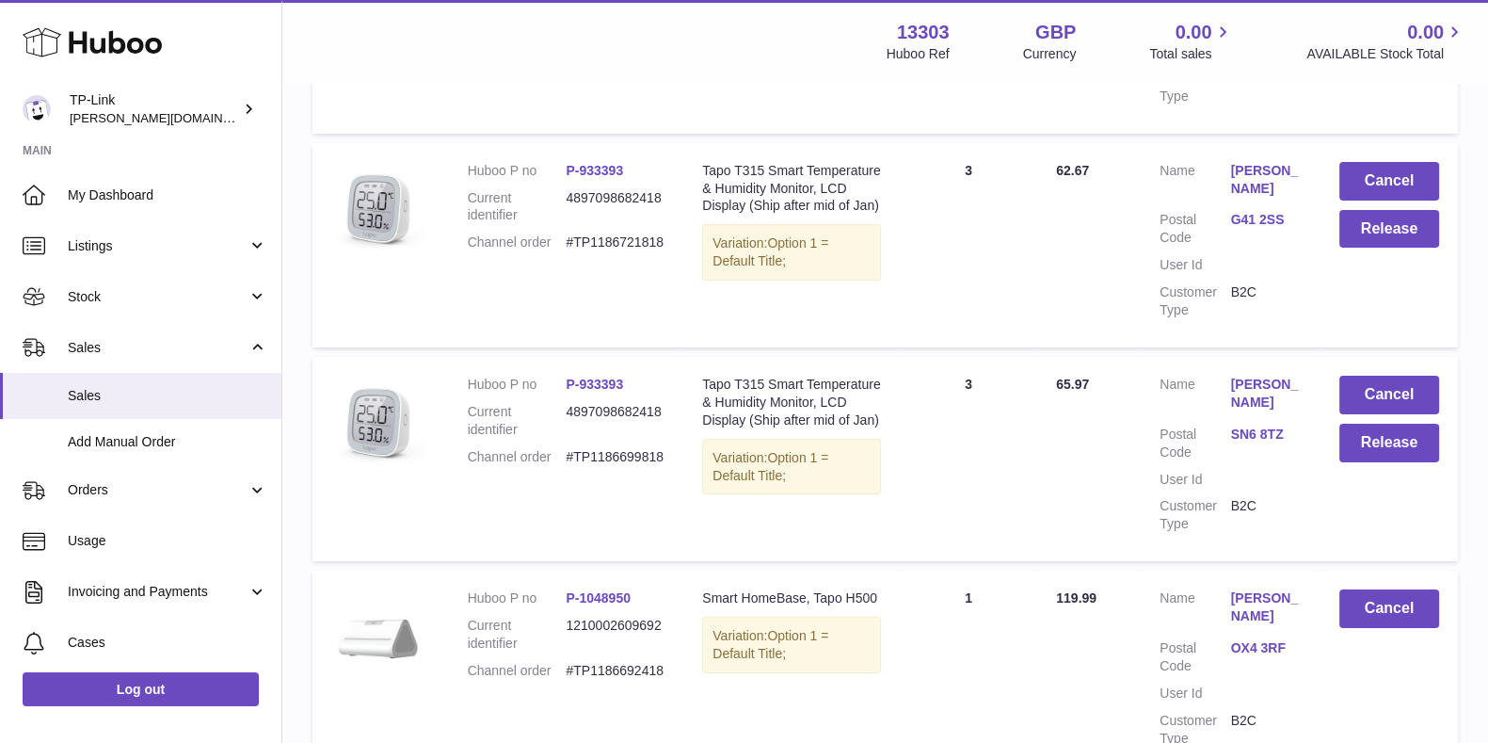
click at [588, 448] on dd "#TP1186699818" at bounding box center [615, 457] width 99 height 18
click at [1370, 424] on button "Release" at bounding box center [1389, 443] width 100 height 39
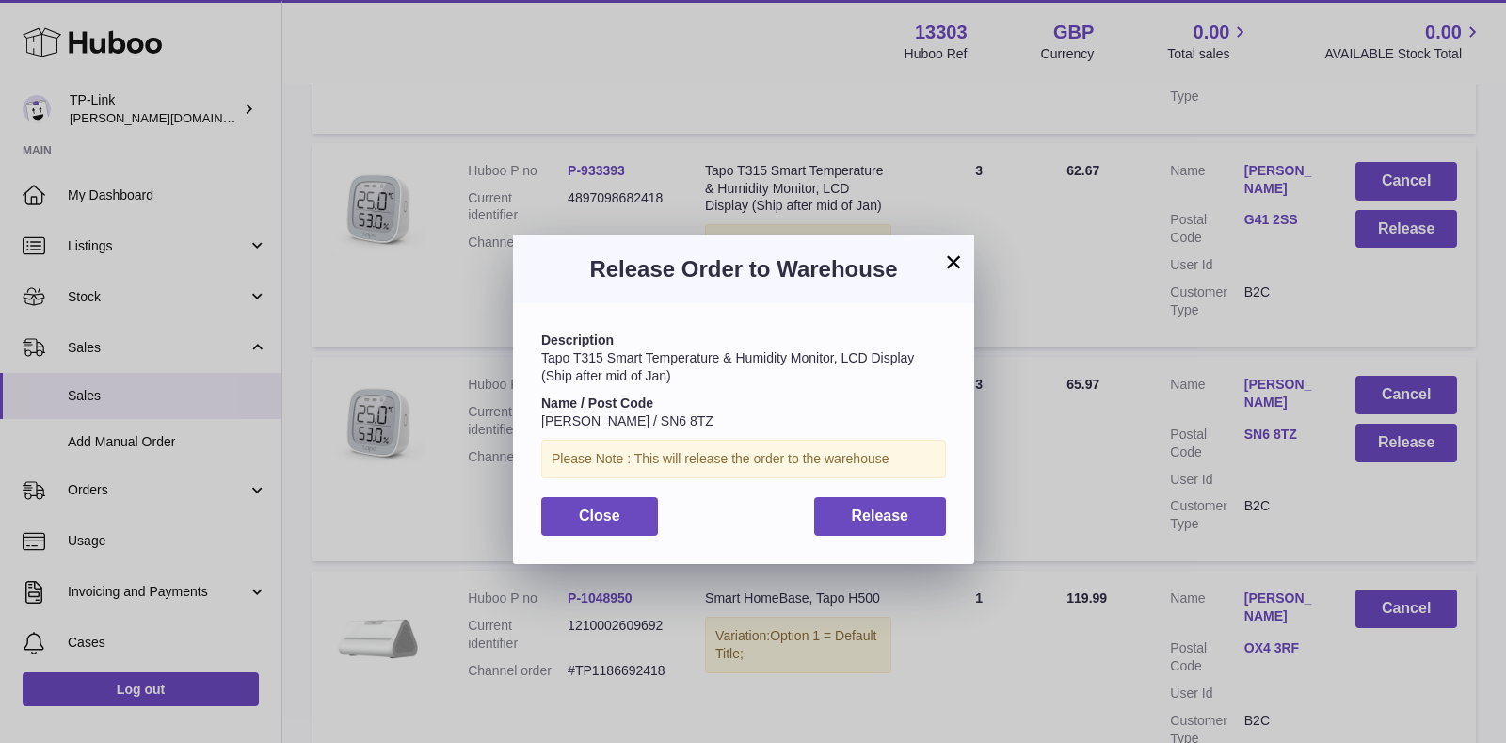
click at [943, 258] on button "×" at bounding box center [953, 261] width 23 height 23
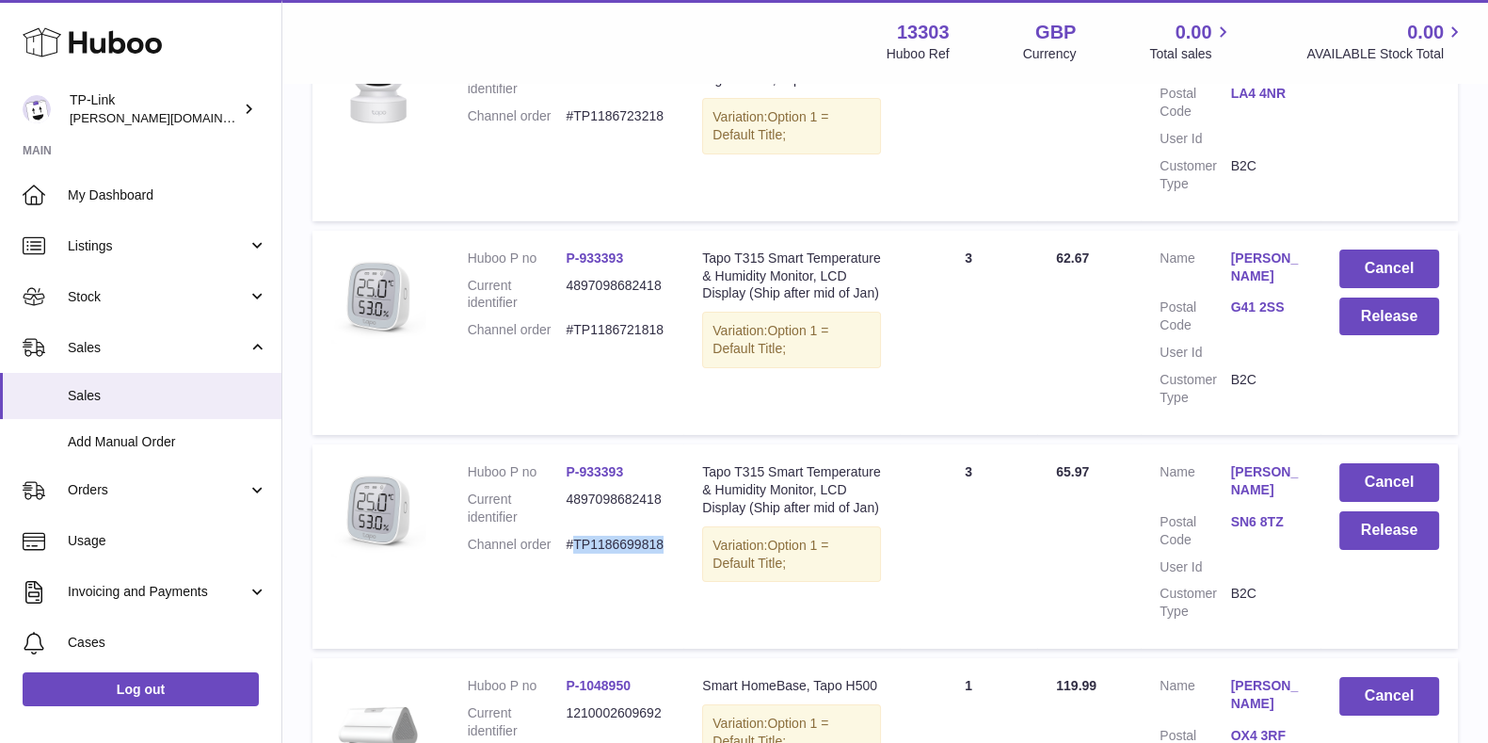
scroll to position [7841, 0]
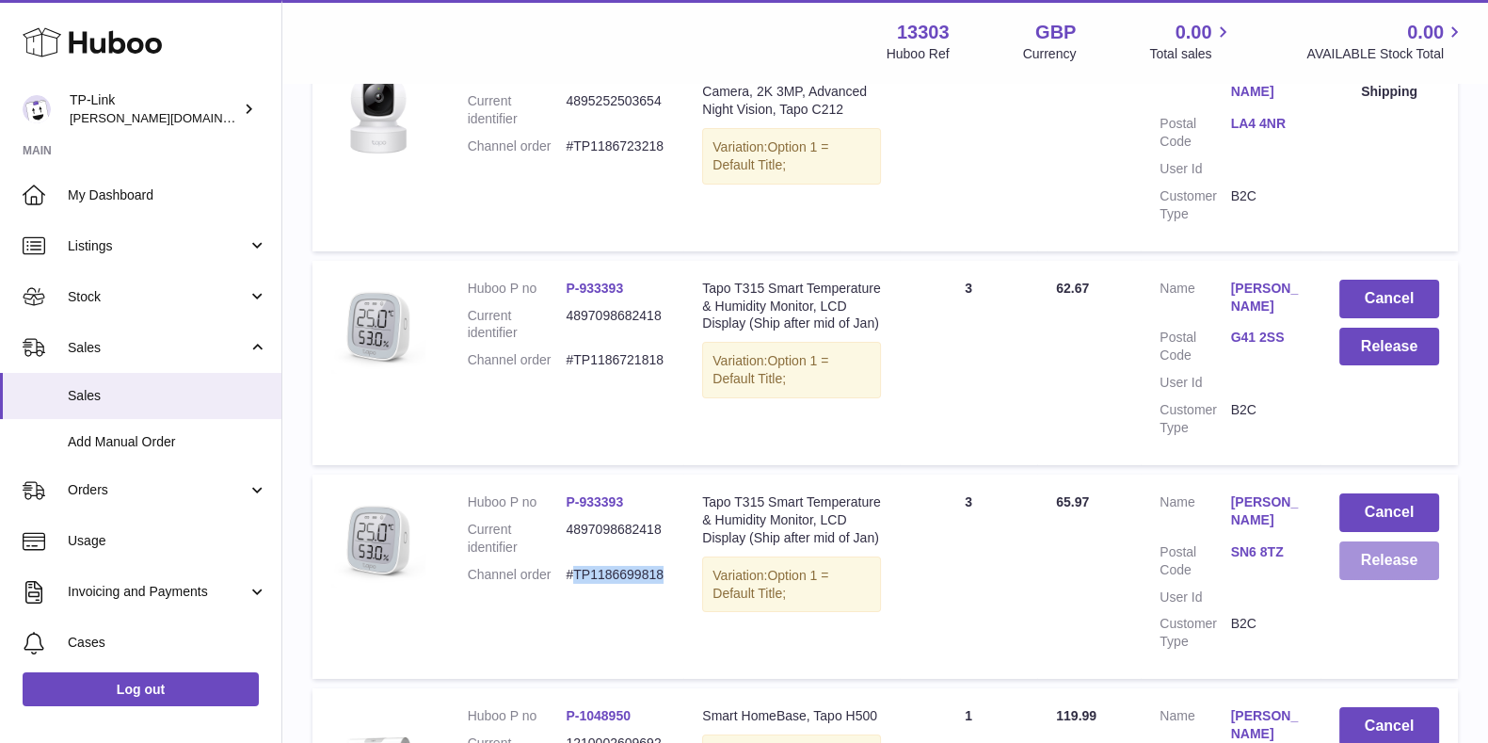
click at [1393, 541] on button "Release" at bounding box center [1389, 560] width 100 height 39
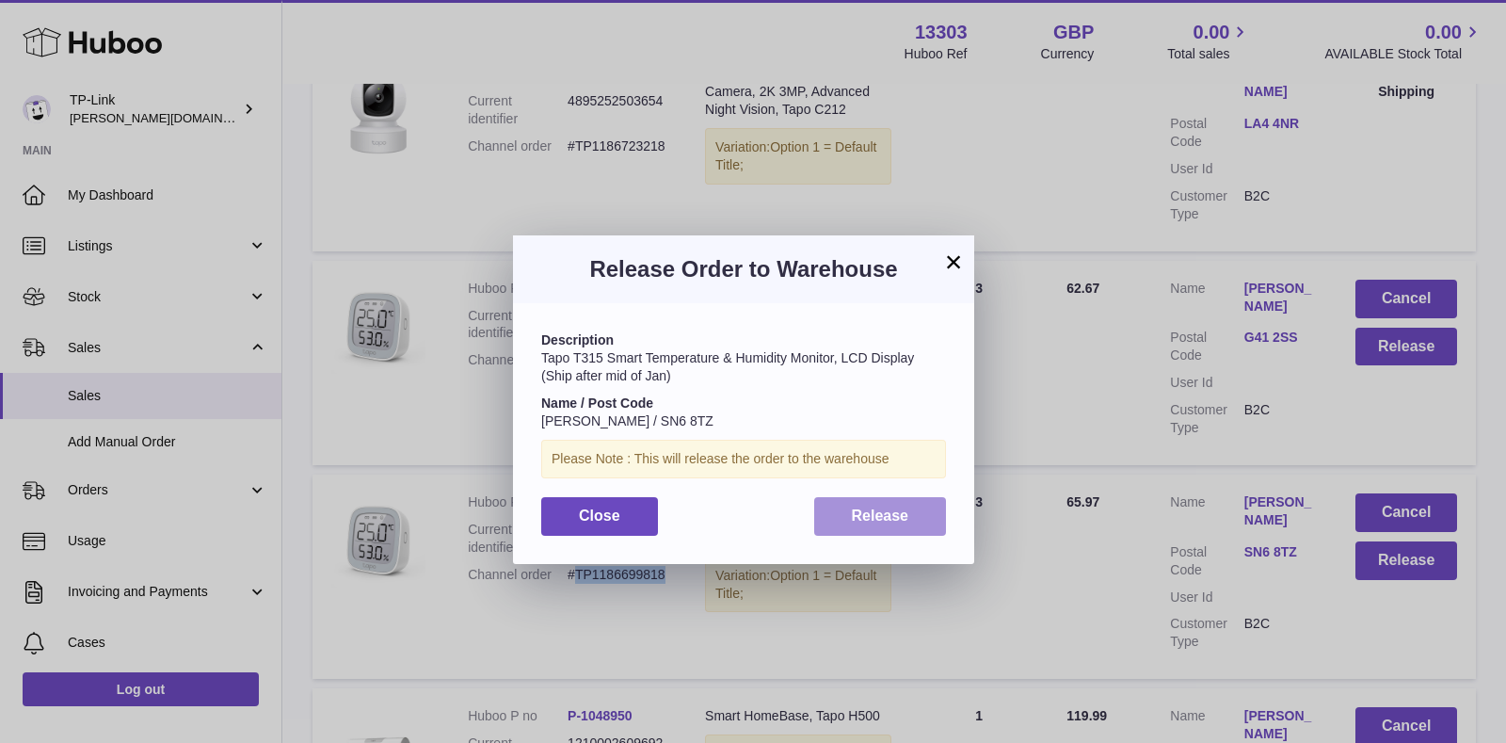
click at [889, 508] on span "Release" at bounding box center [880, 515] width 57 height 16
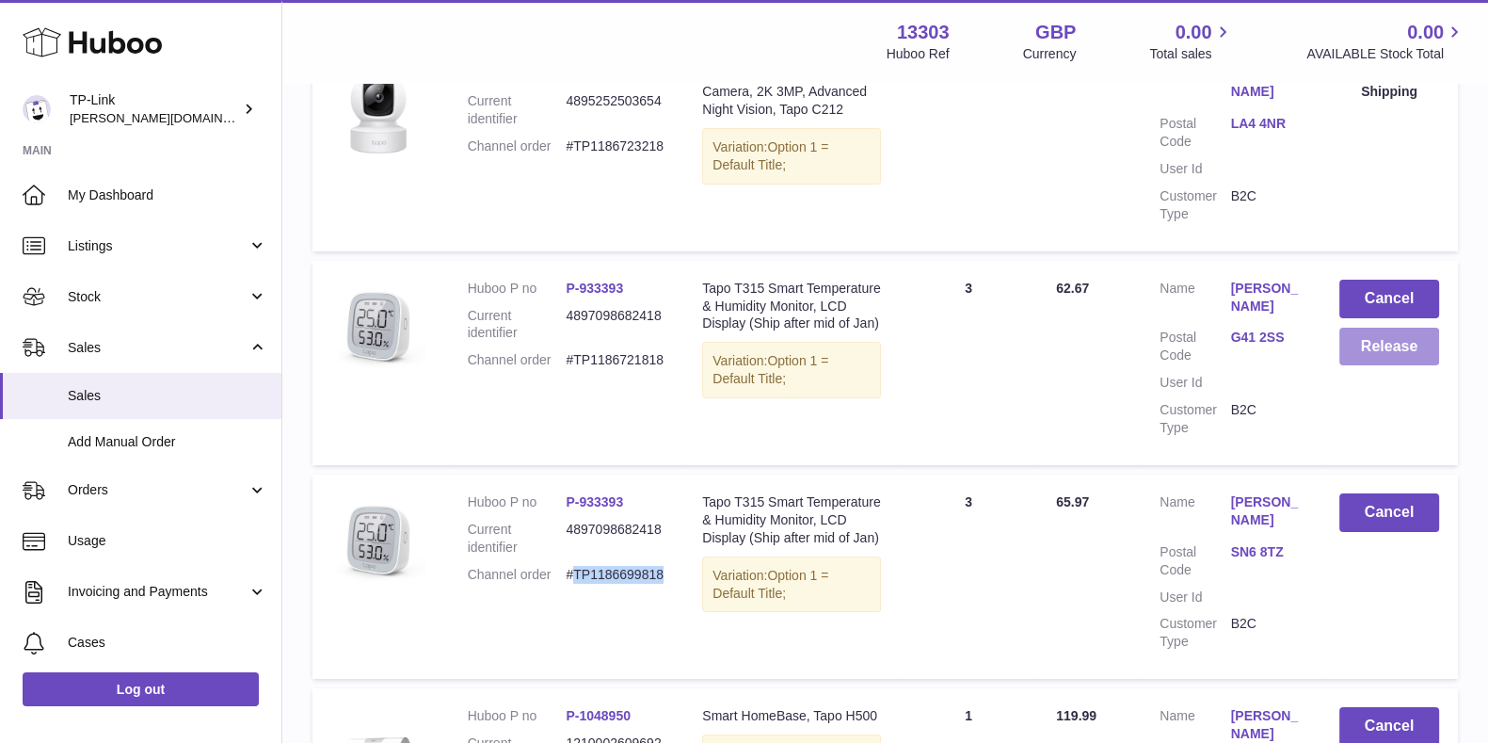
click at [1380, 328] on button "Release" at bounding box center [1389, 347] width 100 height 39
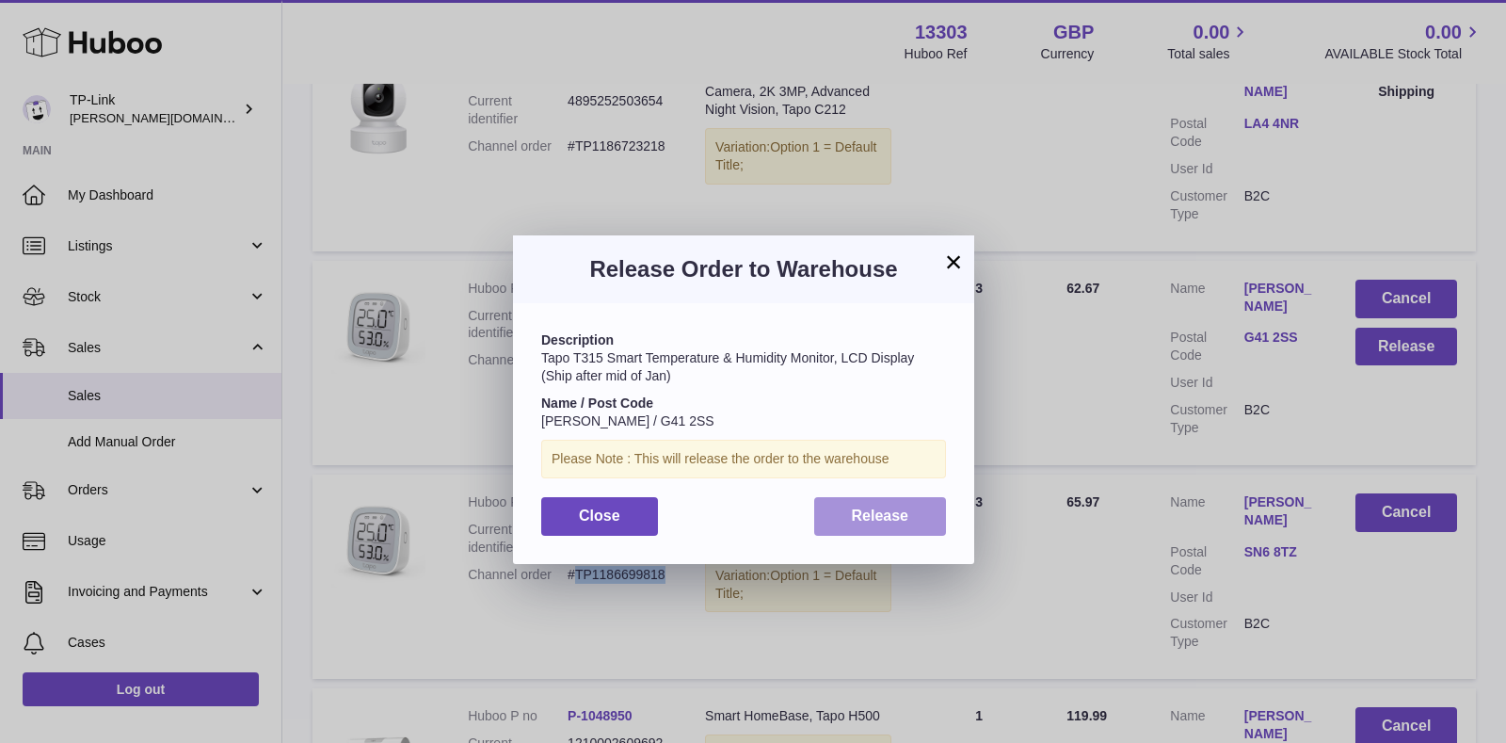
click at [897, 498] on button "Release" at bounding box center [880, 516] width 133 height 39
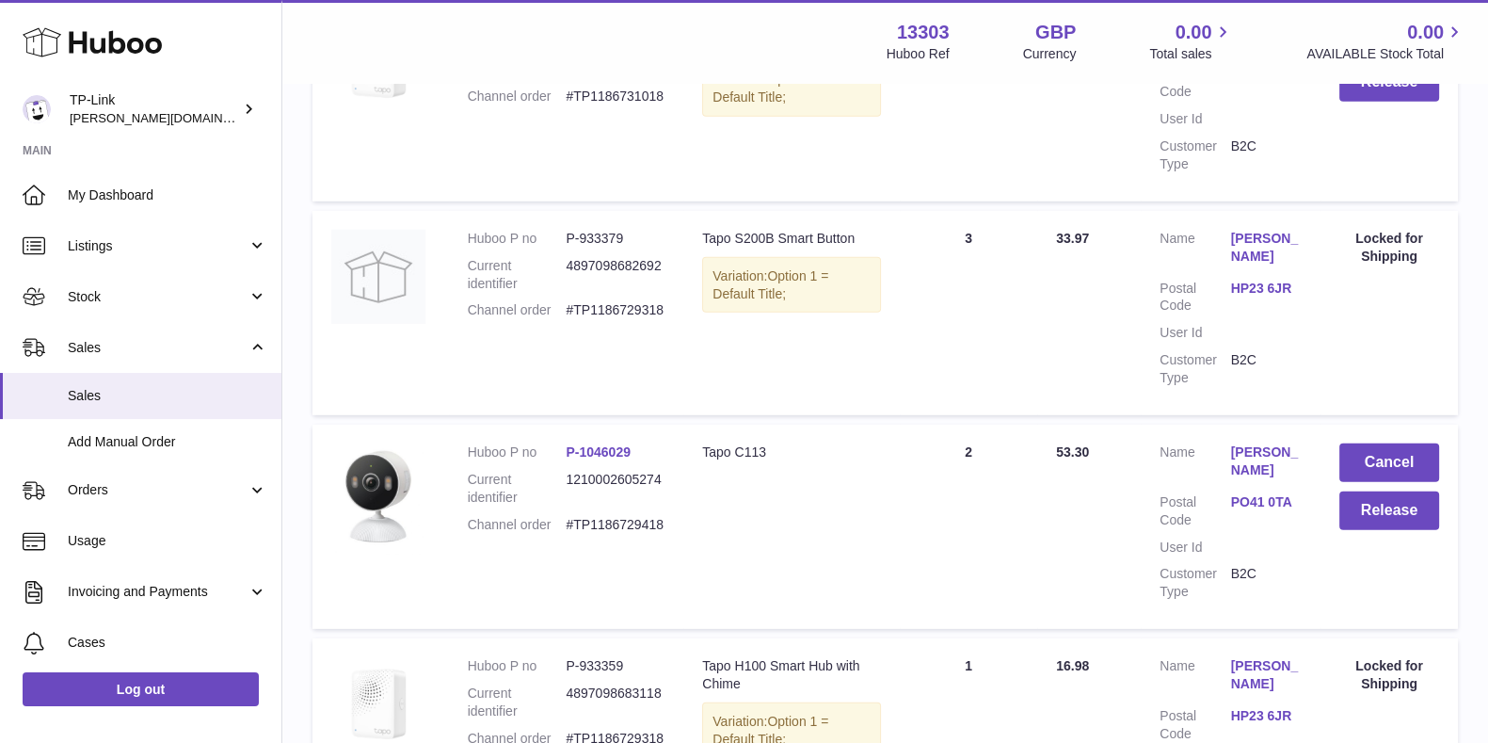
scroll to position [7016, 0]
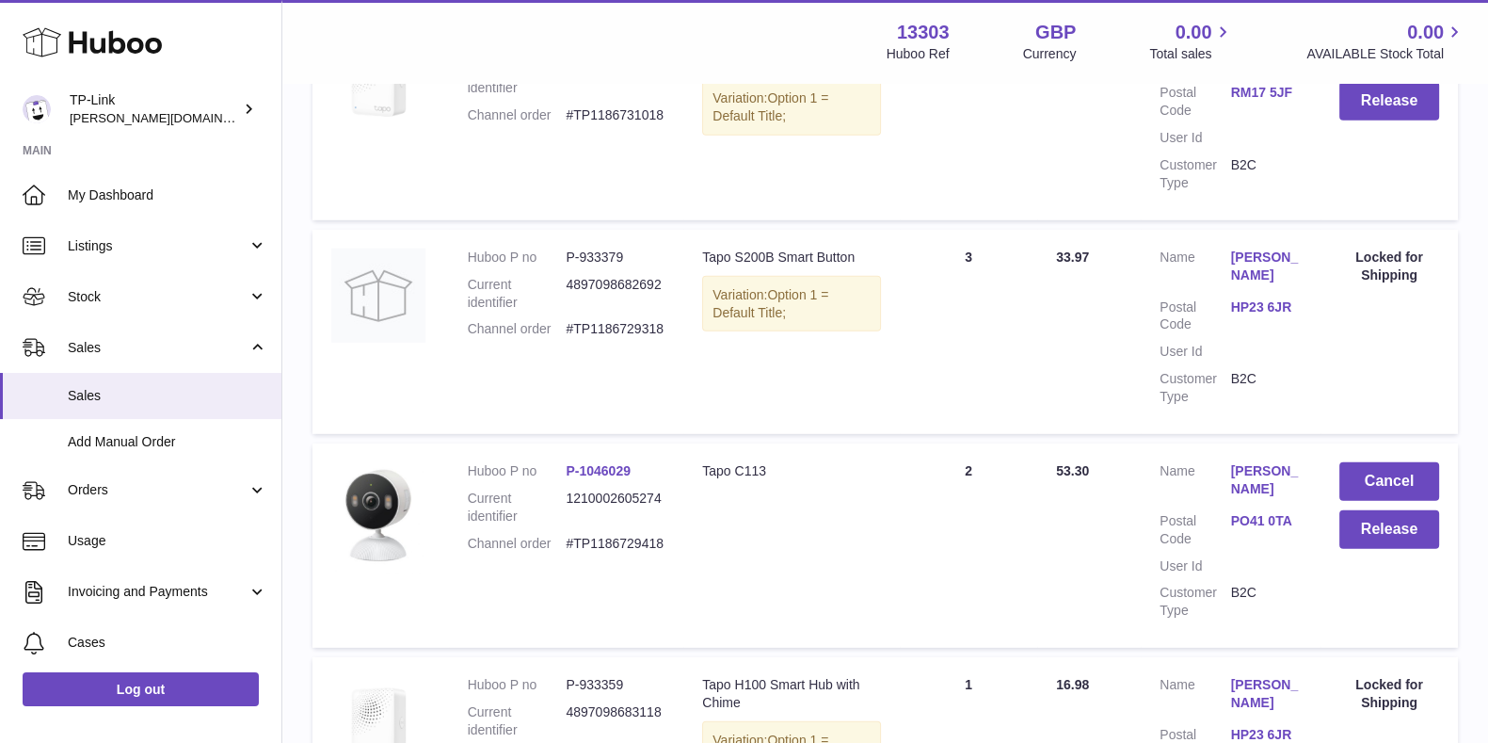
click at [654, 535] on dd "#TP1186729418" at bounding box center [615, 544] width 99 height 18
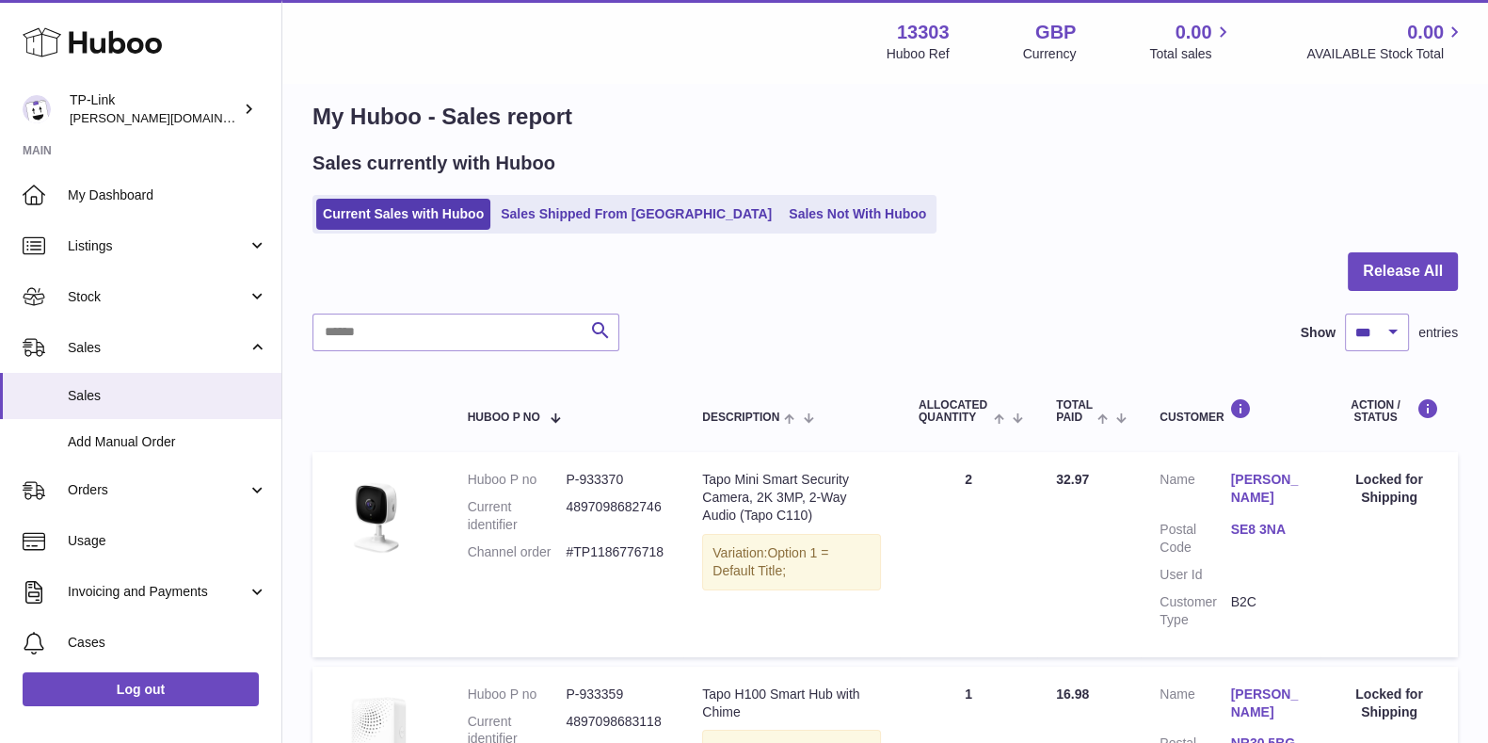
scroll to position [0, 0]
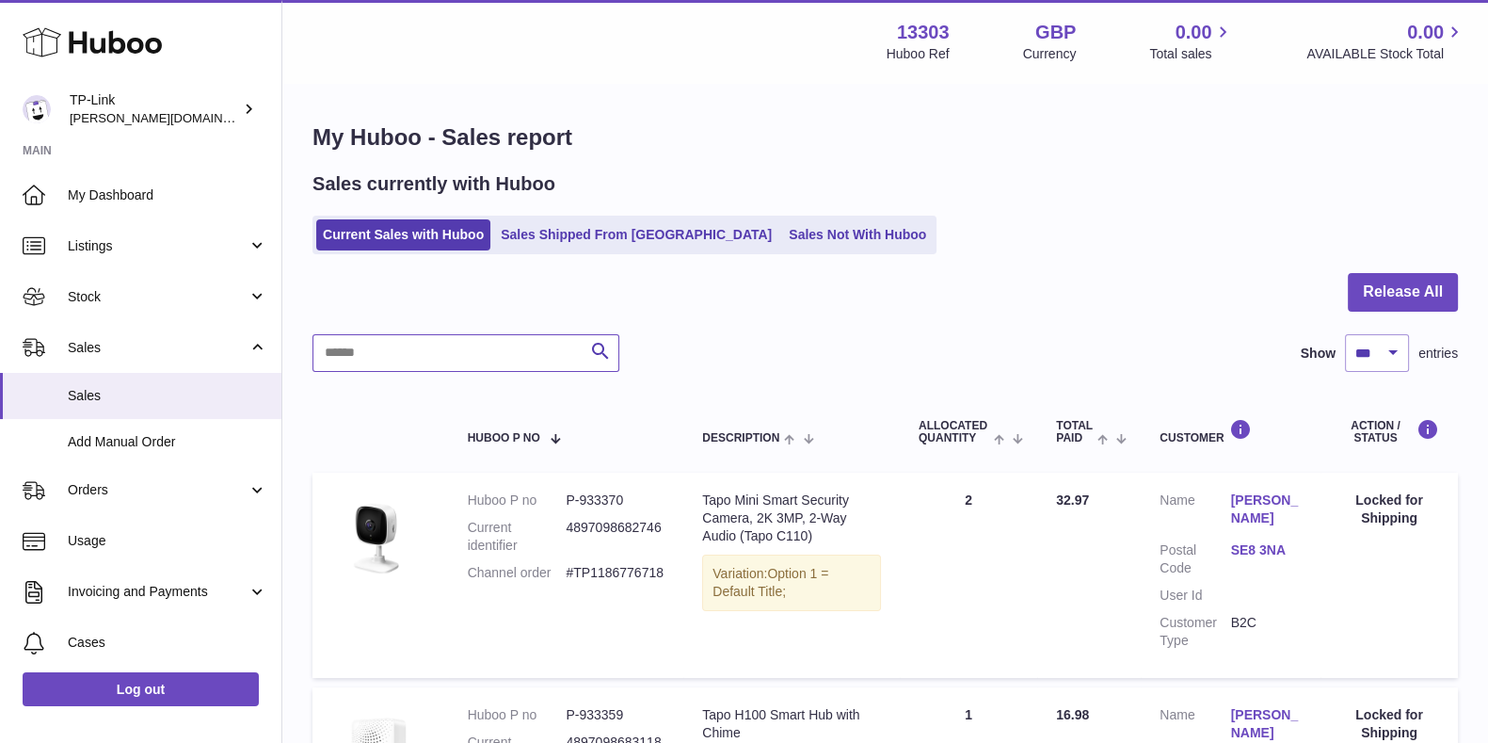
click at [468, 355] on input "text" at bounding box center [465, 353] width 307 height 38
paste input "**********"
type input "**********"
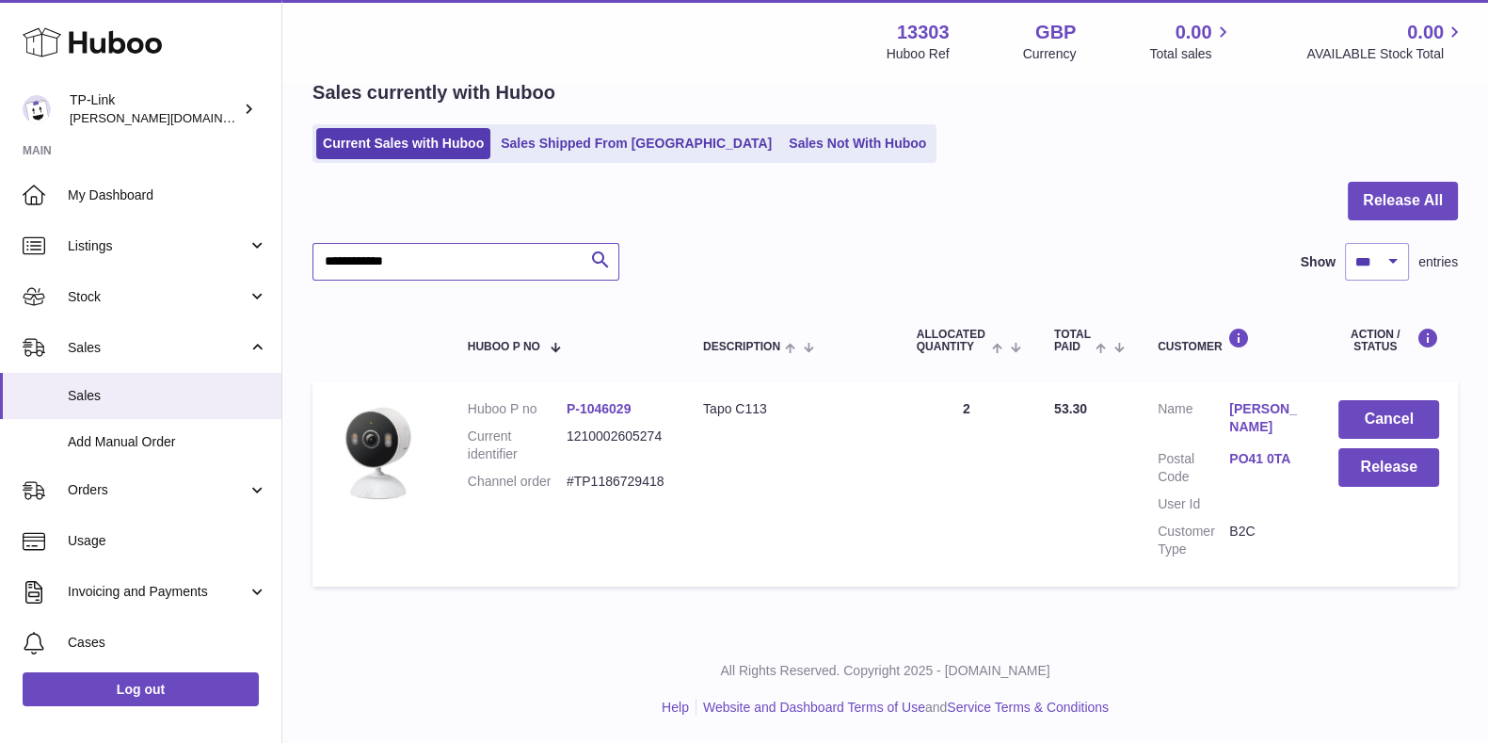
scroll to position [92, 0]
drag, startPoint x: 515, startPoint y: 262, endPoint x: 305, endPoint y: 265, distance: 209.9
click at [305, 265] on div "**********" at bounding box center [885, 312] width 1206 height 640
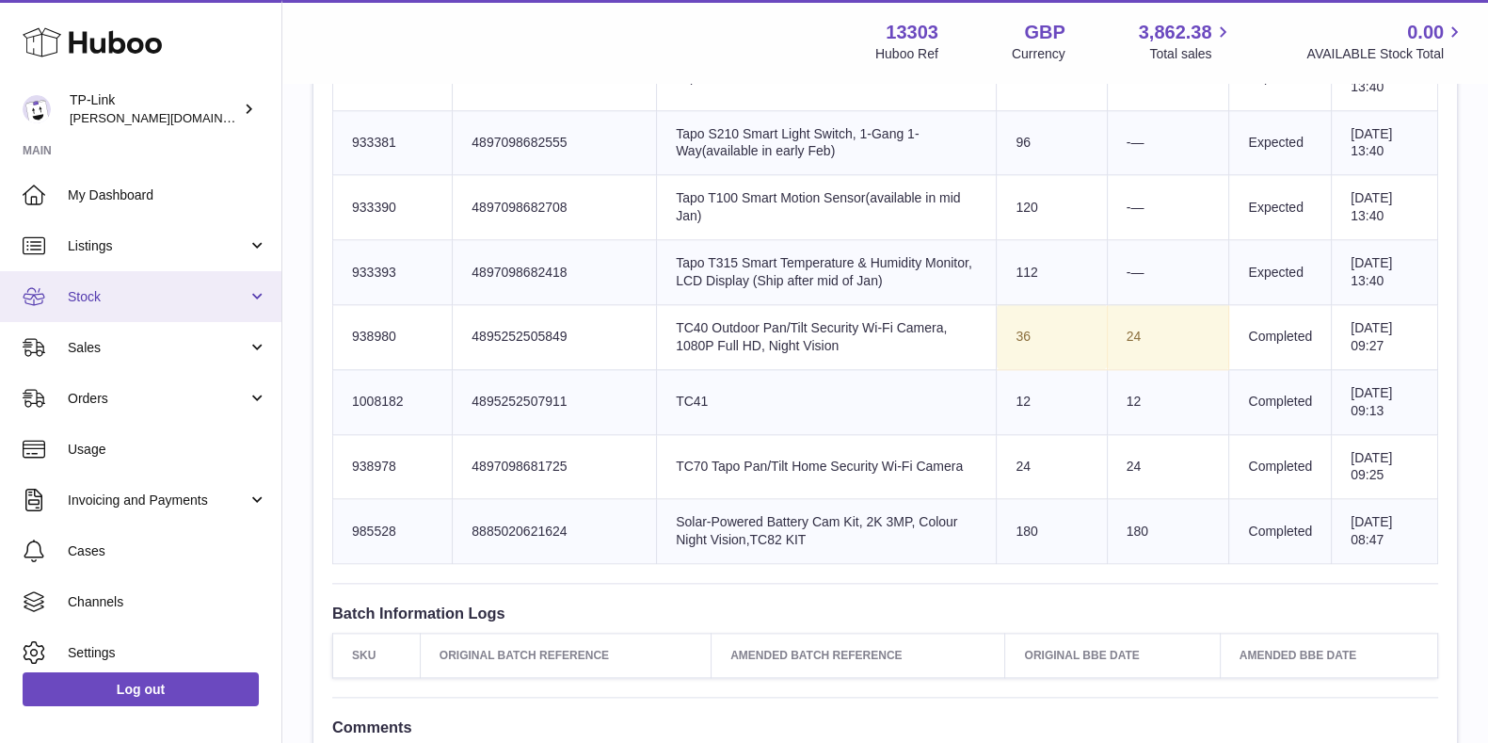
click at [128, 303] on span "Stock" at bounding box center [158, 297] width 180 height 18
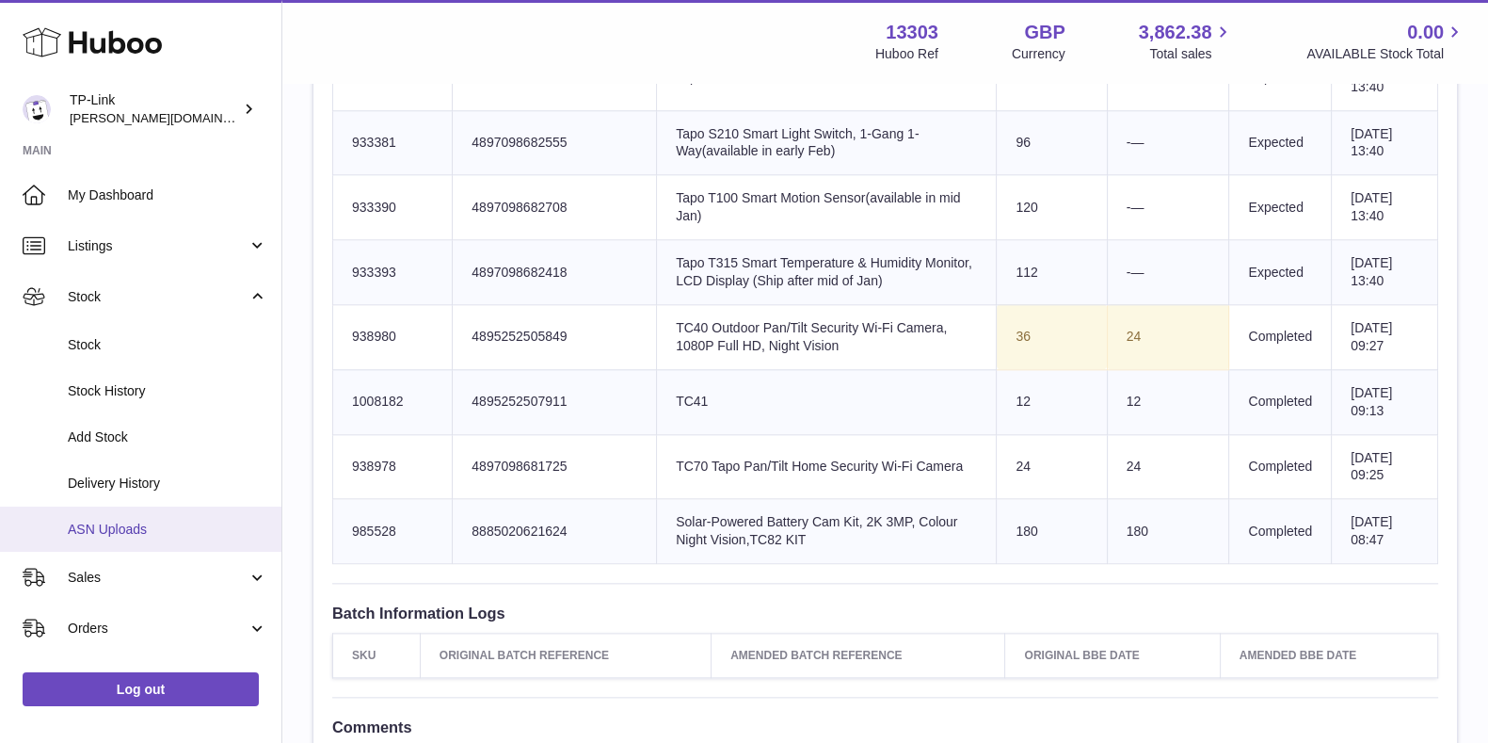
click at [144, 524] on span "ASN Uploads" at bounding box center [168, 530] width 200 height 18
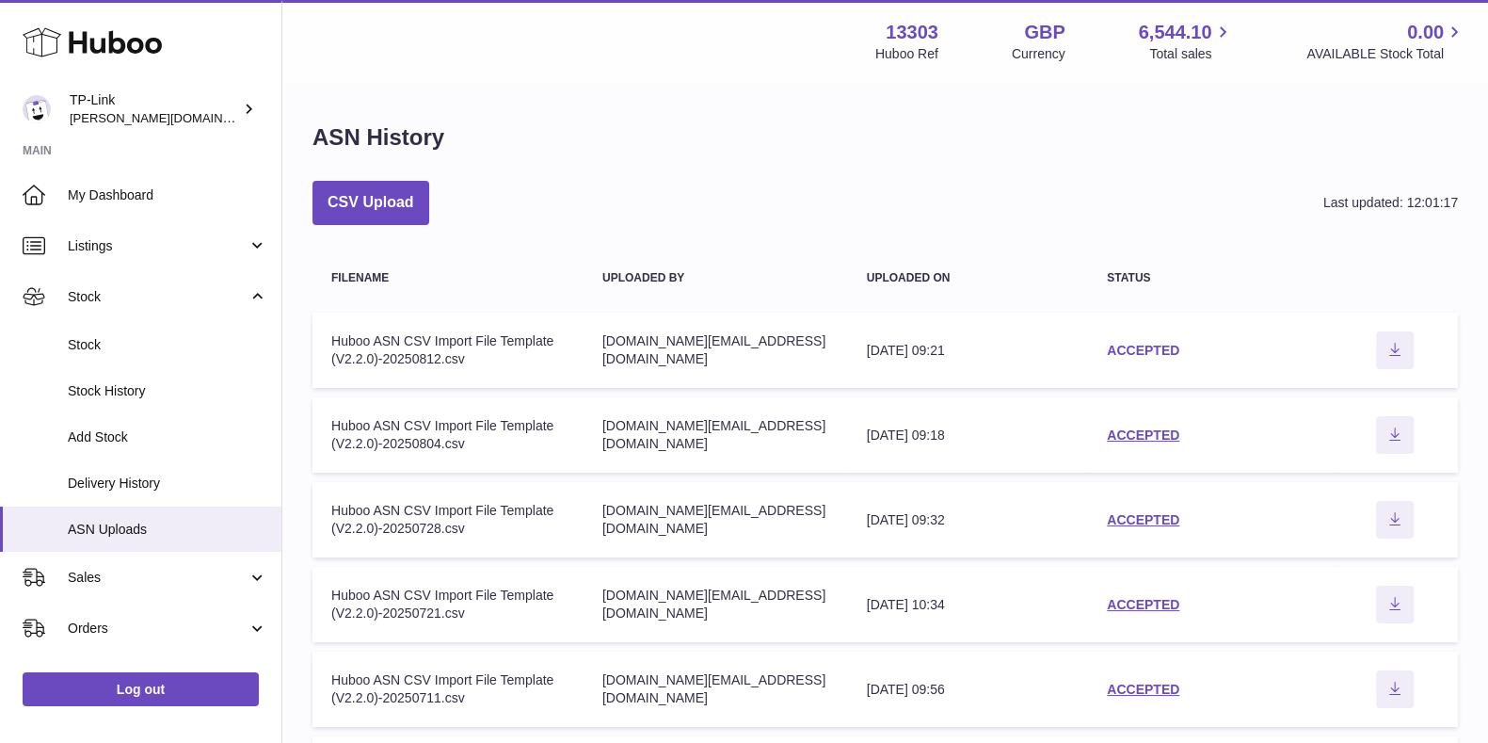
click at [1134, 357] on link "ACCEPTED" at bounding box center [1143, 350] width 72 height 15
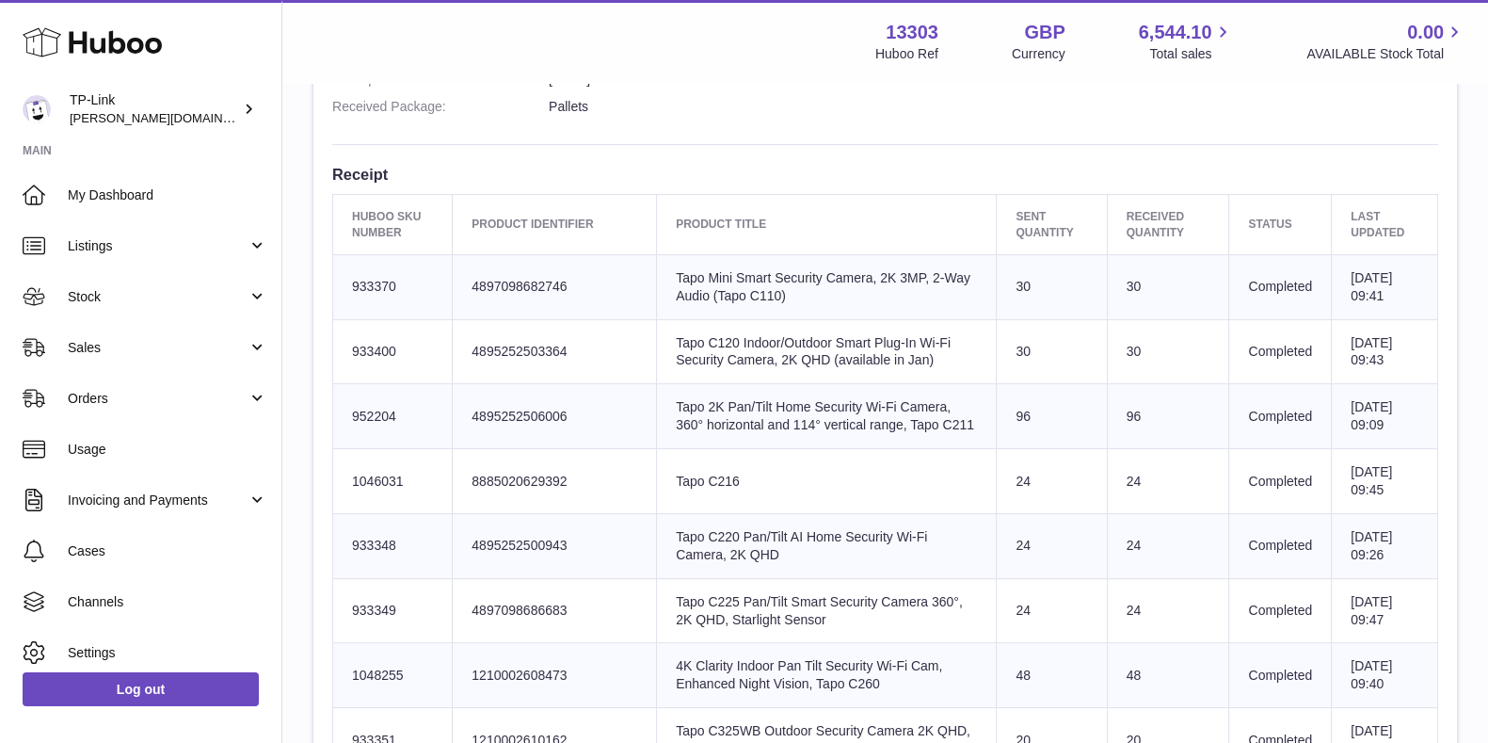
scroll to position [1642, 0]
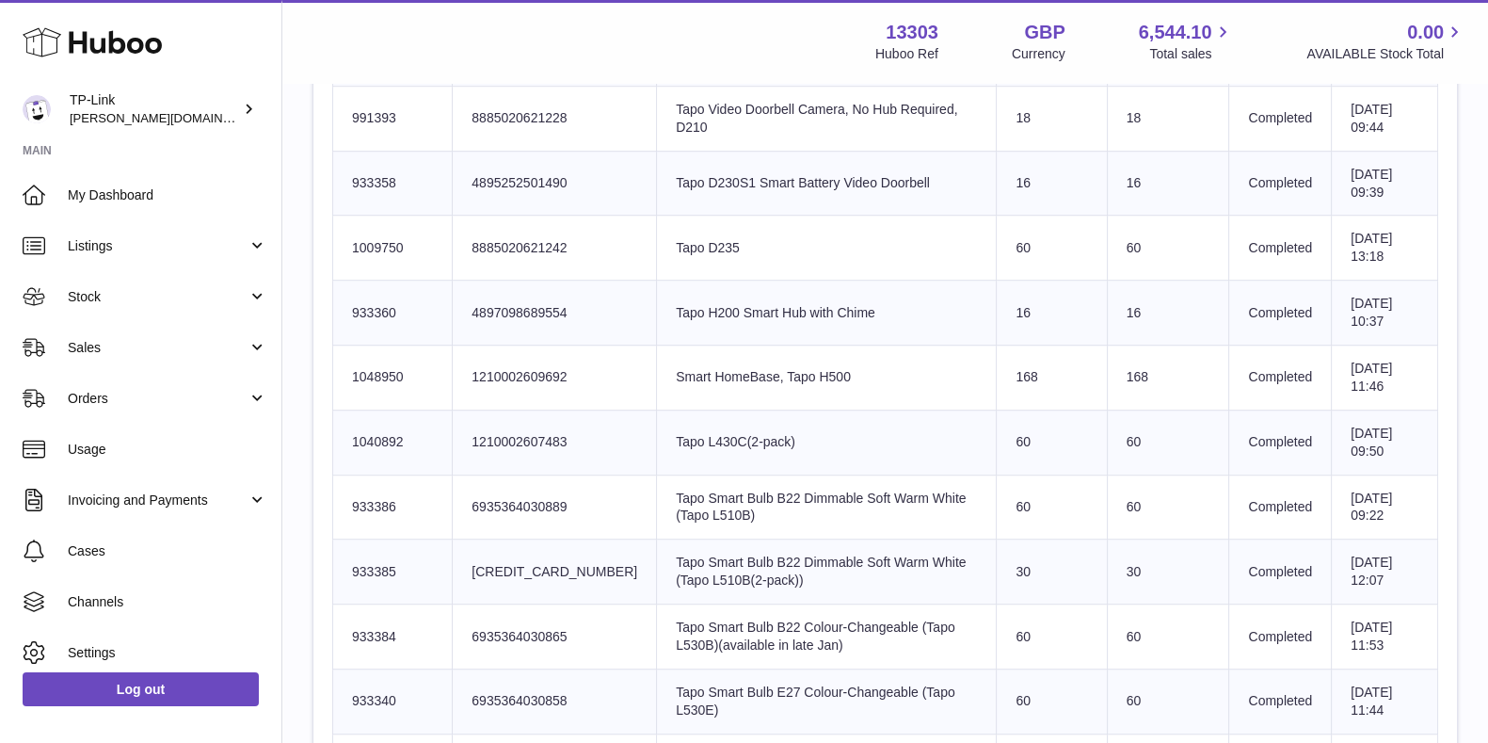
click at [935, 590] on td "Product title Tapo Smart Bulb B22 Dimmable Soft Warm White (Tapo L510B(2-pack))" at bounding box center [827, 571] width 340 height 65
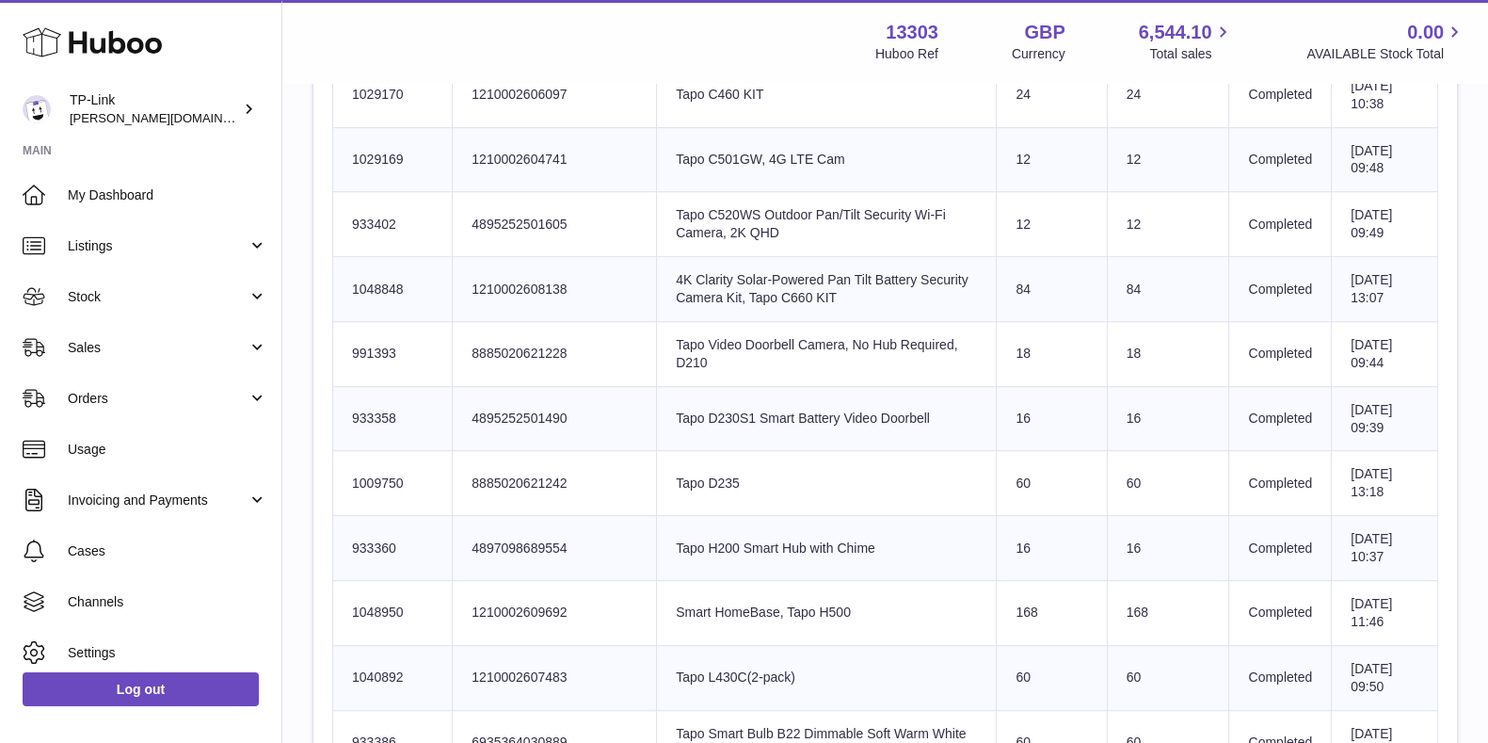
scroll to position [700, 0]
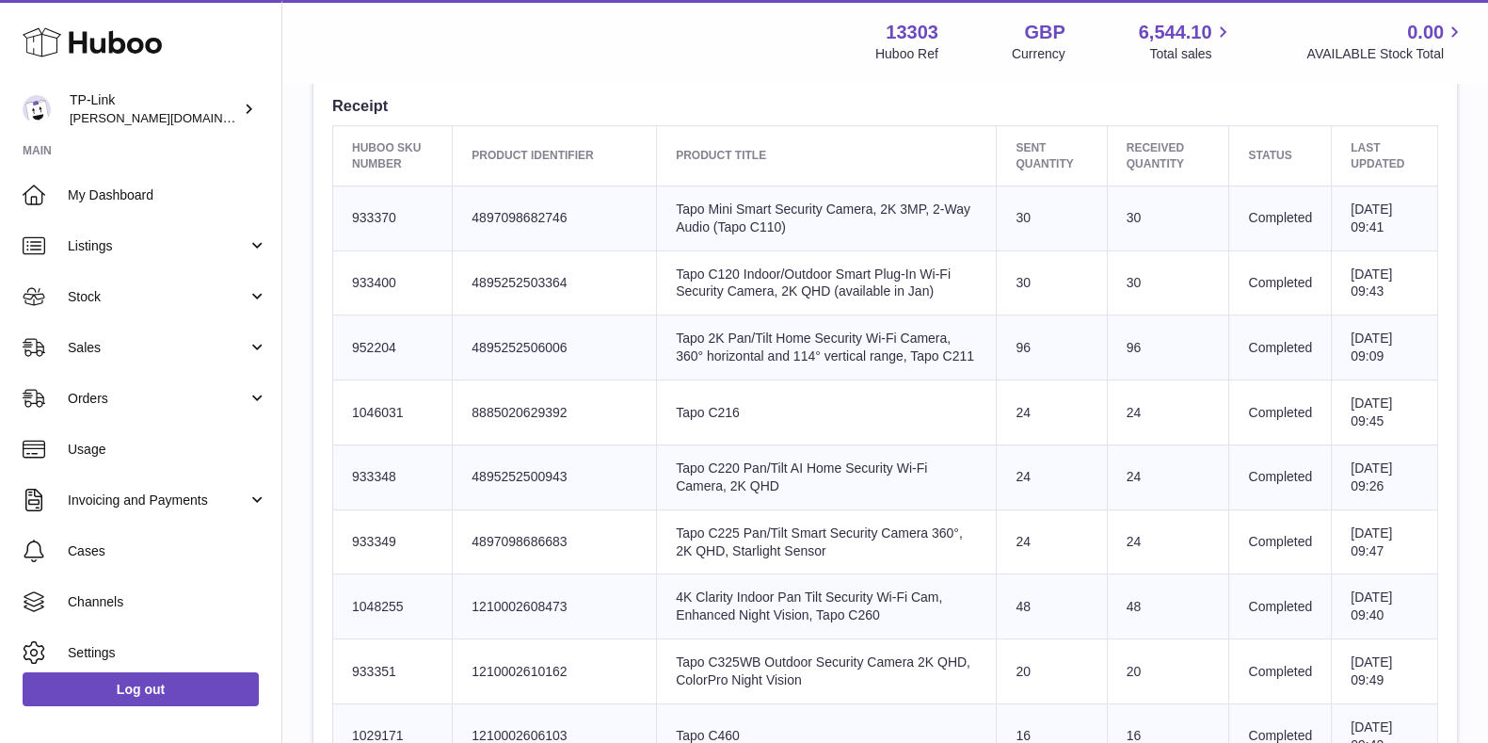
click at [726, 303] on td "Product title Tapo C120 Indoor/Outdoor Smart Plug-In Wi-Fi Security Camera, 2K …" at bounding box center [827, 282] width 340 height 65
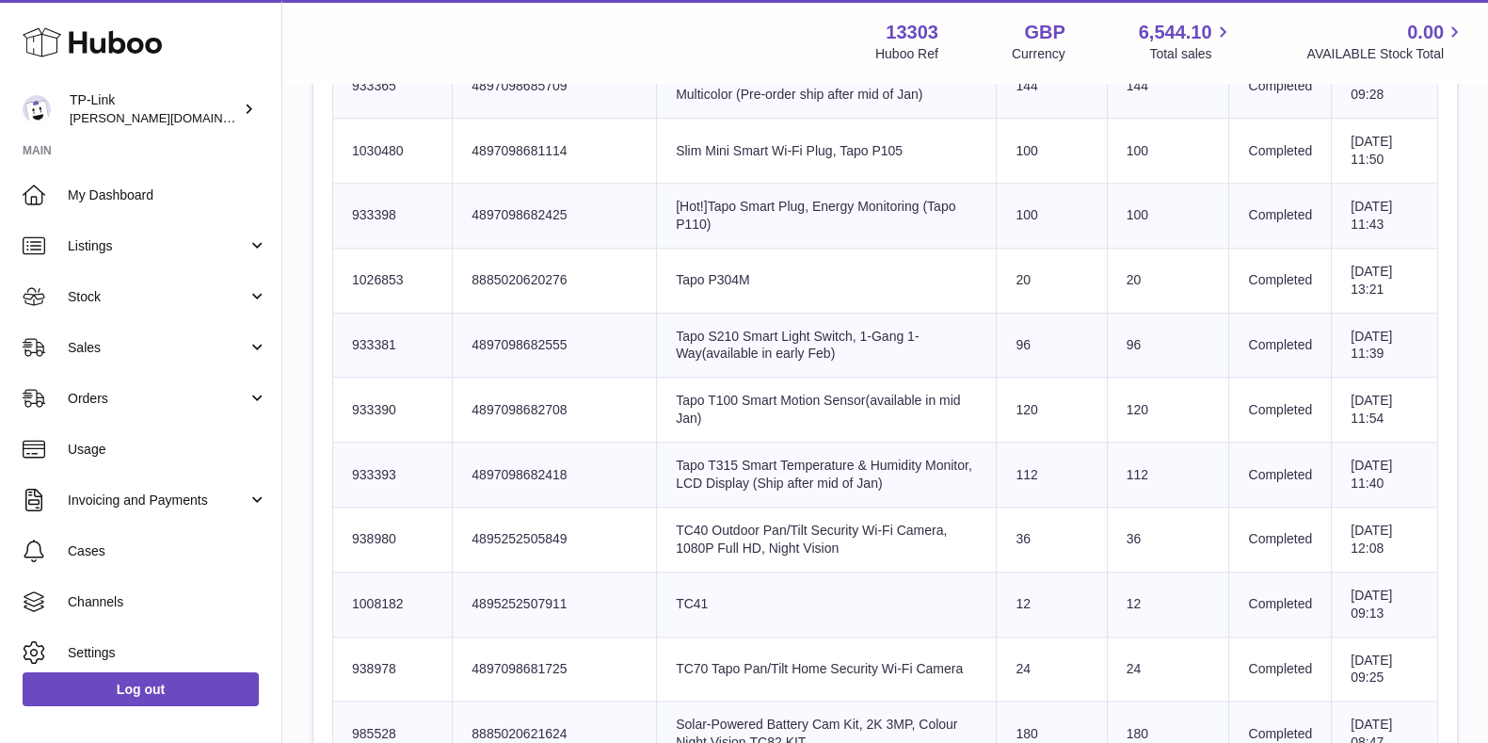
scroll to position [2471, 0]
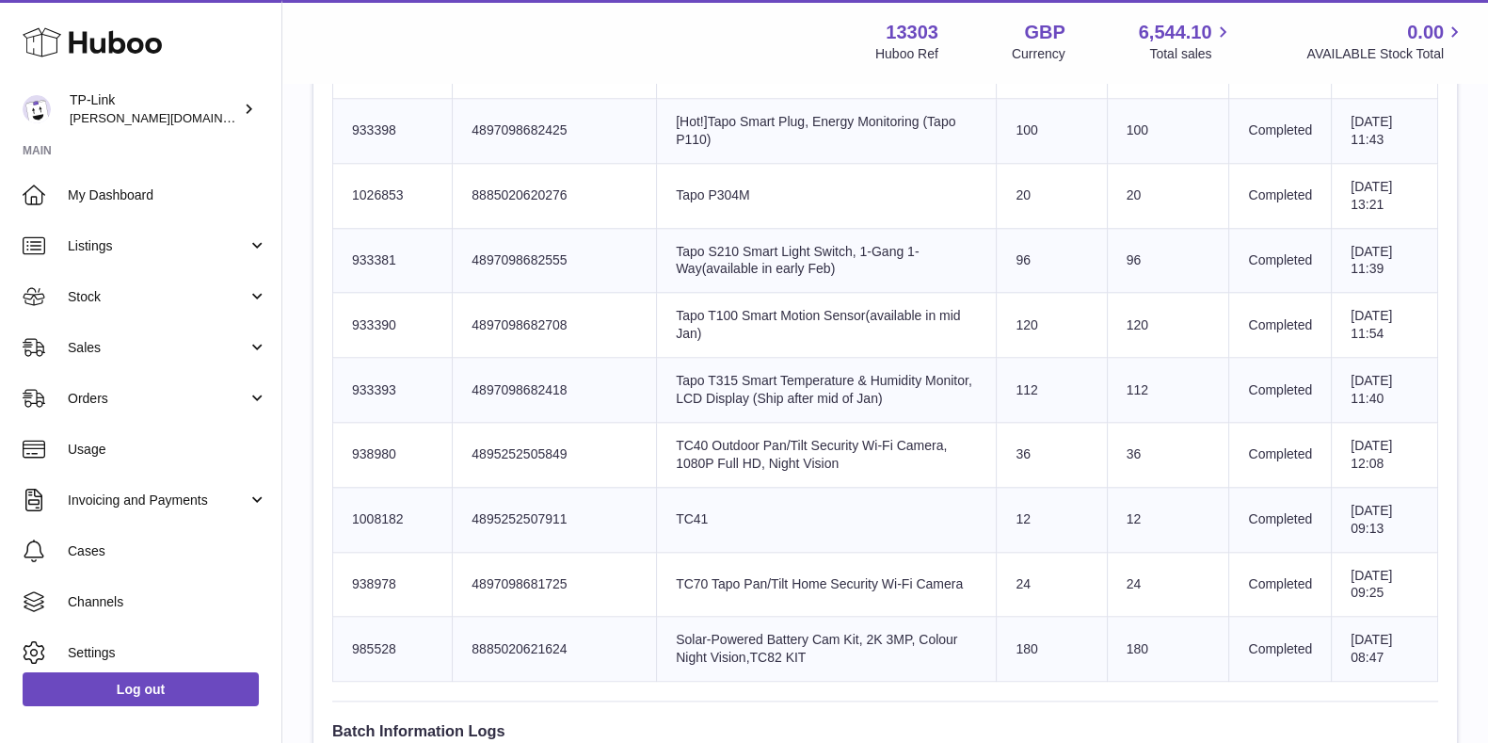
drag, startPoint x: 662, startPoint y: 233, endPoint x: 687, endPoint y: 240, distance: 26.3
click at [659, 237] on td "Product title Tapo S210 Smart Light Switch, 1-Gang 1-Way(available in early Feb)" at bounding box center [827, 260] width 340 height 65
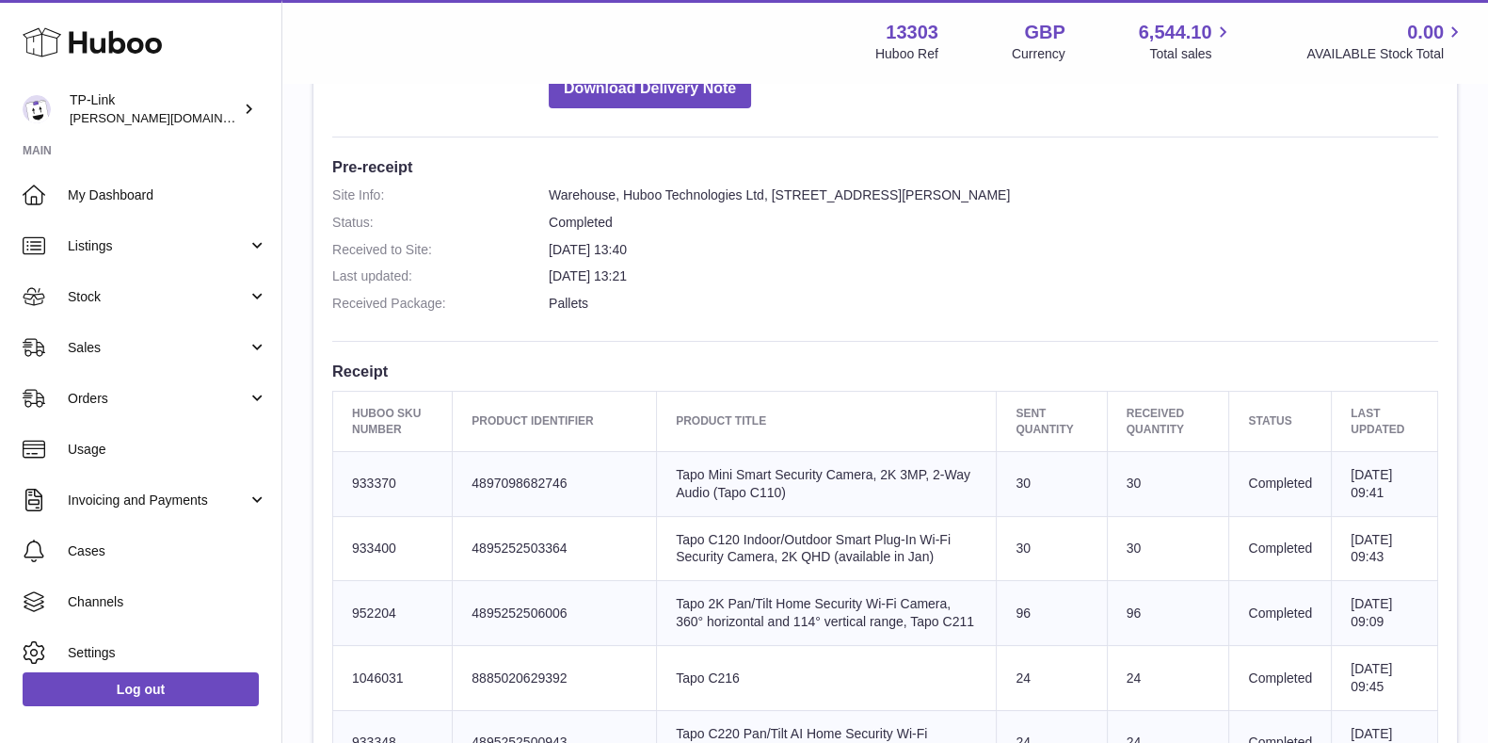
scroll to position [396, 0]
